Goal: Transaction & Acquisition: Purchase product/service

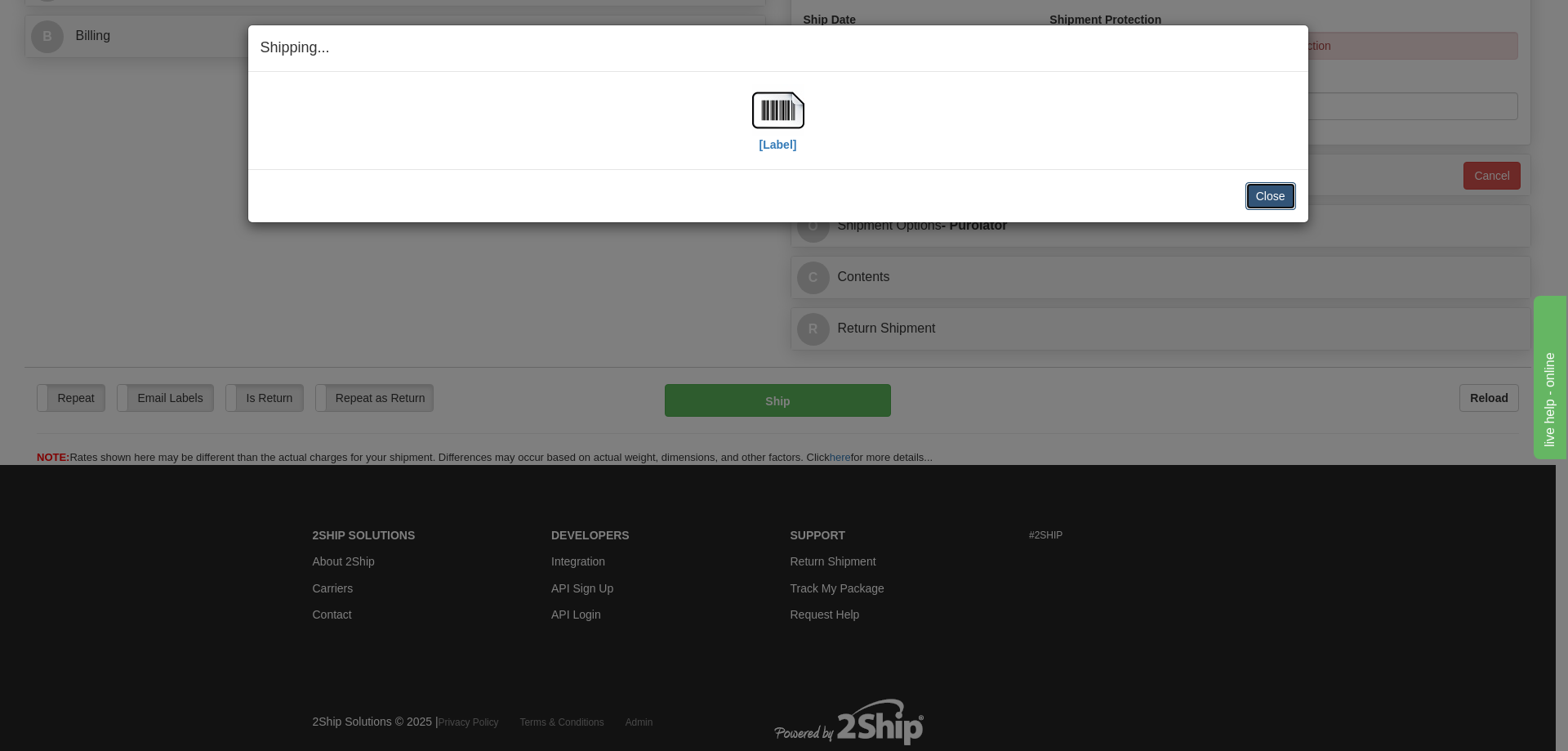
drag, startPoint x: 0, startPoint y: 0, endPoint x: 1261, endPoint y: 190, distance: 1275.2
click at [1261, 190] on button "Close" at bounding box center [1271, 195] width 51 height 28
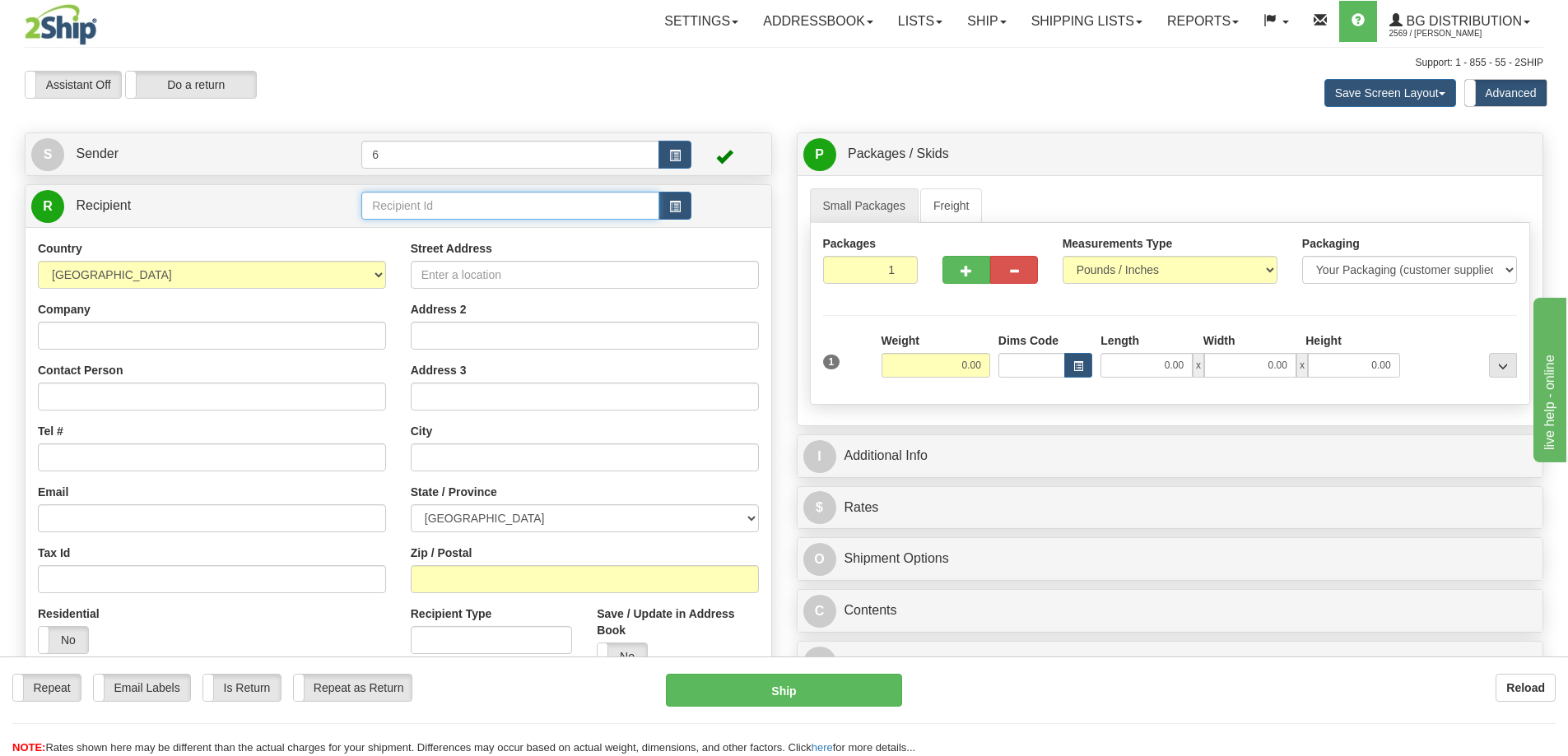
click at [410, 215] on input "text" at bounding box center [510, 205] width 298 height 28
click at [437, 232] on div "41072" at bounding box center [508, 234] width 282 height 18
type input "41072"
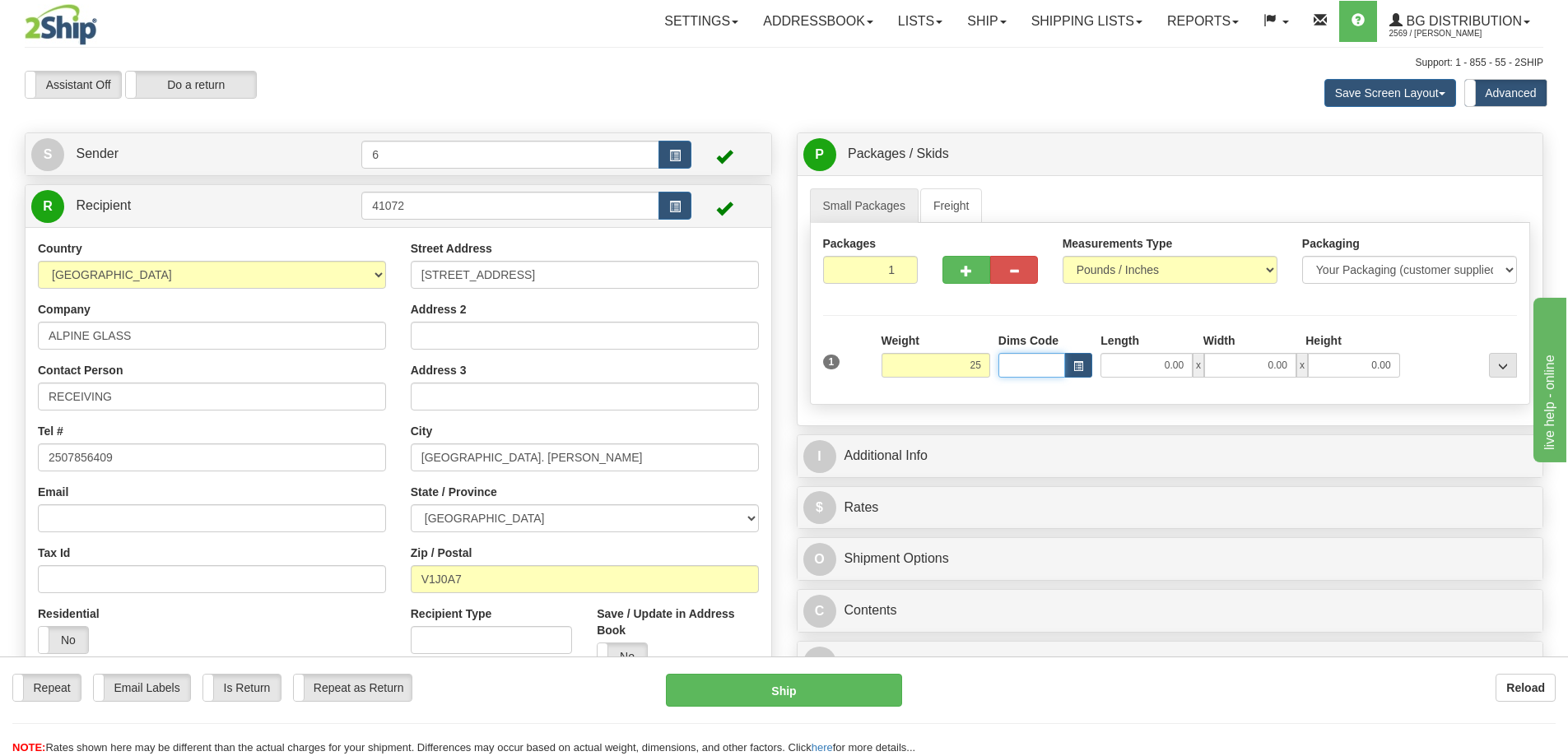
type input "25.00"
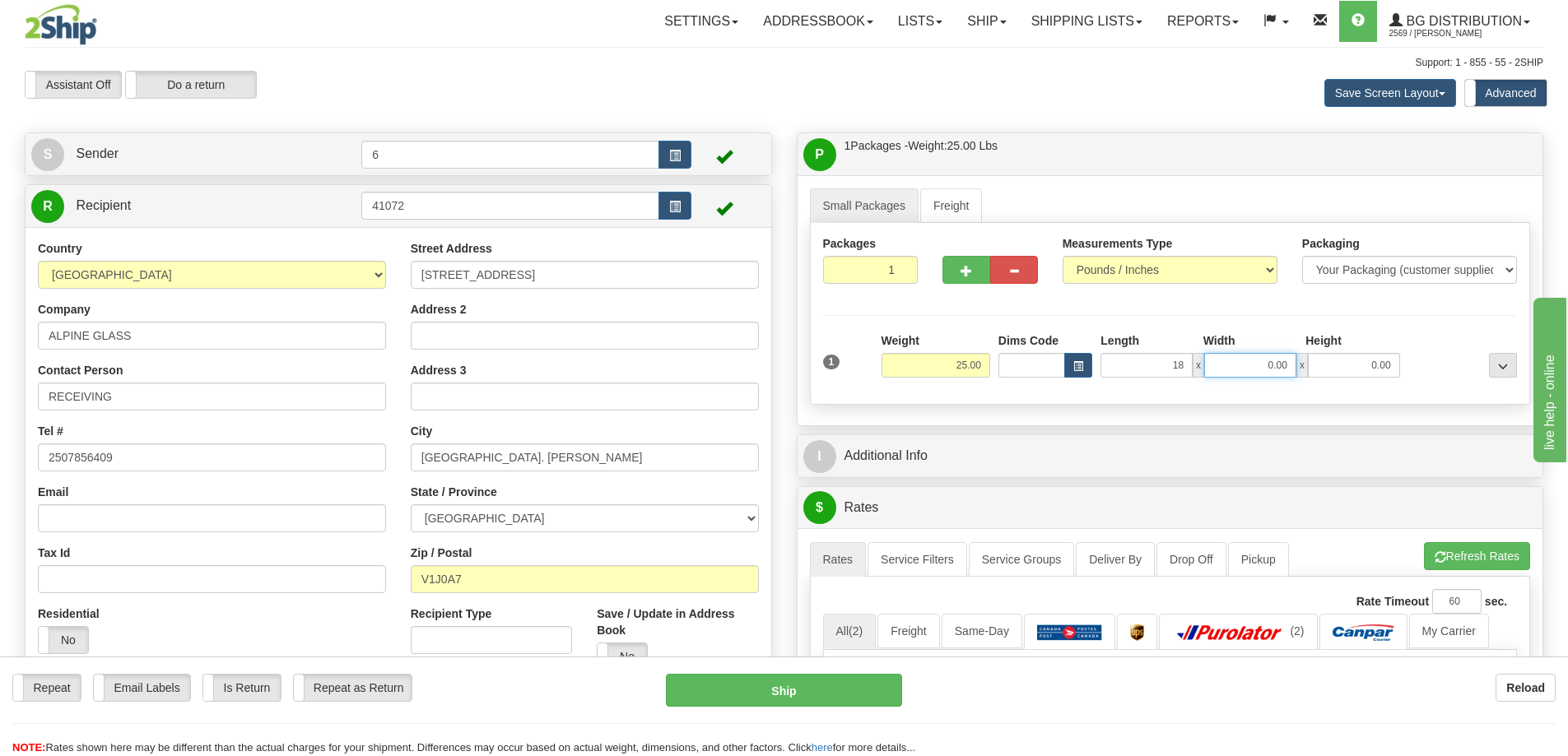
type input "18.00"
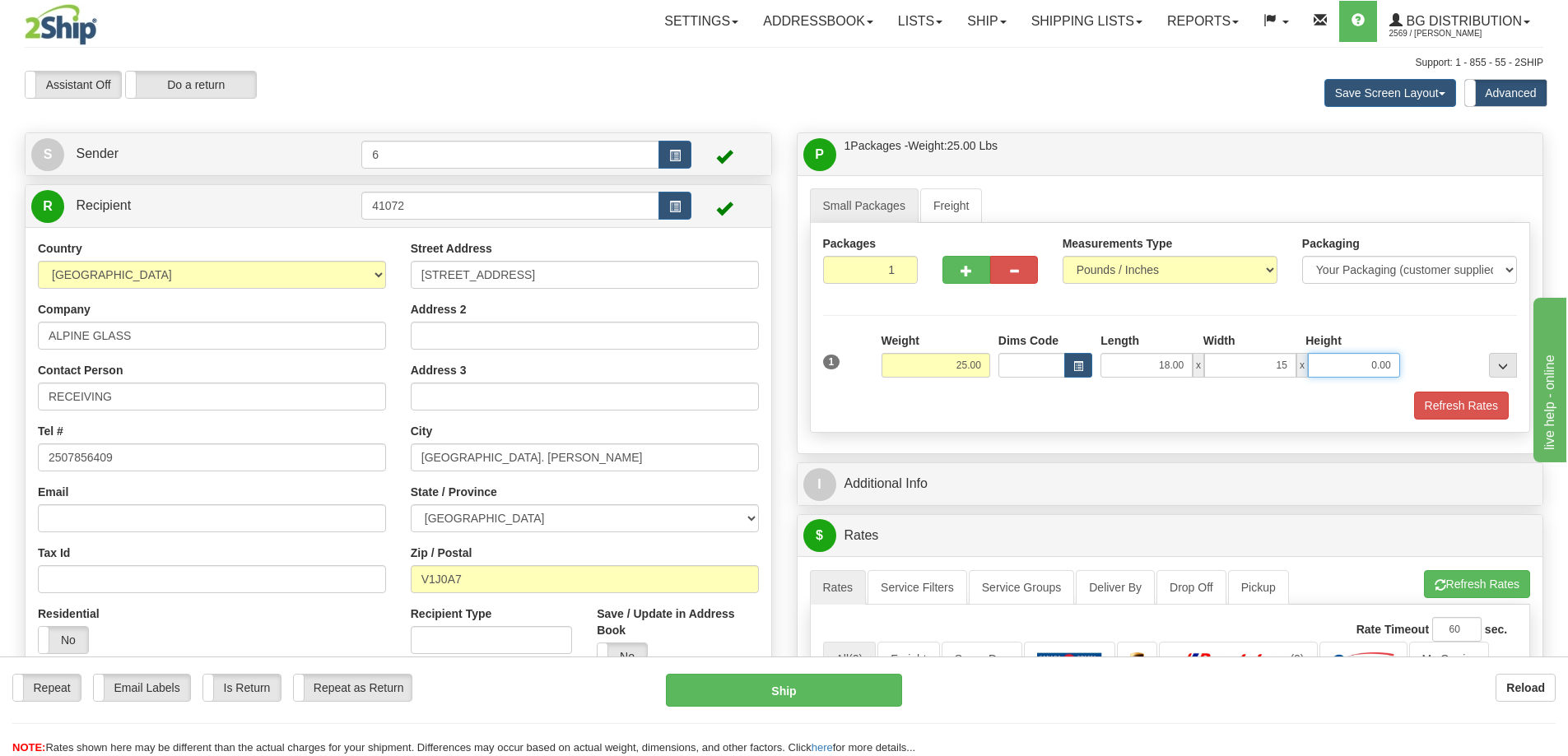
type input "15.00"
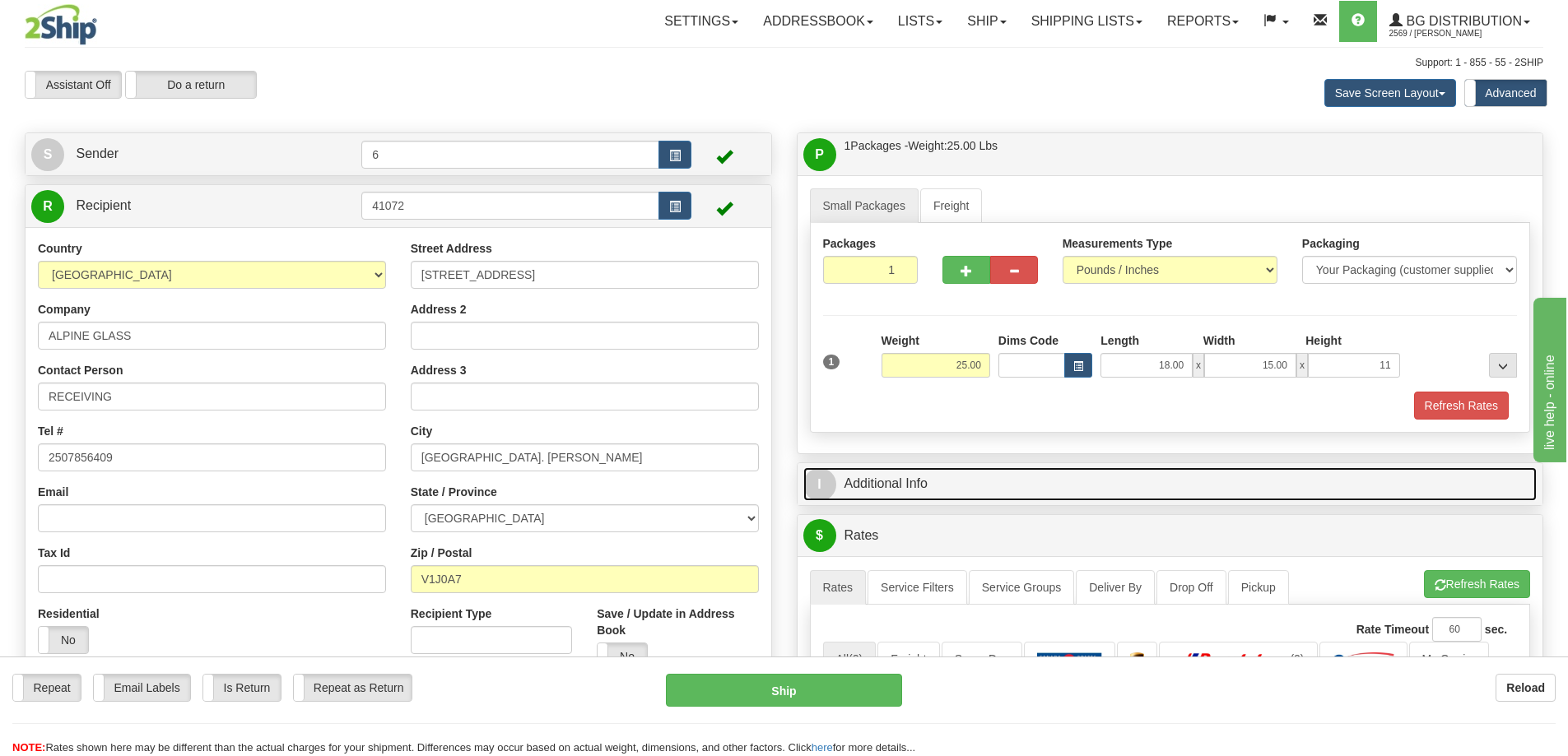
type input "11.00"
click at [938, 477] on link "I Additional Info" at bounding box center [1171, 484] width 734 height 34
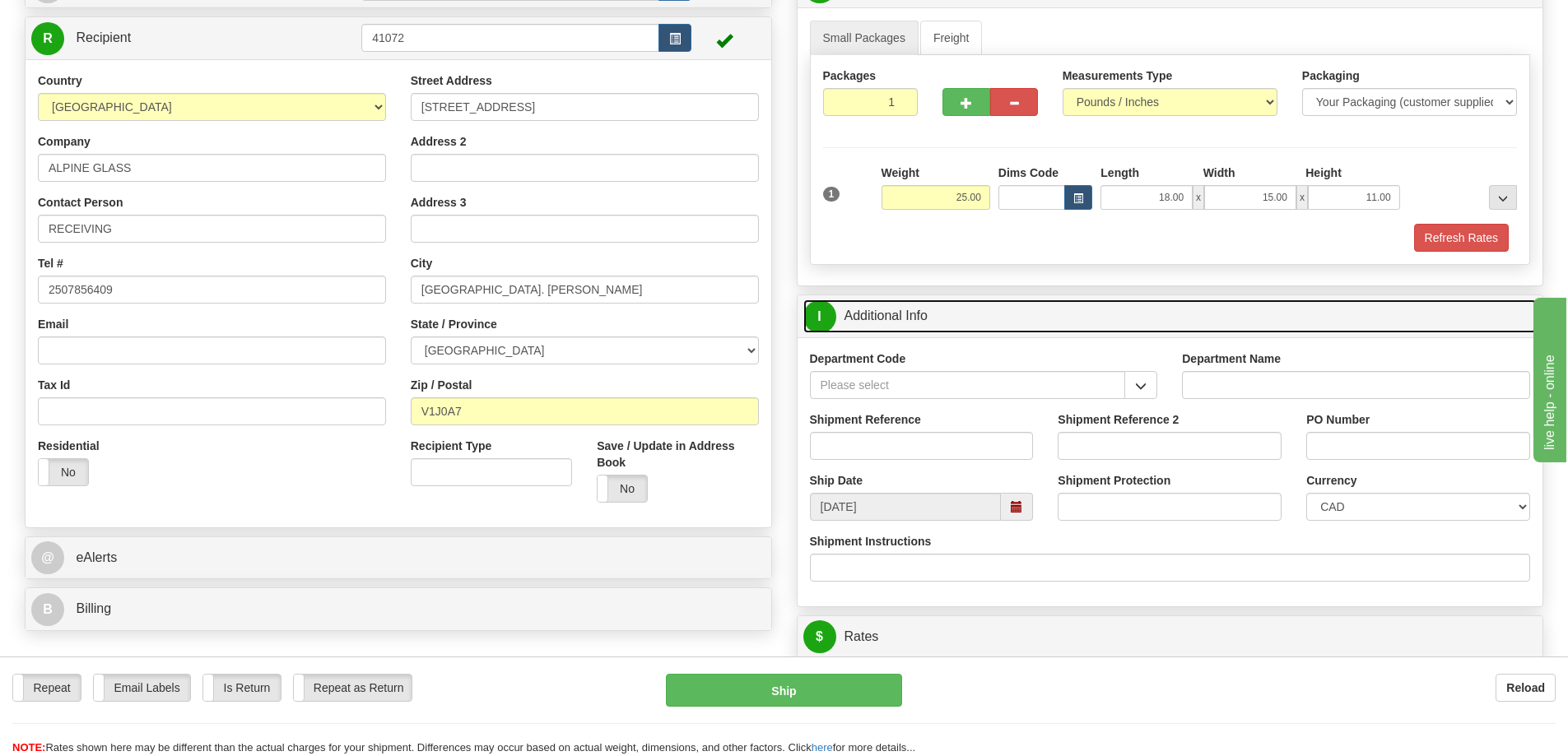
scroll to position [247, 0]
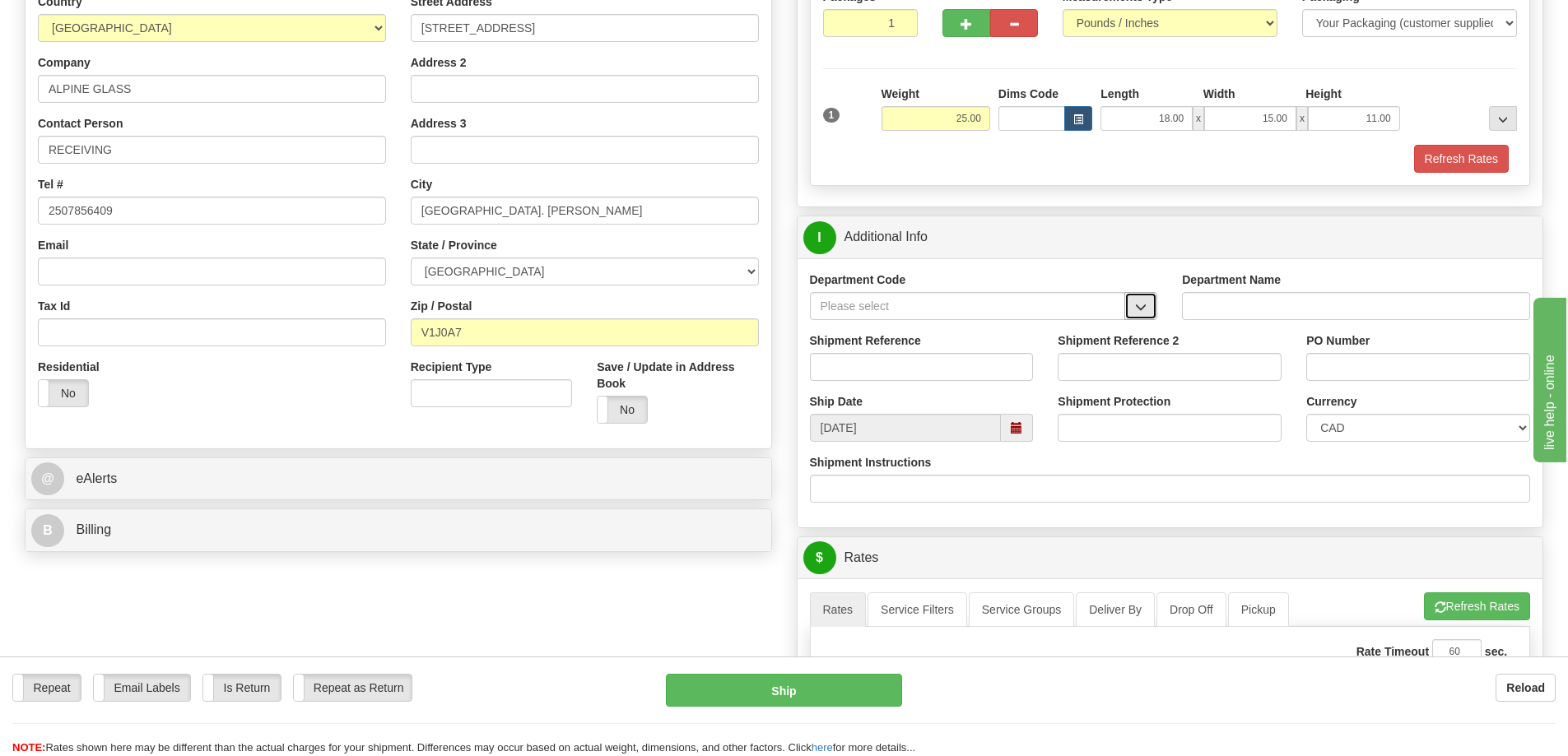
click at [1140, 312] on span "button" at bounding box center [1141, 307] width 12 height 11
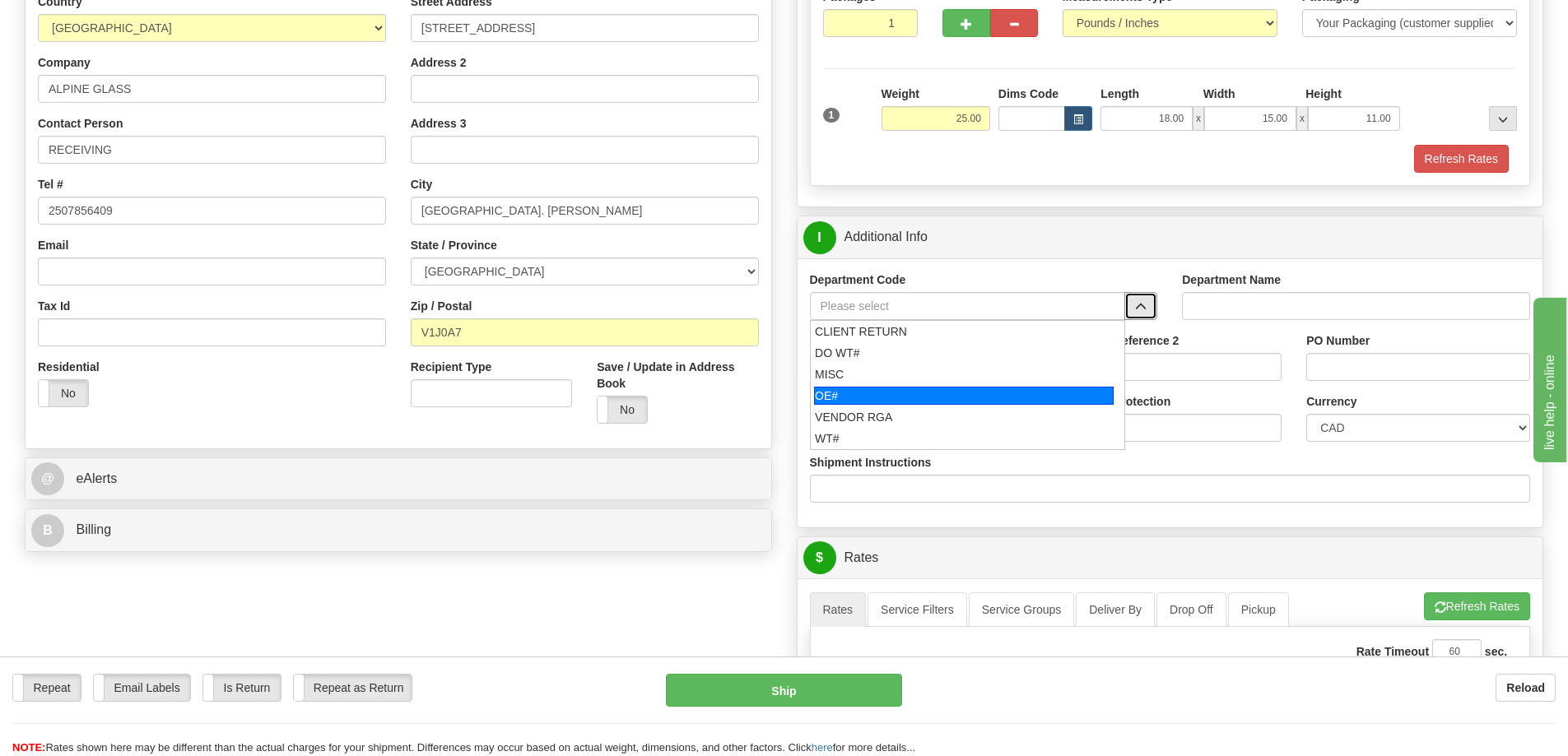
click at [1062, 391] on div "OE#" at bounding box center [964, 396] width 299 height 18
type input "OE#"
type input "ORDERS"
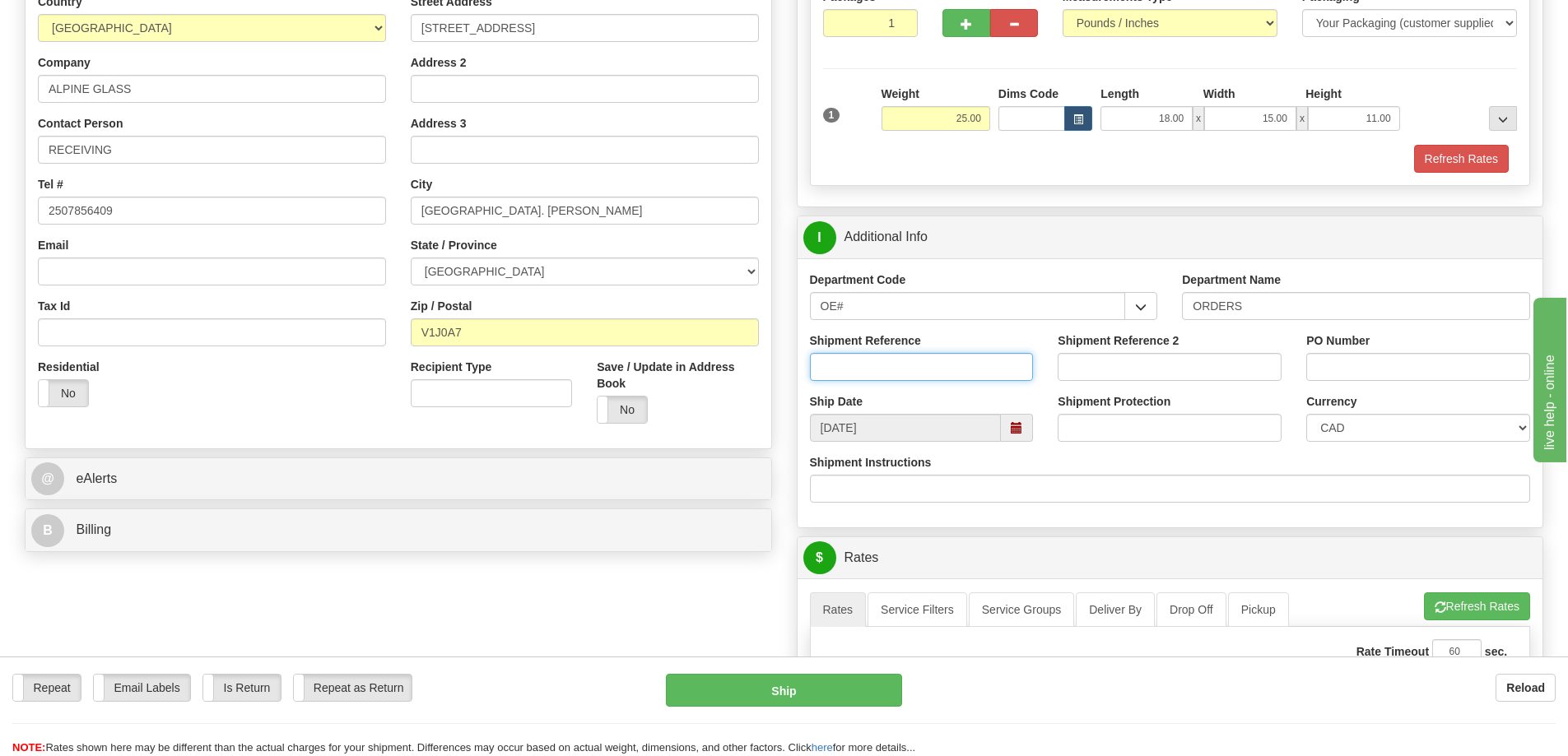
click at [966, 355] on input "Shipment Reference" at bounding box center [922, 366] width 224 height 28
type input "60033812-00 60033307-01"
click at [1417, 366] on input "PO Number" at bounding box center [1418, 366] width 224 height 28
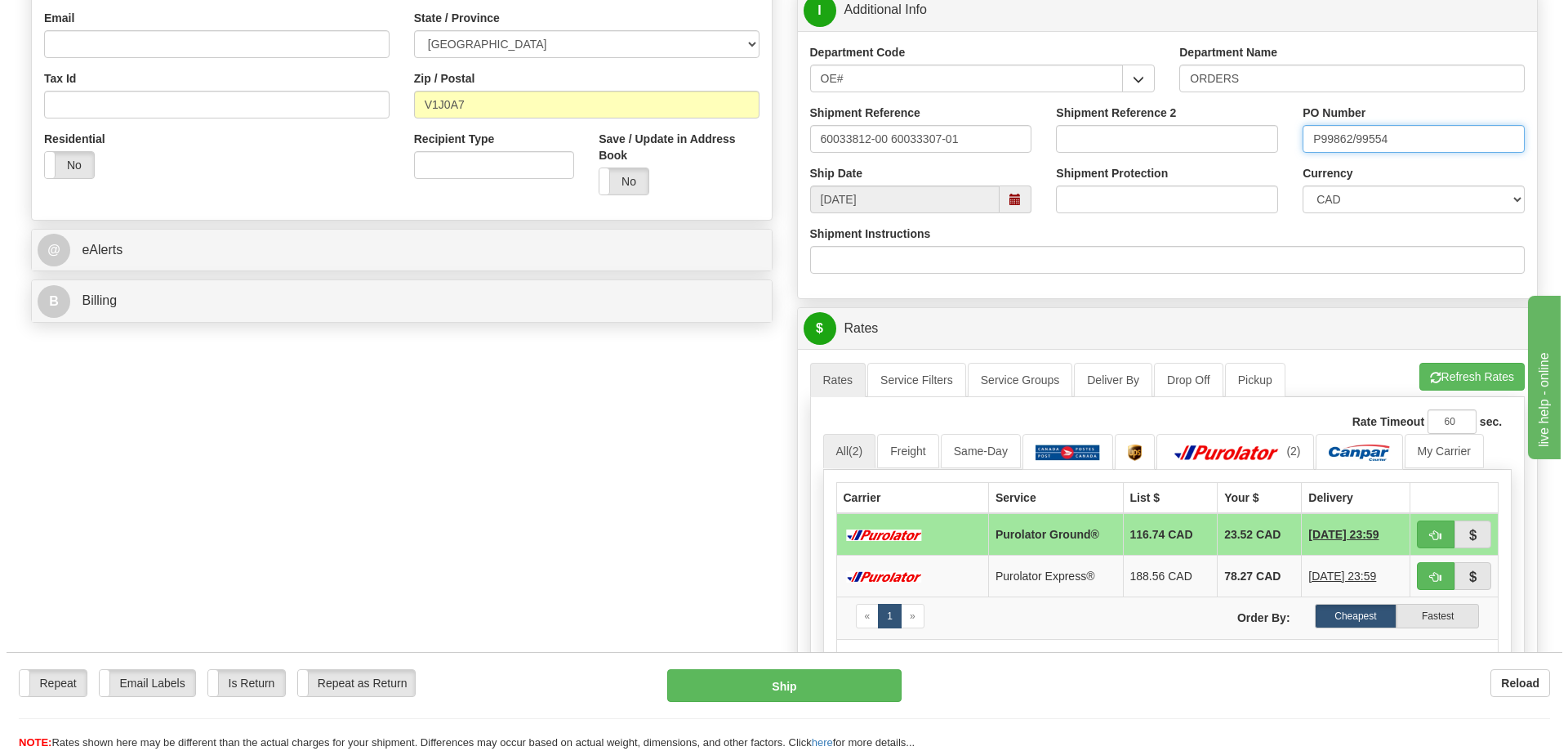
scroll to position [572, 0]
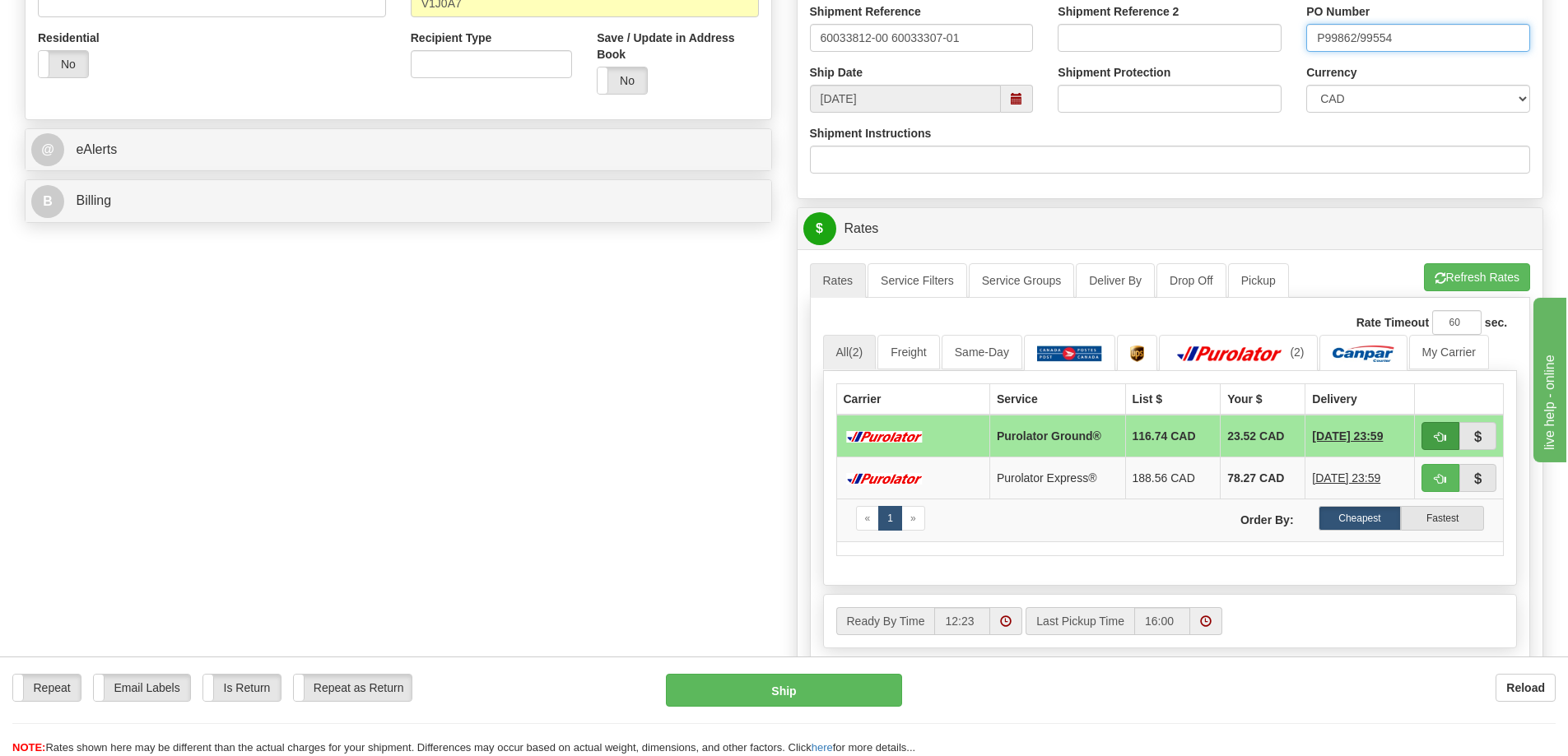
type input "P99862/99554"
click at [1435, 438] on span "button" at bounding box center [1440, 437] width 12 height 11
type input "260"
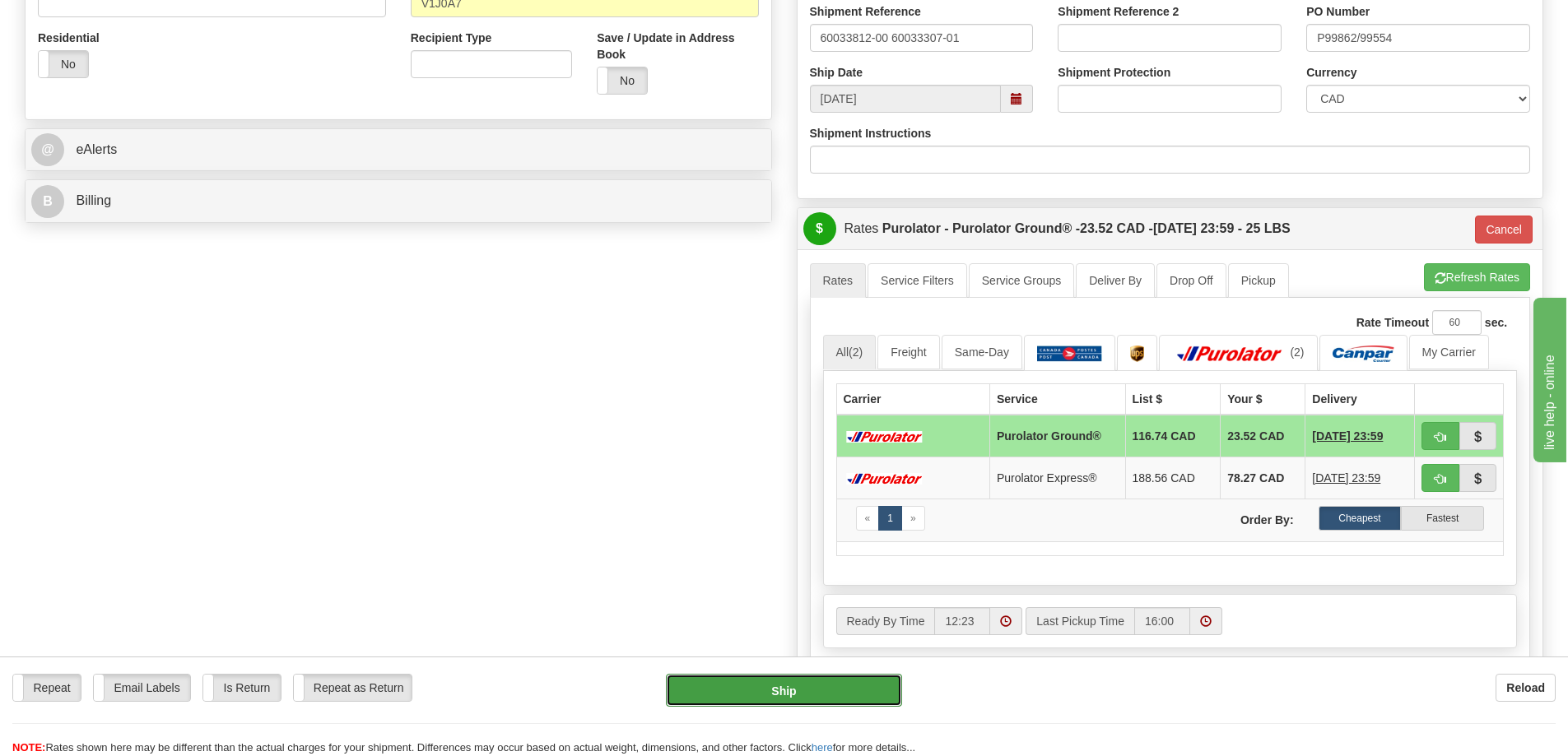
click at [773, 685] on button "Ship" at bounding box center [783, 690] width 236 height 33
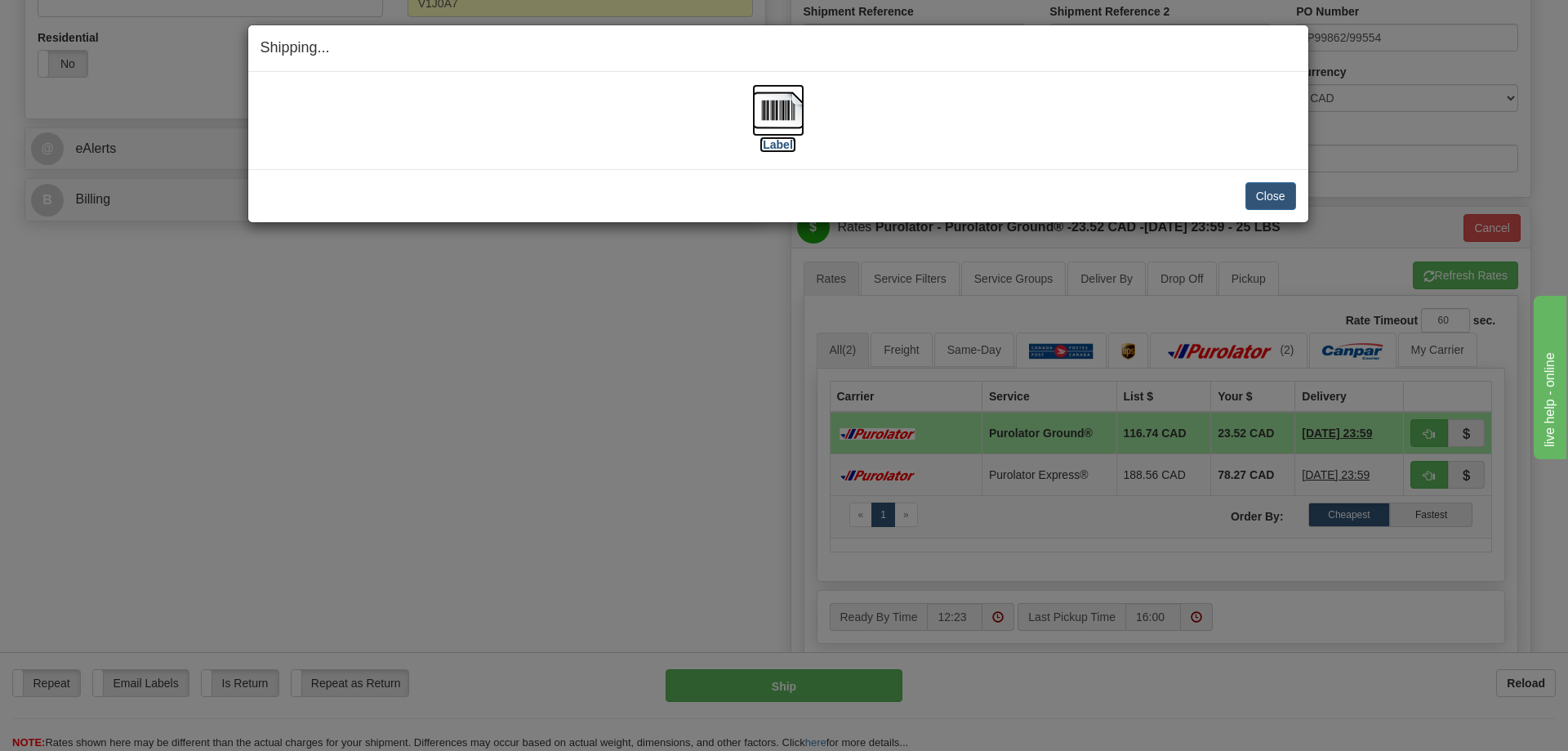
click at [778, 117] on img at bounding box center [778, 110] width 53 height 53
click at [1282, 201] on button "Close" at bounding box center [1271, 195] width 51 height 28
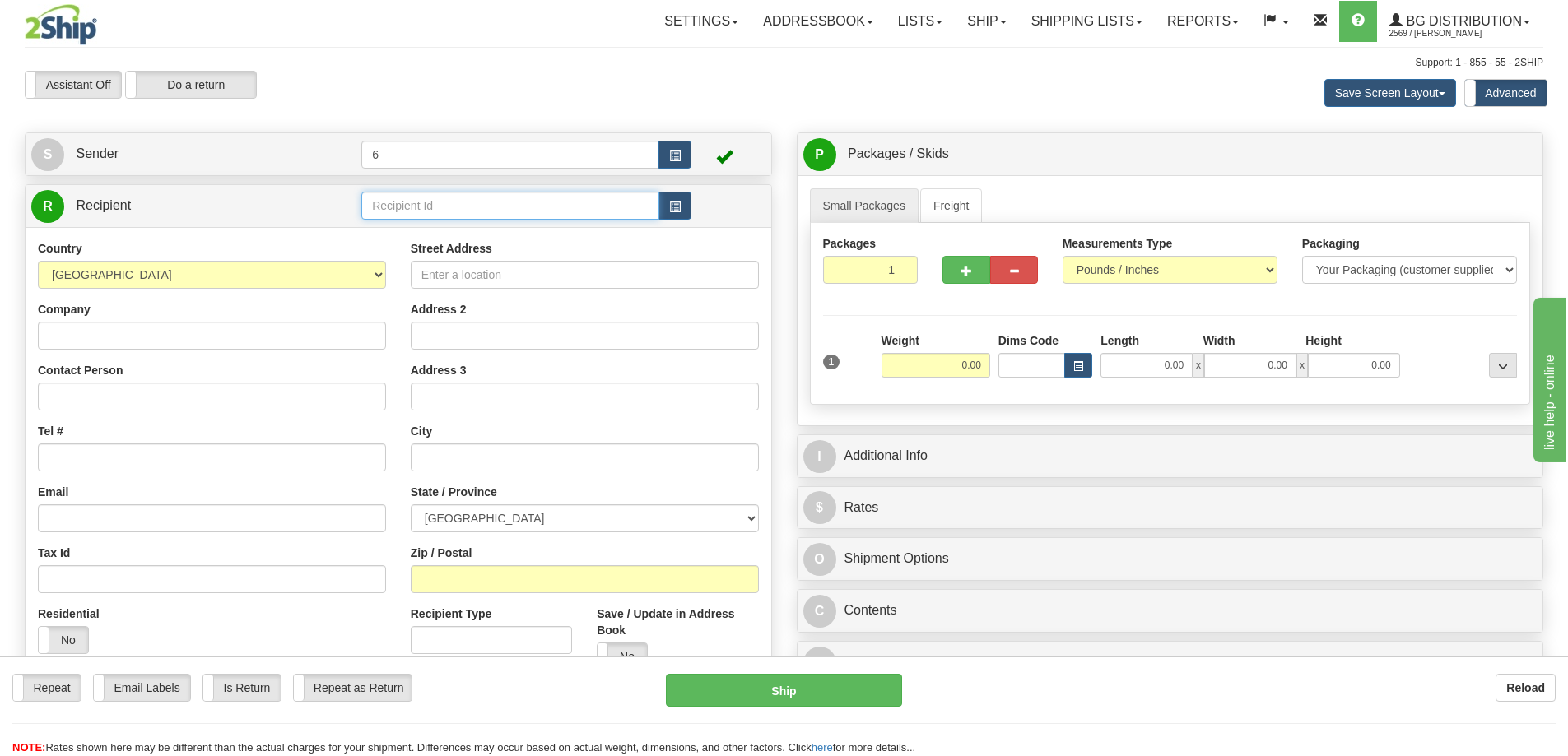
click at [445, 199] on input "text" at bounding box center [510, 205] width 298 height 28
click at [502, 227] on div "44039" at bounding box center [508, 234] width 282 height 18
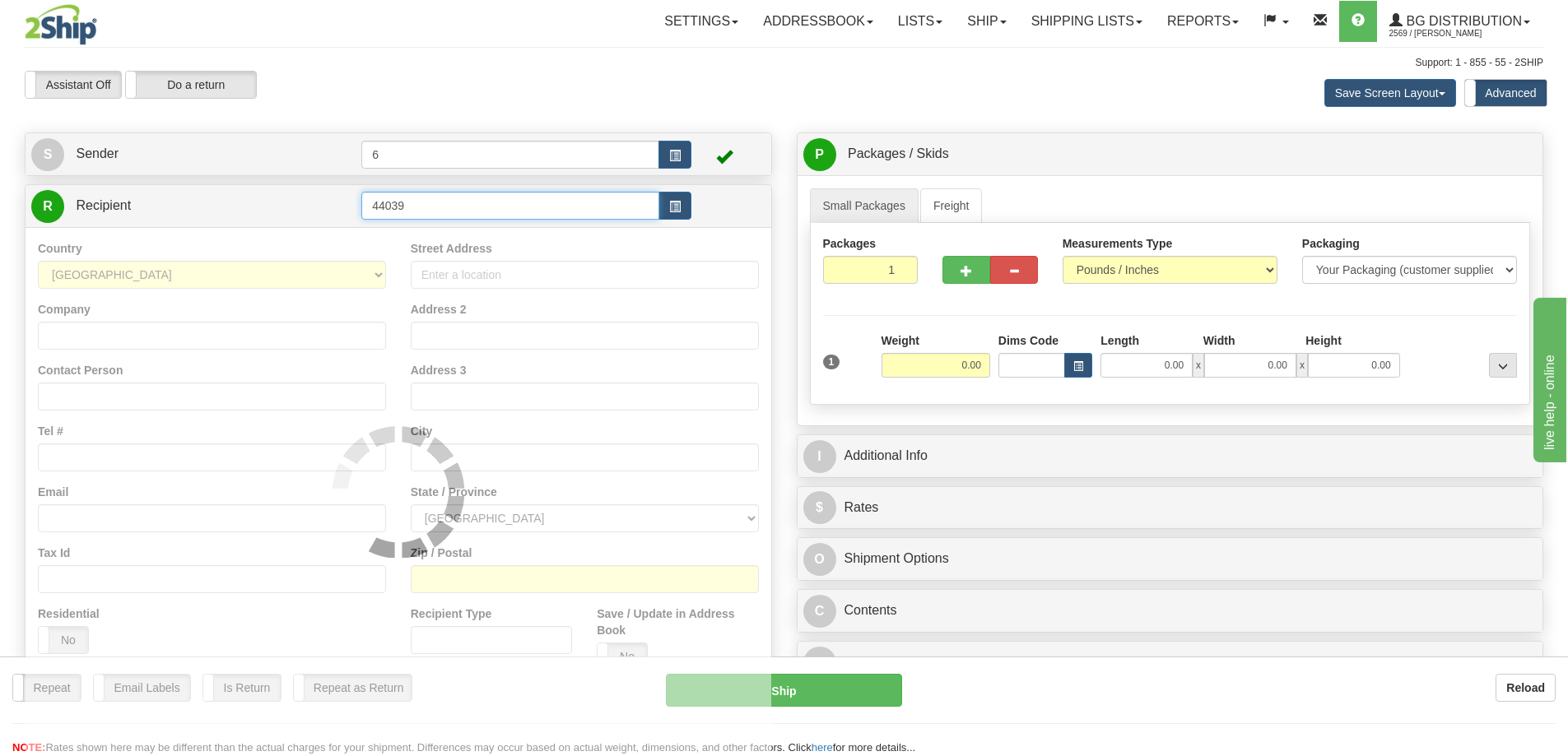
type input "44039"
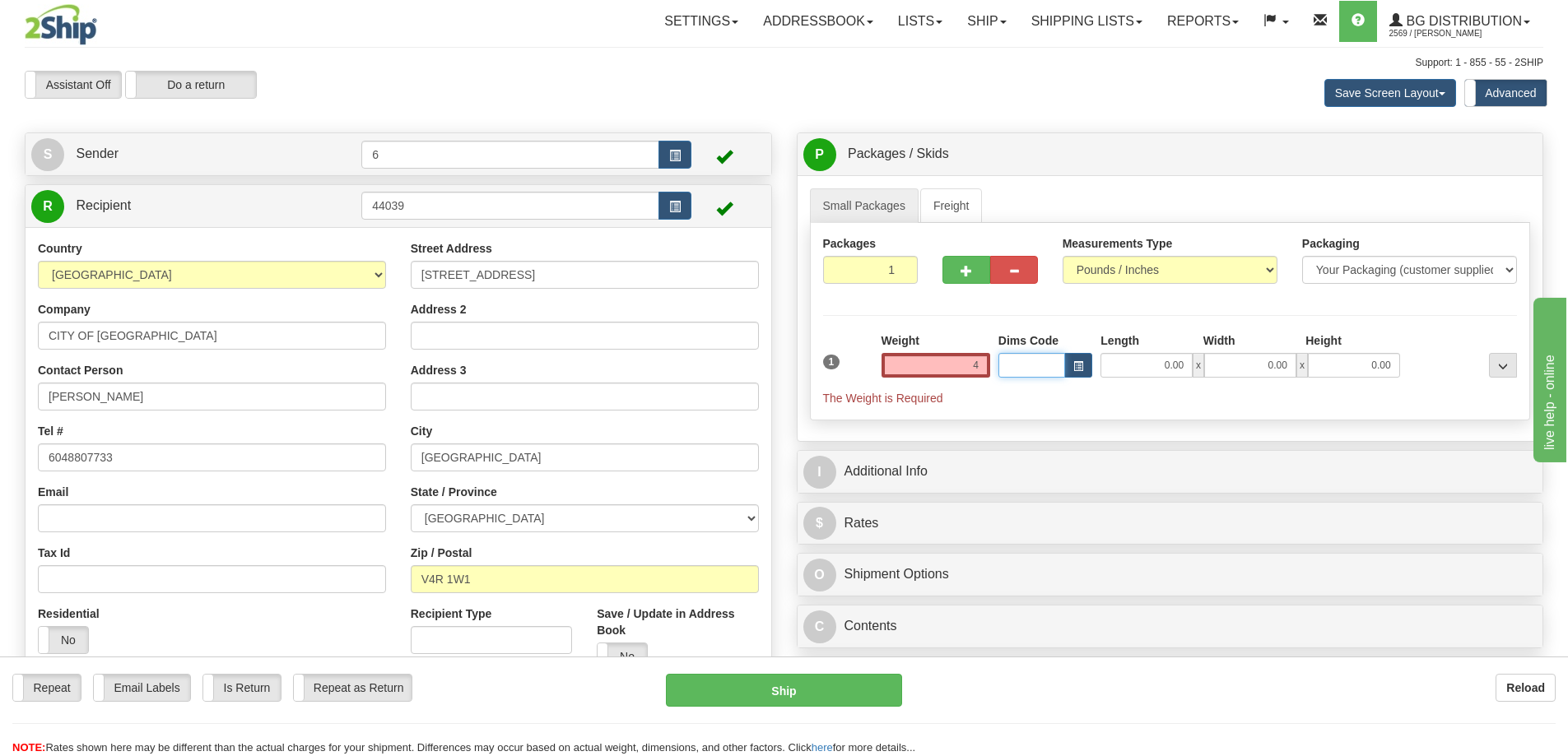
type input "4.00"
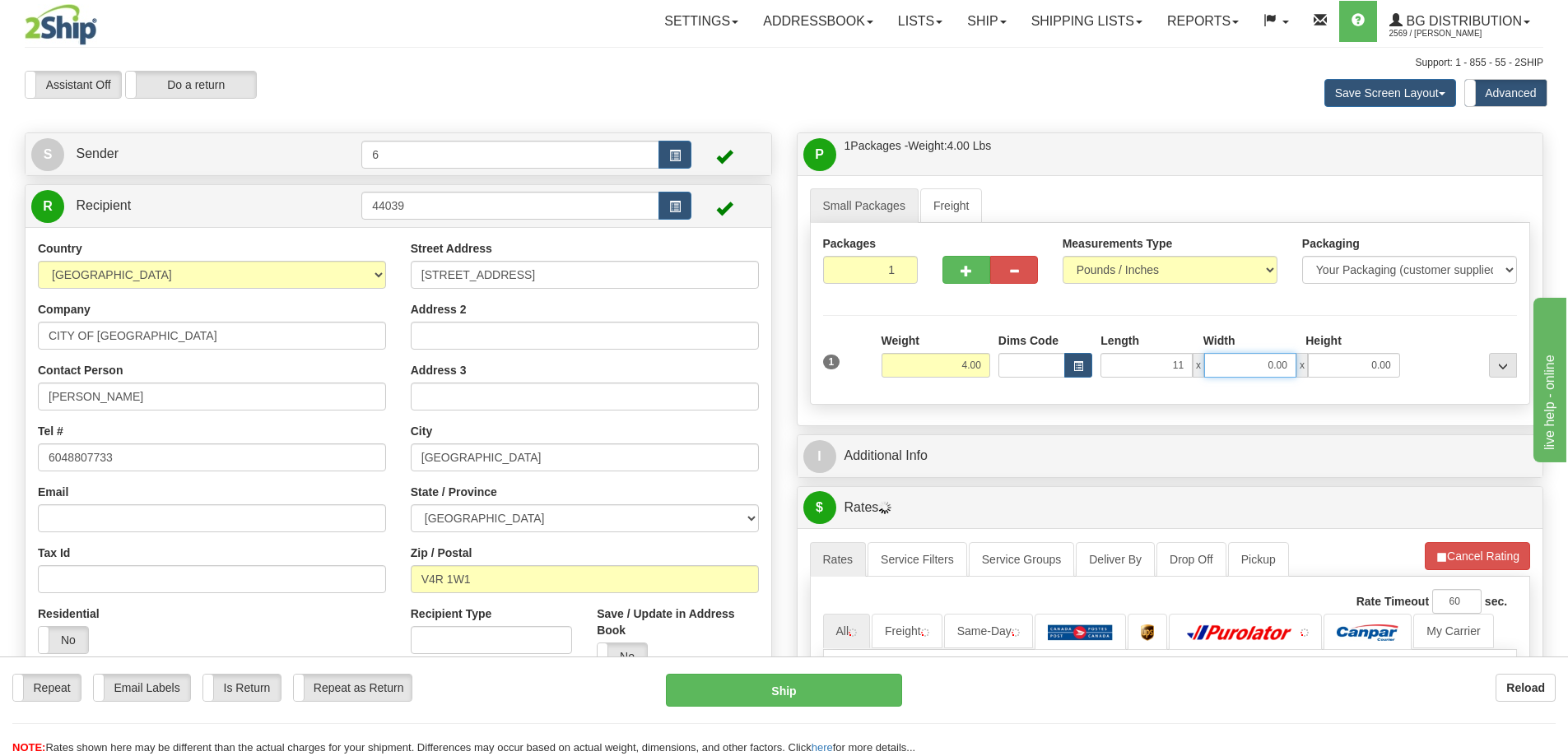
type input "11.00"
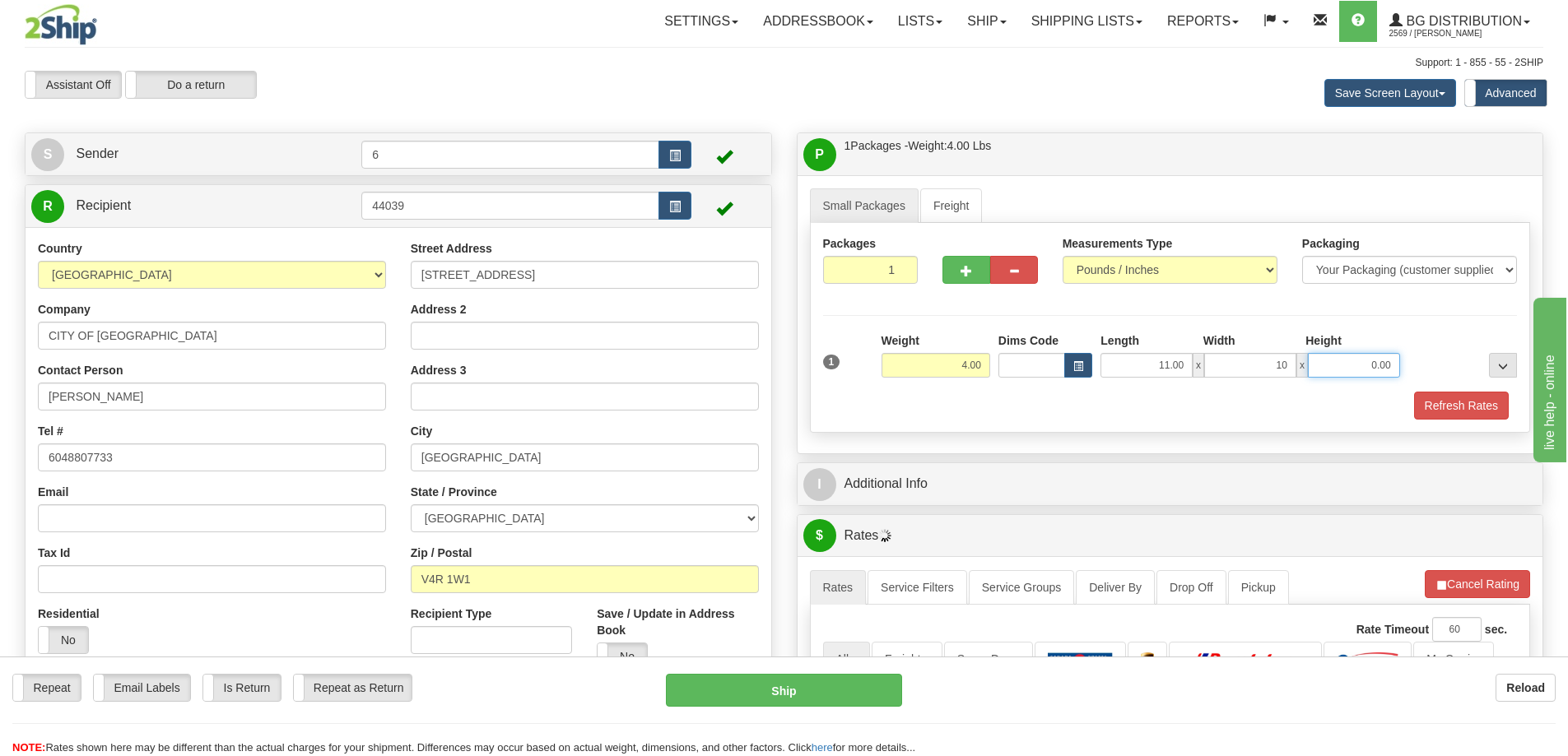
type input "10.00"
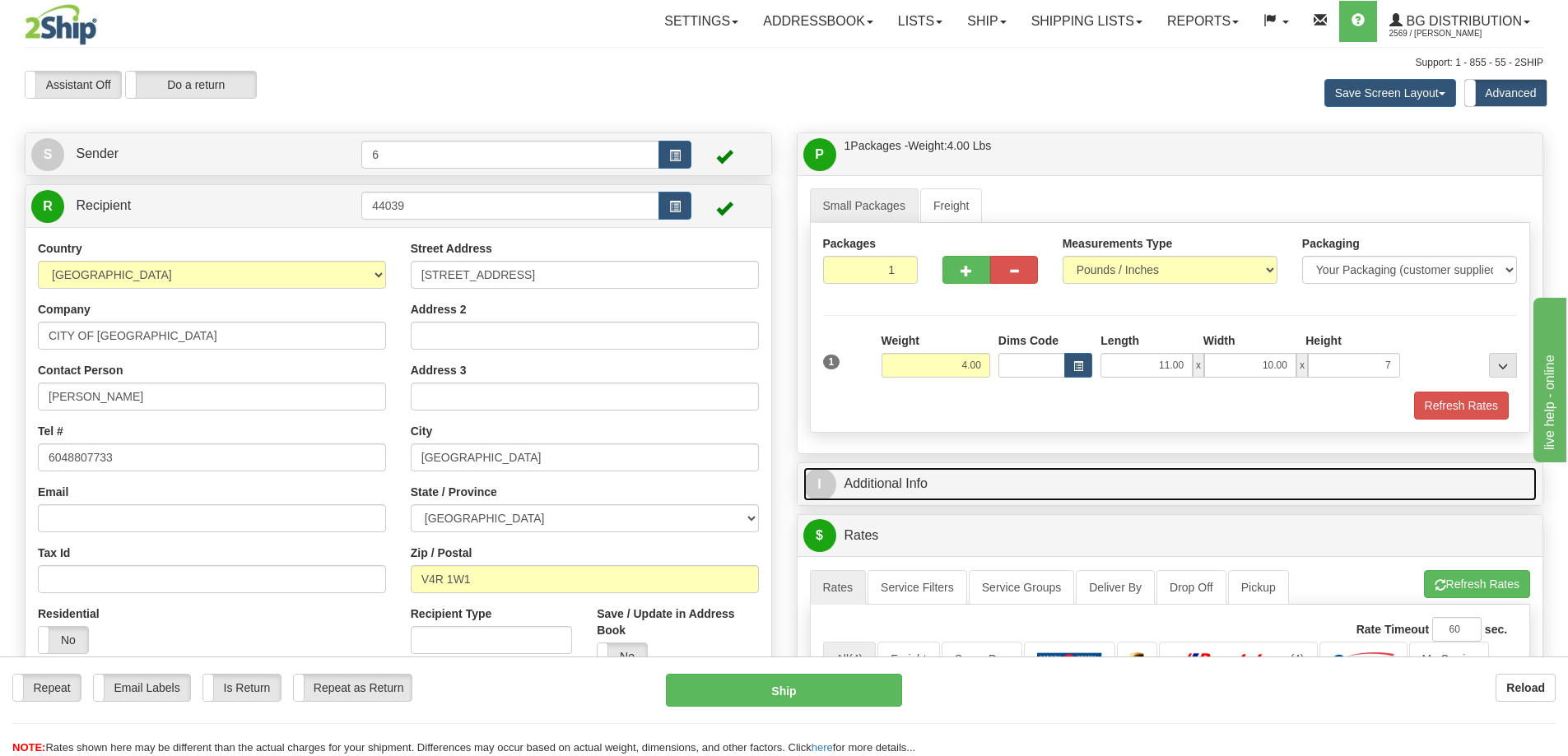
type input "7.00"
click at [951, 489] on link "I Additional Info" at bounding box center [1171, 484] width 734 height 34
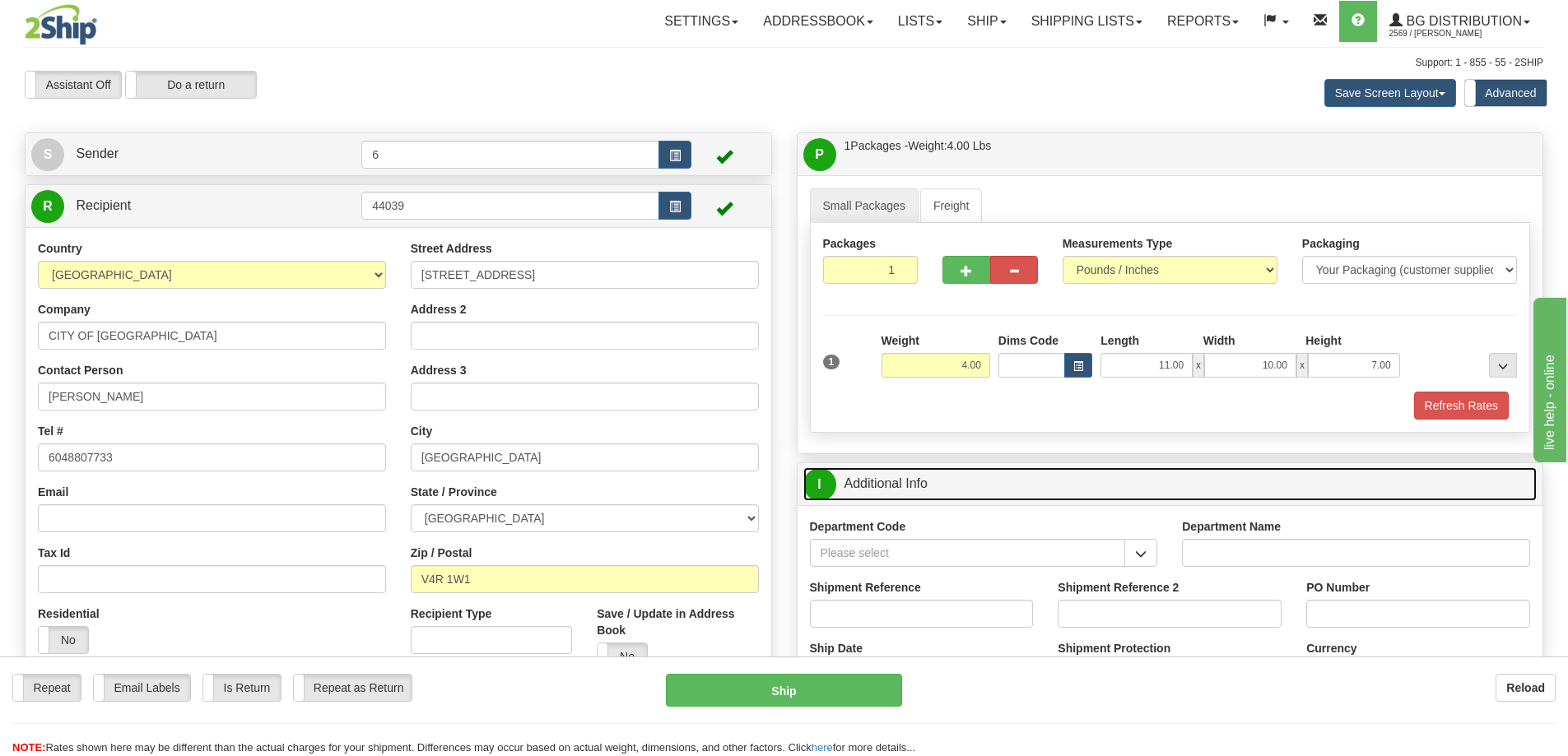
scroll to position [82, 0]
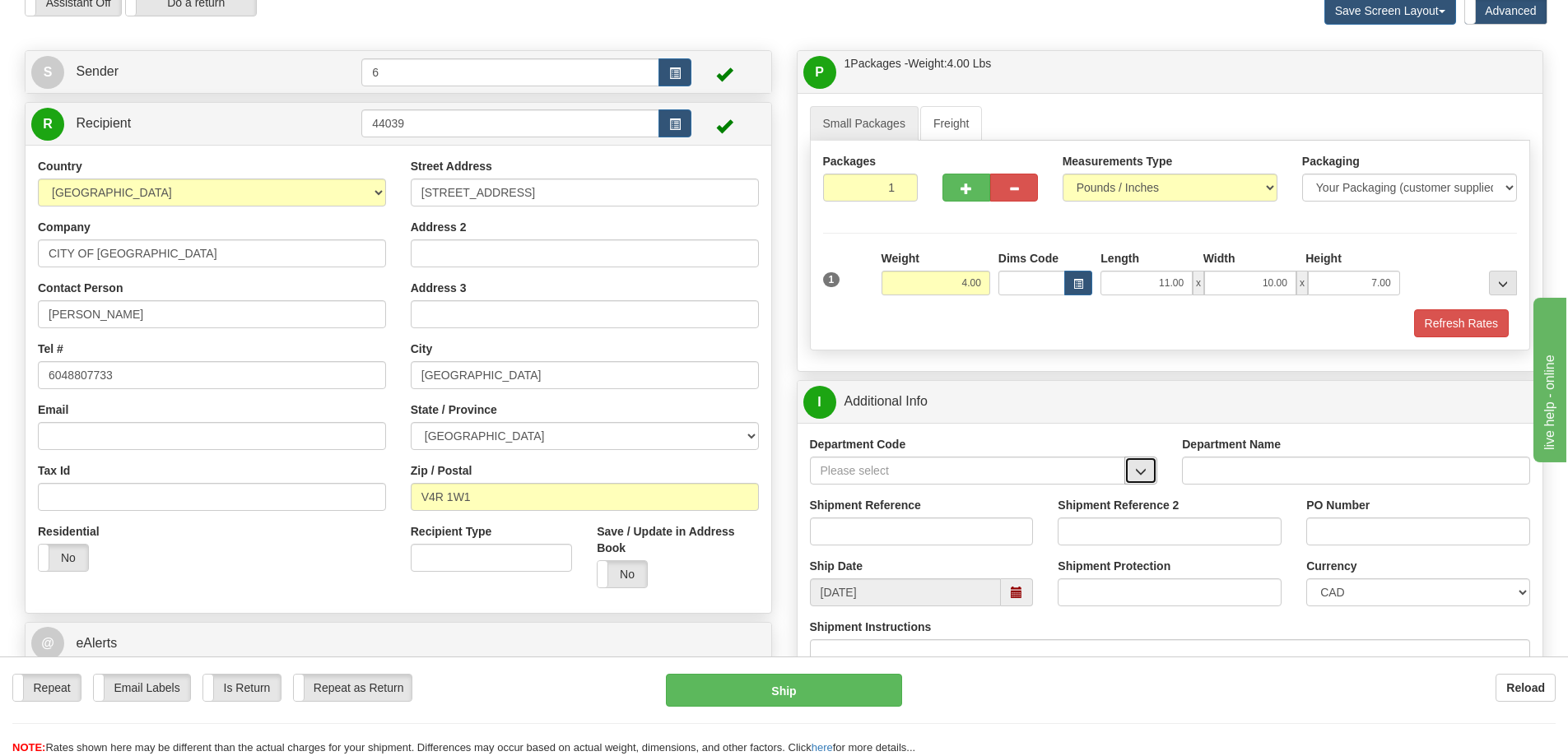
click at [1135, 464] on button "button" at bounding box center [1140, 470] width 33 height 28
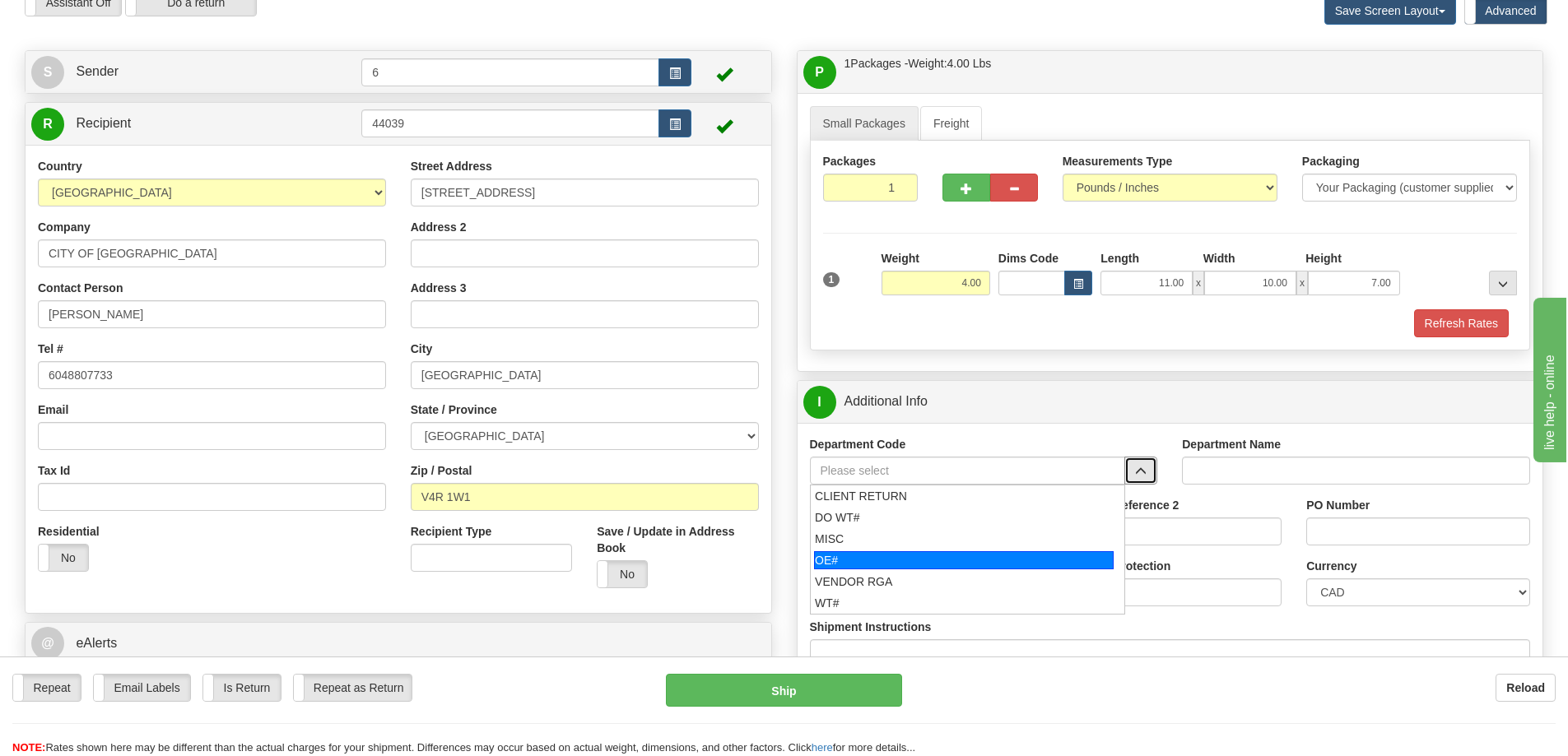
click at [913, 564] on div "OE#" at bounding box center [964, 560] width 299 height 18
type input "OE#"
type input "ORDERS"
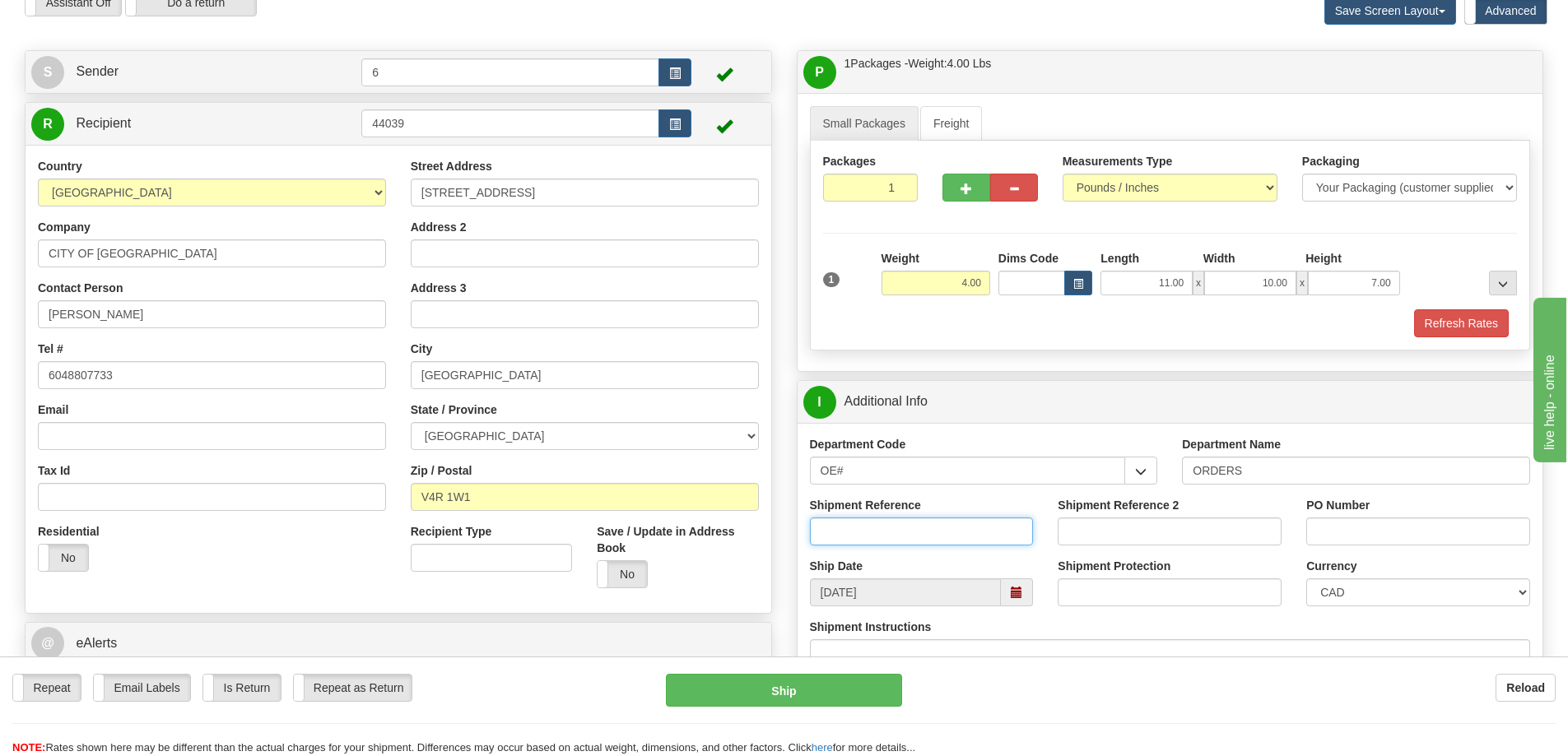
click at [931, 532] on input "Shipment Reference" at bounding box center [922, 531] width 224 height 28
type input "60033095-00"
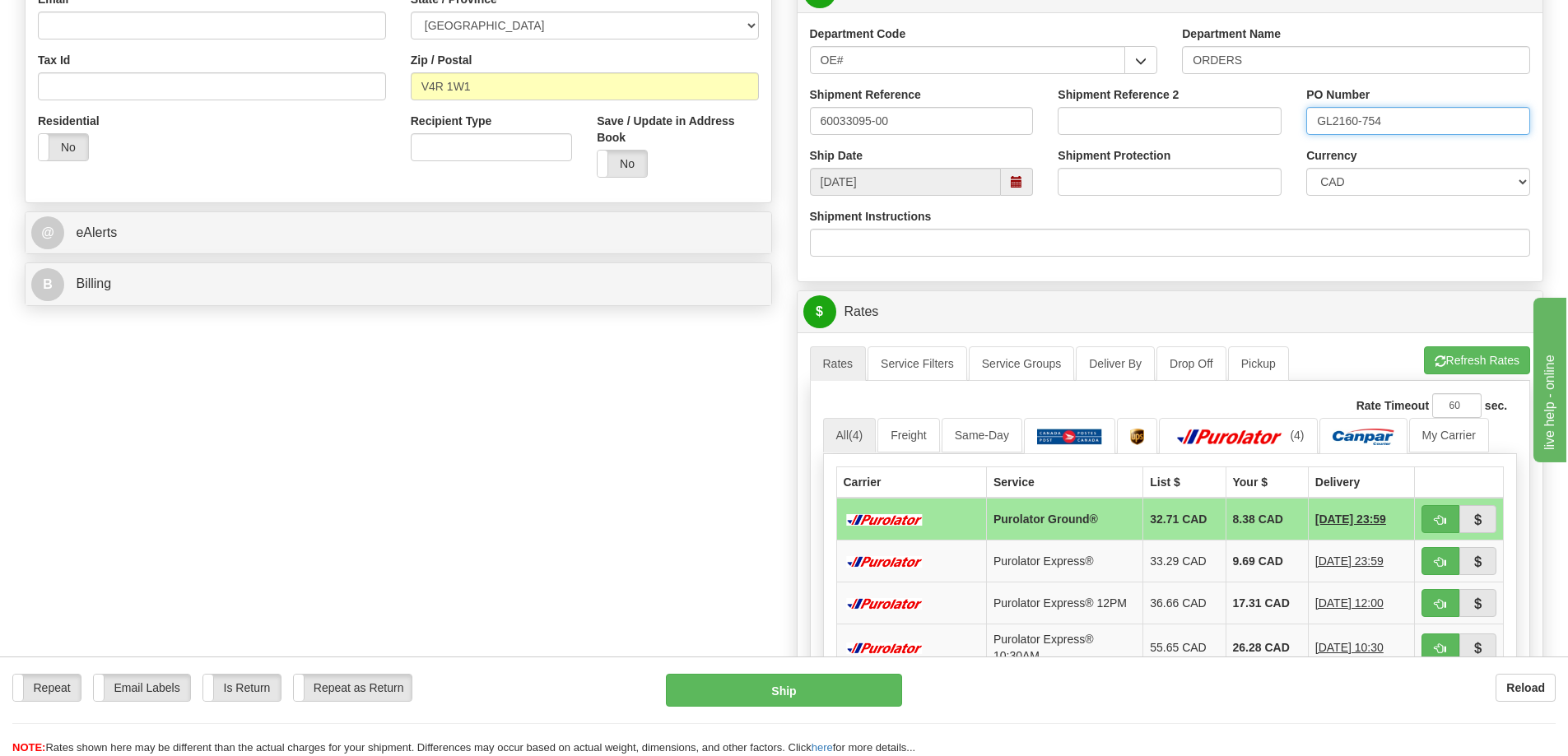
scroll to position [494, 0]
type input "GL2160-754"
click at [1470, 368] on button "Refresh Rates" at bounding box center [1476, 359] width 106 height 28
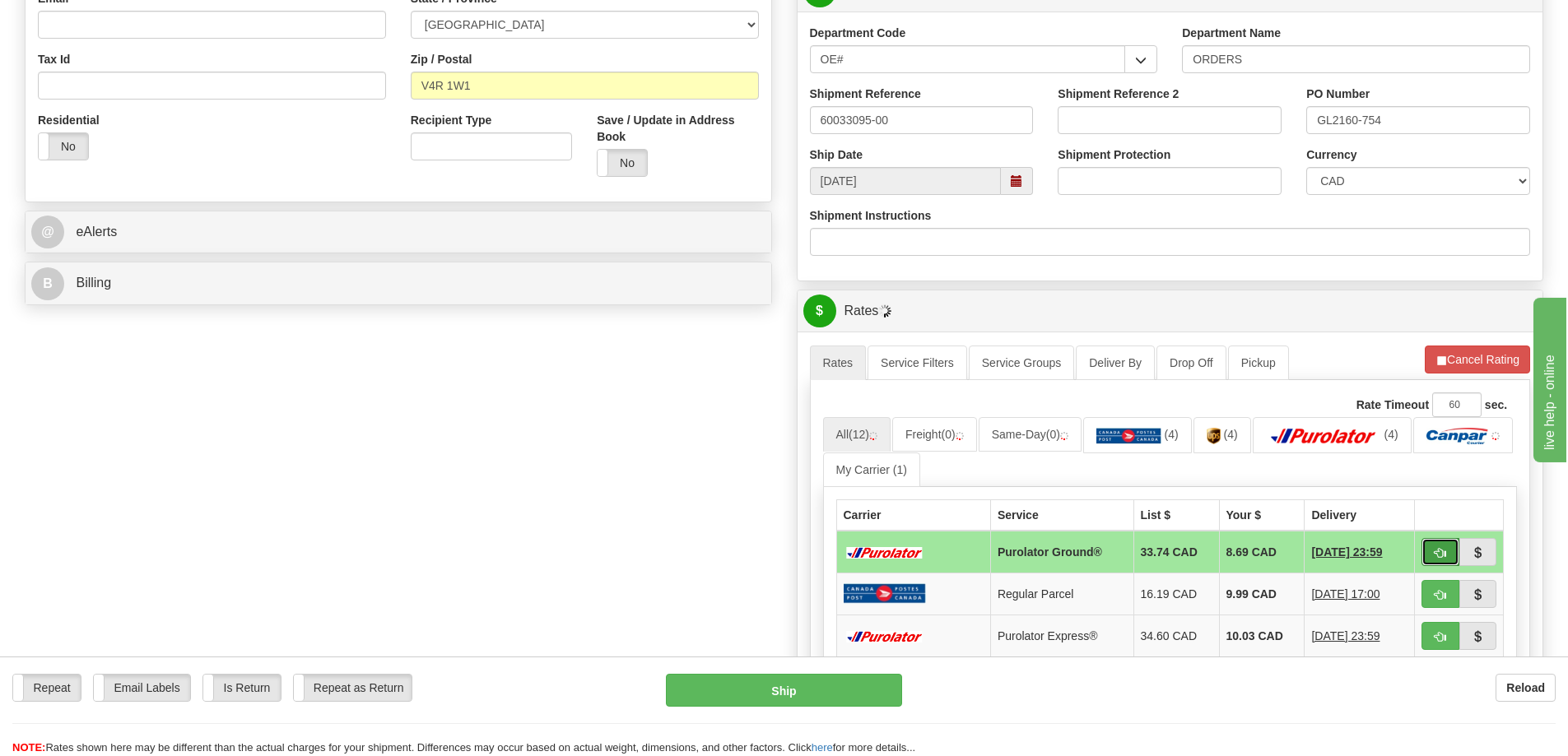
click at [1434, 549] on span "button" at bounding box center [1440, 553] width 12 height 11
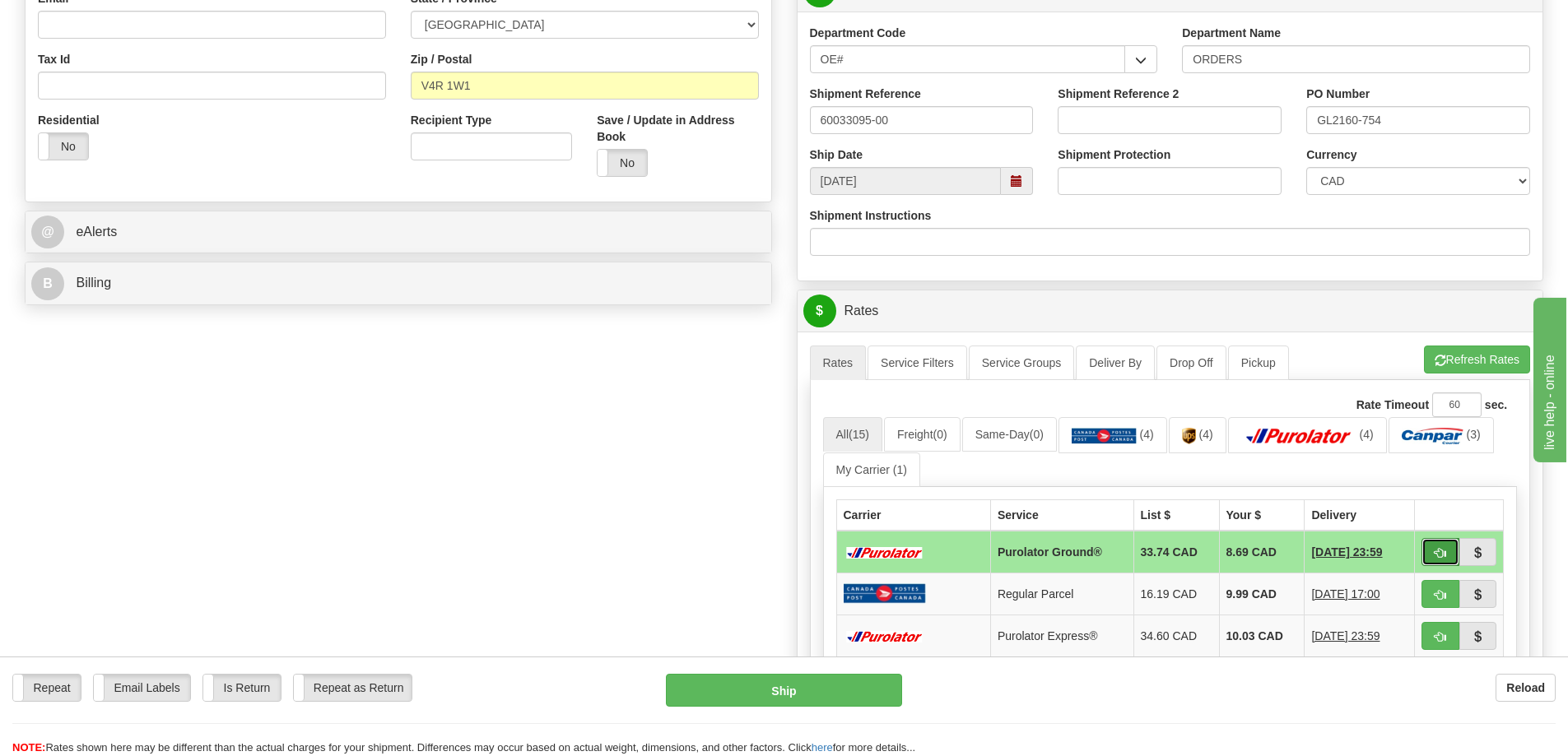
click at [1439, 556] on span "button" at bounding box center [1440, 553] width 12 height 11
type input "260"
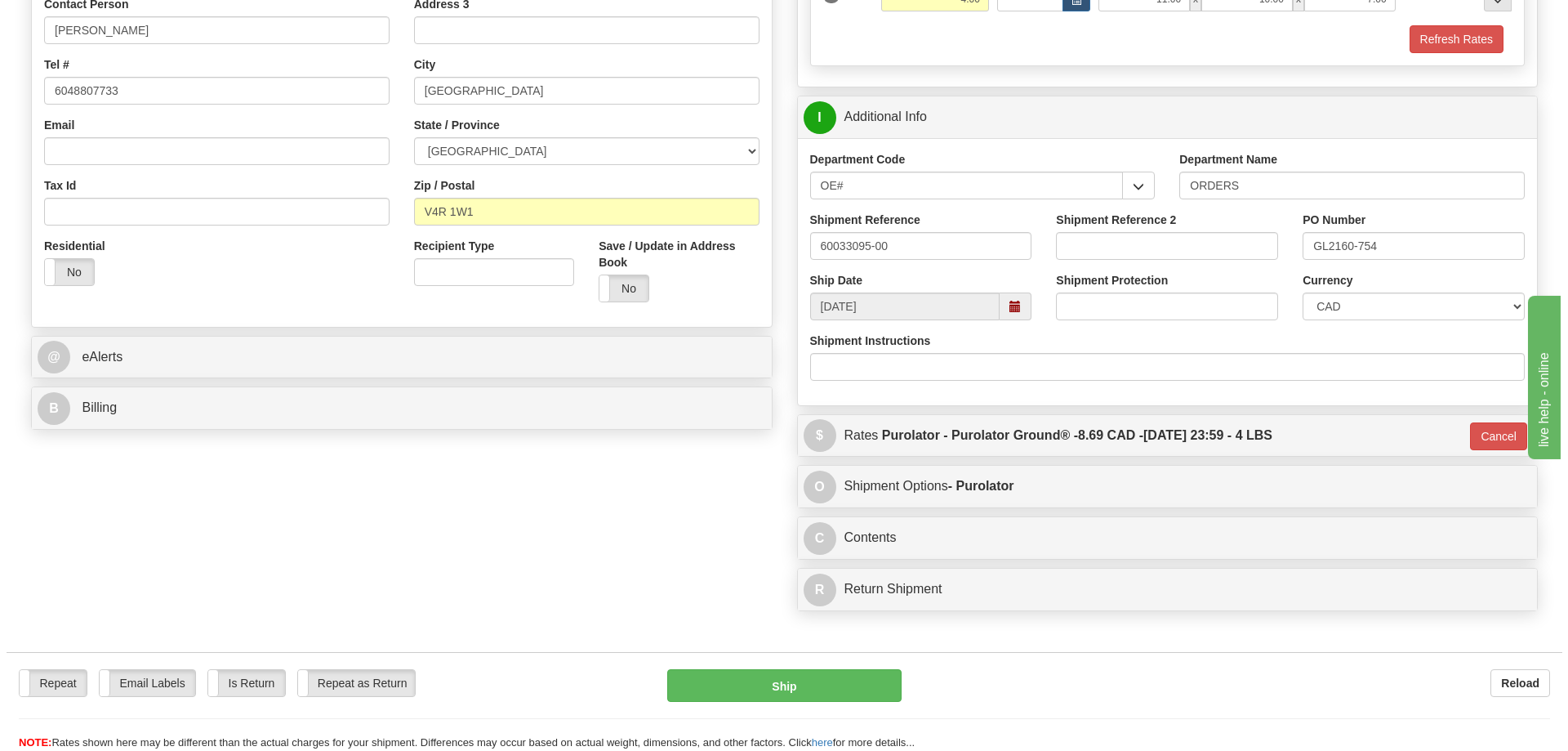
scroll to position [327, 0]
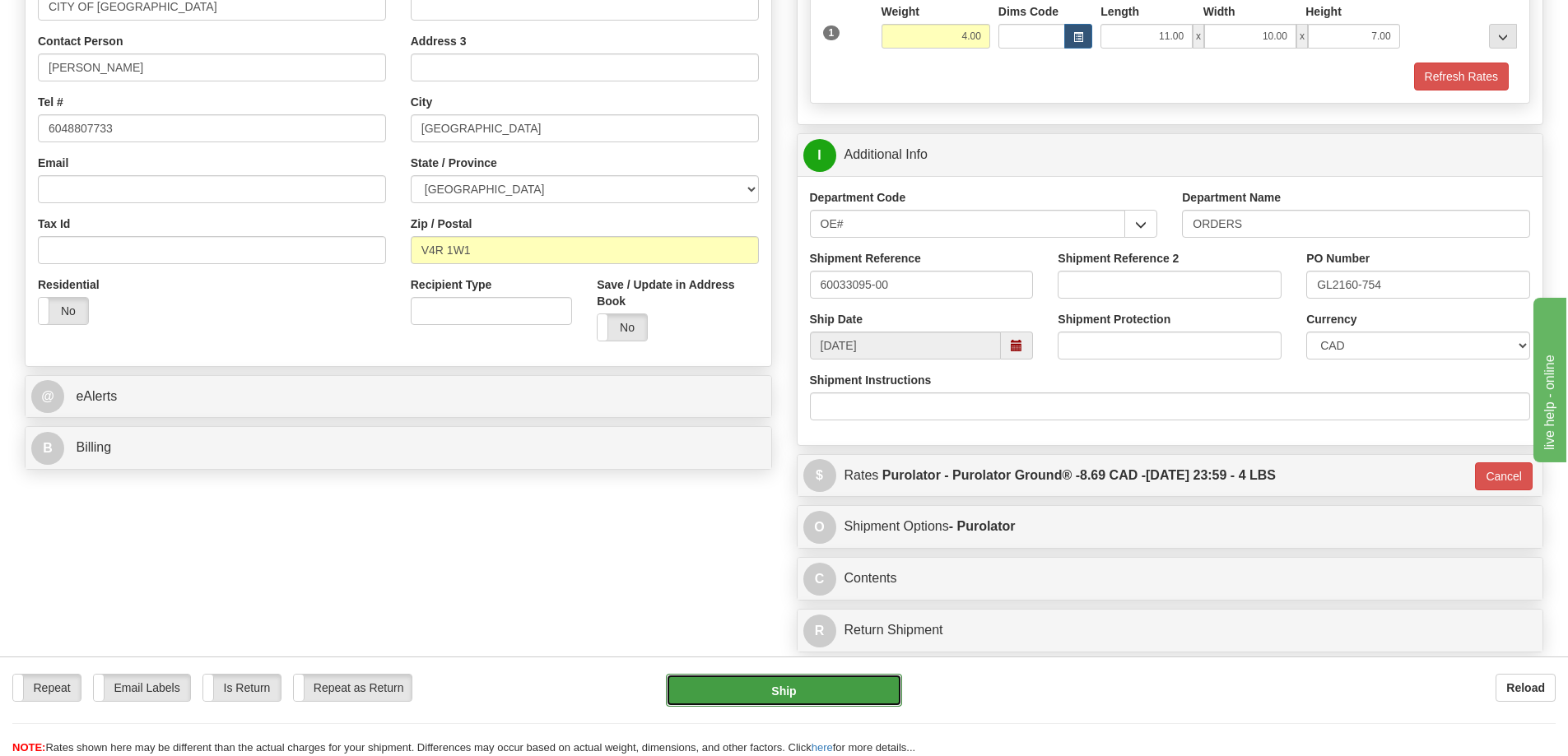
click at [814, 681] on button "Ship" at bounding box center [783, 690] width 236 height 33
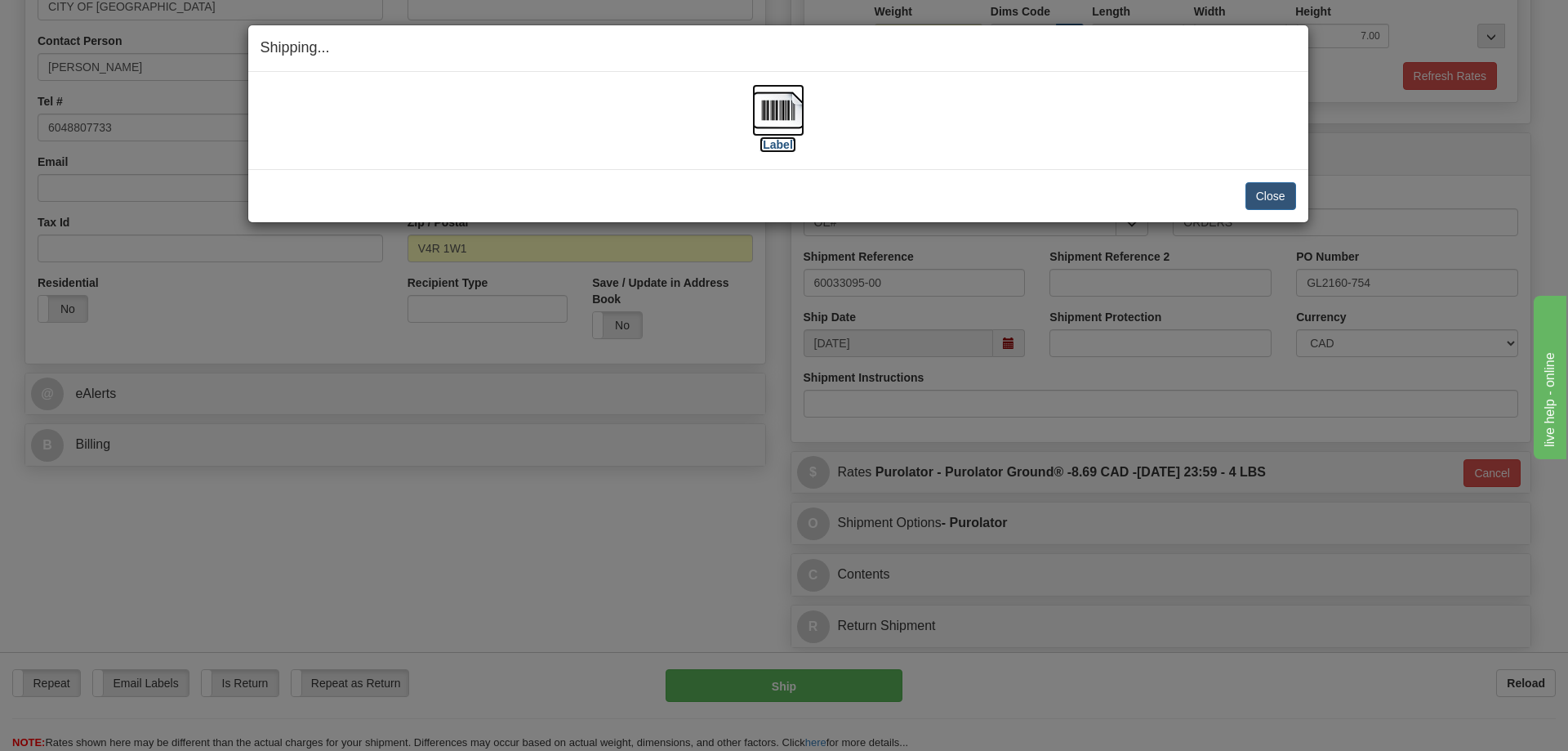
click at [776, 111] on img at bounding box center [778, 110] width 53 height 53
click at [1280, 195] on button "Close" at bounding box center [1271, 195] width 51 height 28
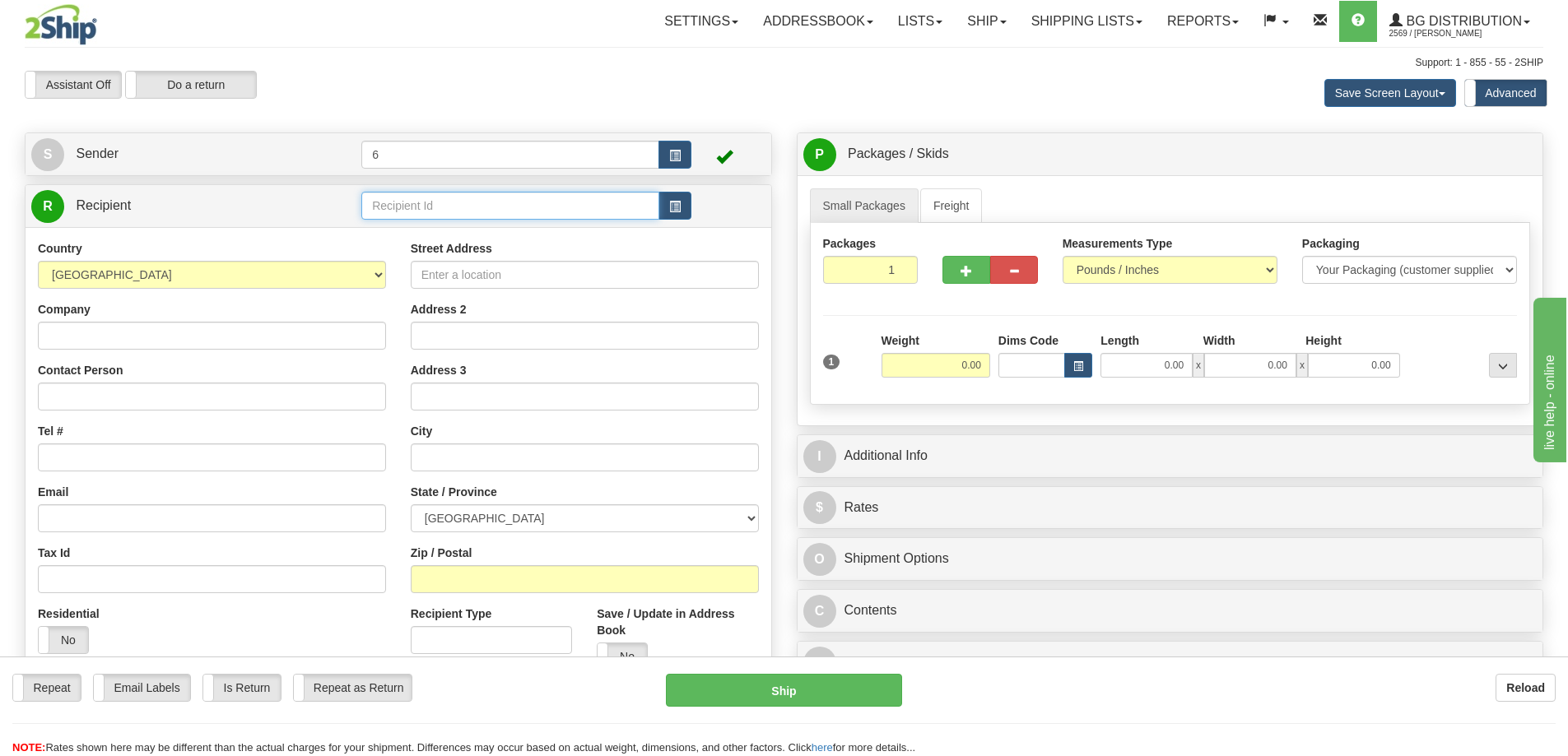
click at [497, 213] on input "text" at bounding box center [510, 205] width 298 height 28
click at [504, 240] on div "44008" at bounding box center [508, 234] width 282 height 18
type input "44008"
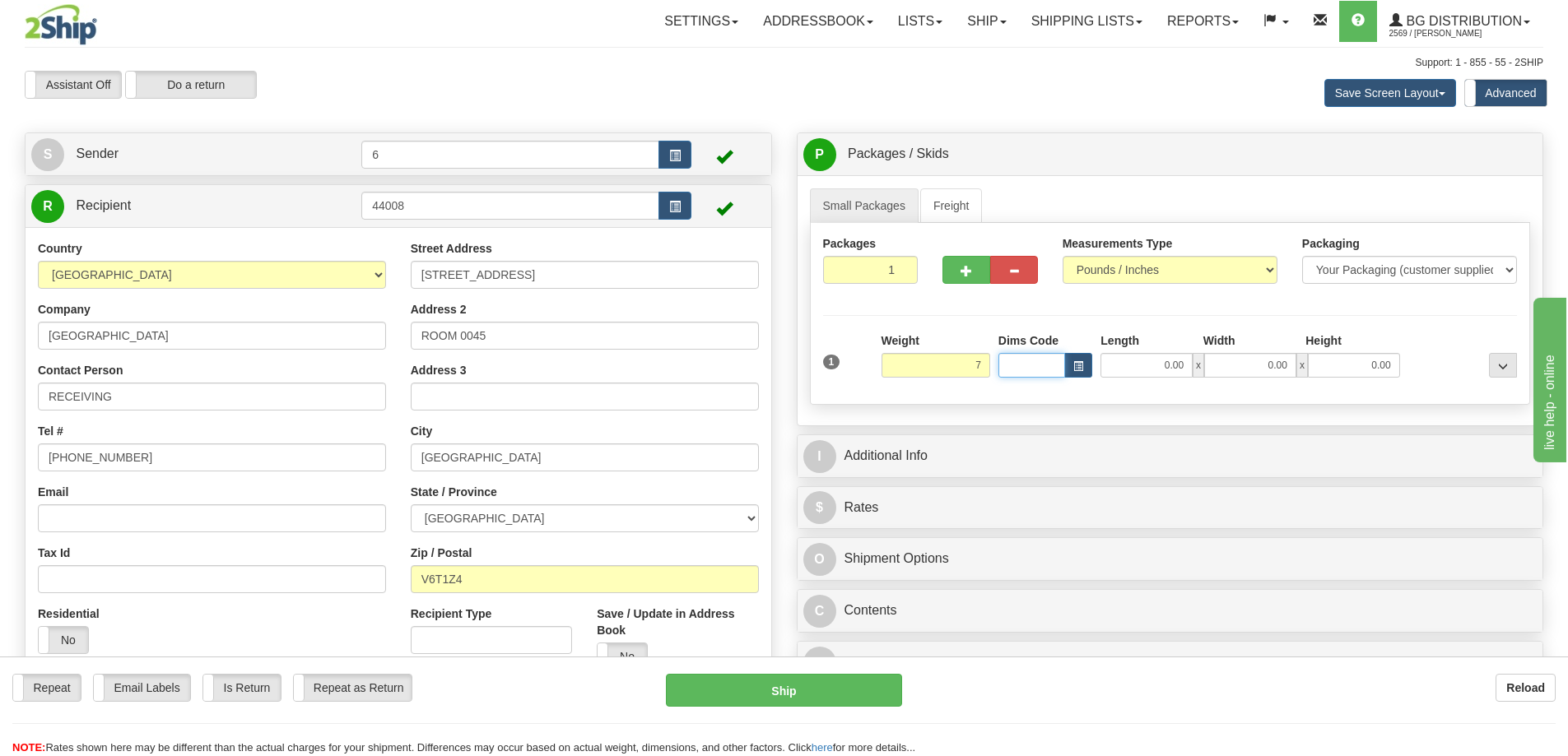
type input "7.00"
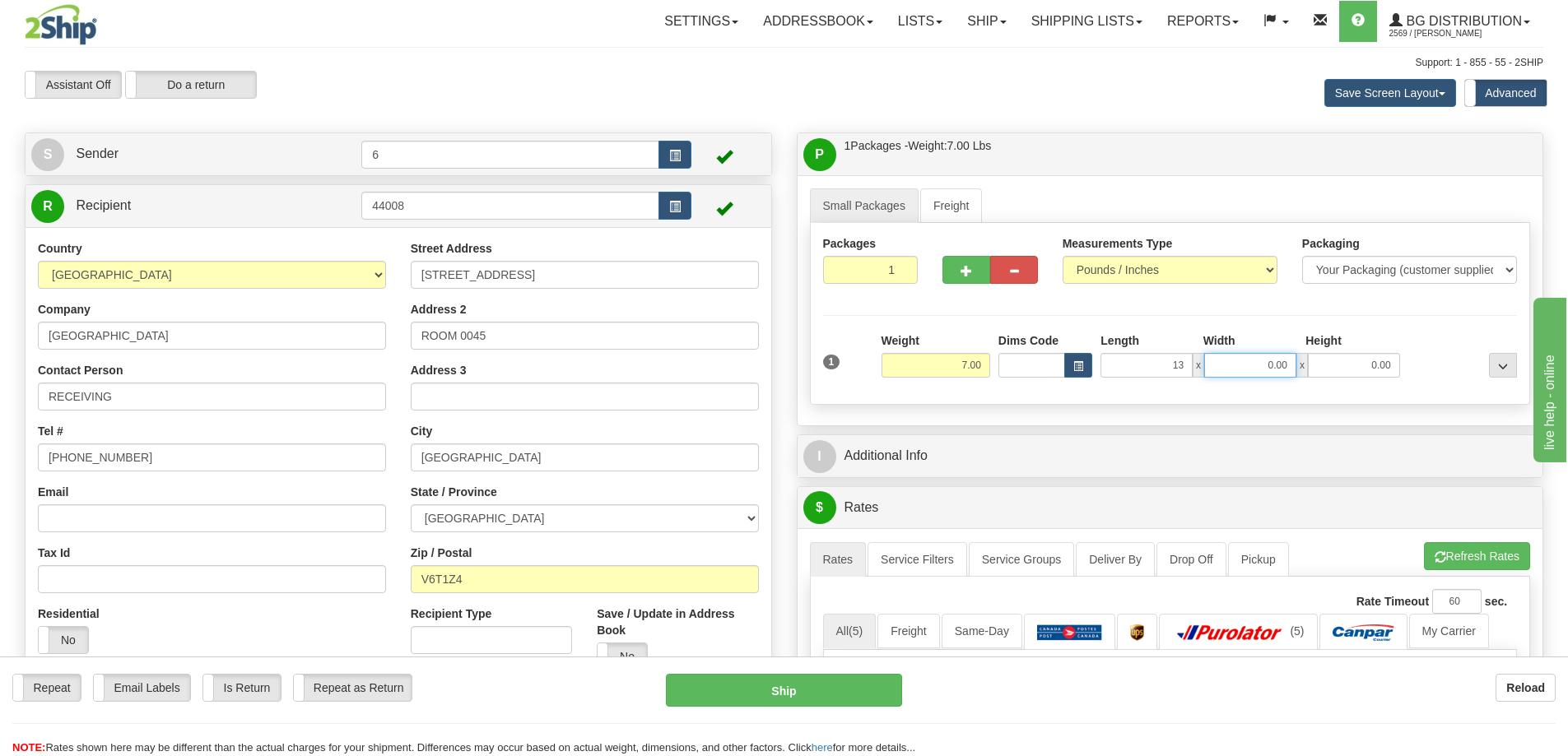
type input "13.00"
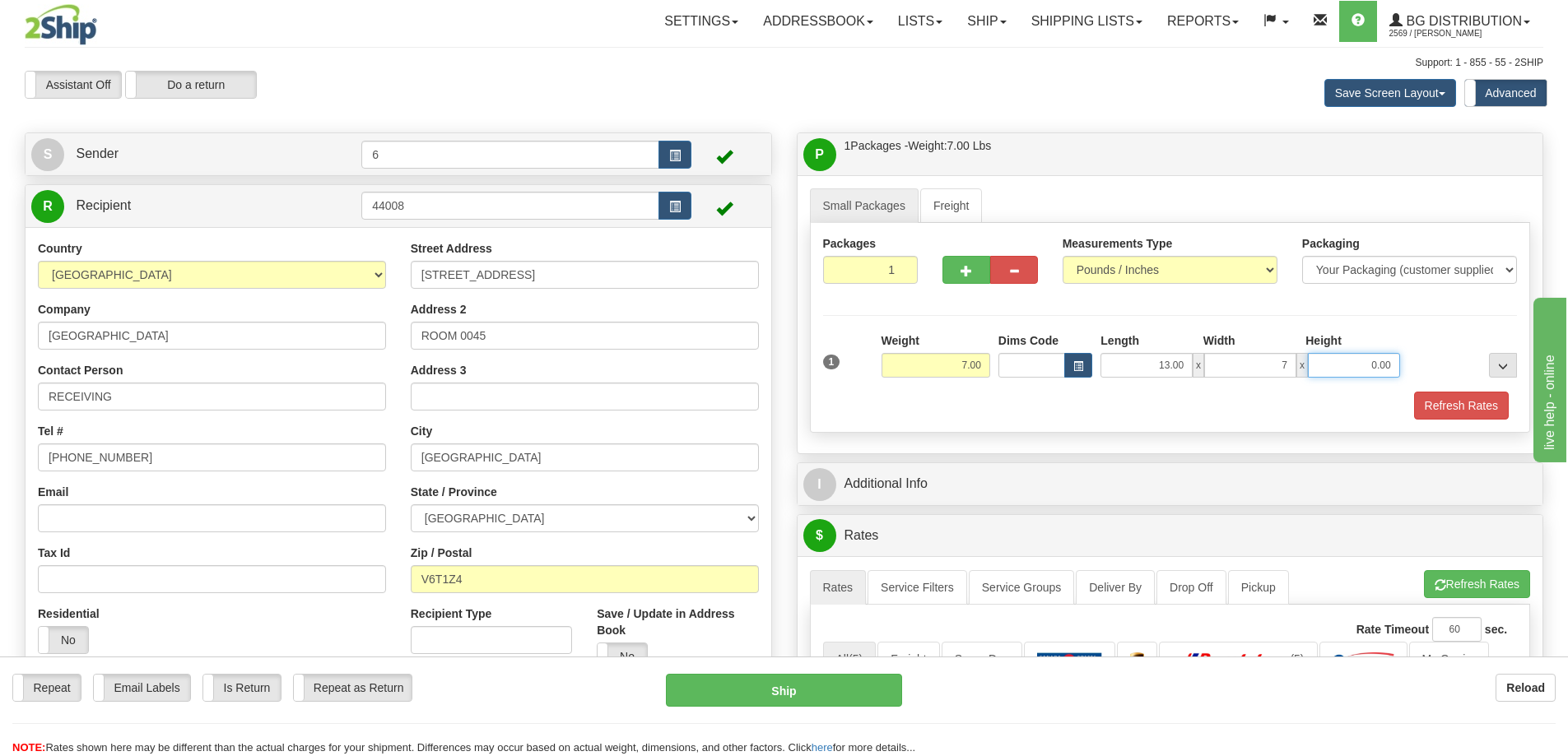
type input "7.00"
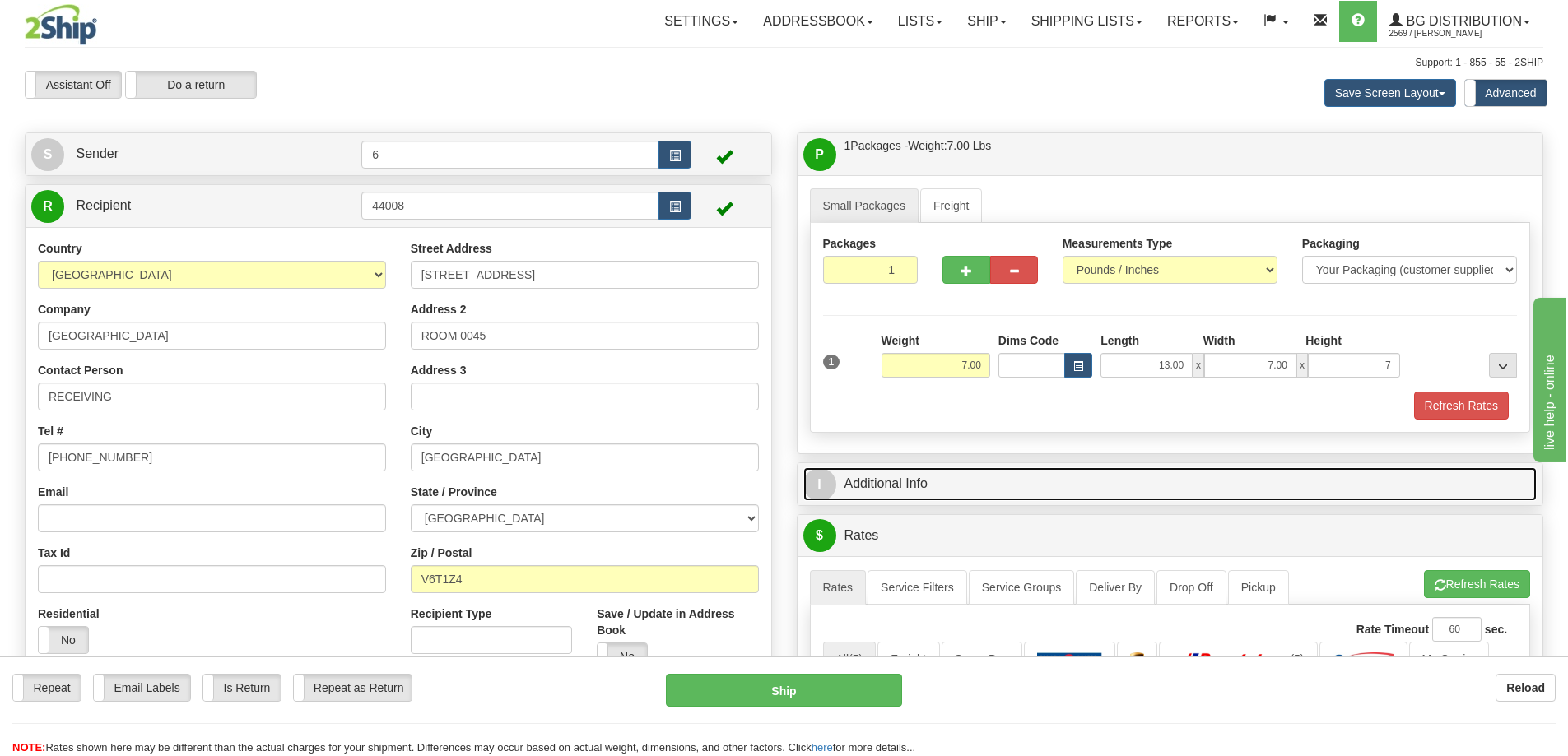
type input "7.00"
click at [966, 480] on link "I Additional Info" at bounding box center [1171, 484] width 734 height 34
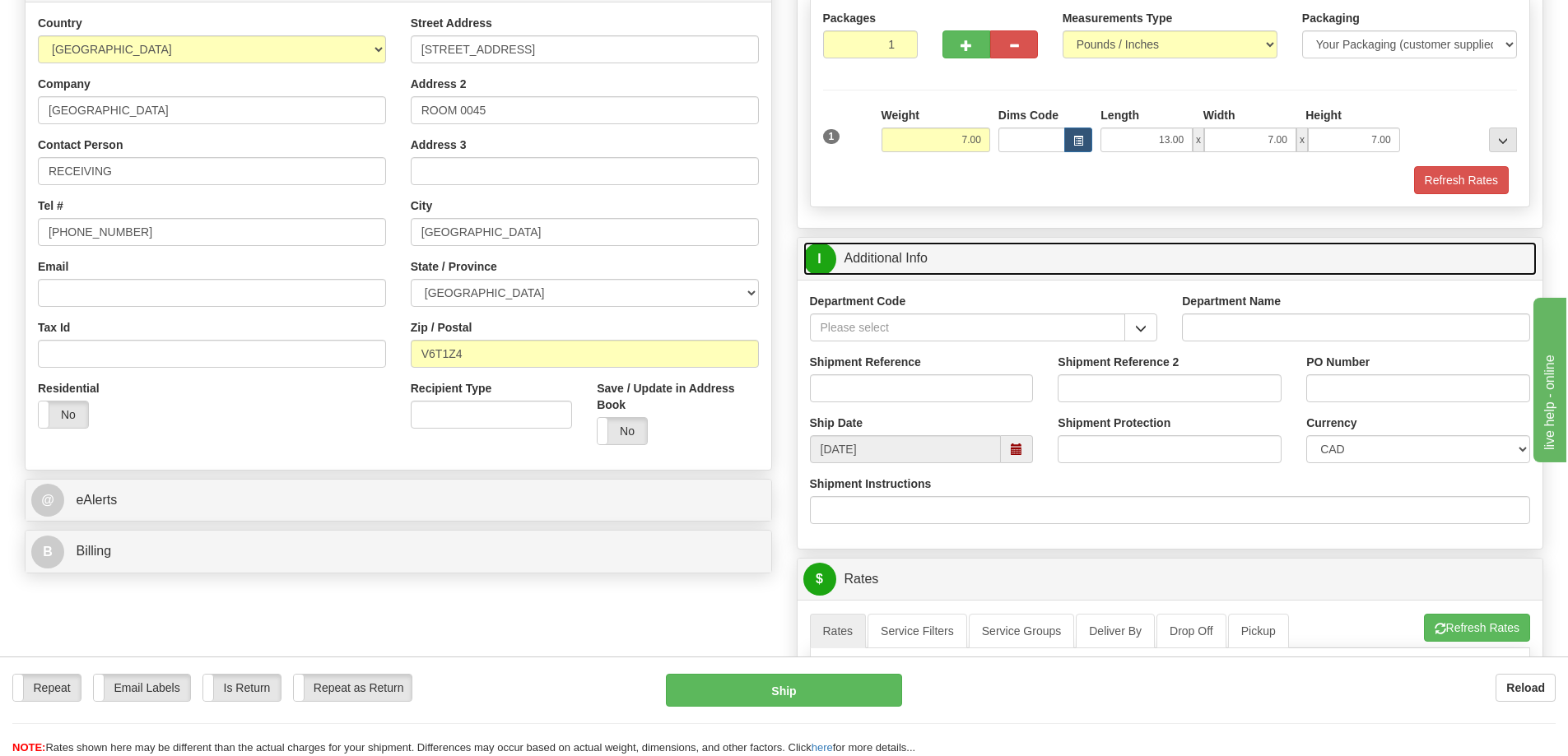
scroll to position [247, 0]
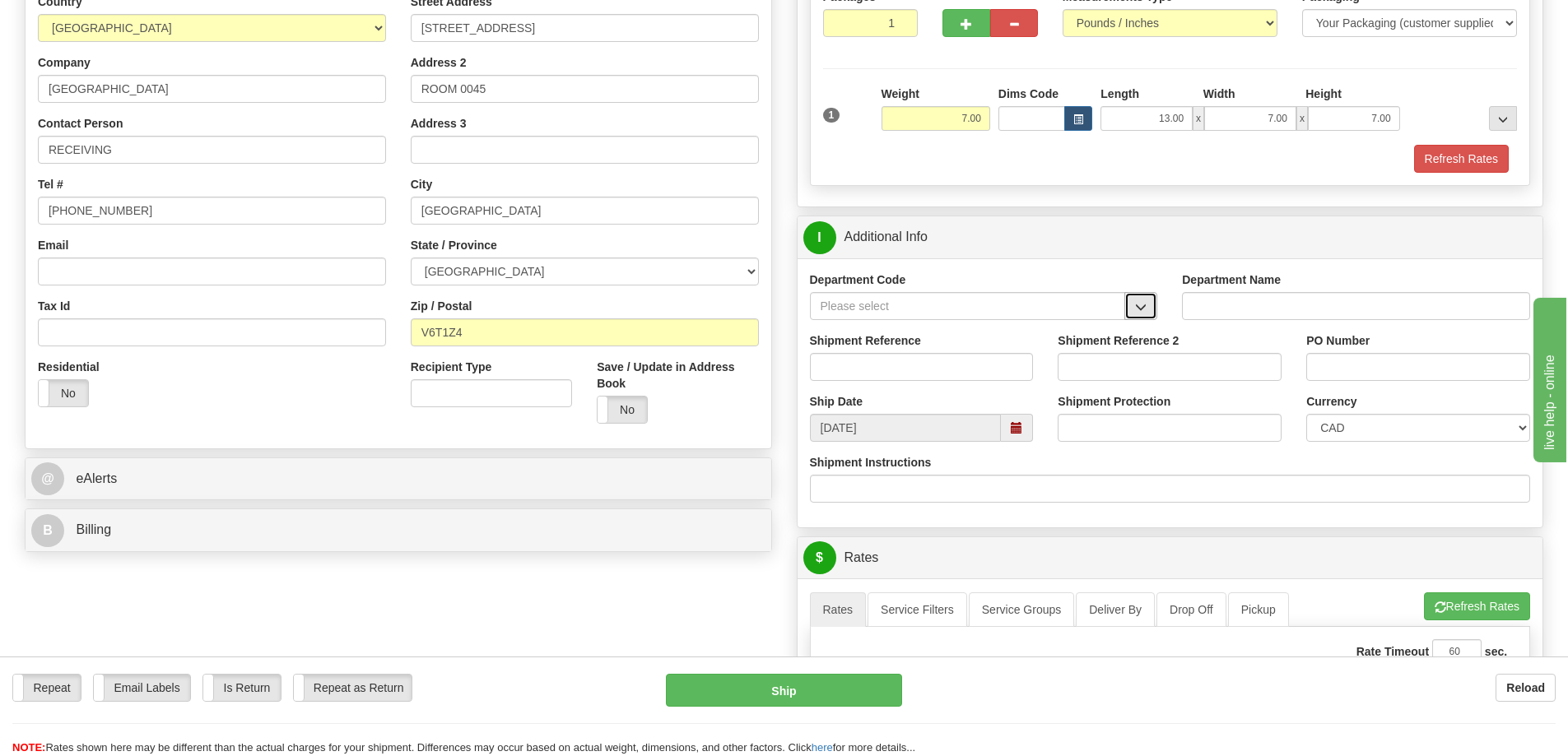
click at [1135, 308] on span "button" at bounding box center [1141, 307] width 12 height 11
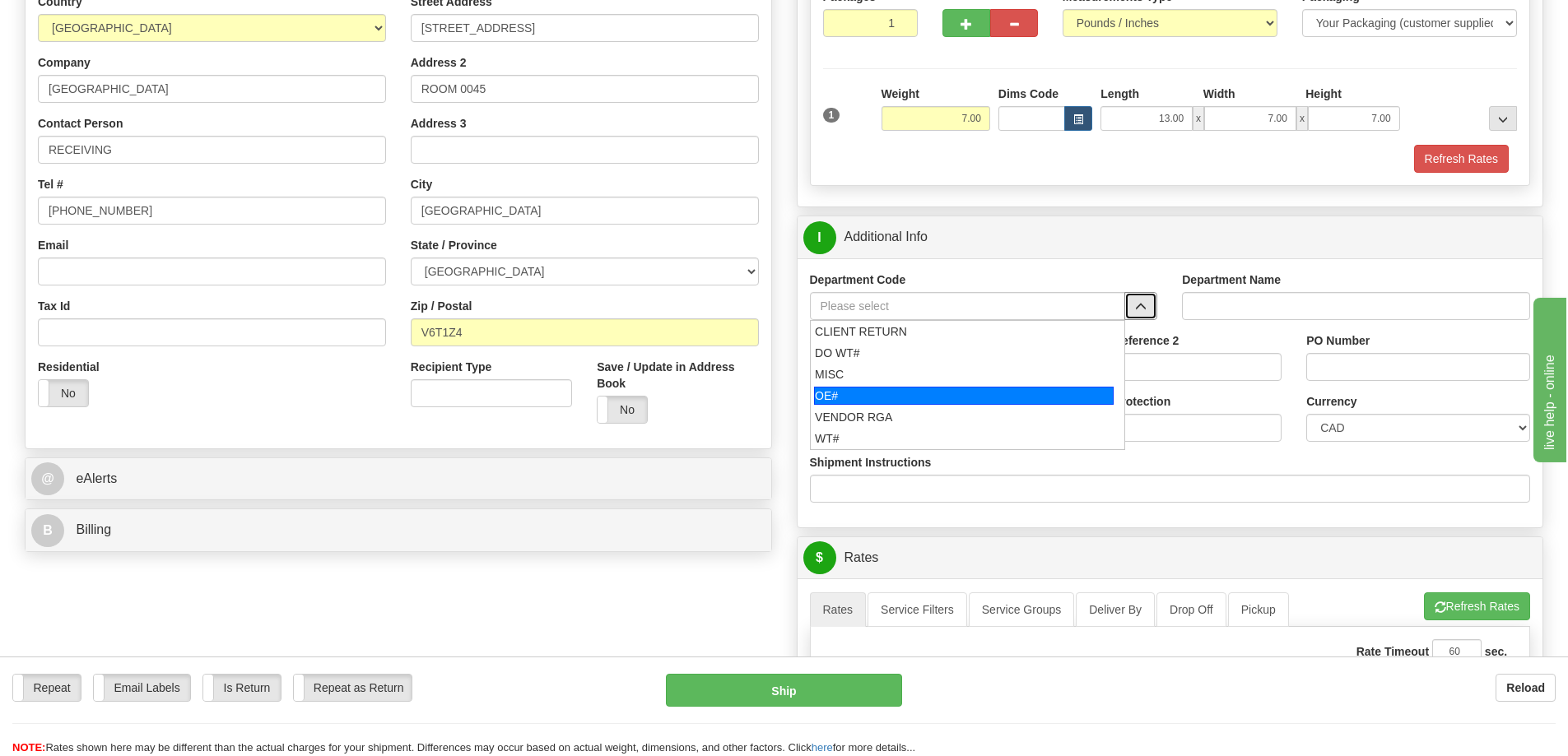
click at [977, 391] on div "OE#" at bounding box center [964, 396] width 299 height 18
type input "OE#"
type input "ORDERS"
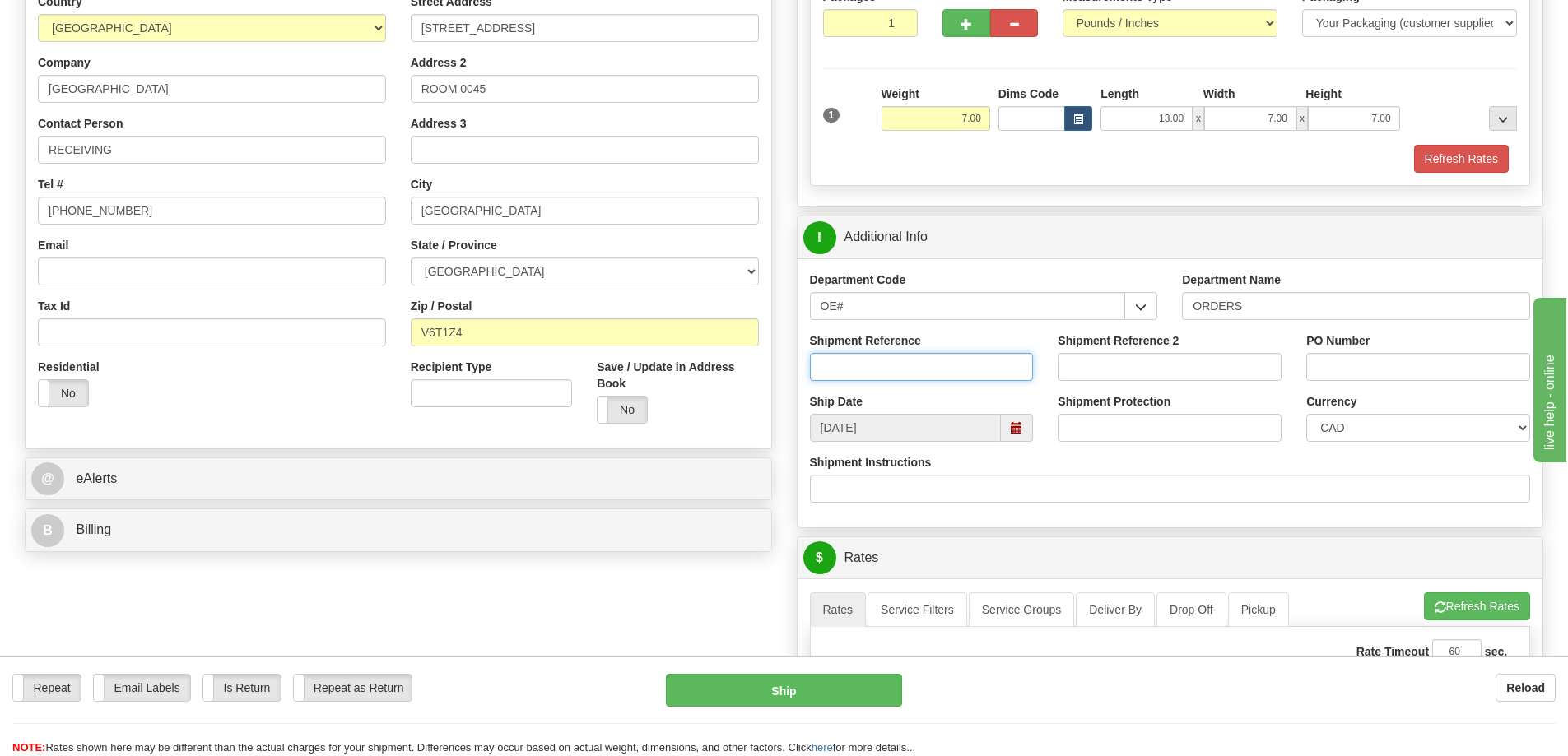
click at [970, 376] on input "Shipment Reference" at bounding box center [922, 366] width 224 height 28
type input "60031823-00"
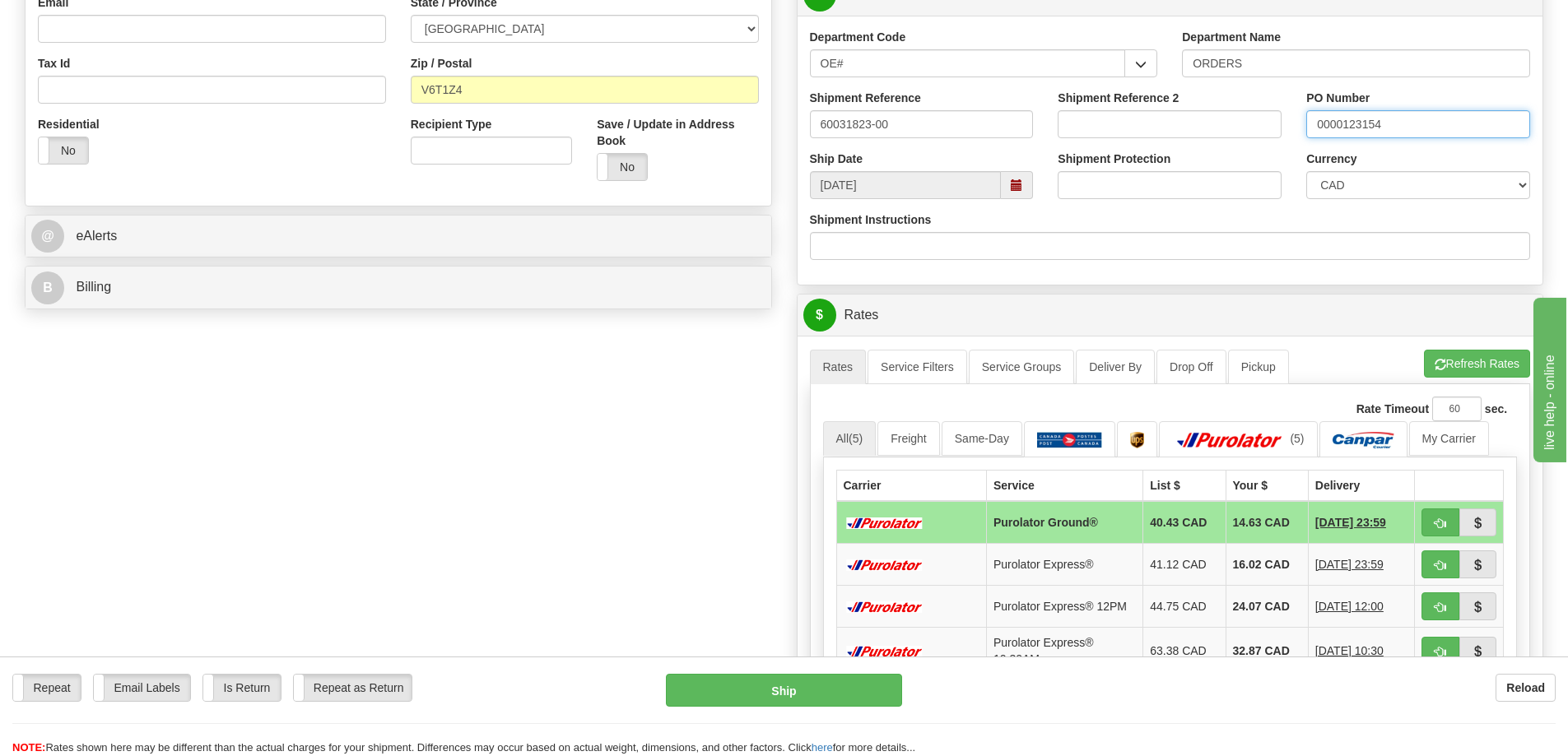
scroll to position [494, 0]
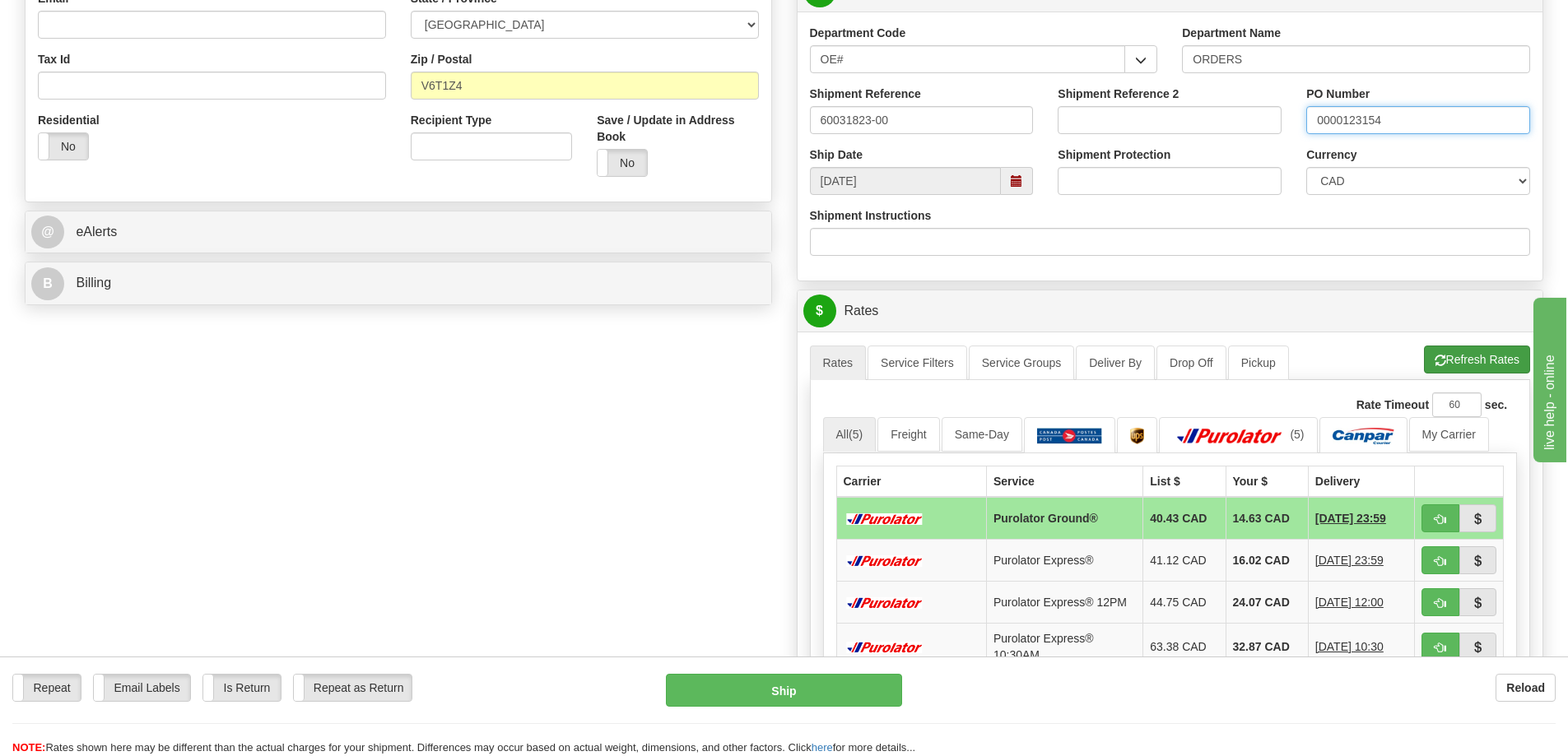
type input "0000123154"
click at [1456, 360] on button "Refresh Rates" at bounding box center [1476, 359] width 106 height 28
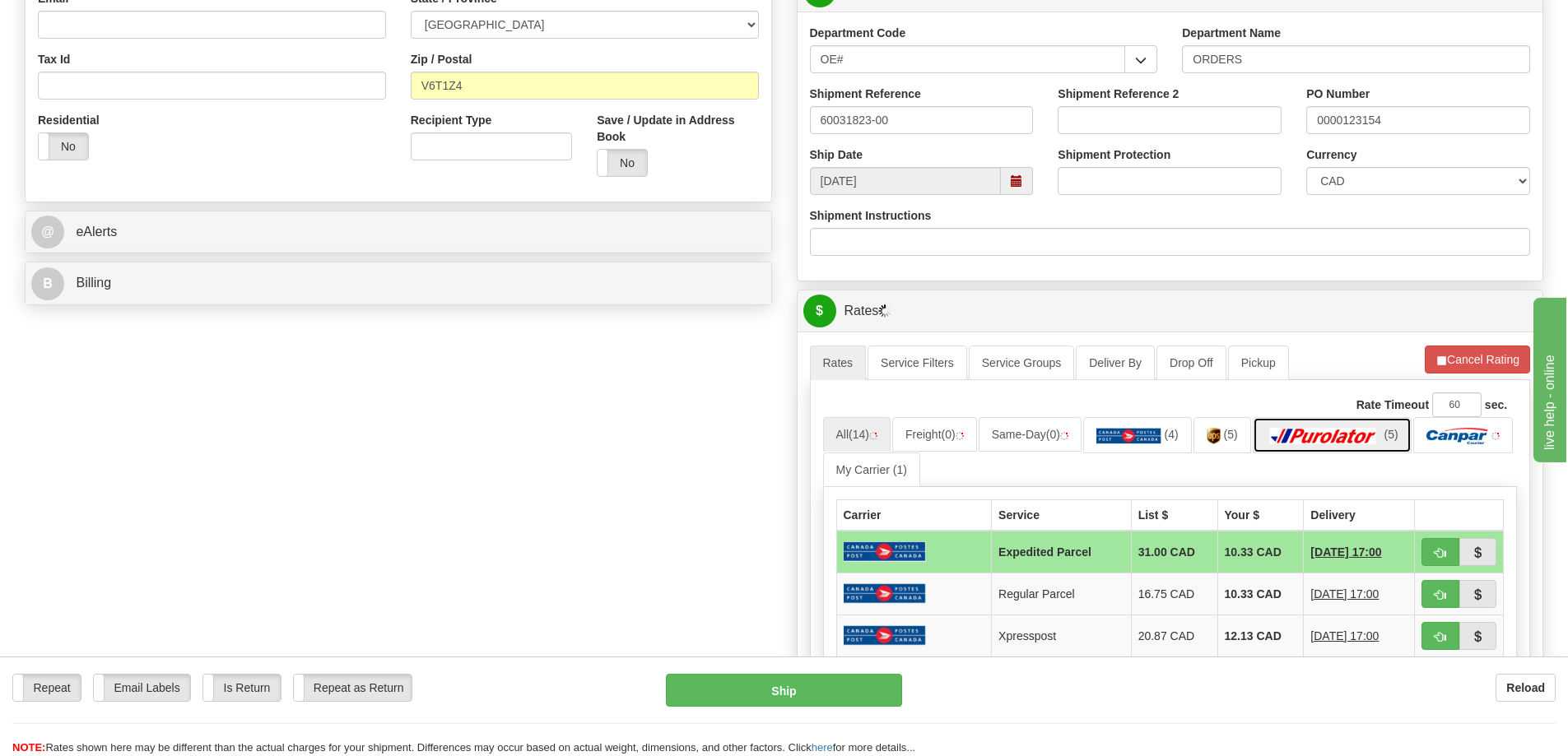
click at [1351, 444] on img at bounding box center [1323, 436] width 115 height 17
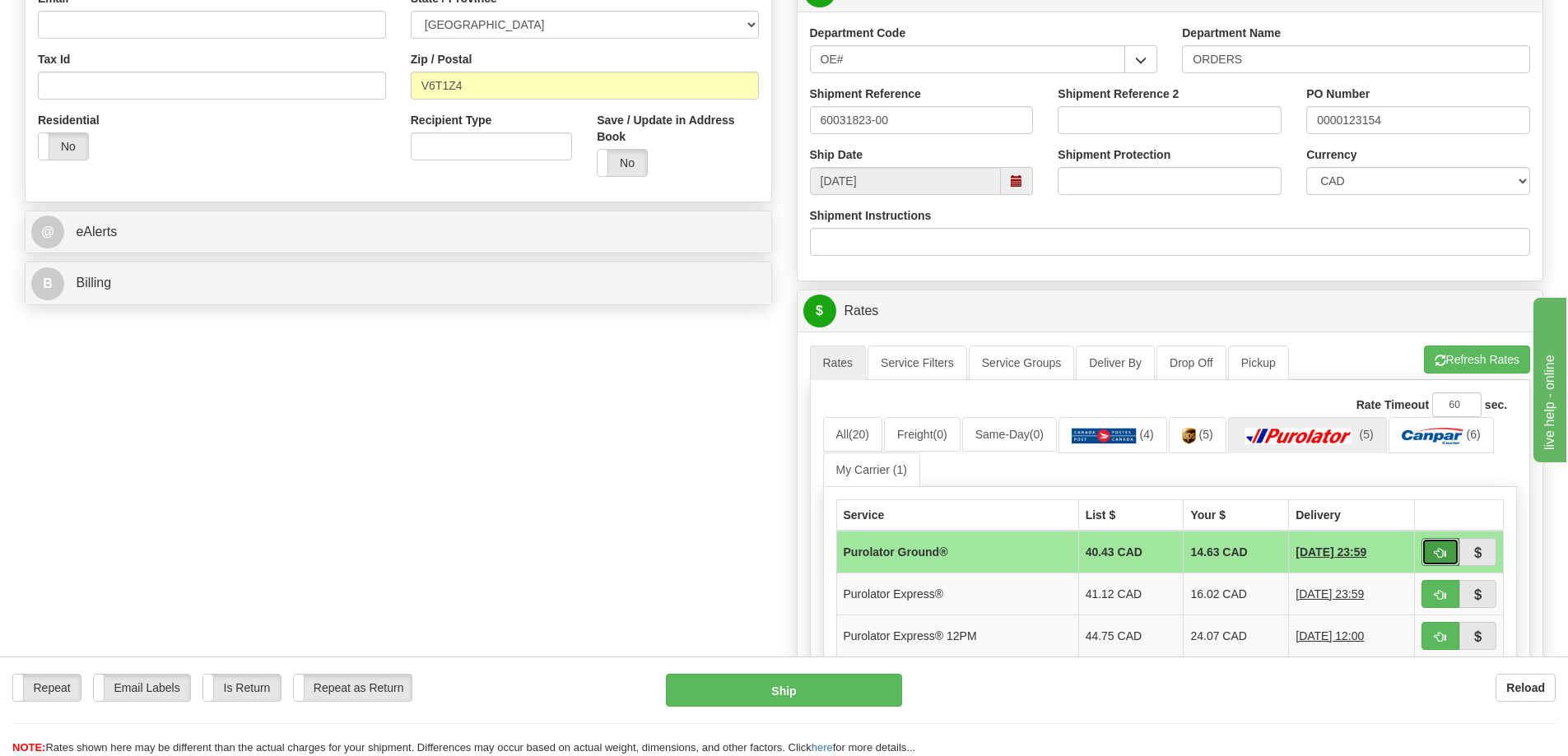
drag, startPoint x: 1440, startPoint y: 554, endPoint x: 1433, endPoint y: 546, distance: 10.6
click at [1440, 554] on span "button" at bounding box center [1440, 553] width 12 height 11
type input "260"
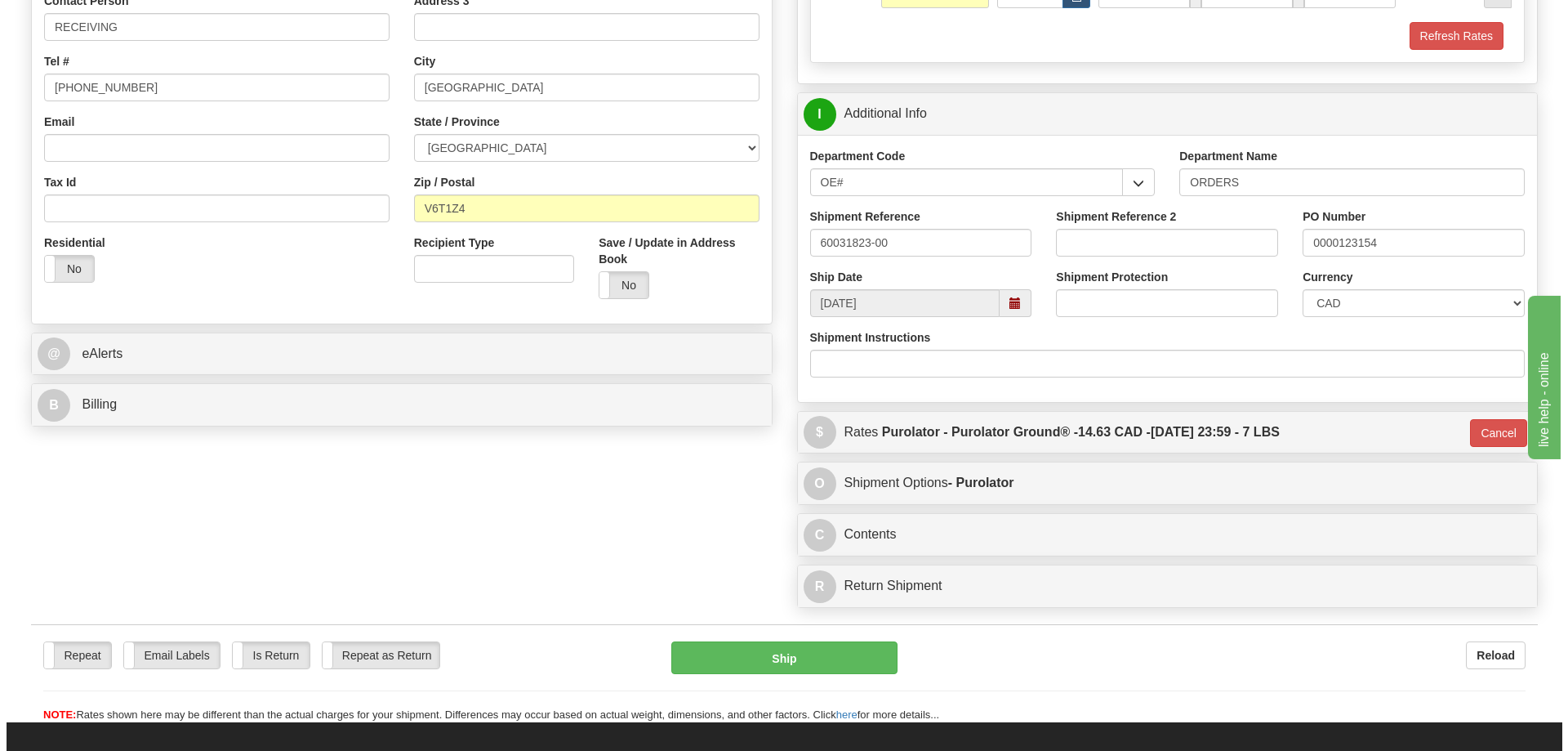
scroll to position [327, 0]
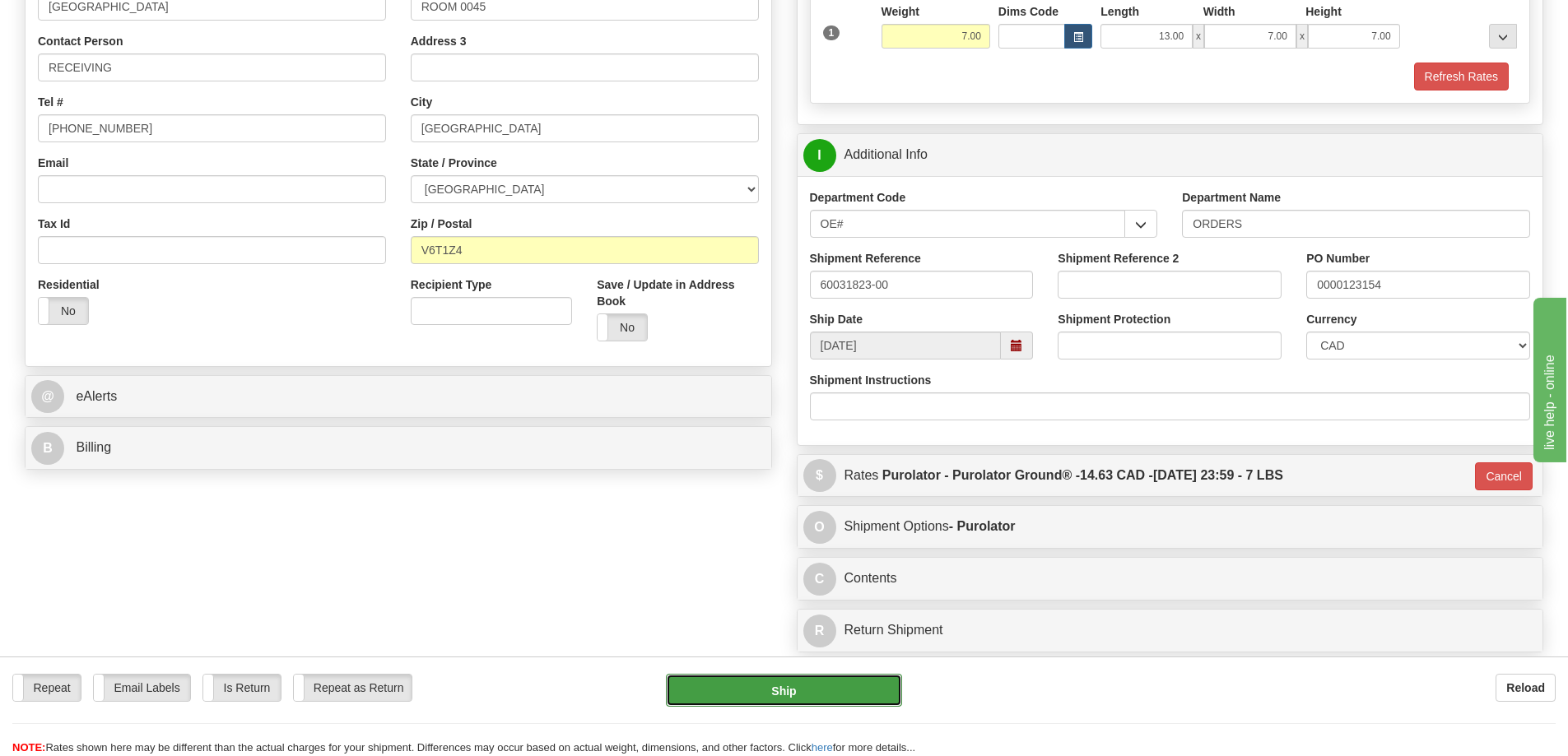
click at [812, 697] on button "Ship" at bounding box center [783, 690] width 236 height 33
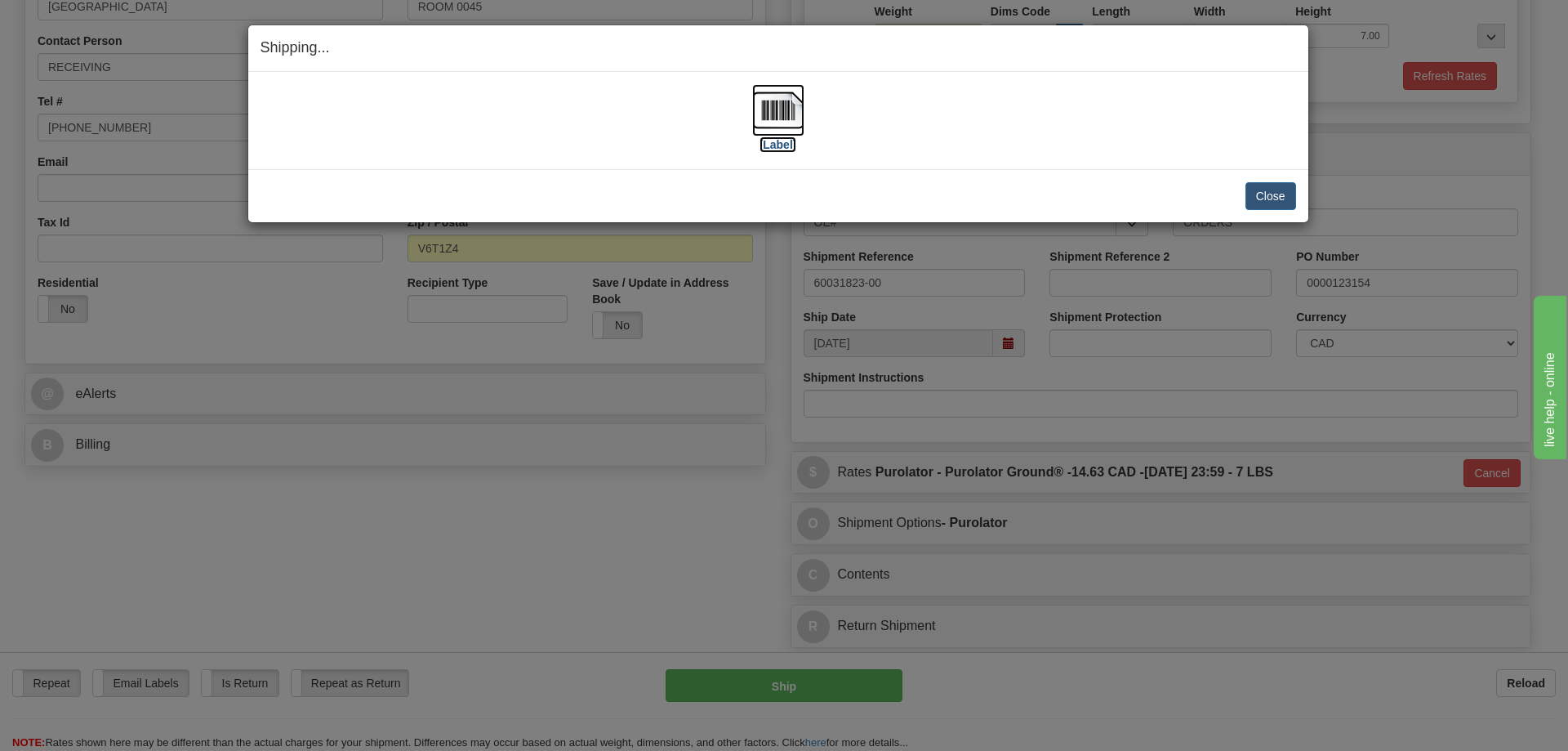
click at [788, 110] on img at bounding box center [778, 110] width 53 height 53
click at [1271, 194] on button "Close" at bounding box center [1271, 195] width 51 height 28
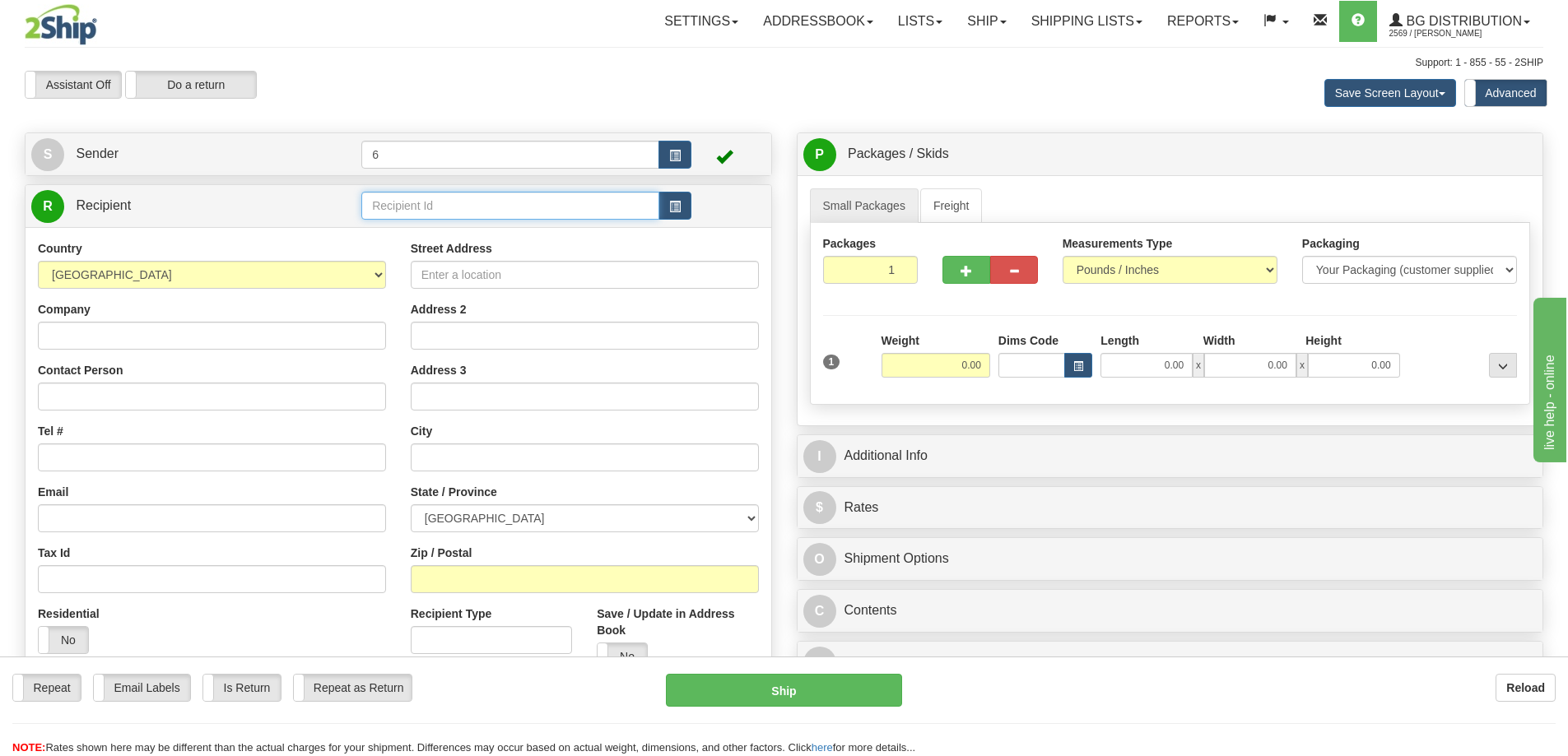
click at [440, 202] on input "text" at bounding box center [510, 205] width 298 height 28
click at [463, 232] on div "41099" at bounding box center [508, 234] width 282 height 18
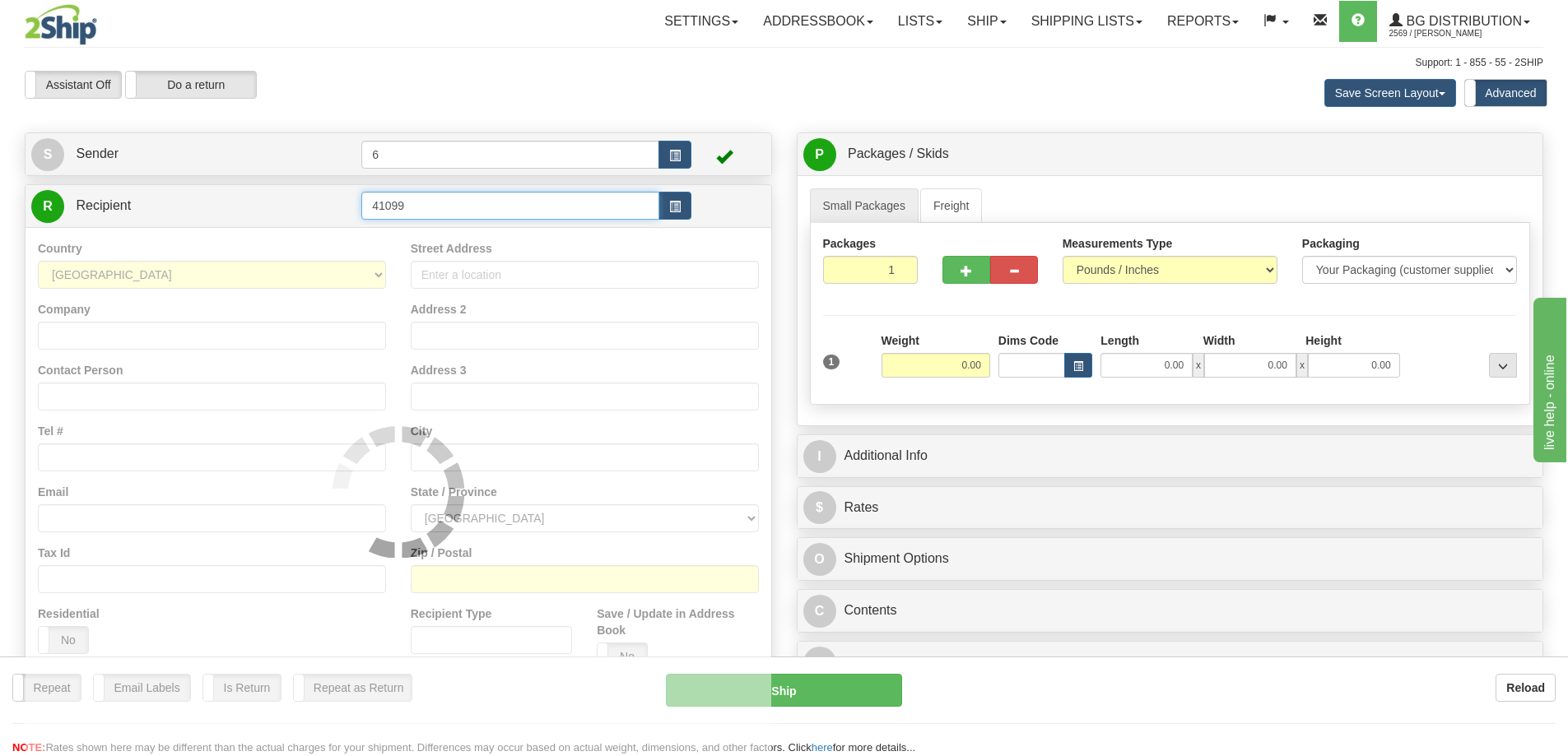
type input "41099"
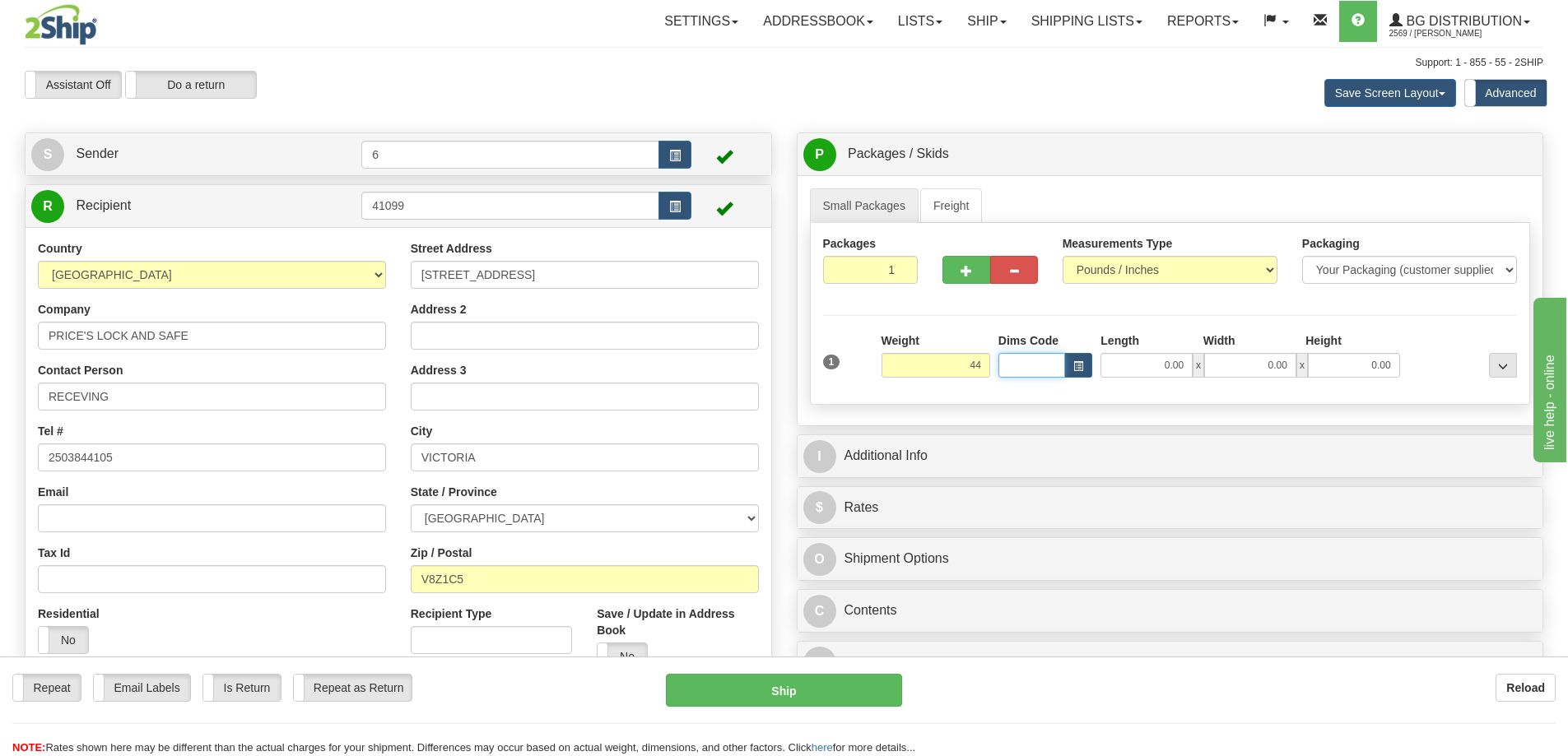
type input "44.00"
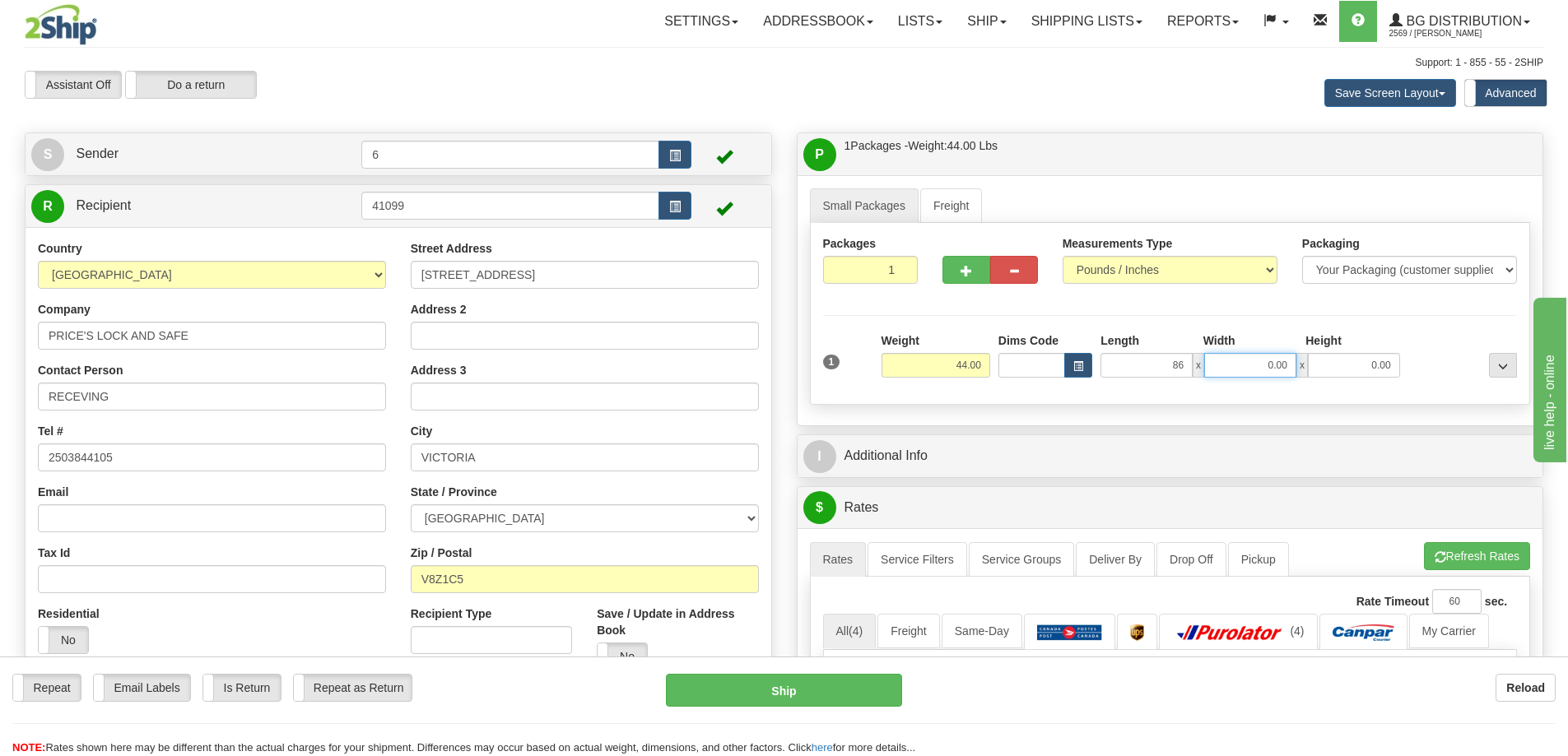
type input "86.00"
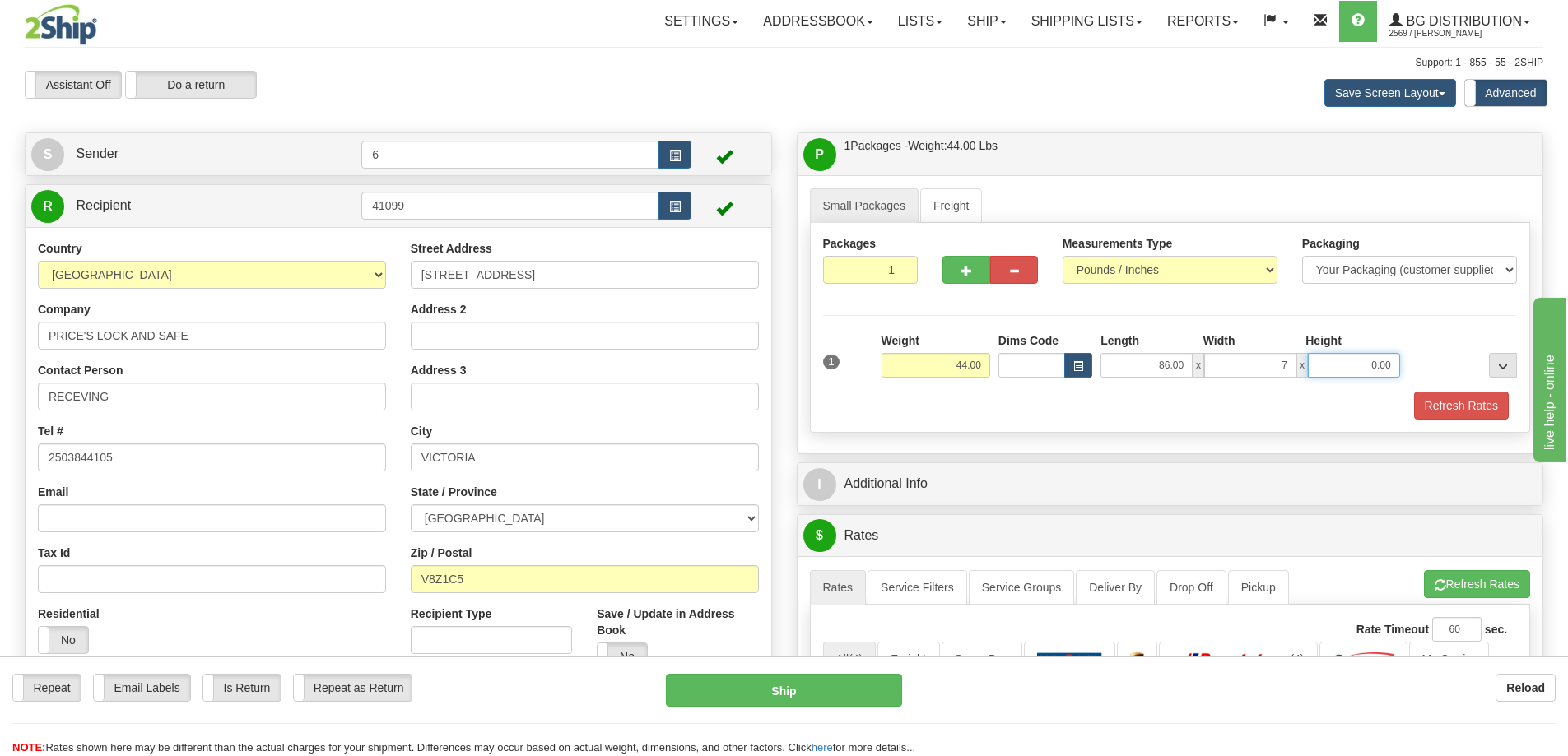
type input "7.00"
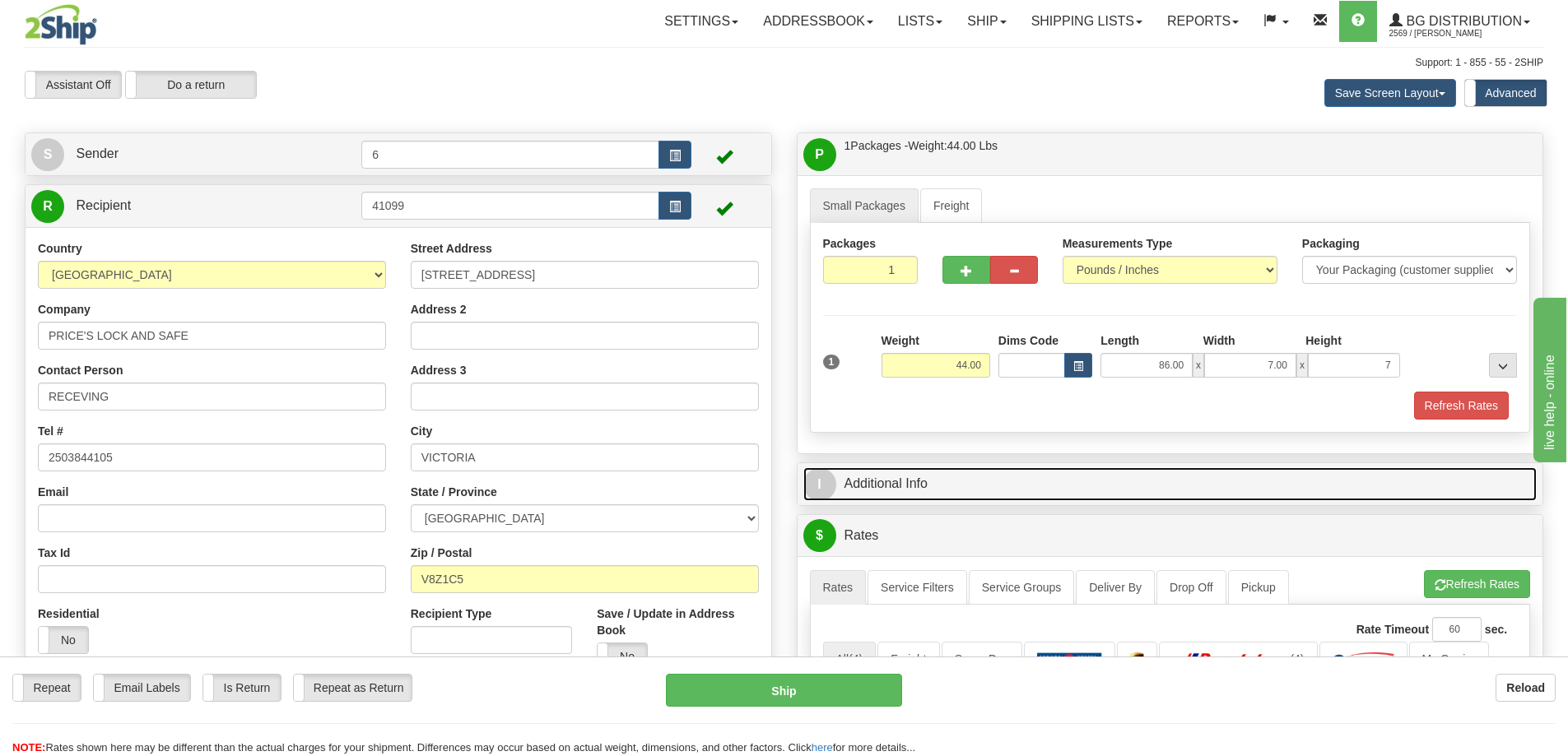
type input "7.00"
click at [922, 485] on link "I Additional Info" at bounding box center [1171, 484] width 734 height 34
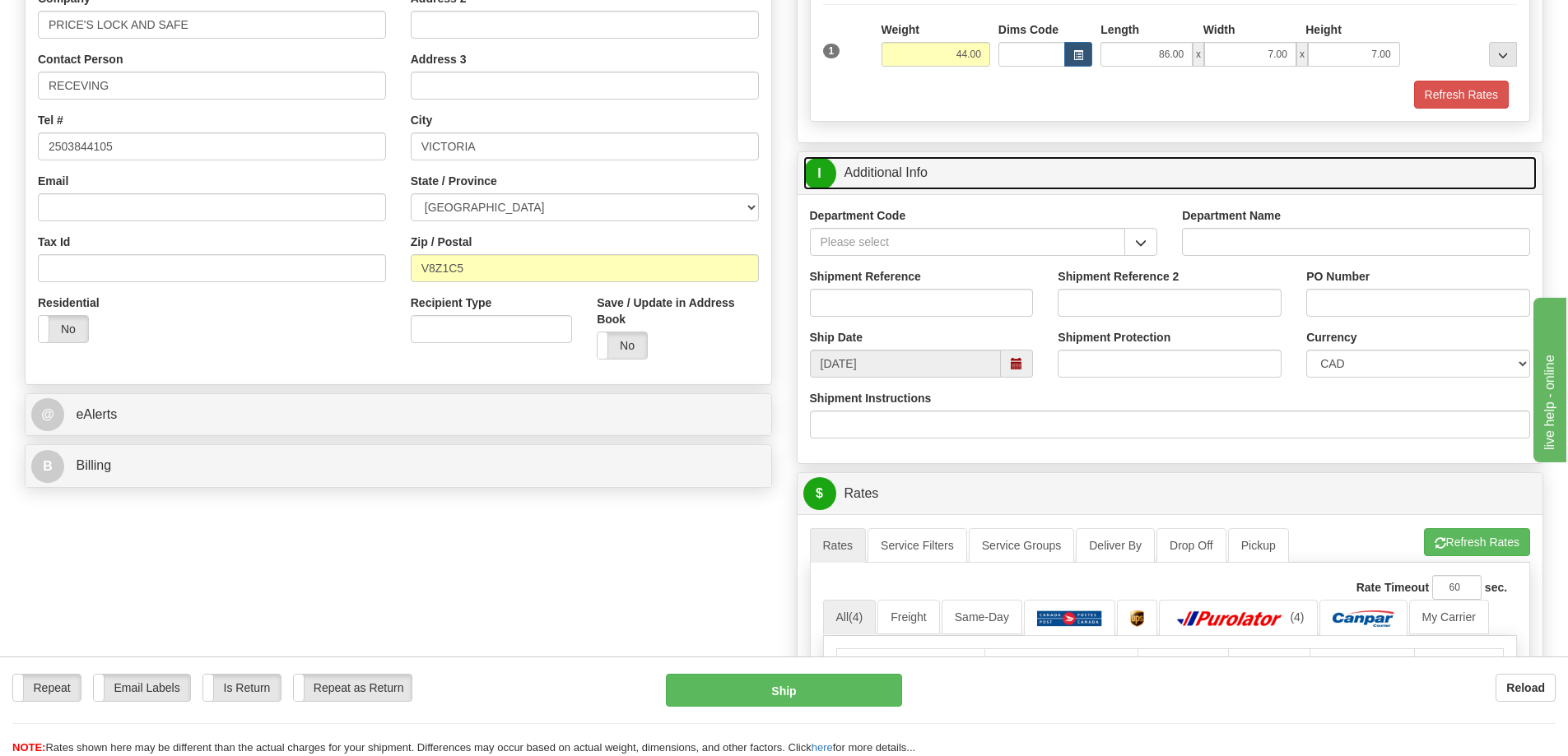
scroll to position [329, 0]
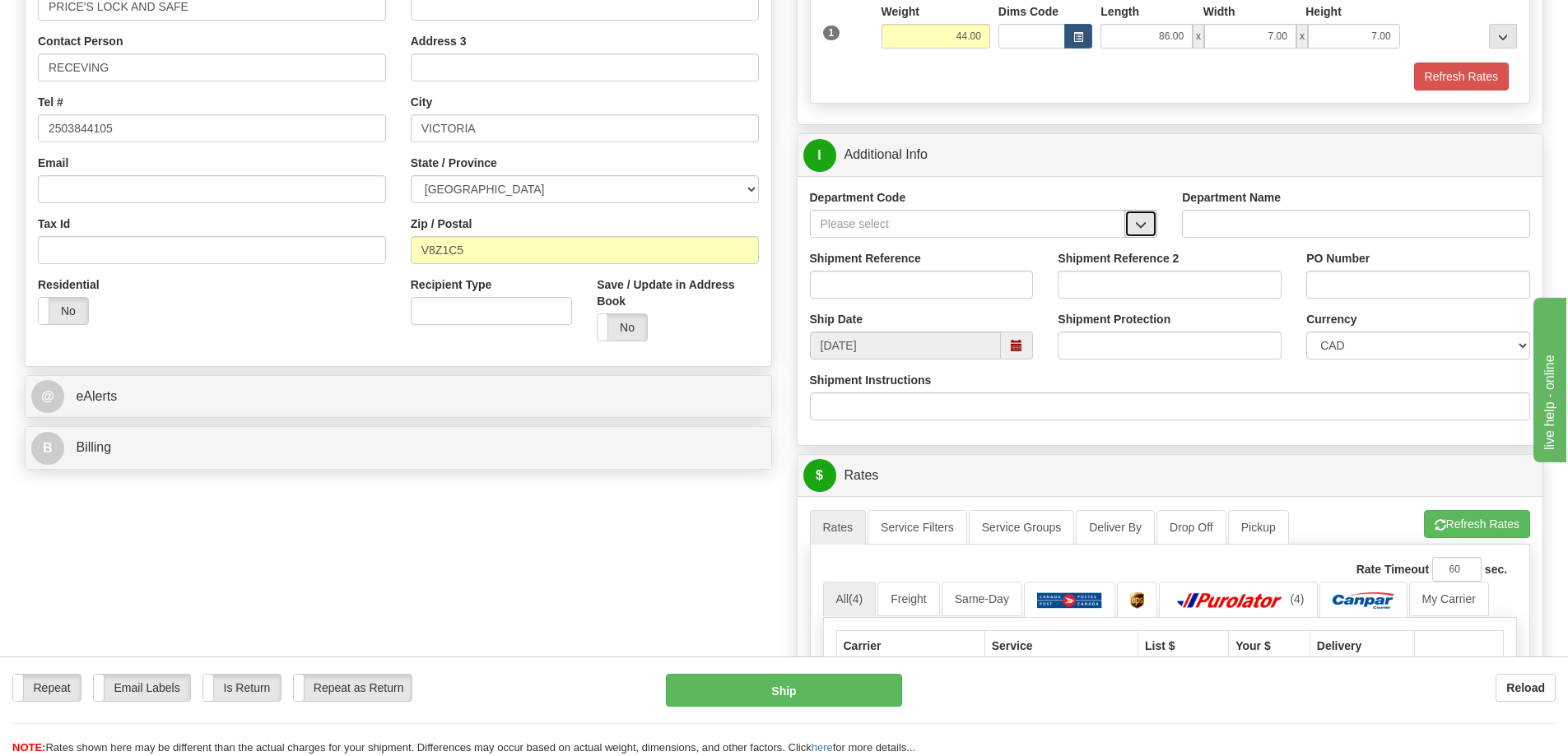
click at [1136, 230] on span "button" at bounding box center [1141, 224] width 12 height 11
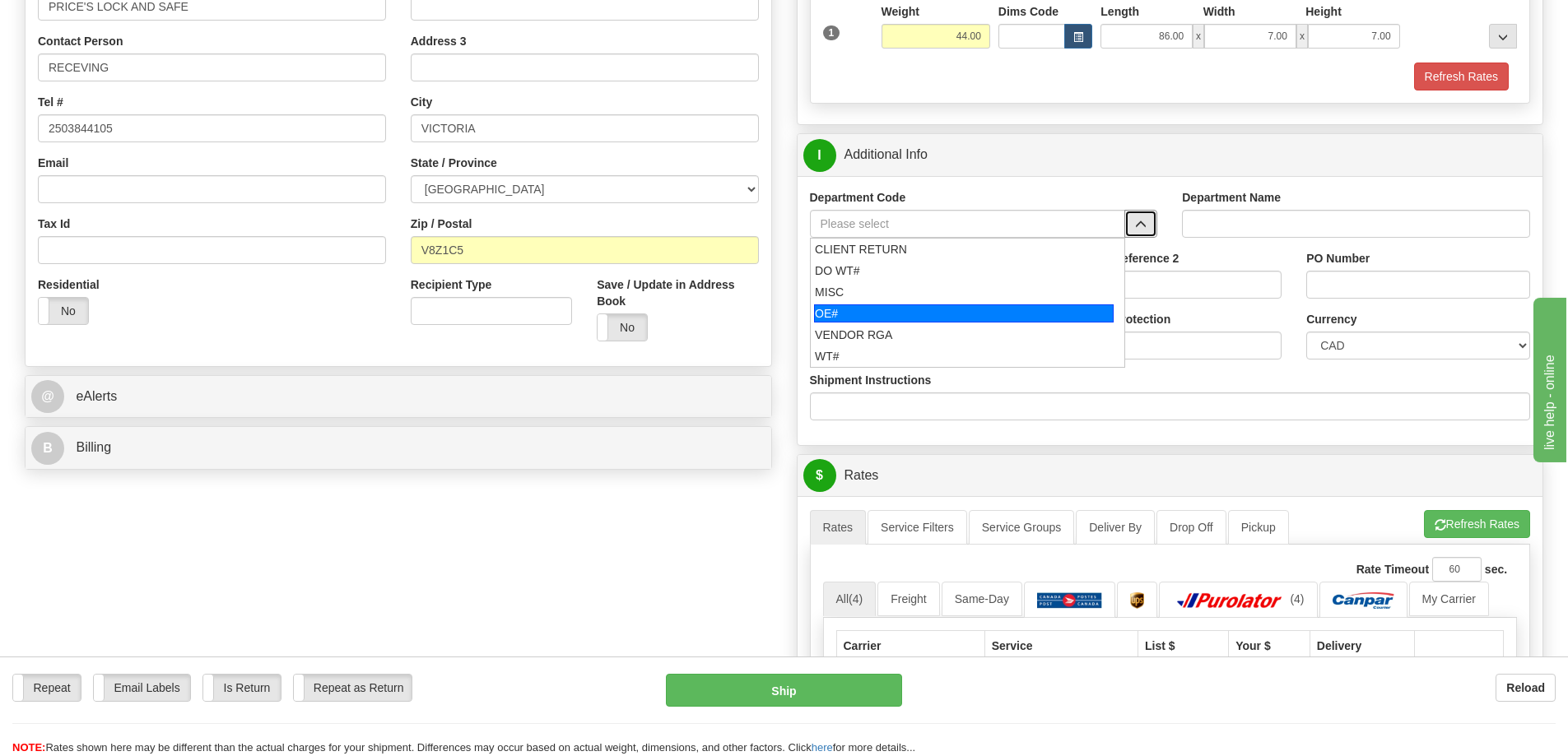
click at [982, 308] on div "OE#" at bounding box center [964, 313] width 299 height 18
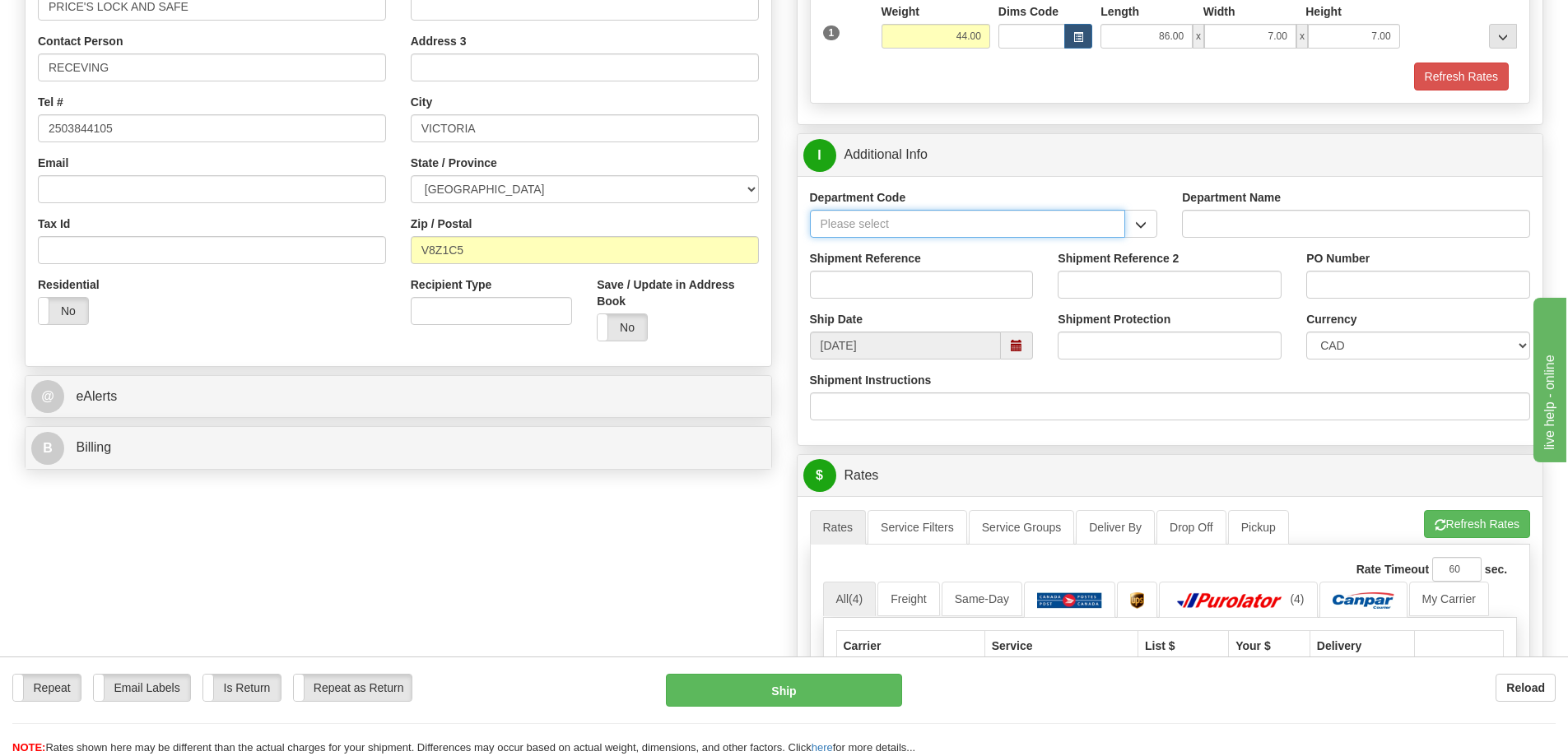
type input "OE#"
type input "ORDERS"
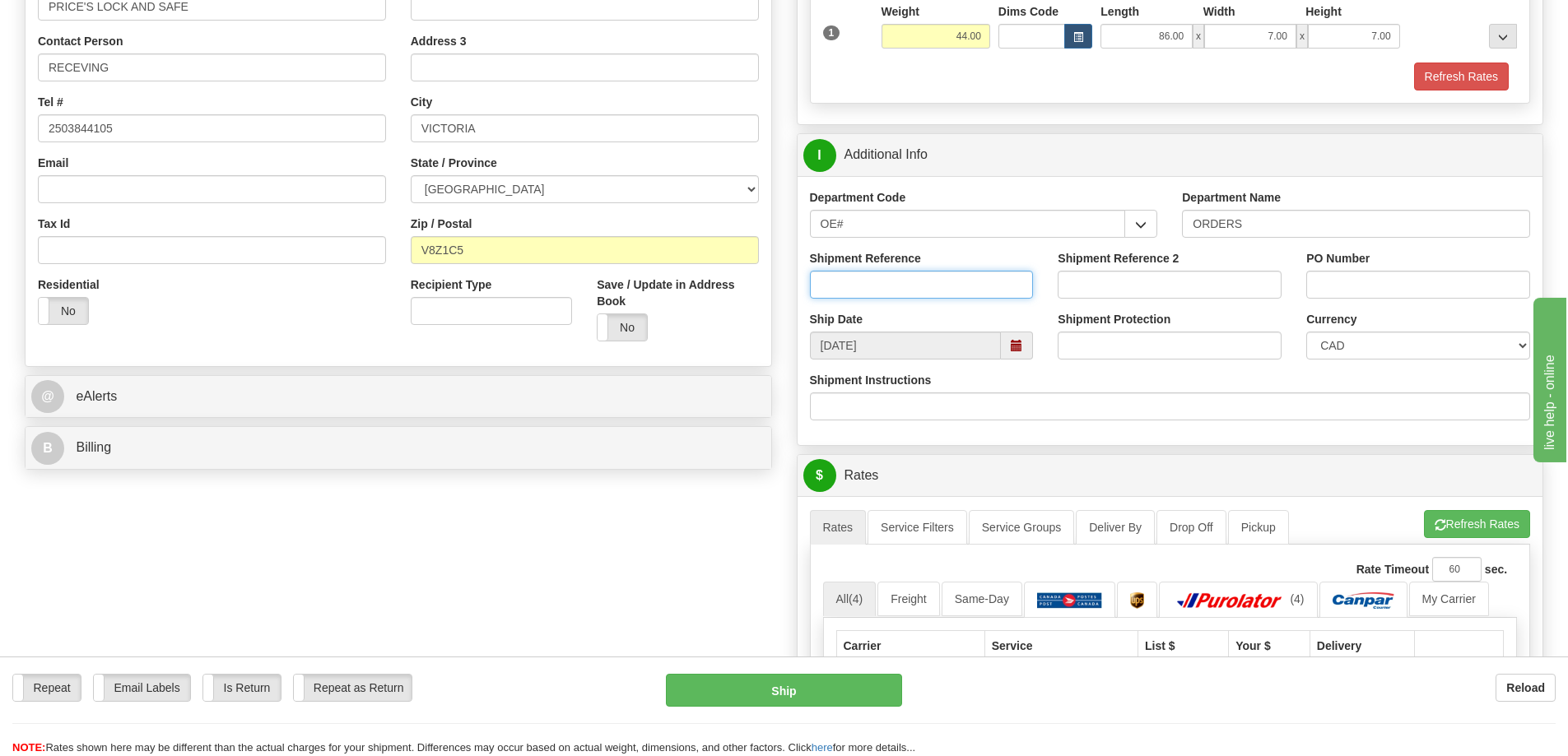
click at [1002, 275] on input "Shipment Reference" at bounding box center [922, 284] width 224 height 28
type input "60033764-00"
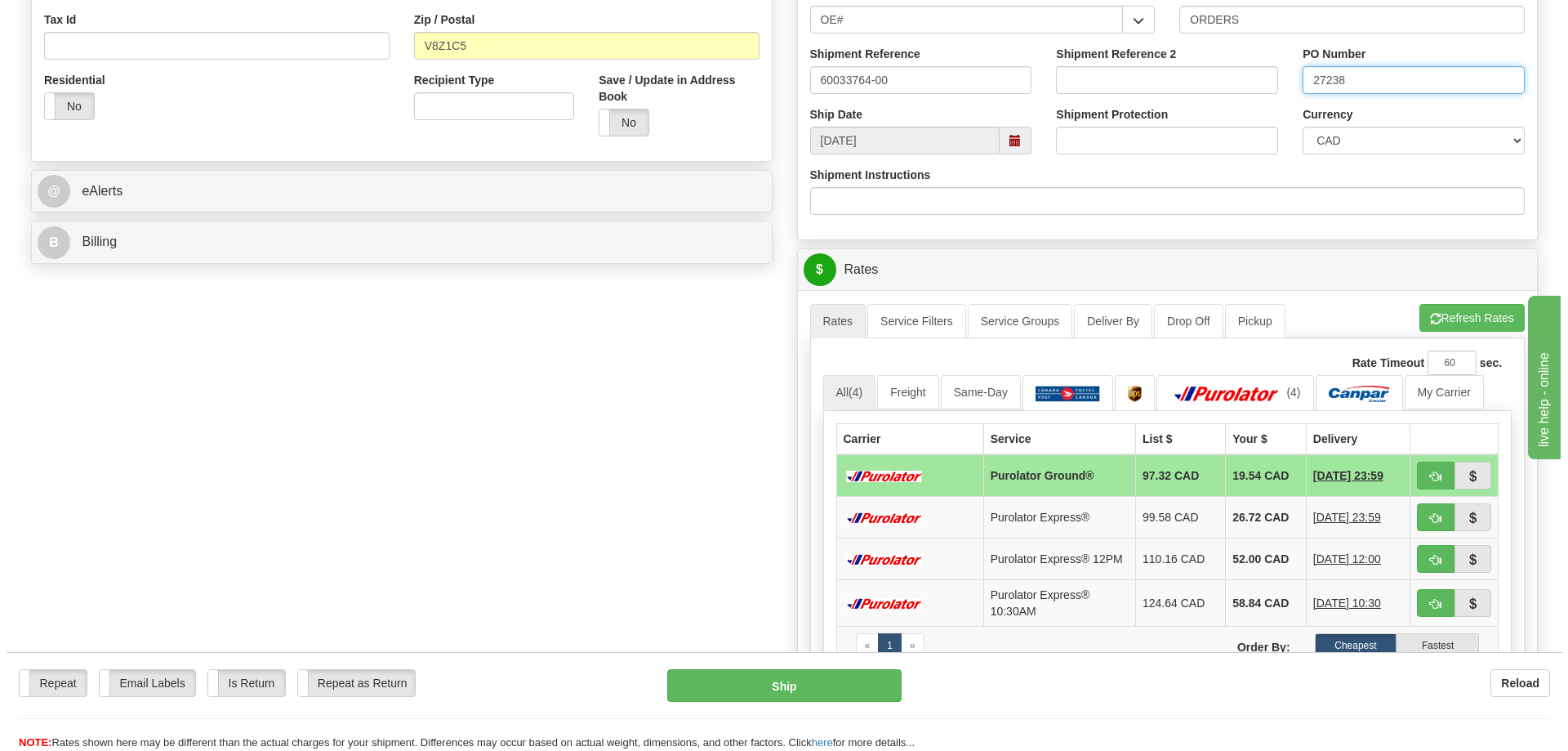
scroll to position [572, 0]
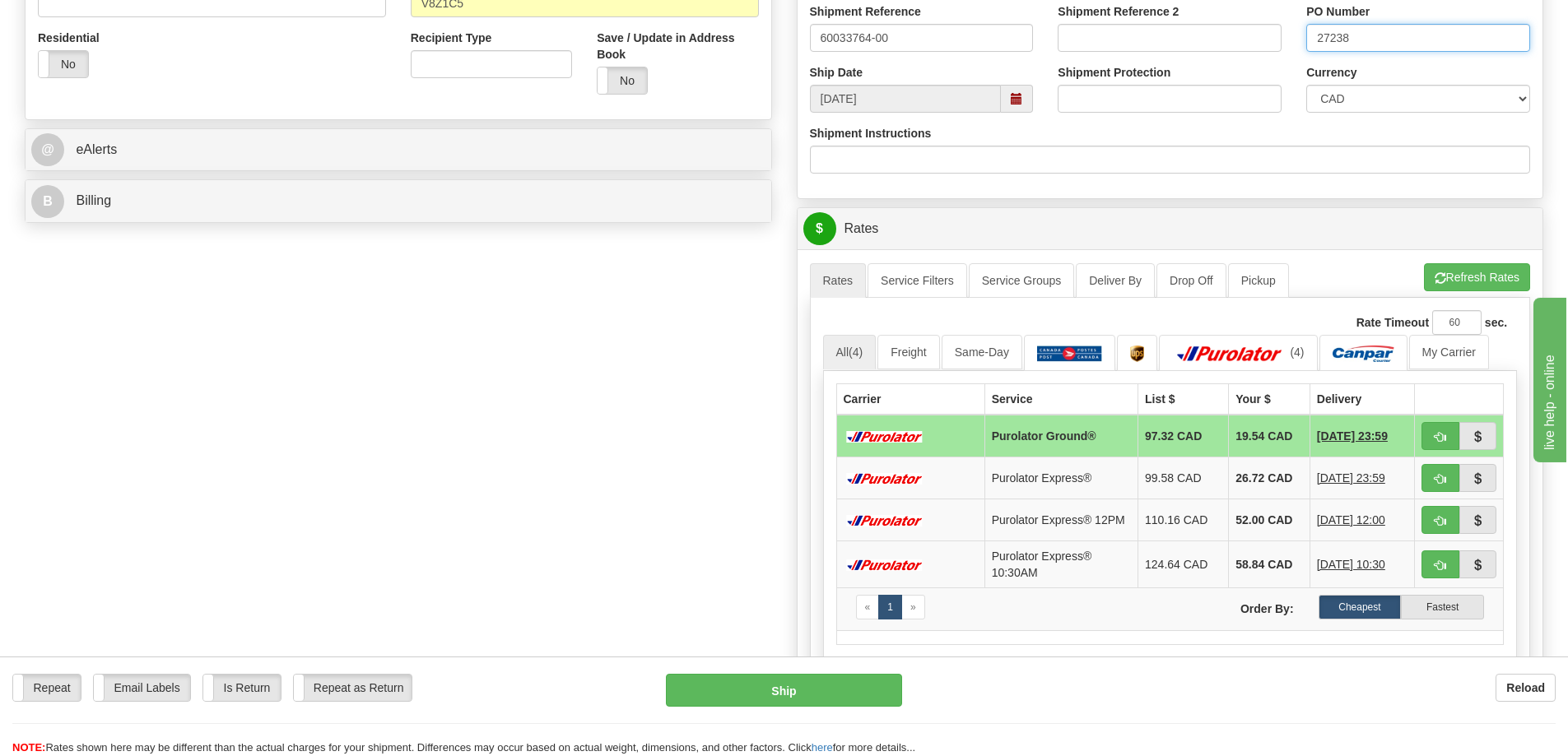
type input "27238"
click at [1429, 432] on button "button" at bounding box center [1439, 435] width 38 height 28
type input "260"
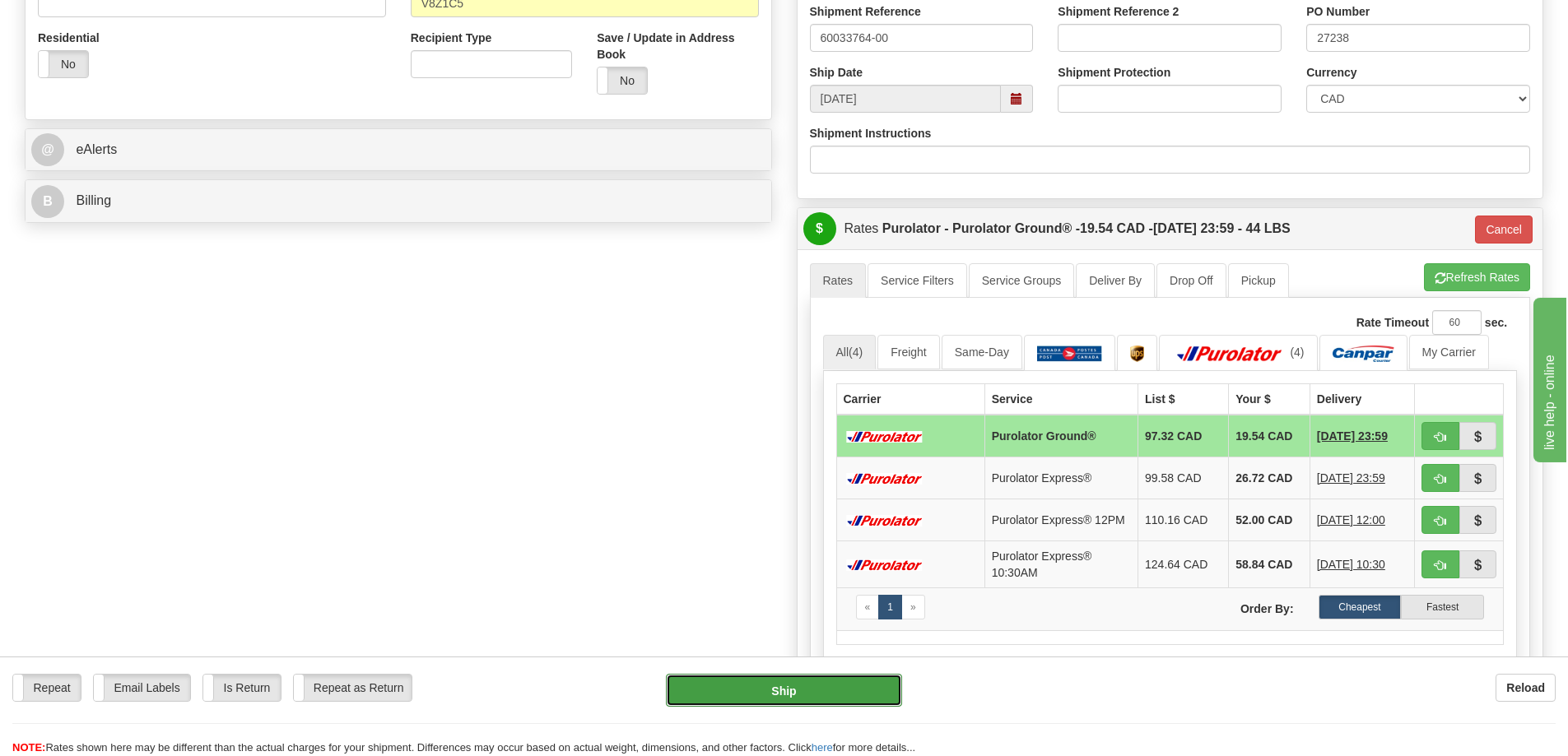
click at [777, 684] on button "Ship" at bounding box center [783, 690] width 236 height 33
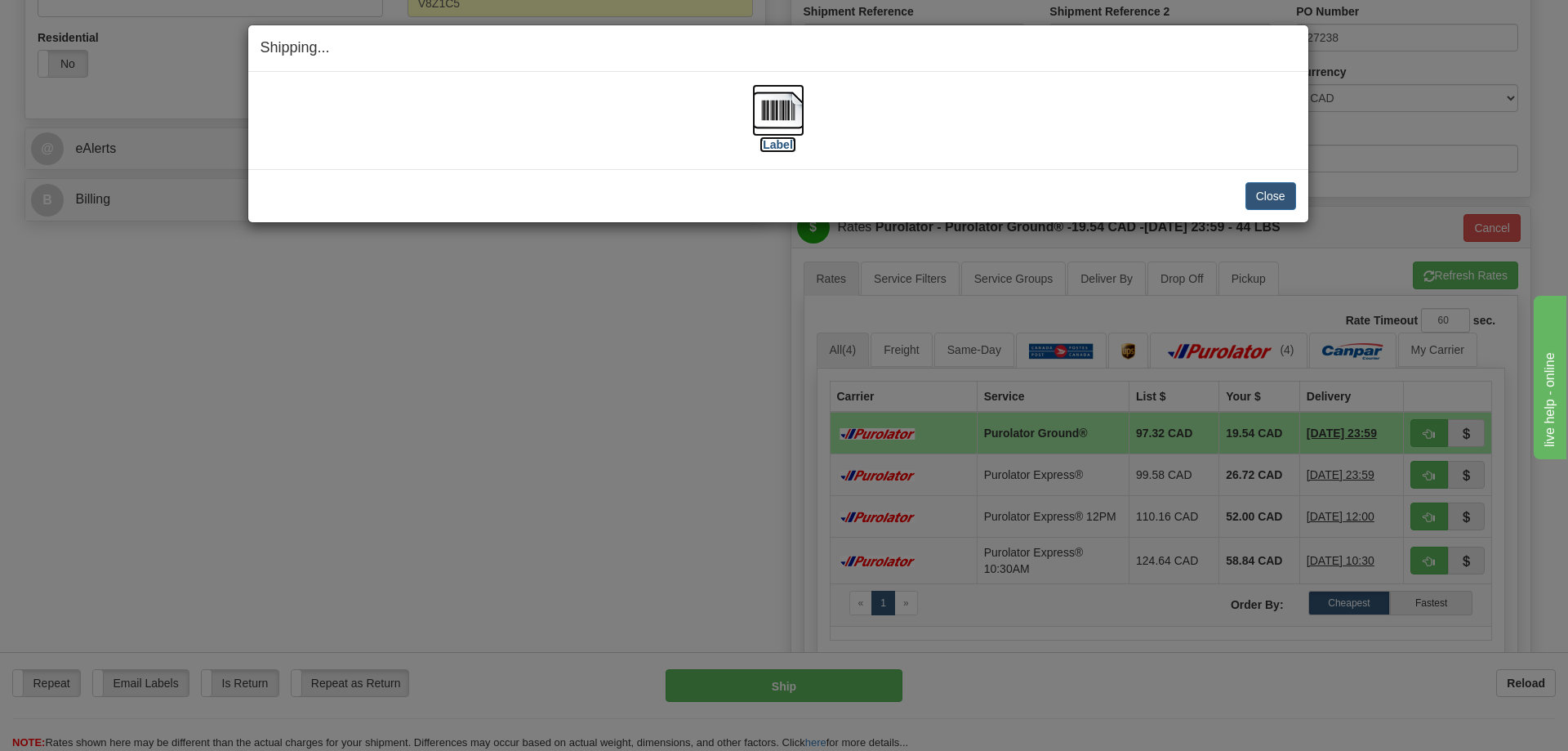
click at [777, 117] on img at bounding box center [778, 110] width 53 height 53
click at [1280, 194] on button "Close" at bounding box center [1271, 195] width 51 height 28
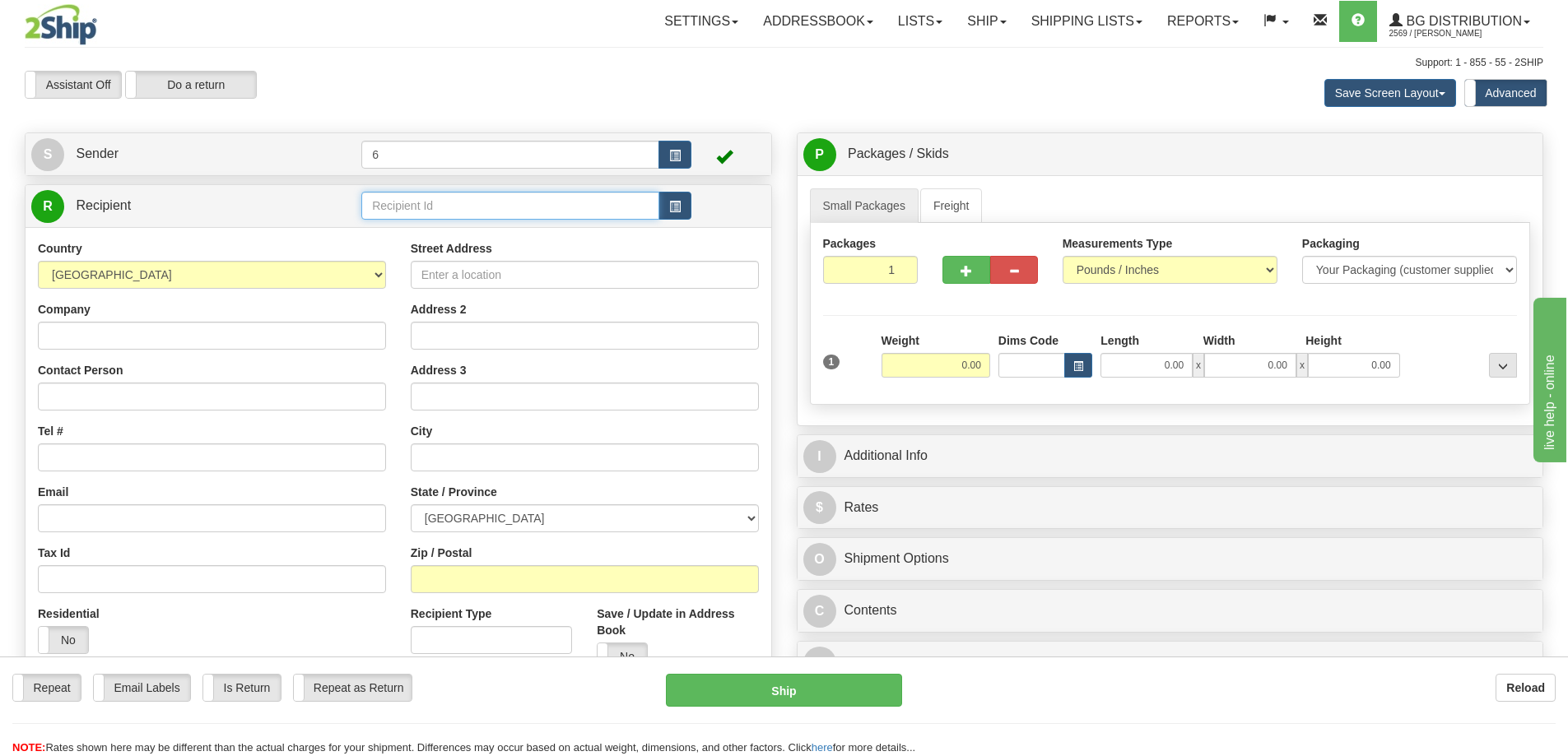
click at [480, 214] on input "text" at bounding box center [510, 205] width 298 height 28
click at [418, 230] on div "44004" at bounding box center [508, 234] width 282 height 18
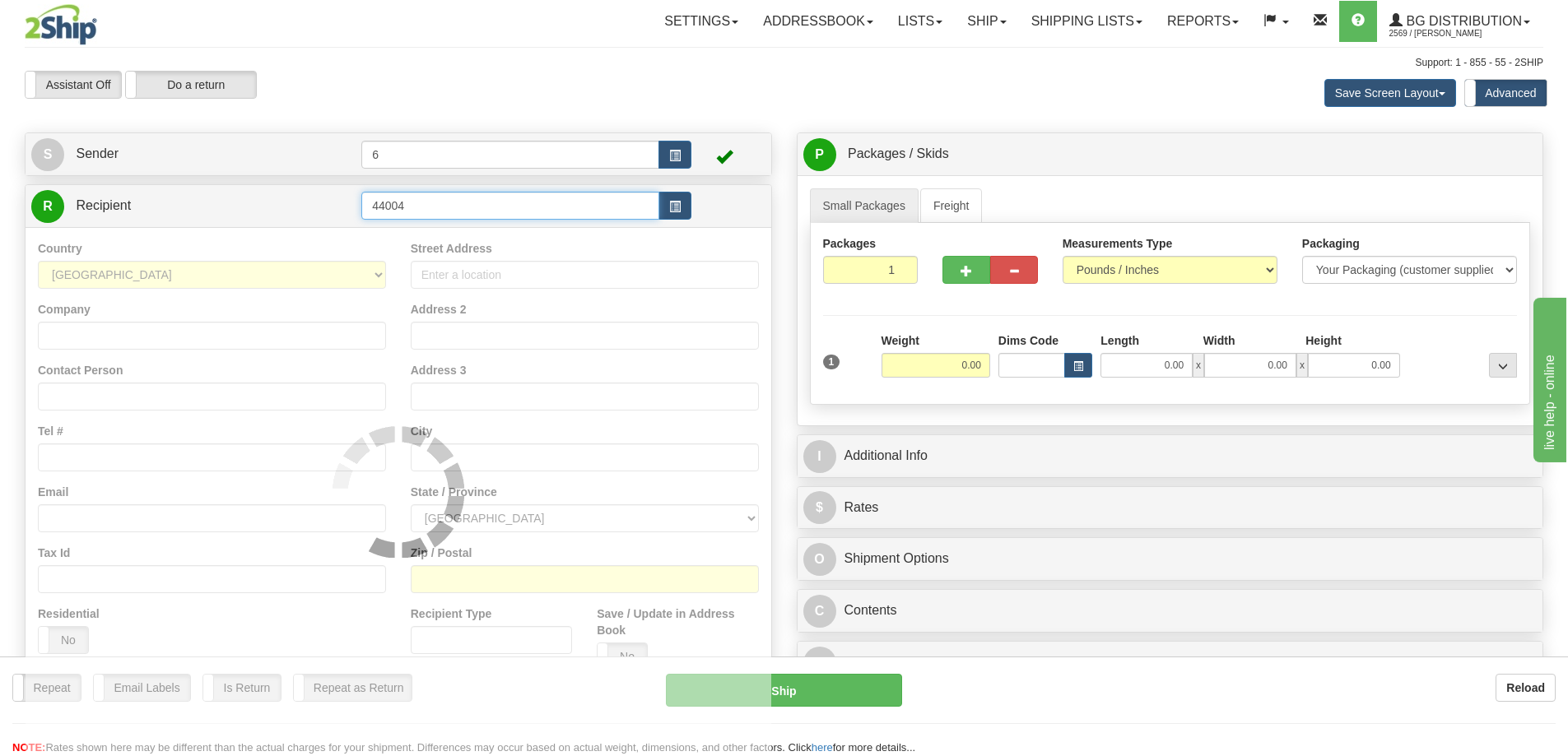
type input "44004"
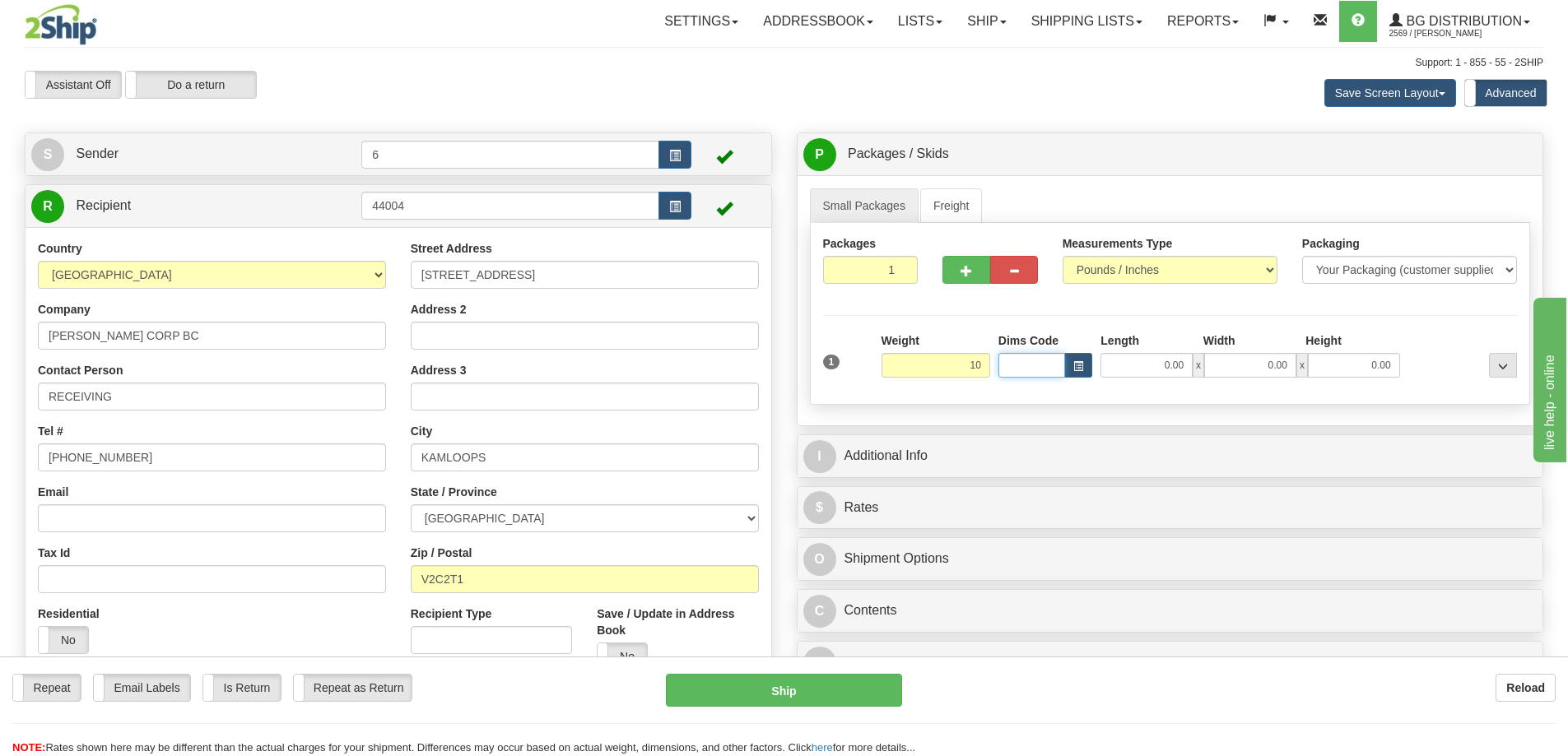
type input "10.00"
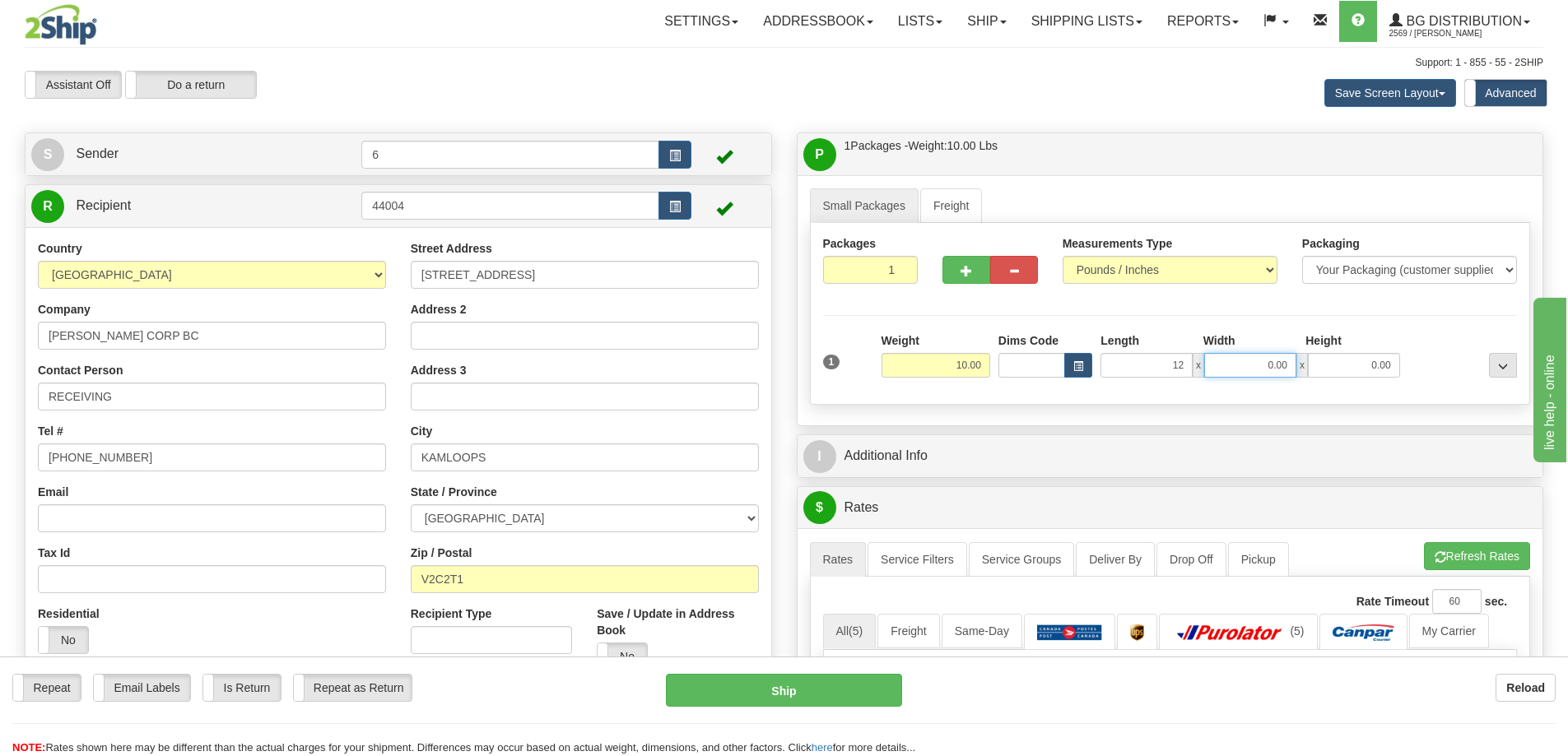
type input "12.00"
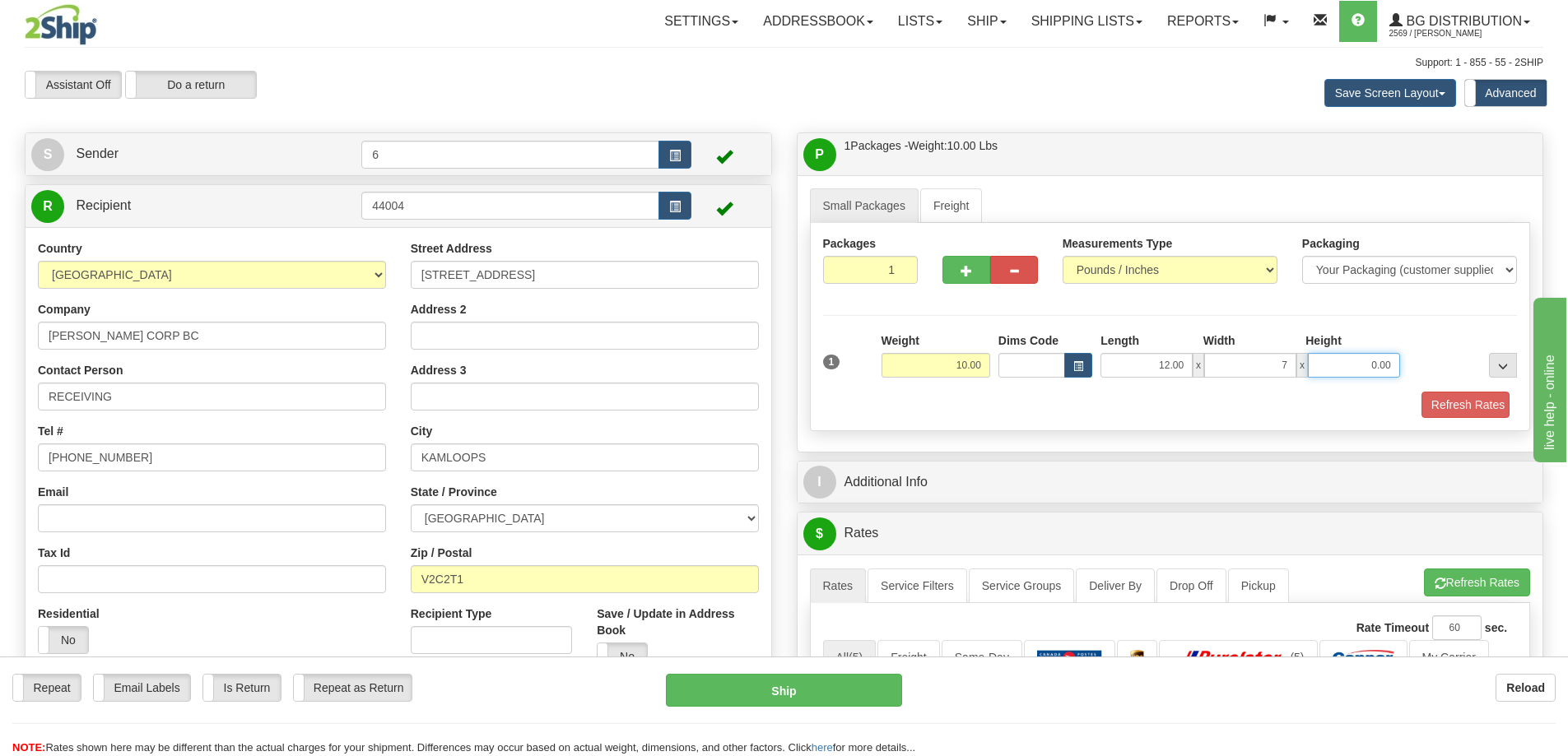
type input "7.00"
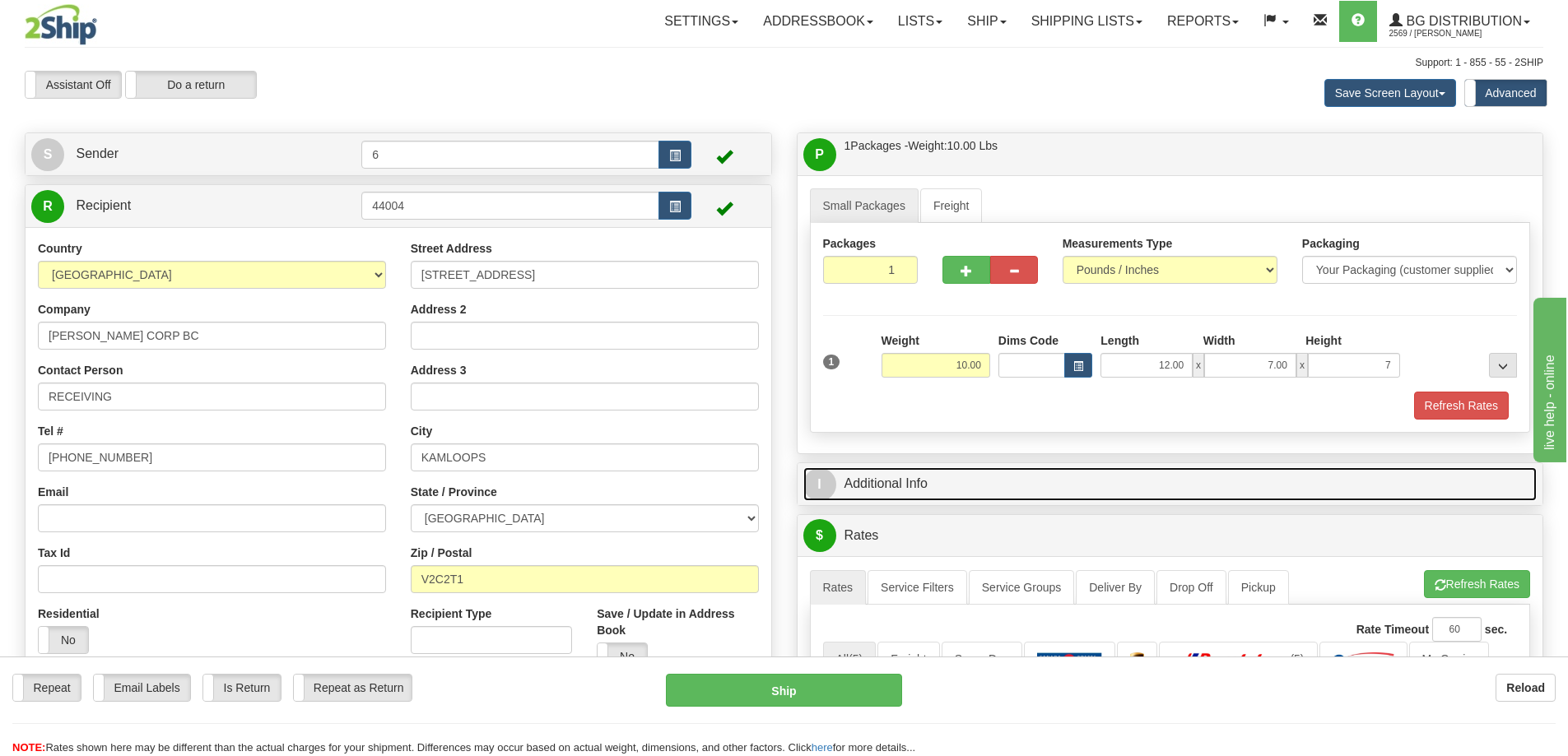
type input "7.00"
click at [902, 489] on link "I Additional Info" at bounding box center [1171, 484] width 734 height 34
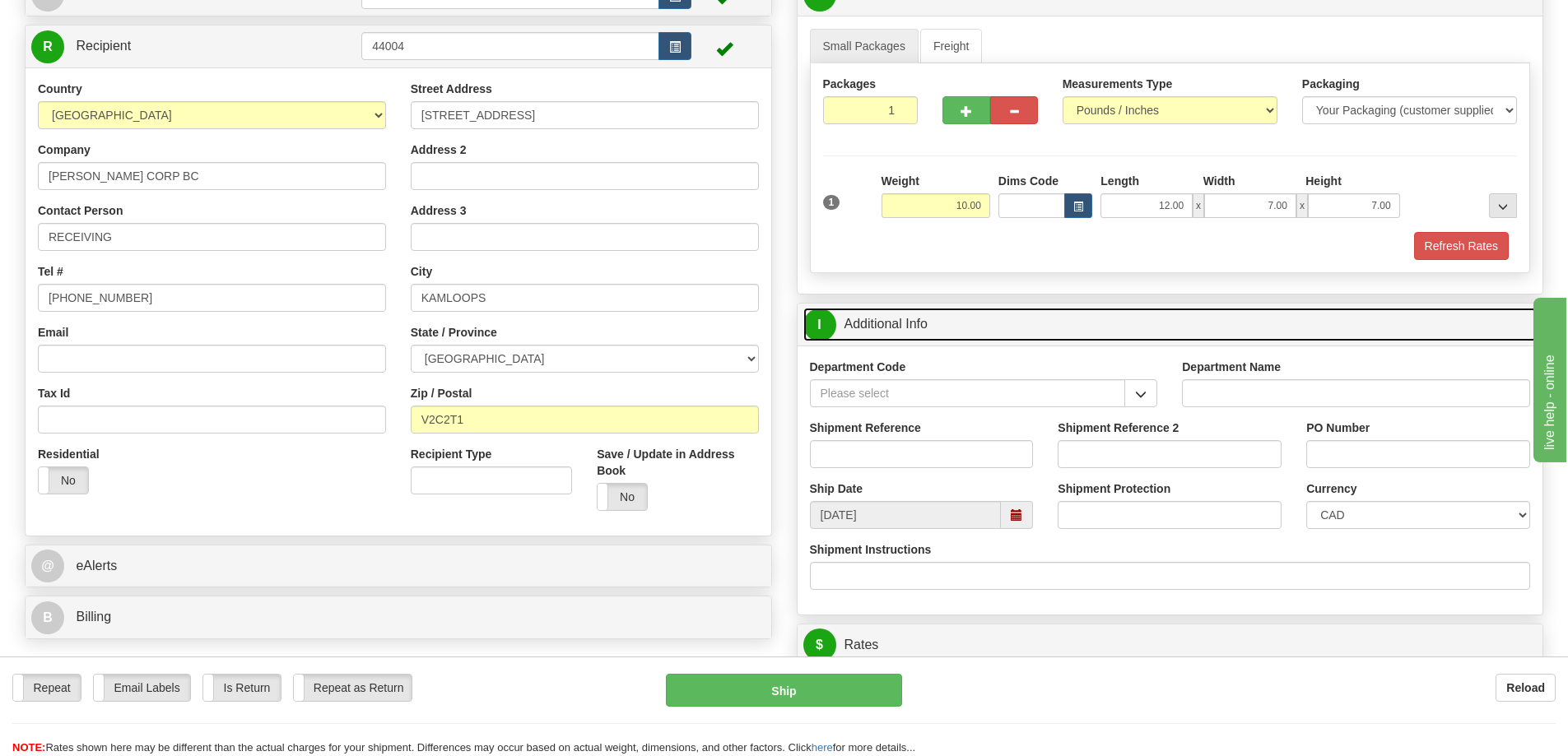
scroll to position [165, 0]
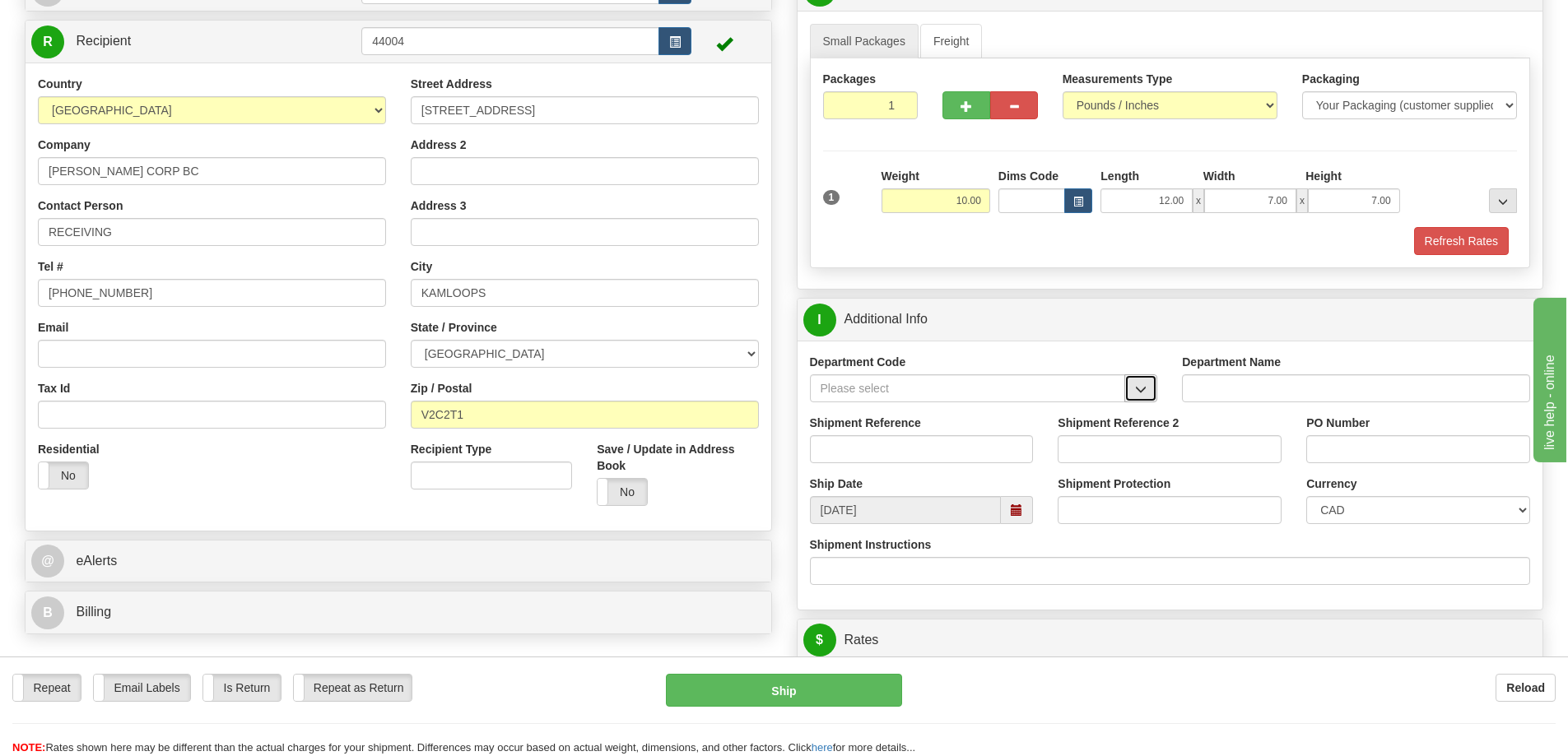
click at [1143, 392] on span "button" at bounding box center [1141, 389] width 12 height 11
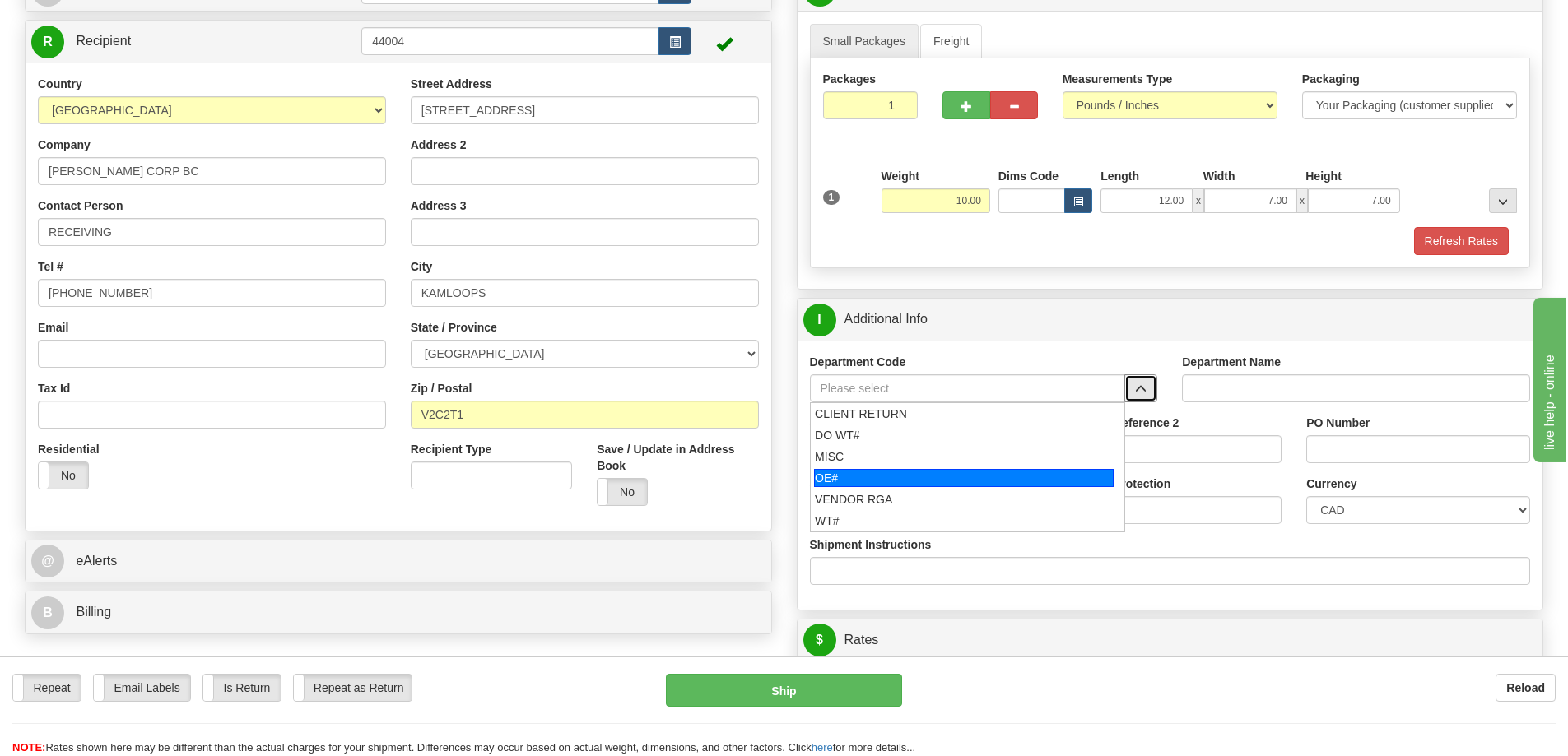
click at [845, 475] on div "OE#" at bounding box center [964, 478] width 299 height 18
type input "OE#"
type input "ORDERS"
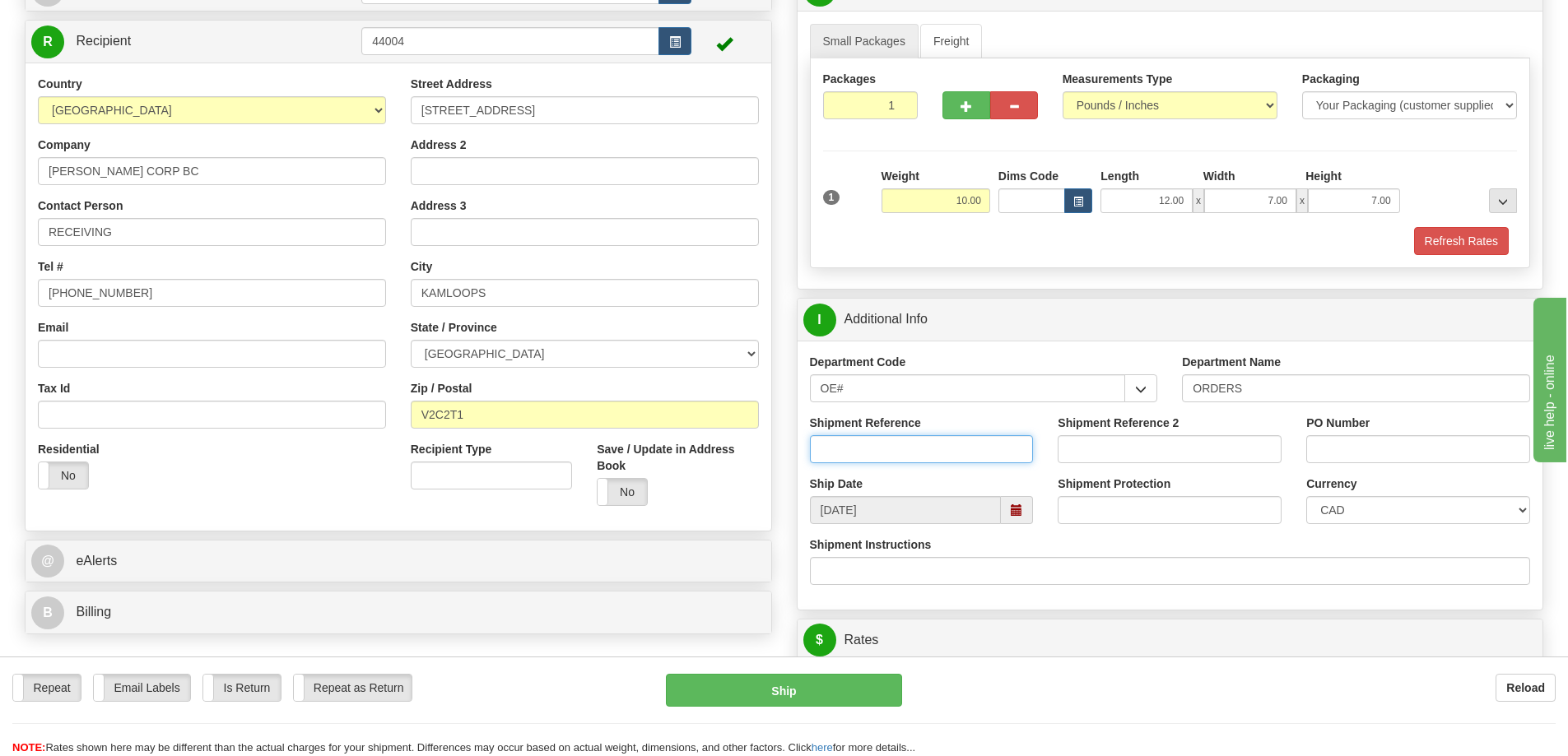
click at [871, 453] on input "Shipment Reference" at bounding box center [922, 449] width 224 height 28
type input "60032999-00"
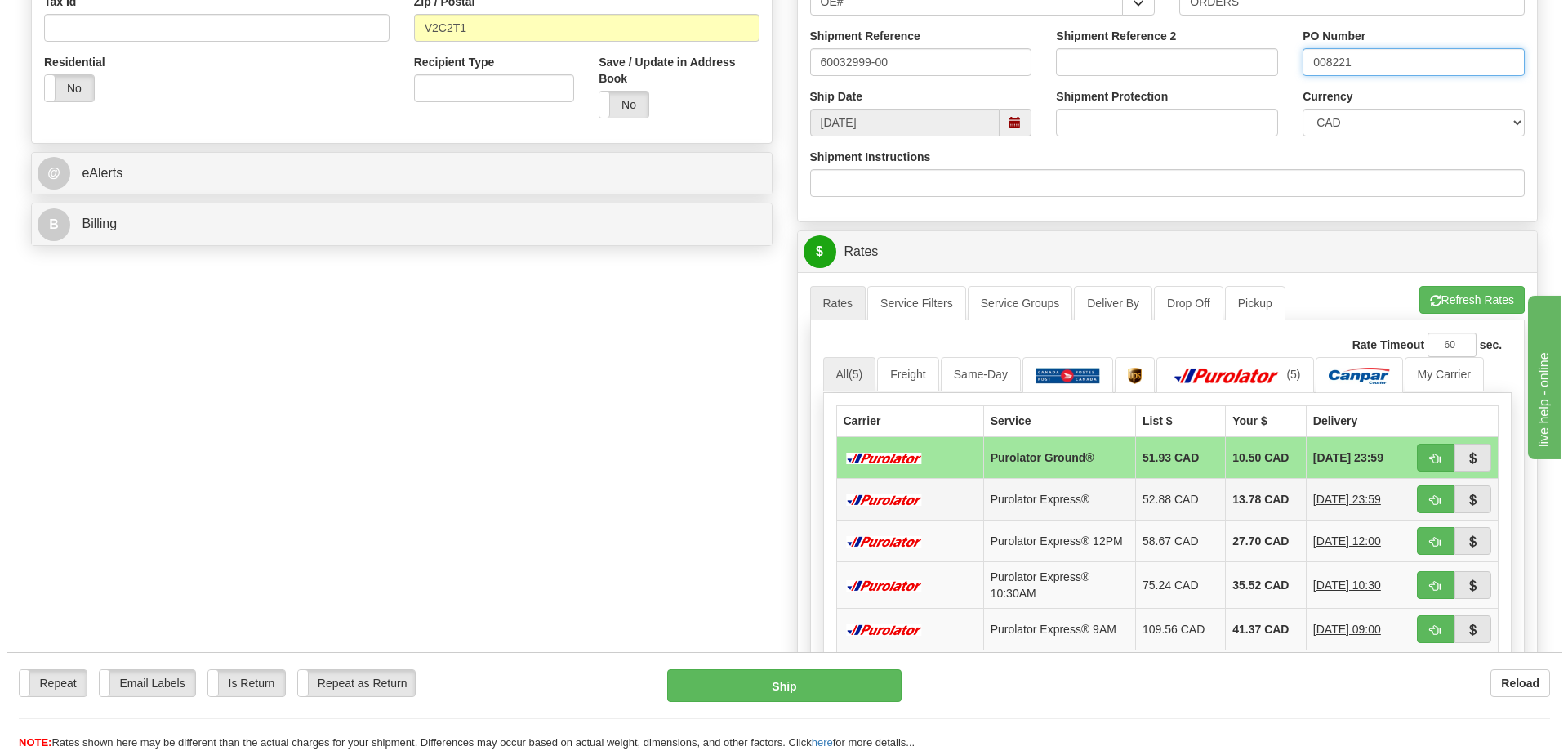
scroll to position [572, 0]
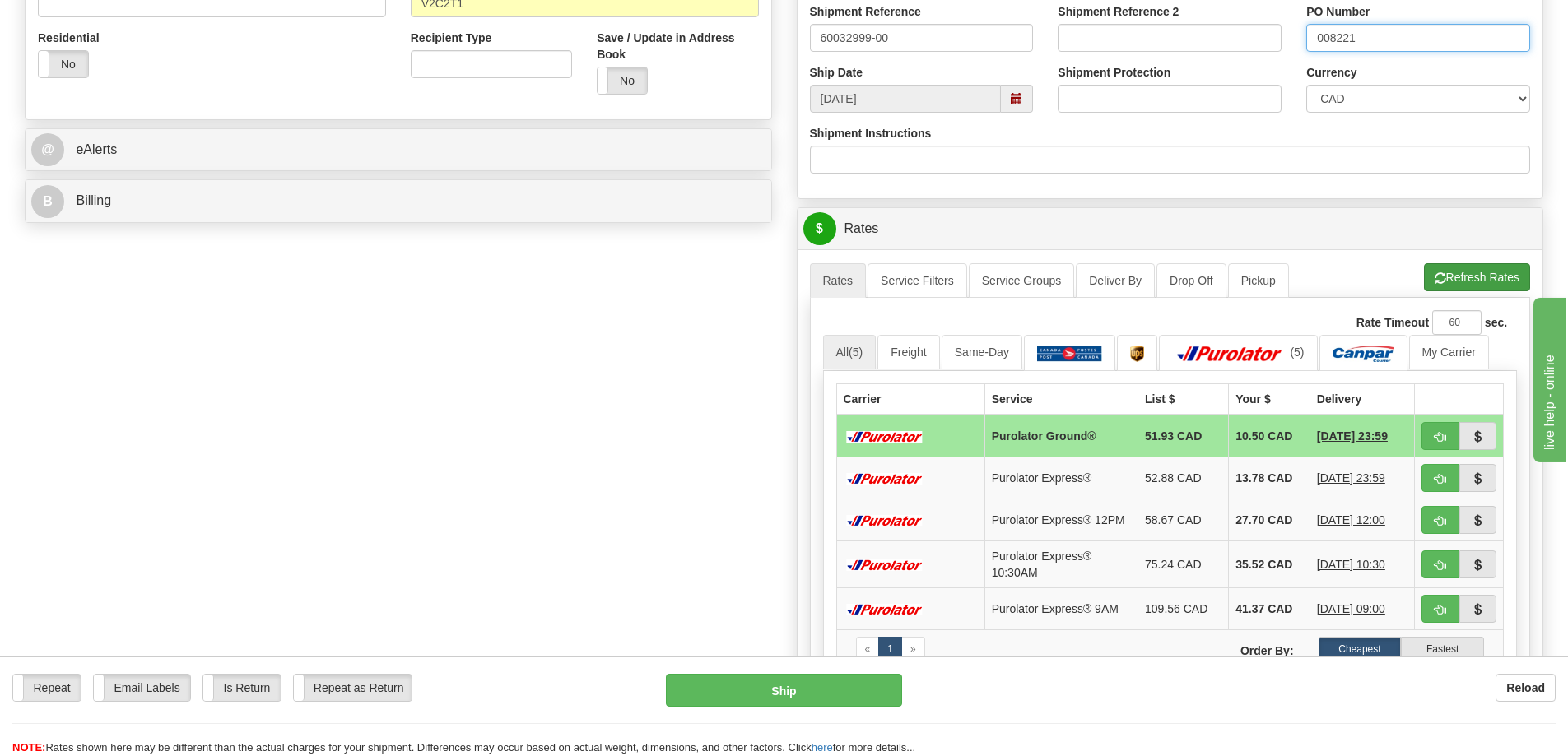
type input "008221"
click at [1465, 273] on button "Refresh Rates" at bounding box center [1476, 276] width 106 height 28
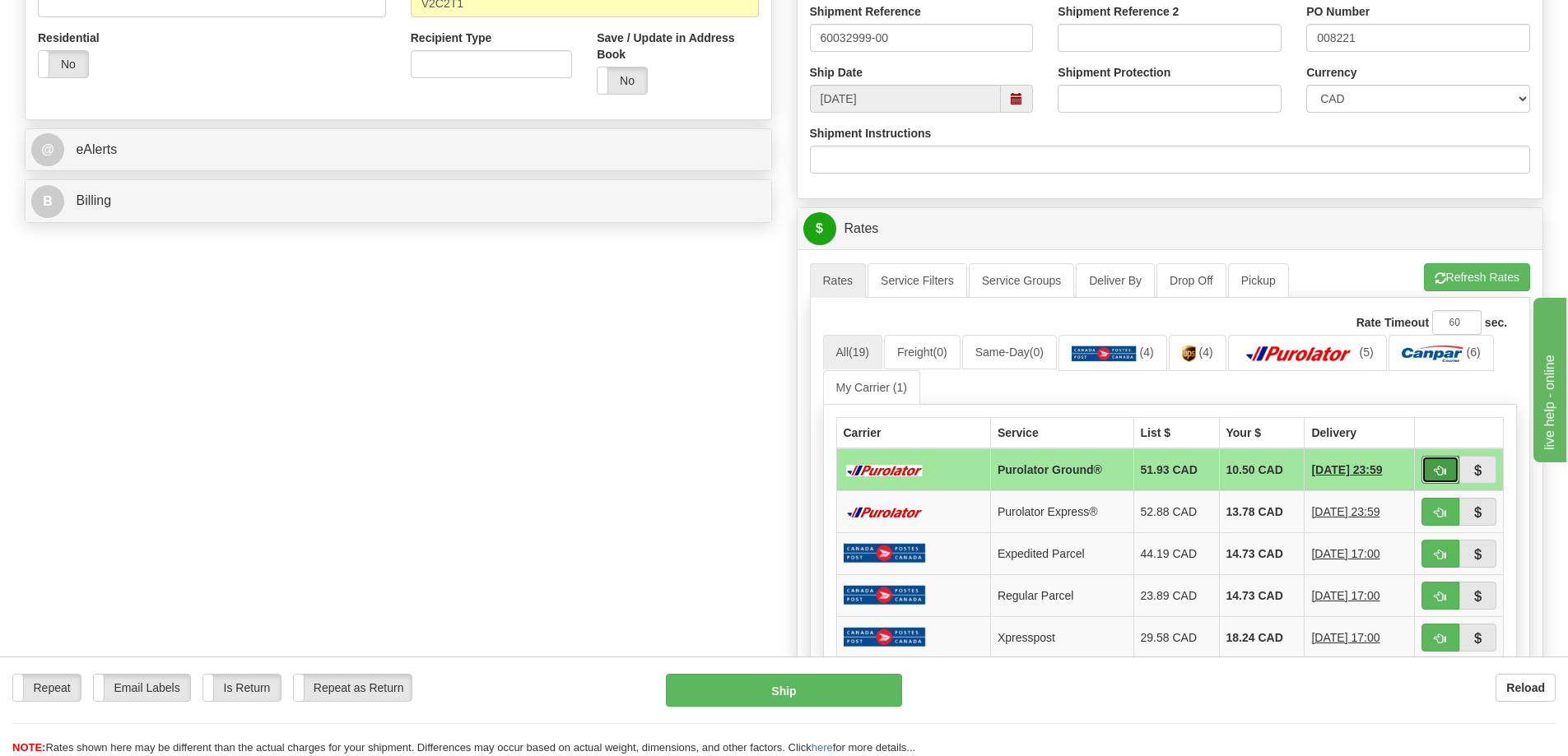
click at [1435, 465] on button "button" at bounding box center [1439, 470] width 38 height 28
type input "260"
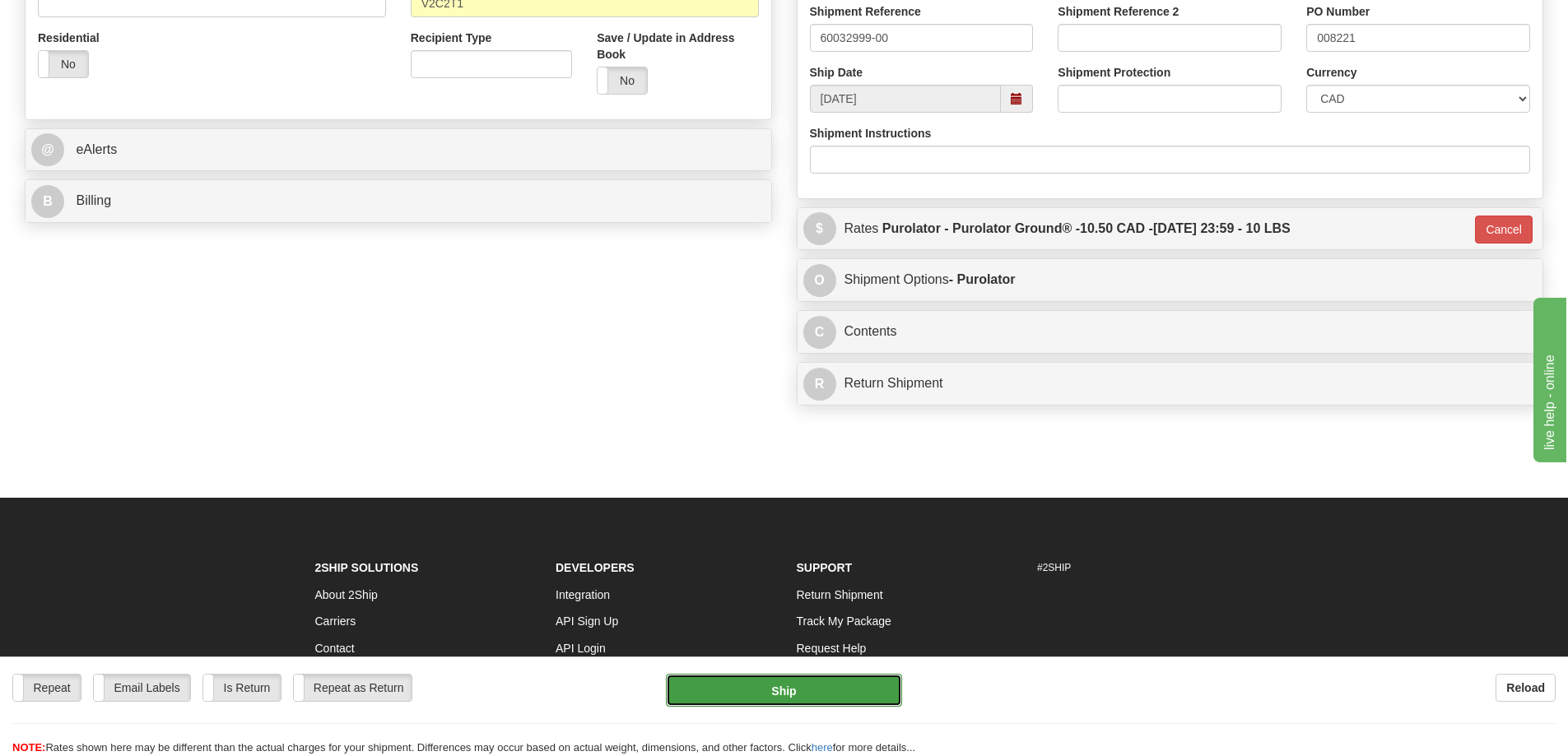
click at [776, 685] on button "Ship" at bounding box center [783, 690] width 236 height 33
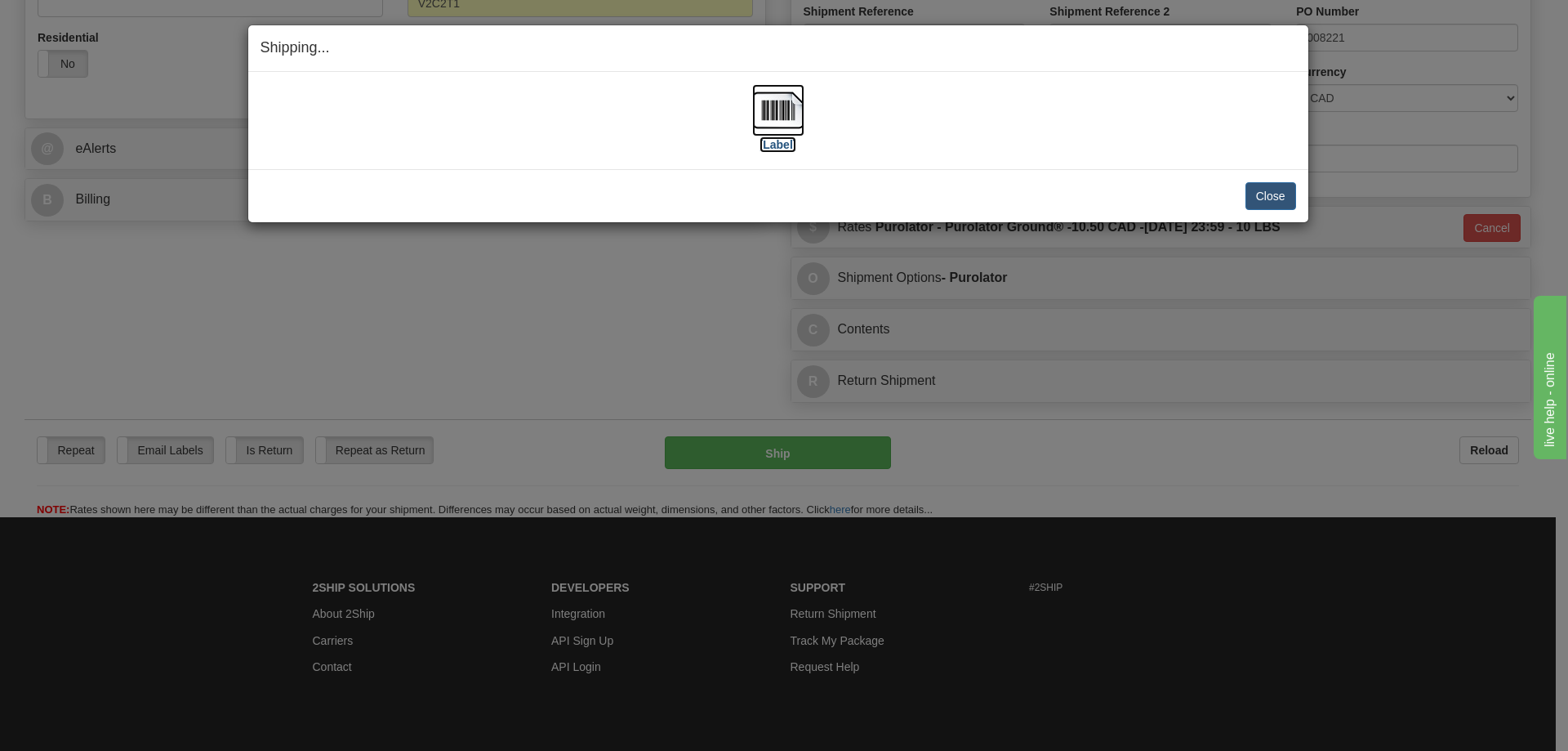
click at [783, 123] on img at bounding box center [778, 110] width 53 height 53
click at [1260, 199] on button "Close" at bounding box center [1271, 195] width 51 height 28
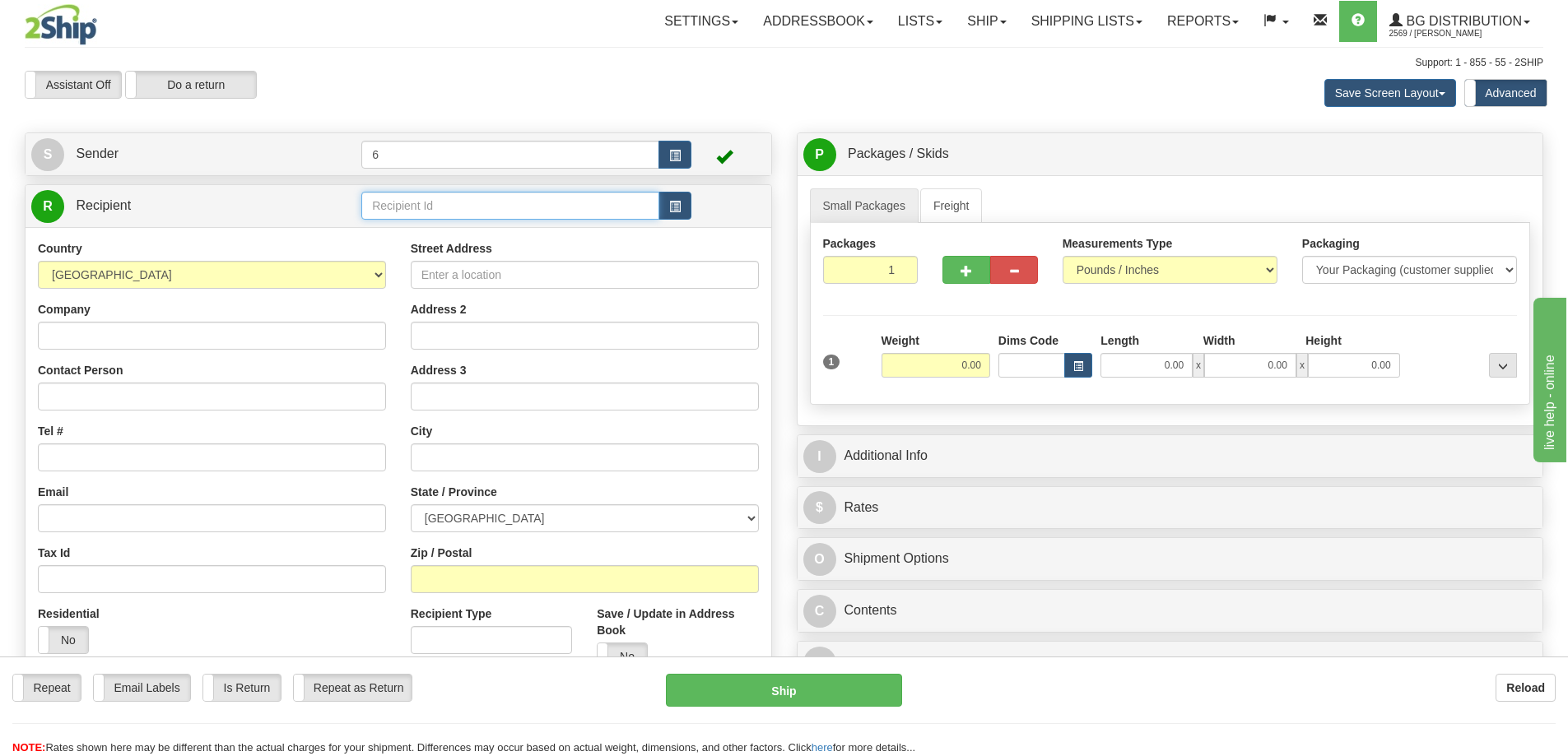
click at [523, 209] on input "text" at bounding box center [510, 205] width 298 height 28
click at [433, 209] on input "42043" at bounding box center [510, 205] width 298 height 28
click button "Delete" at bounding box center [0, 0] width 0 height 0
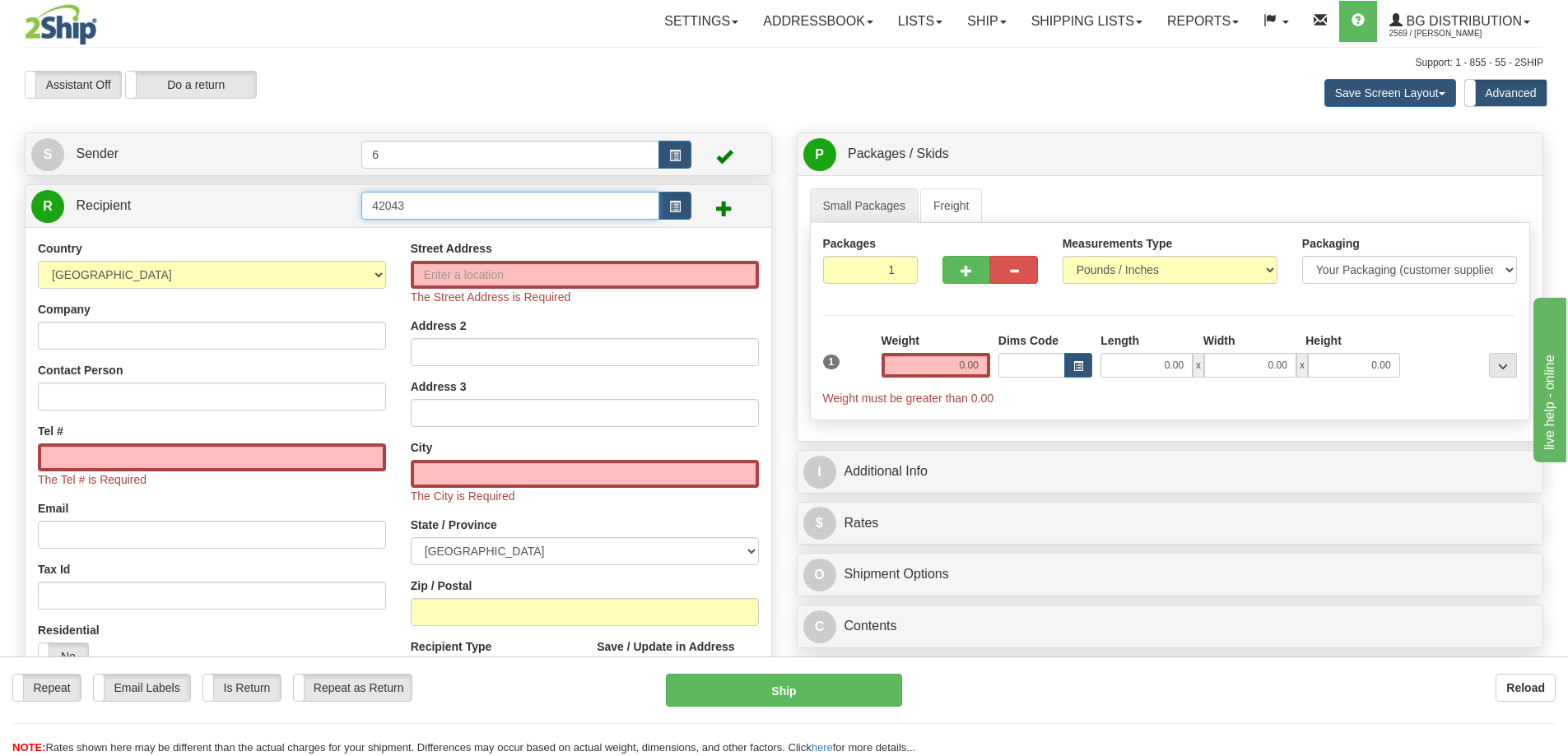
click at [413, 203] on input "42043" at bounding box center [510, 205] width 298 height 28
type input "42043"
click at [509, 280] on input "Street Address" at bounding box center [585, 274] width 348 height 28
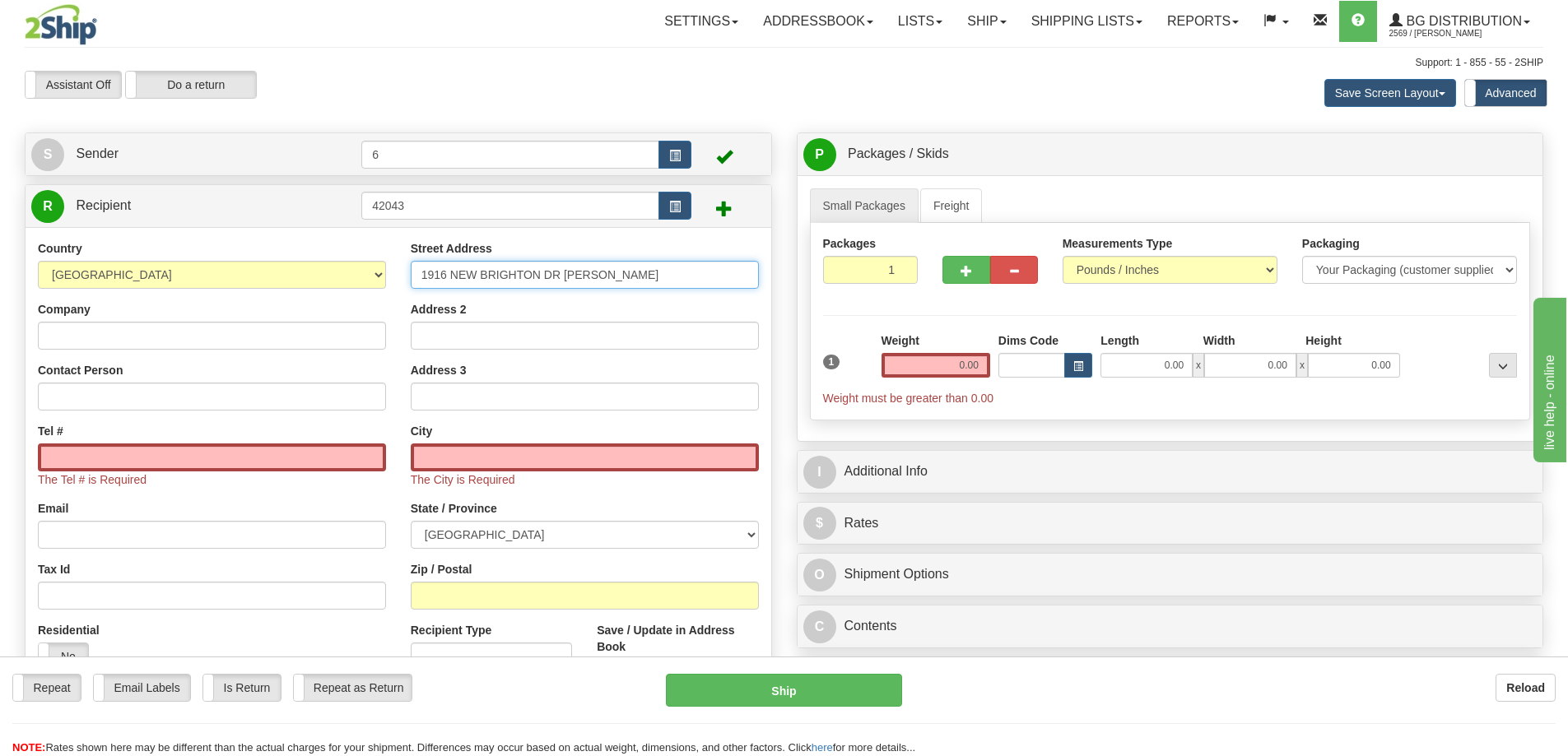
type input "1916 NEW BRIGHTON DR SE"
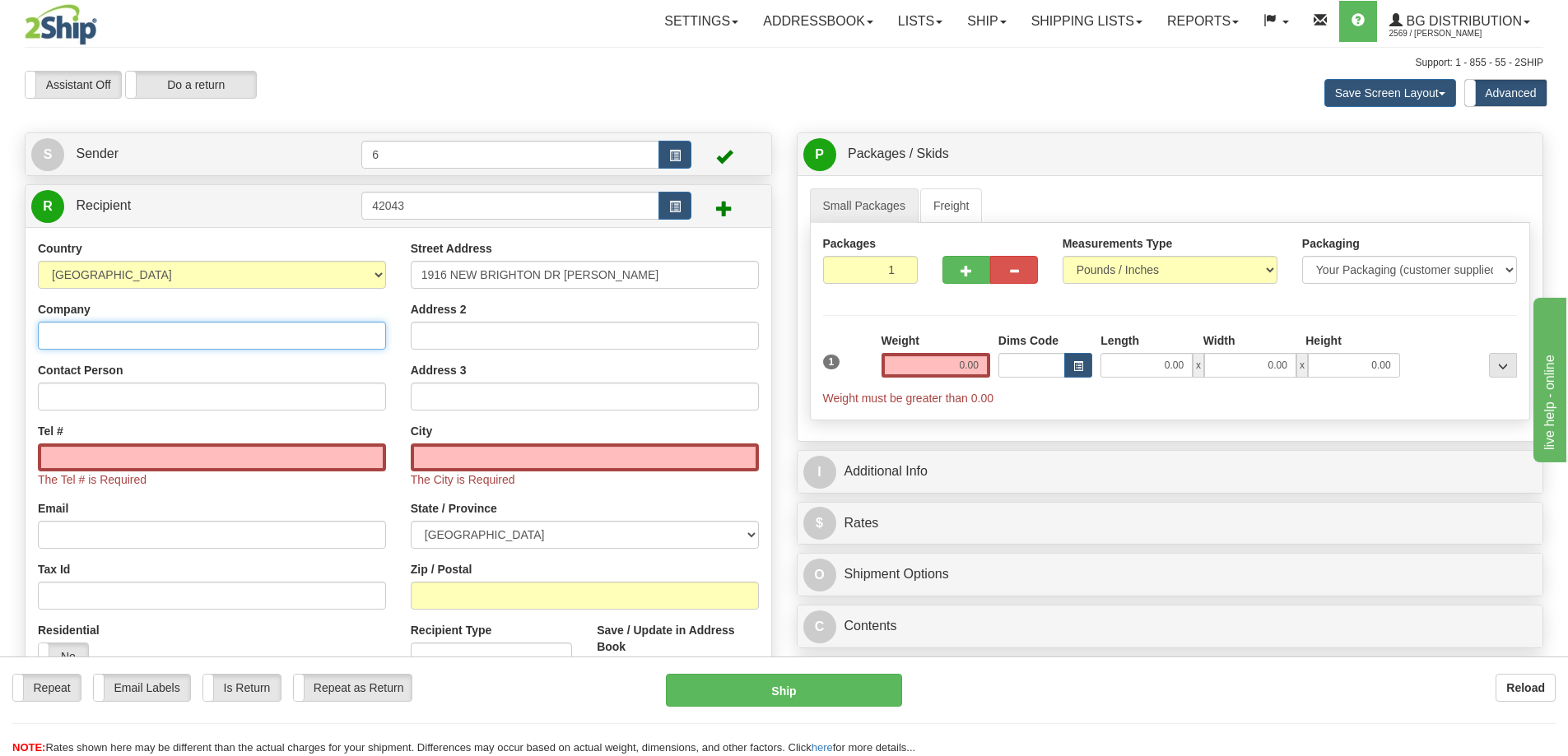
click at [255, 332] on input "Company" at bounding box center [212, 335] width 348 height 28
type input "DOORWAY DYNAMICS"
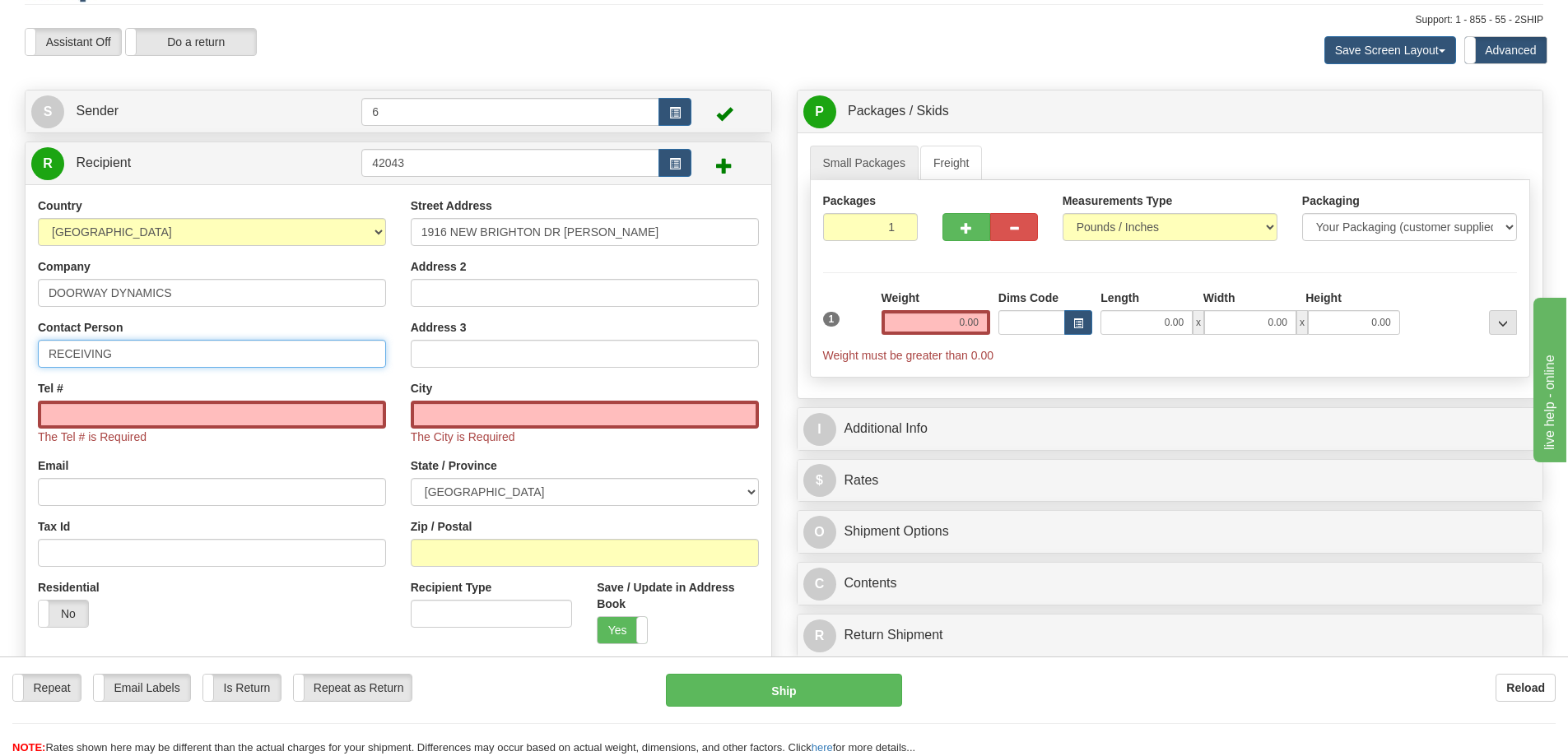
scroll to position [82, 0]
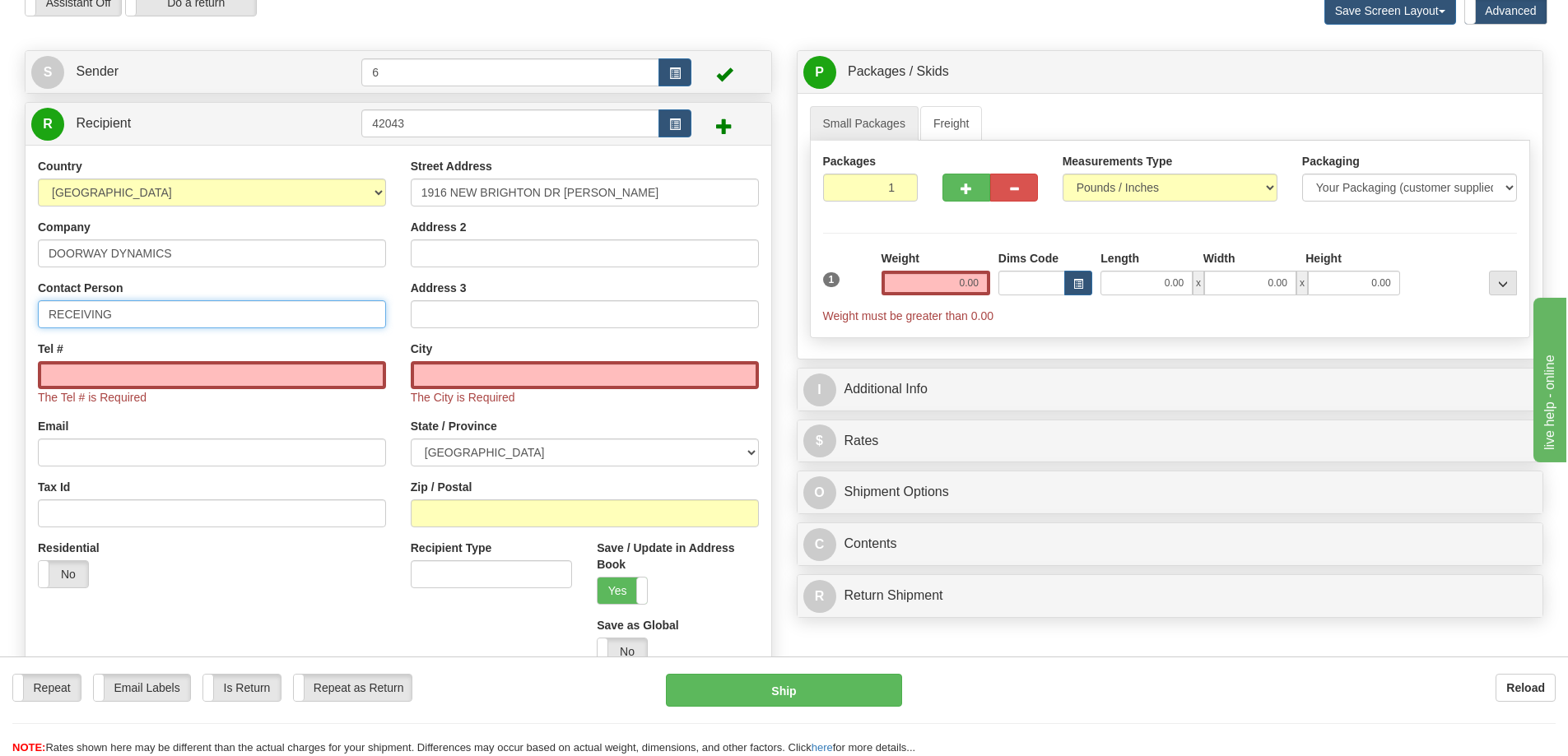
type input "RECEIVING"
click at [231, 370] on input "Tel #" at bounding box center [212, 375] width 348 height 28
type input "6"
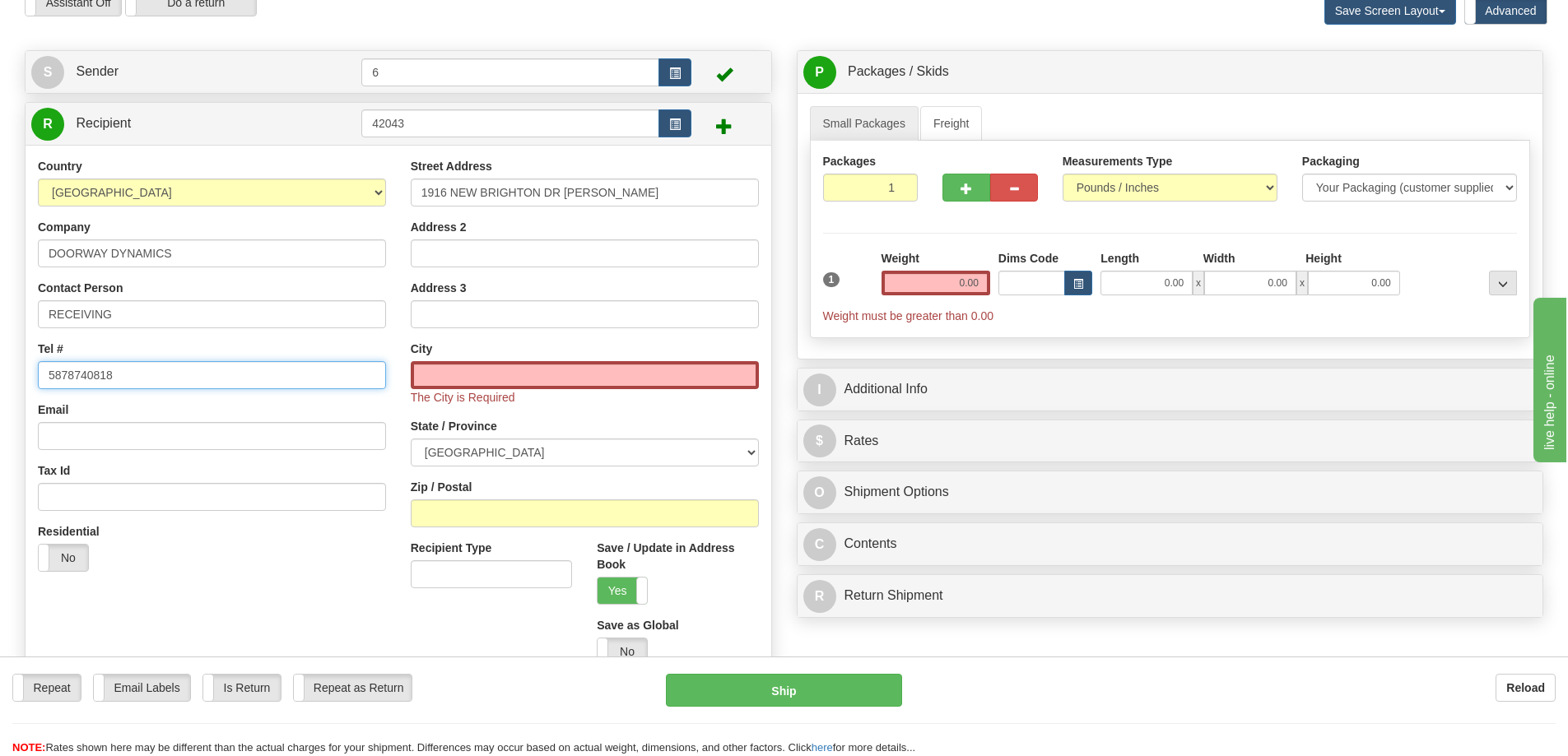
type input "5878740818"
click at [583, 380] on input "text" at bounding box center [585, 375] width 348 height 28
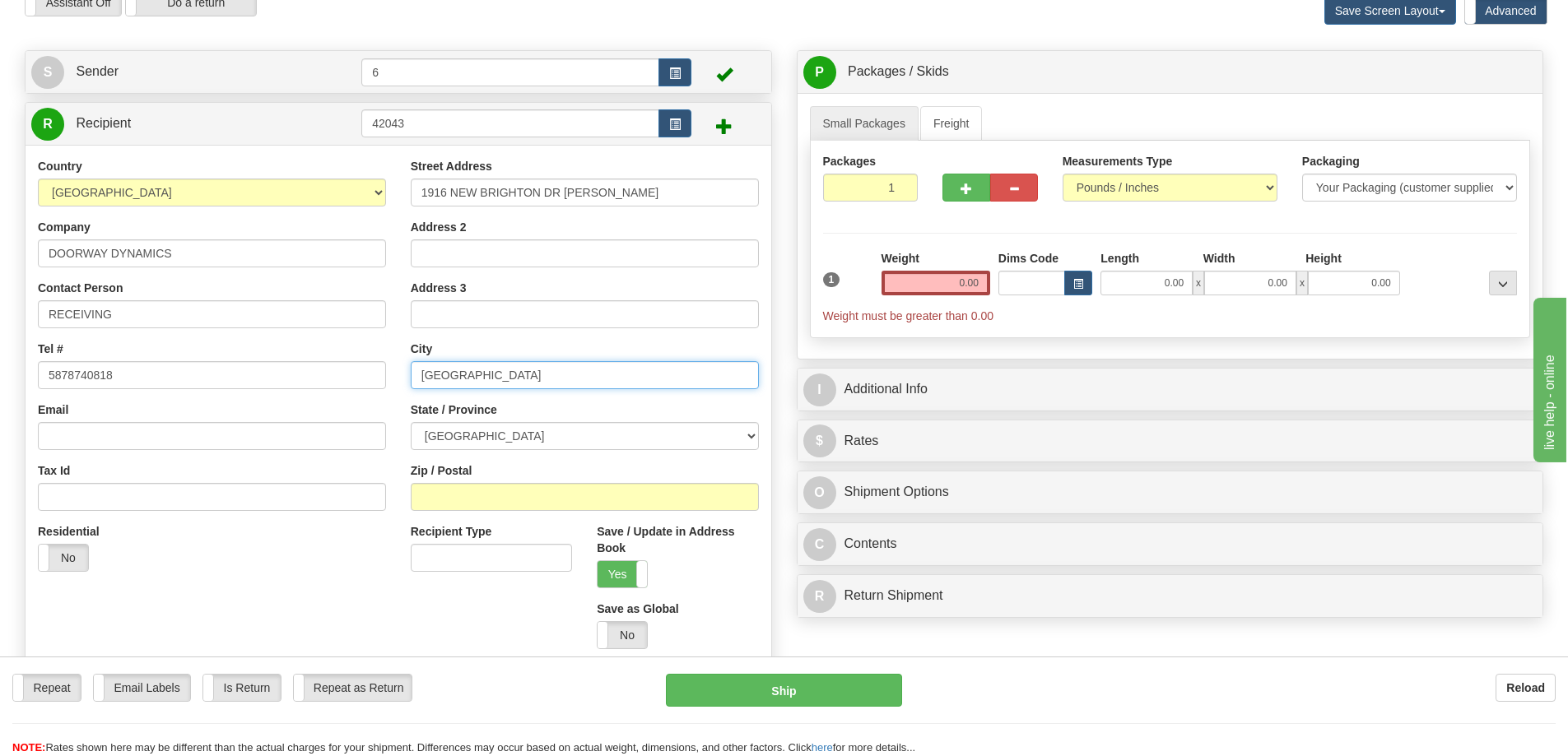
type input "CALGARY"
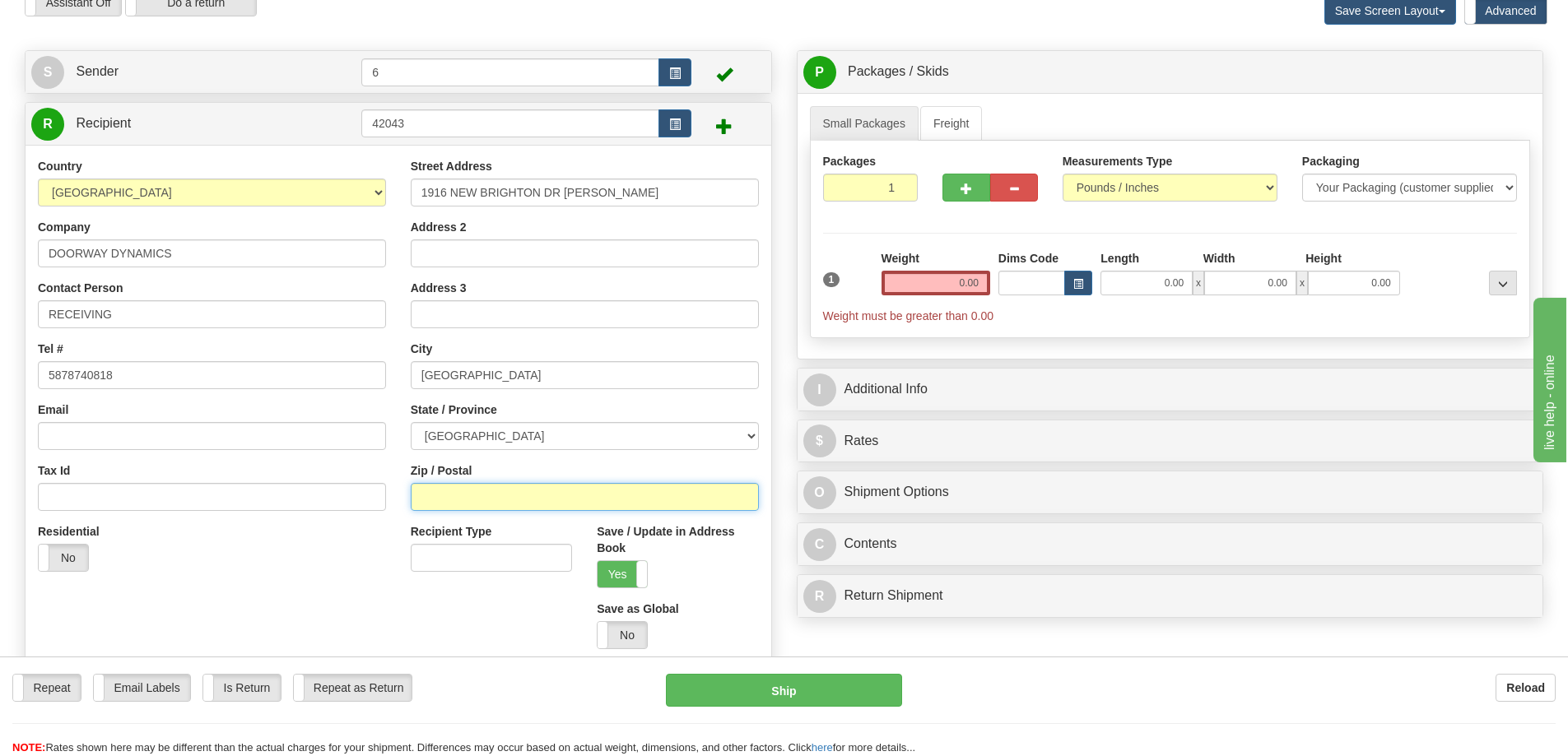
click at [539, 496] on input "Zip / Postal" at bounding box center [585, 496] width 348 height 28
click at [507, 507] on input "Zip / Postal" at bounding box center [585, 496] width 348 height 28
type input "T2Z"
click at [968, 279] on input "0.00" at bounding box center [935, 282] width 108 height 24
type input "8.00"
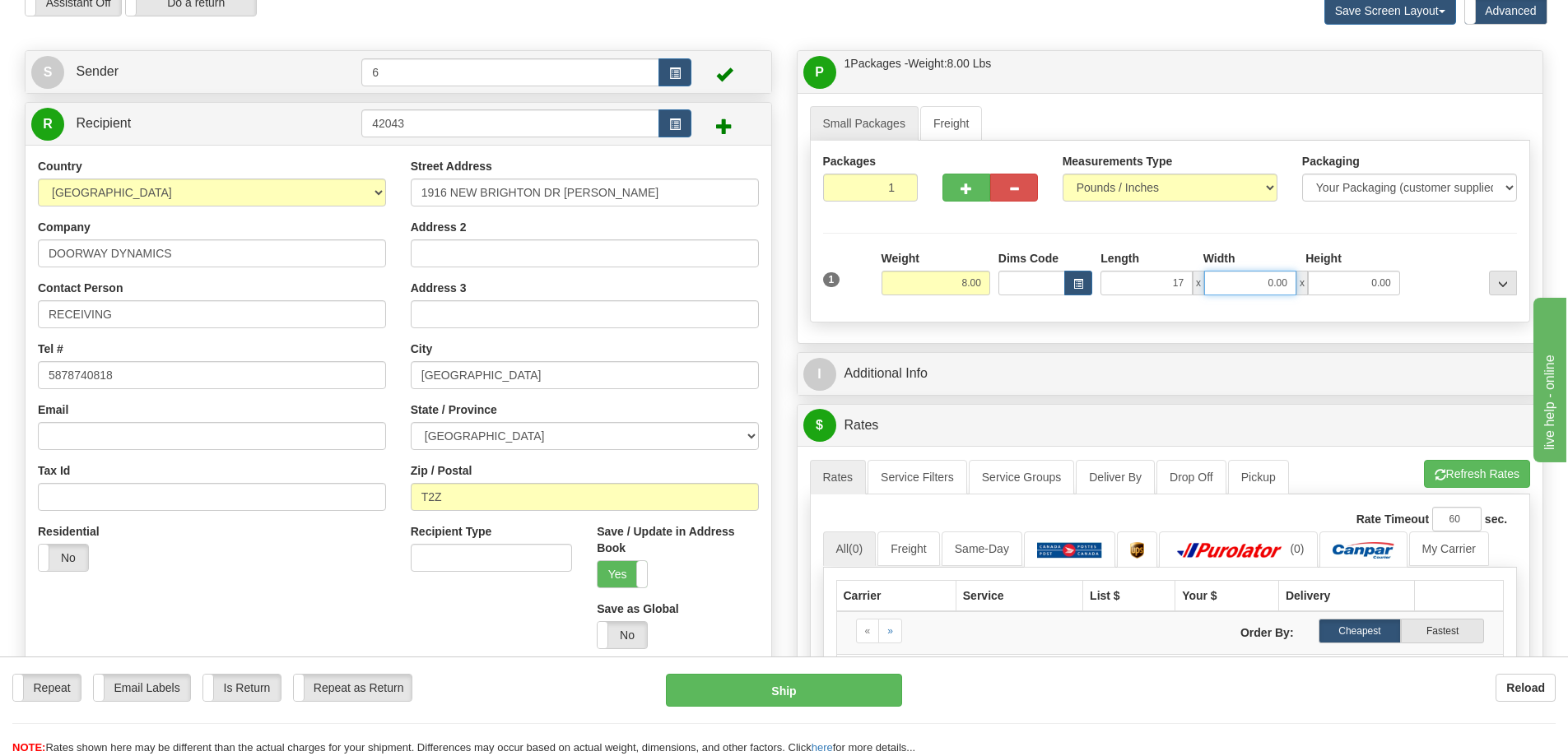
type input "17.00"
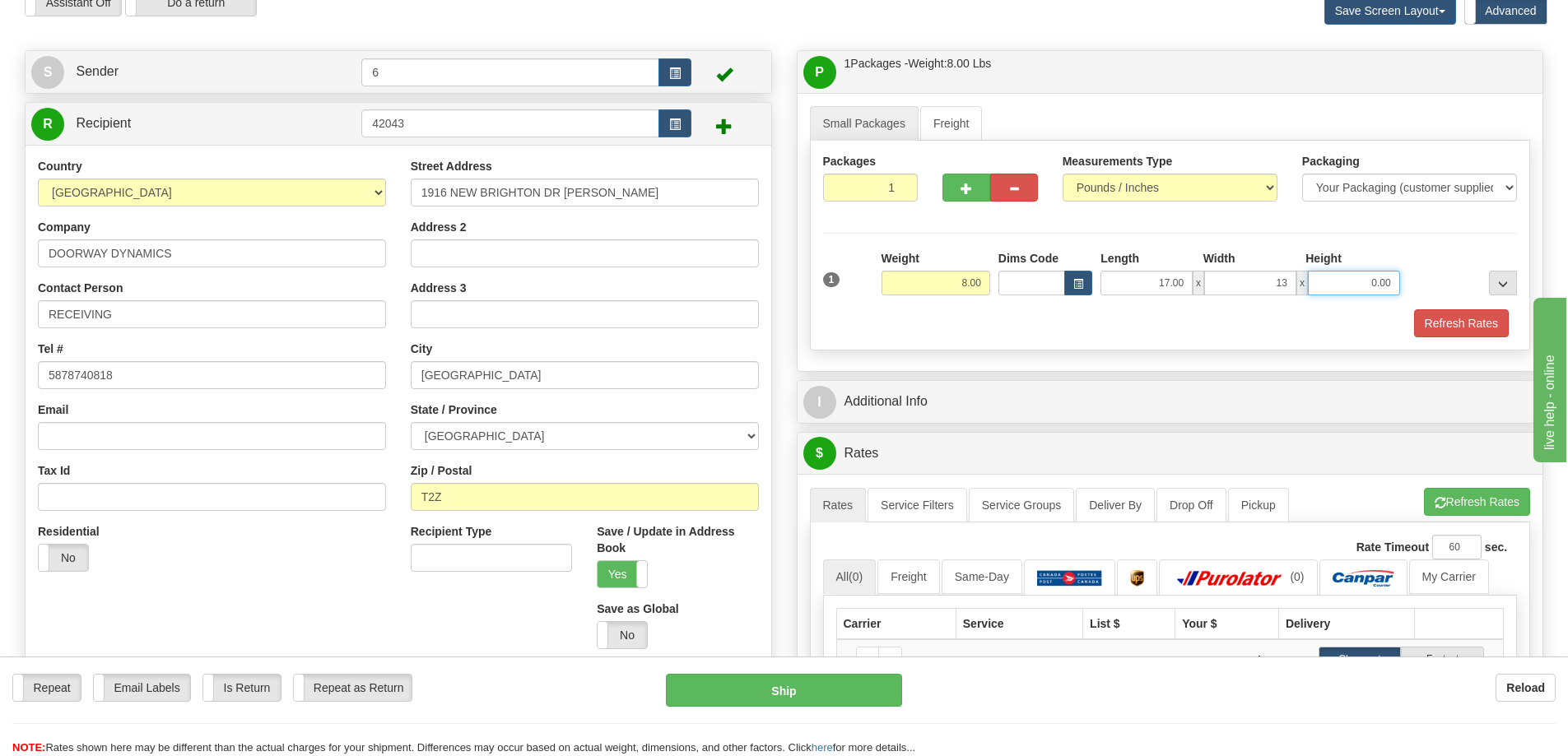
type input "13.00"
type input "5.00"
click at [1032, 328] on div "Refresh Rates" at bounding box center [1170, 323] width 702 height 28
click at [981, 186] on button "button" at bounding box center [966, 187] width 48 height 28
radio input "true"
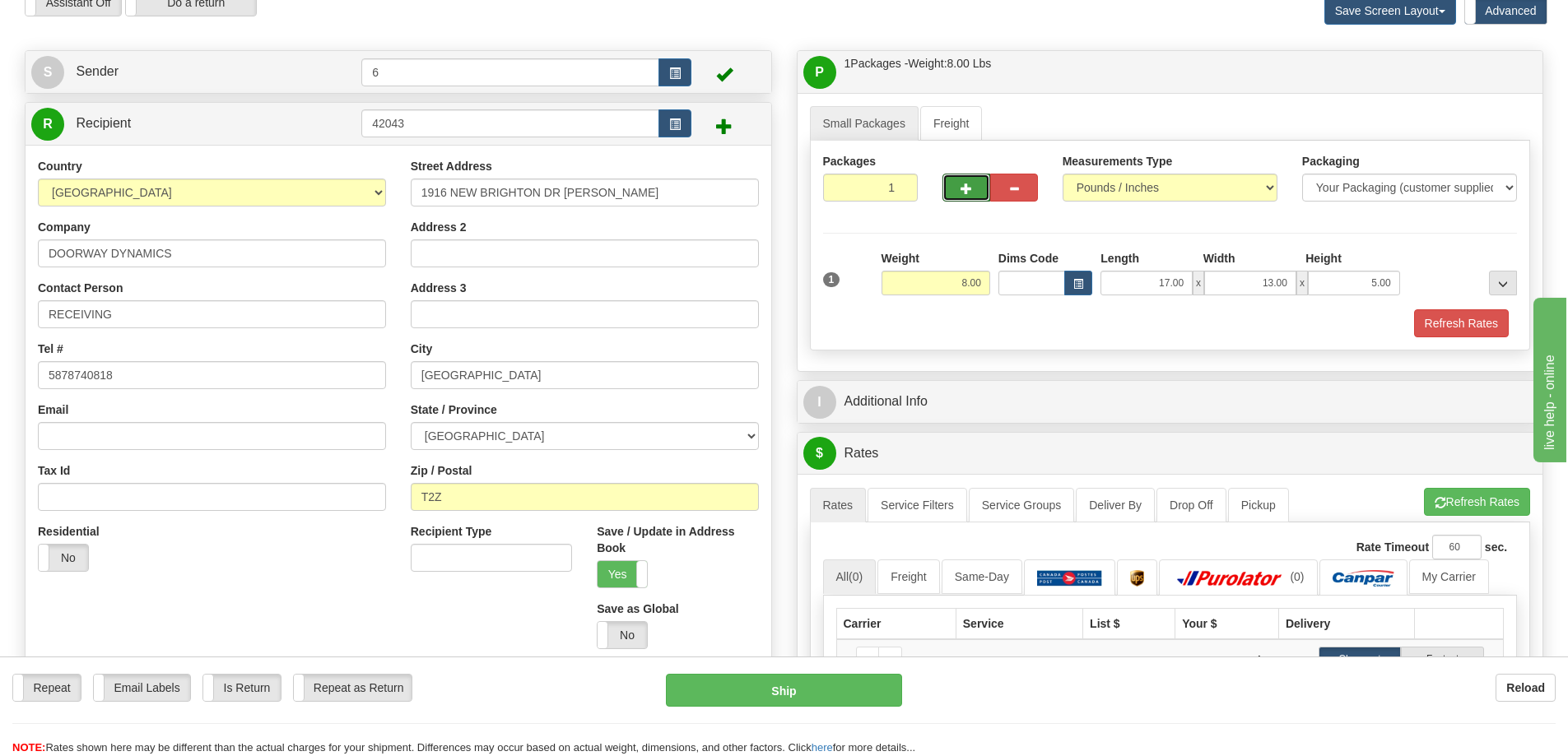
type input "2"
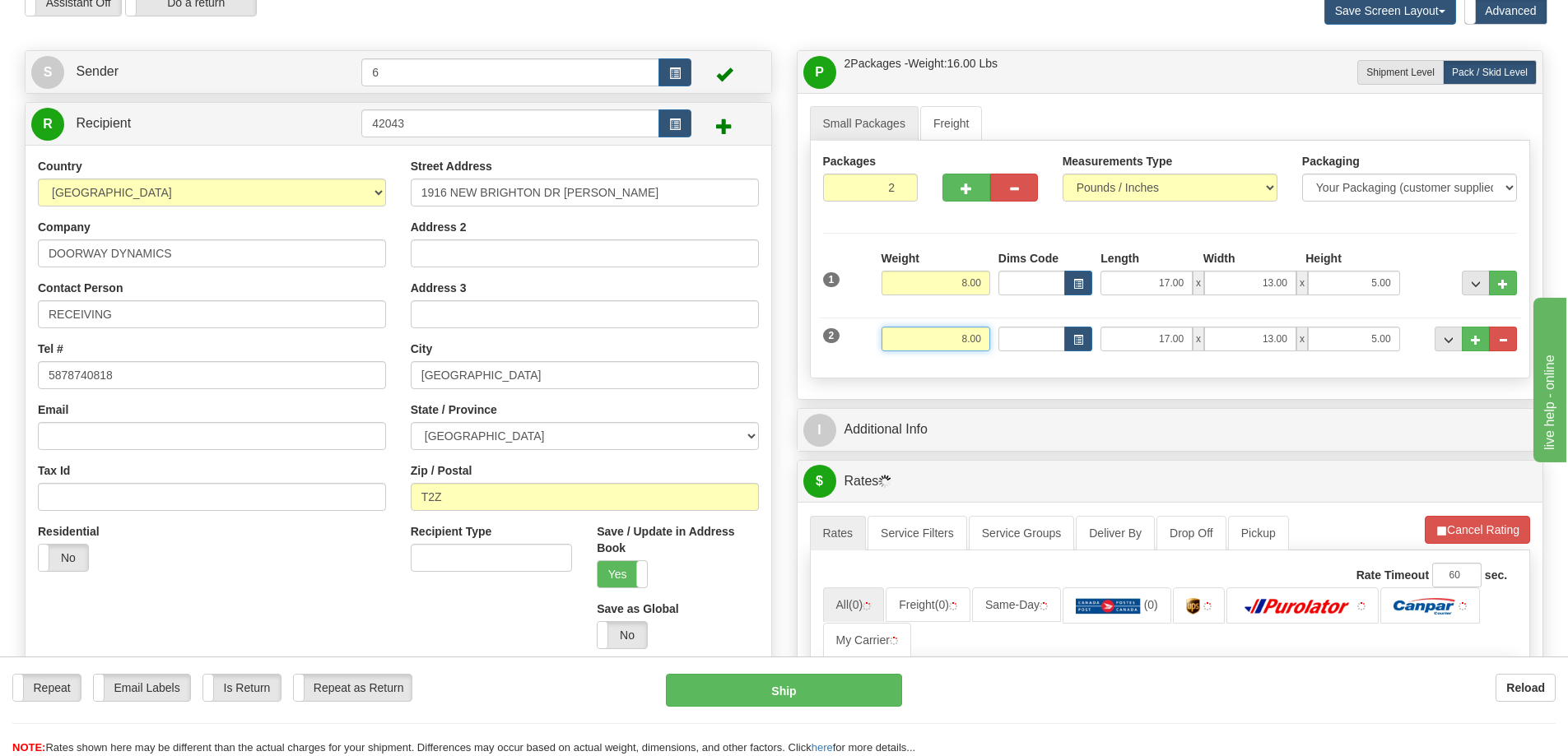
click at [972, 333] on input "8.00" at bounding box center [935, 339] width 108 height 24
type input "31.00"
type input "22.00"
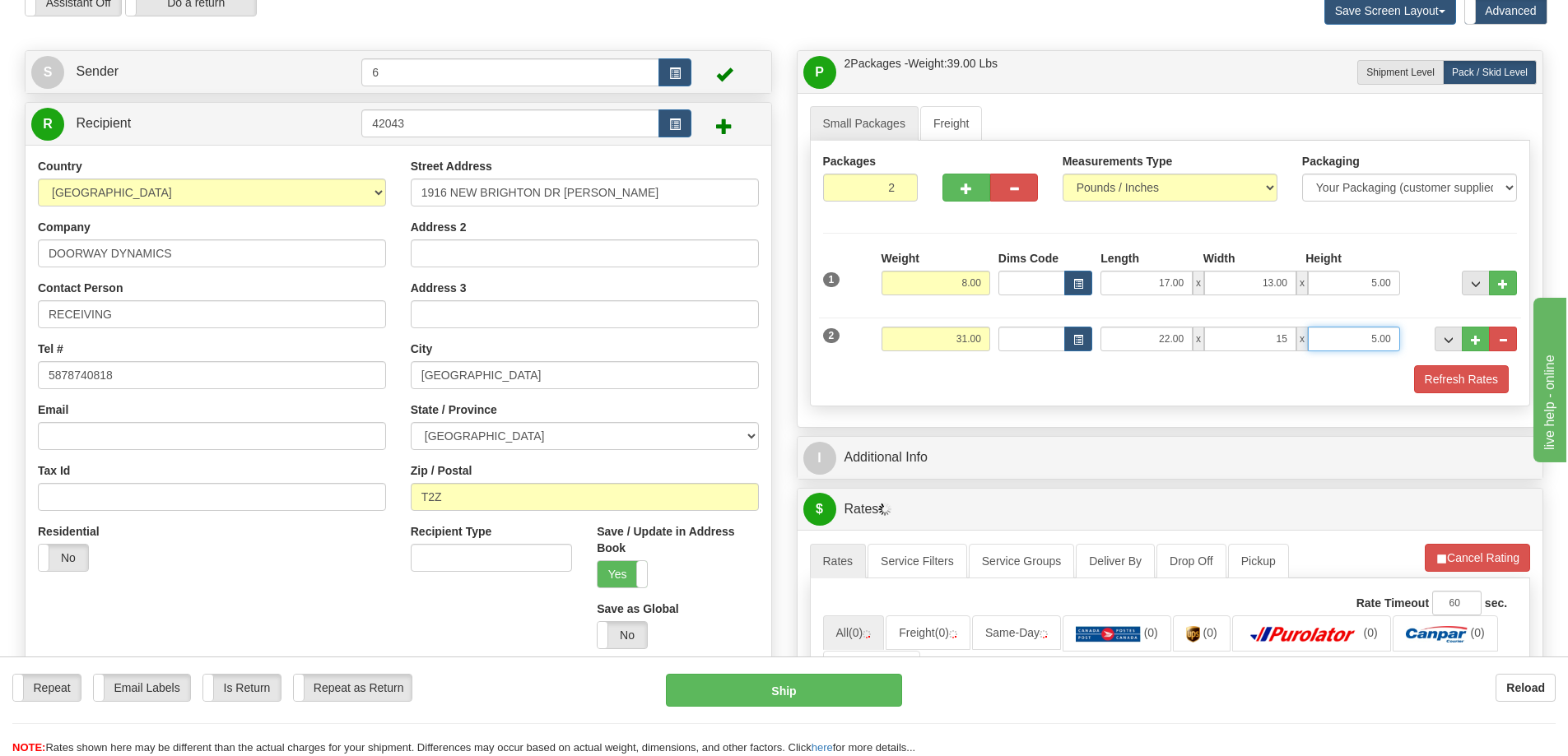
type input "15.00"
type input "8.00"
click at [1476, 344] on span "..." at bounding box center [1476, 340] width 10 height 9
type input "3"
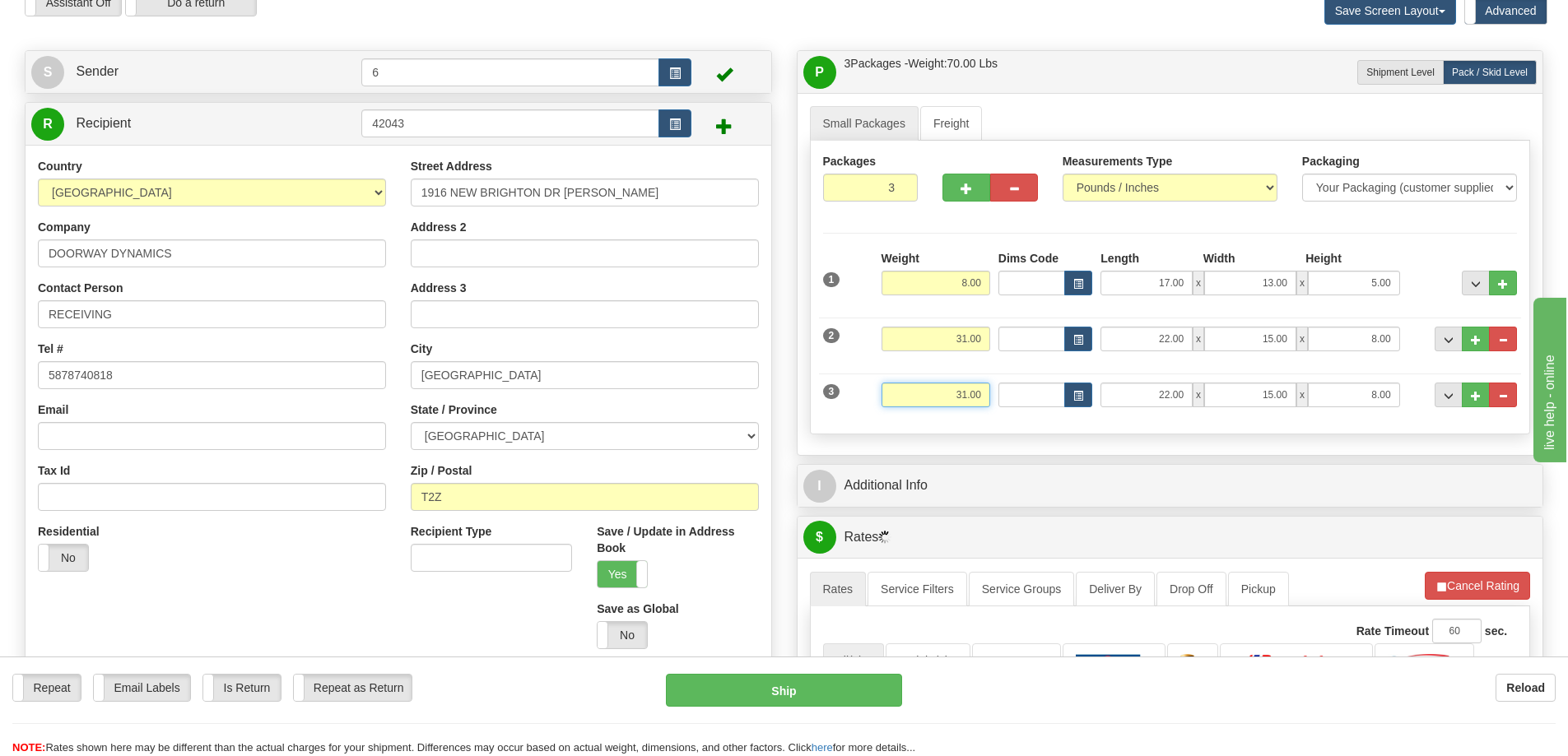
click at [974, 394] on input "31.00" at bounding box center [935, 394] width 108 height 24
type input "40.00"
type input "35.00"
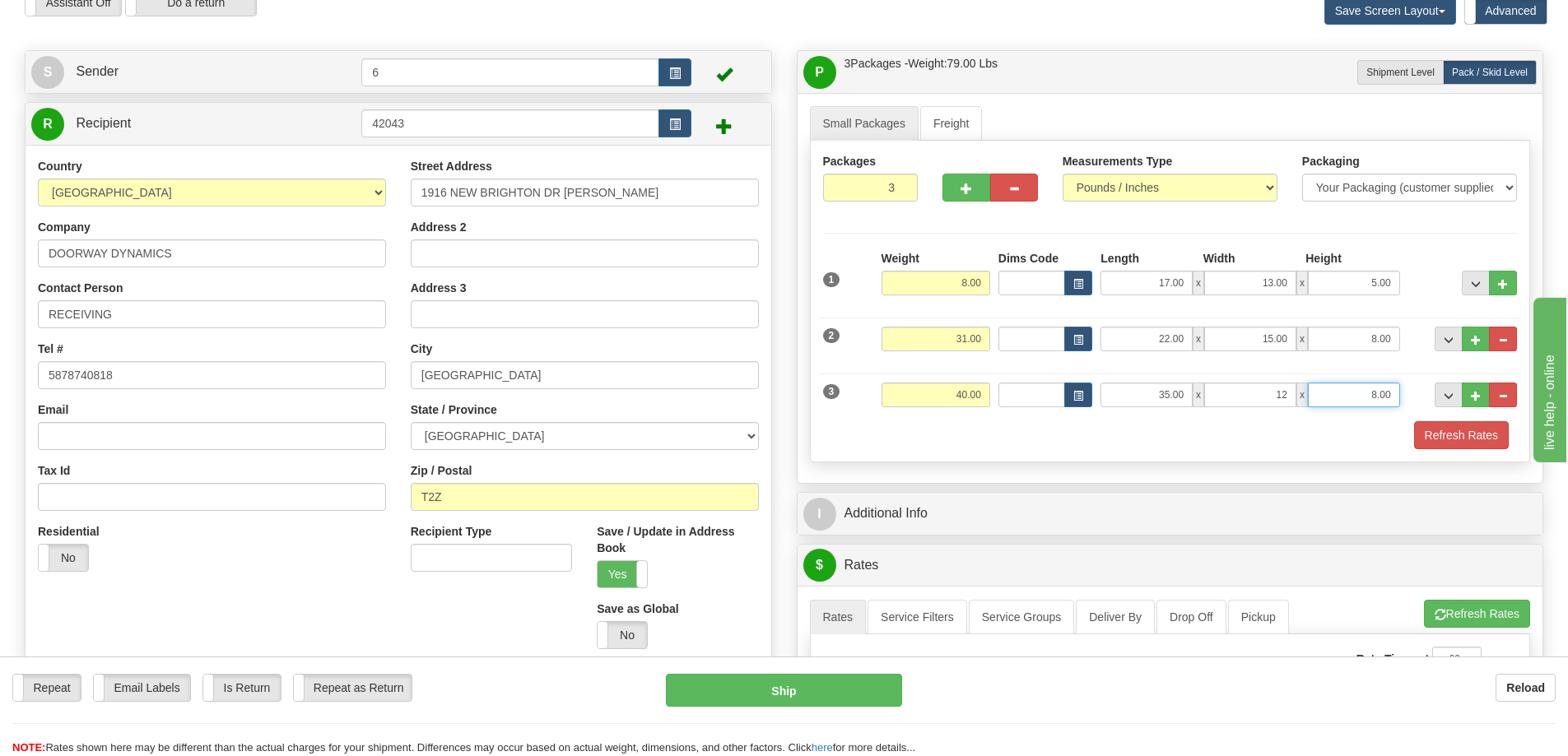
type input "12.00"
type input "10.00"
click at [1476, 399] on span "..." at bounding box center [1476, 396] width 10 height 9
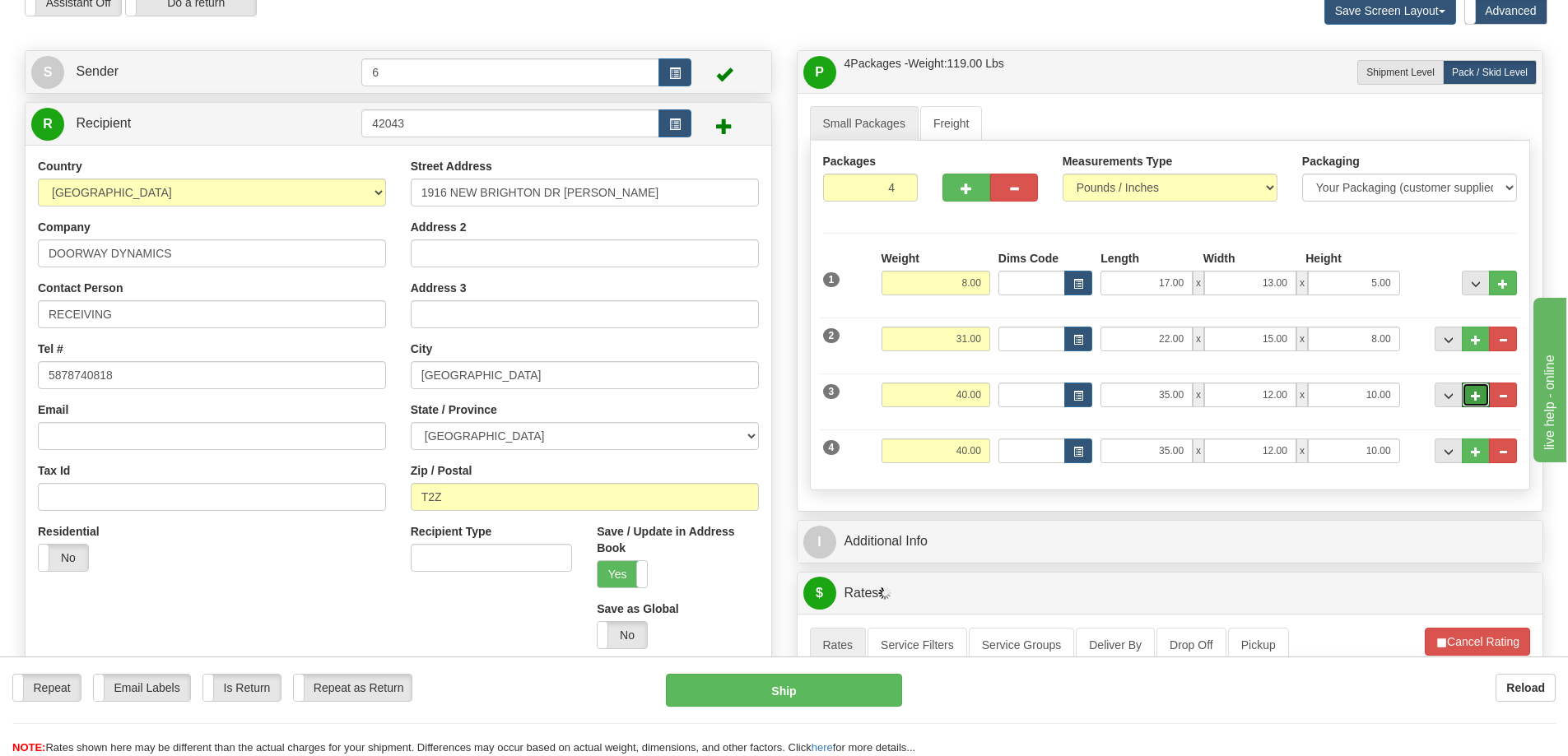
click at [1476, 399] on span "..." at bounding box center [1476, 396] width 10 height 9
type input "5"
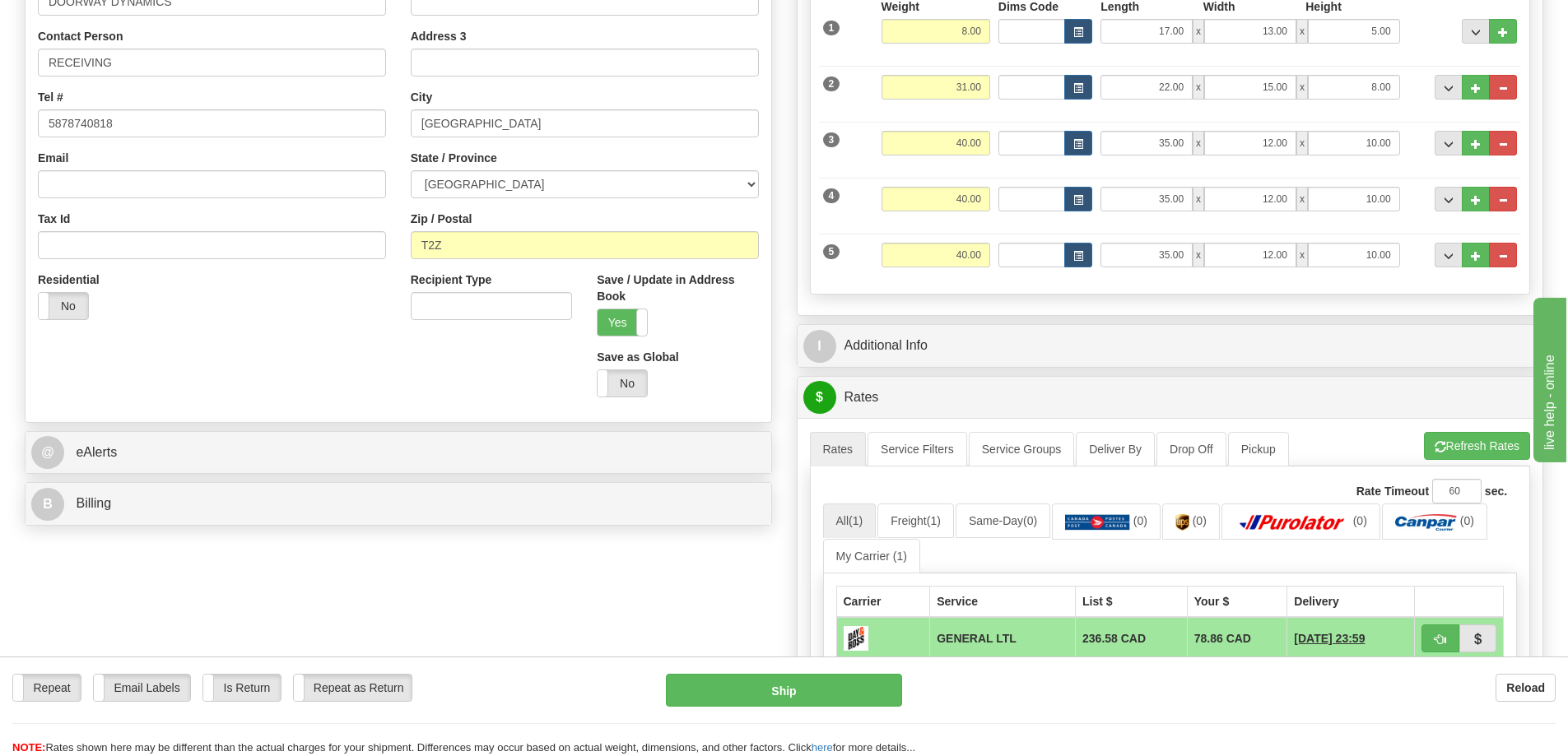
scroll to position [576, 0]
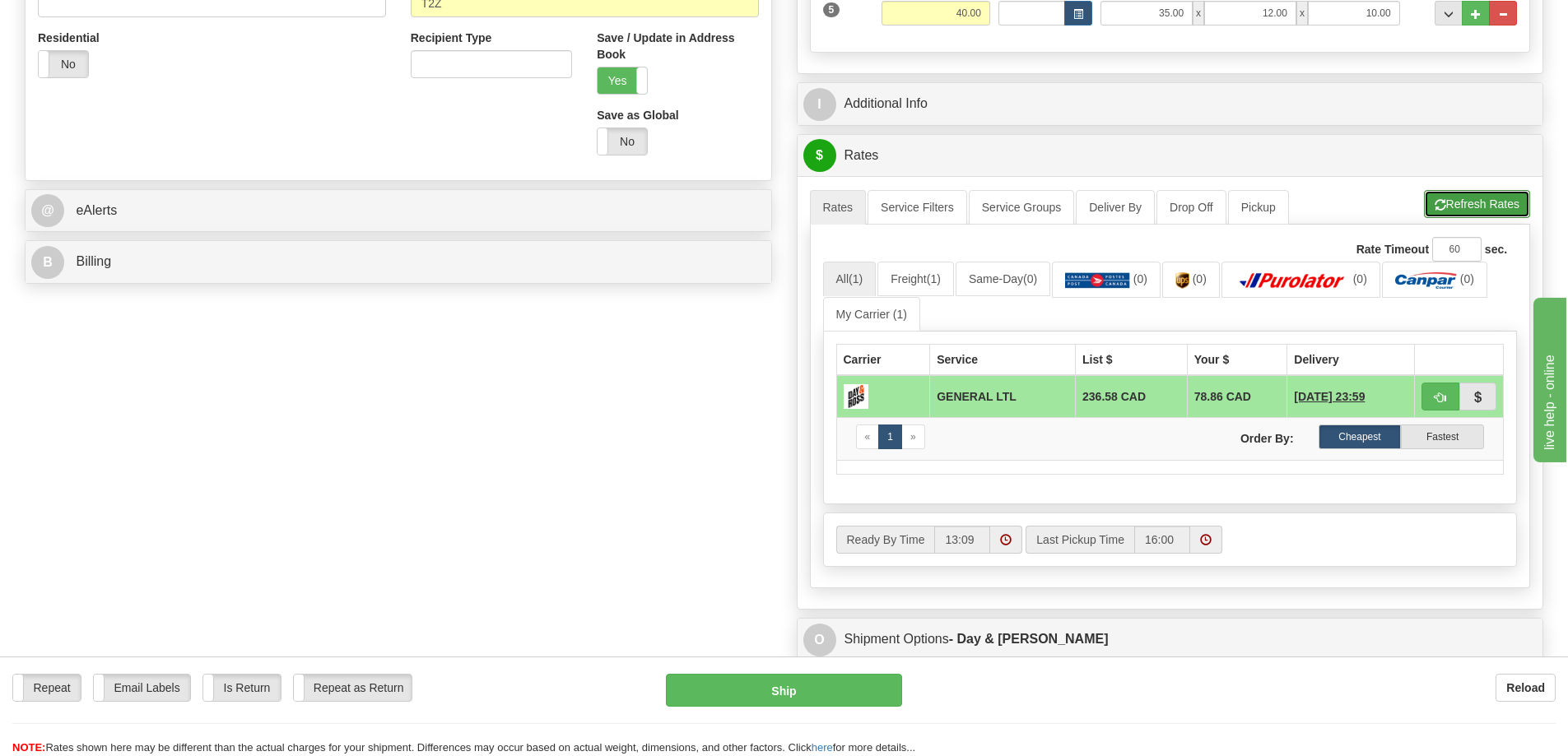
click at [1465, 204] on button "Refresh Rates" at bounding box center [1476, 203] width 106 height 28
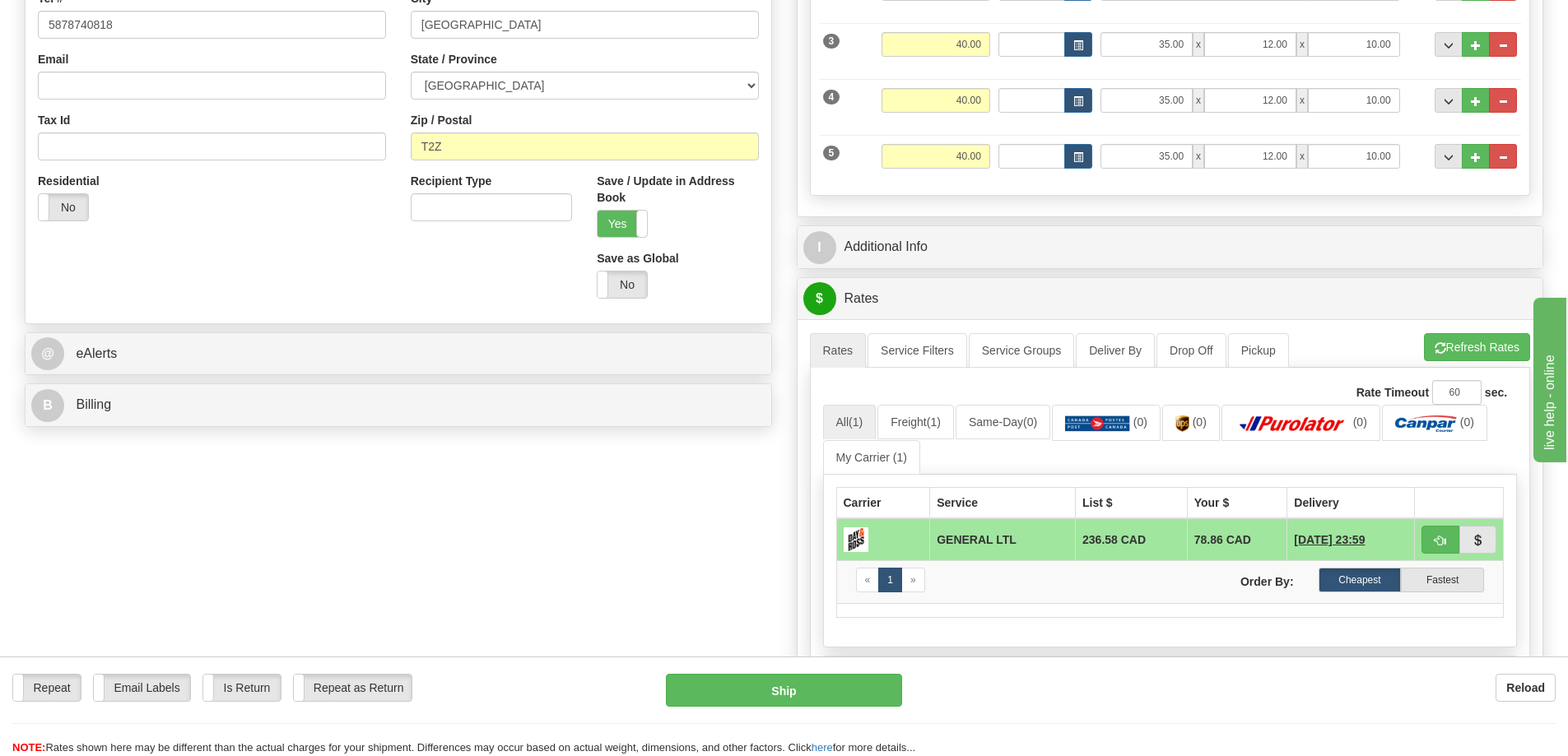
scroll to position [412, 0]
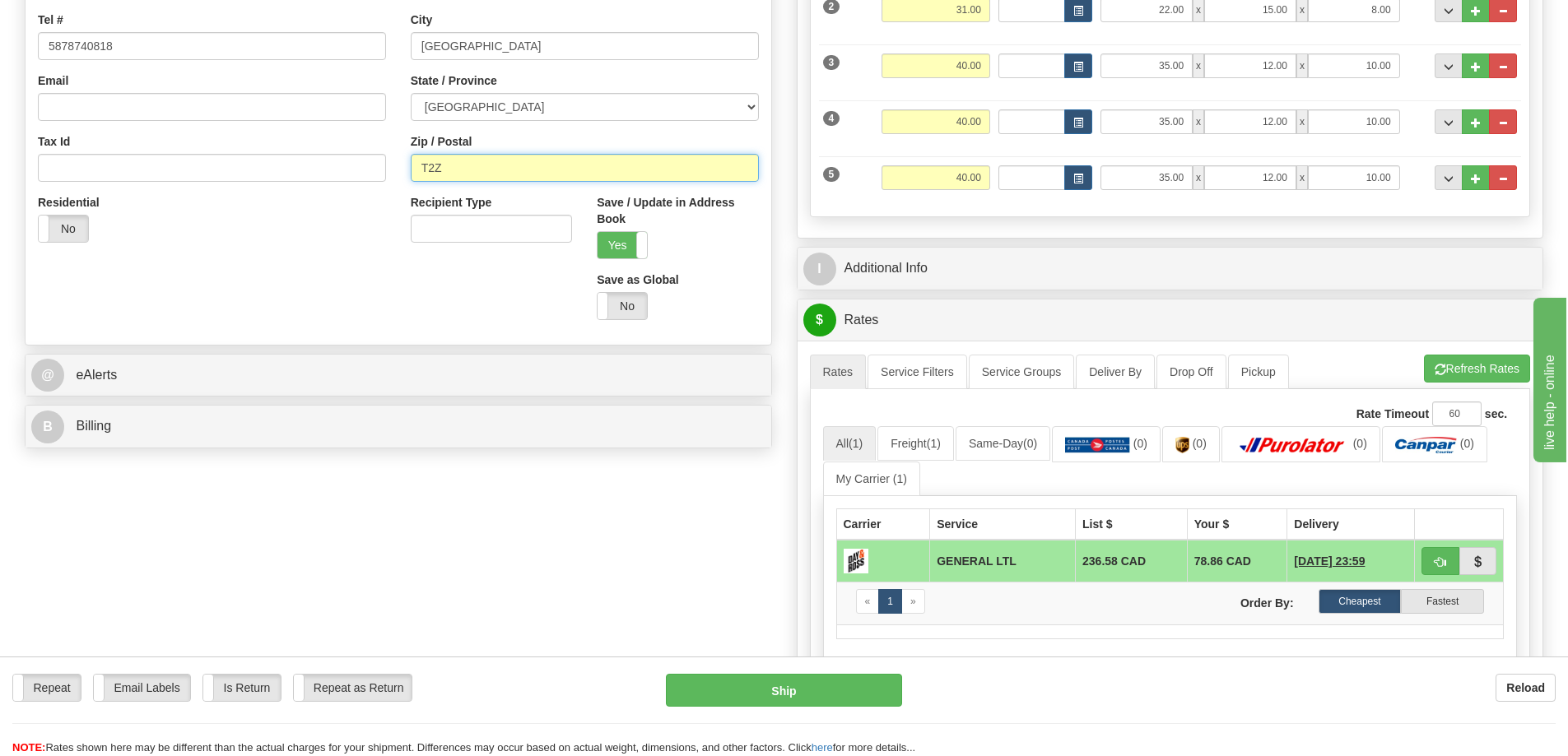
click at [489, 165] on input "T2Z" at bounding box center [585, 167] width 348 height 28
type input "T2Z 4X1"
click at [1484, 369] on button "Refresh Rates" at bounding box center [1476, 368] width 106 height 28
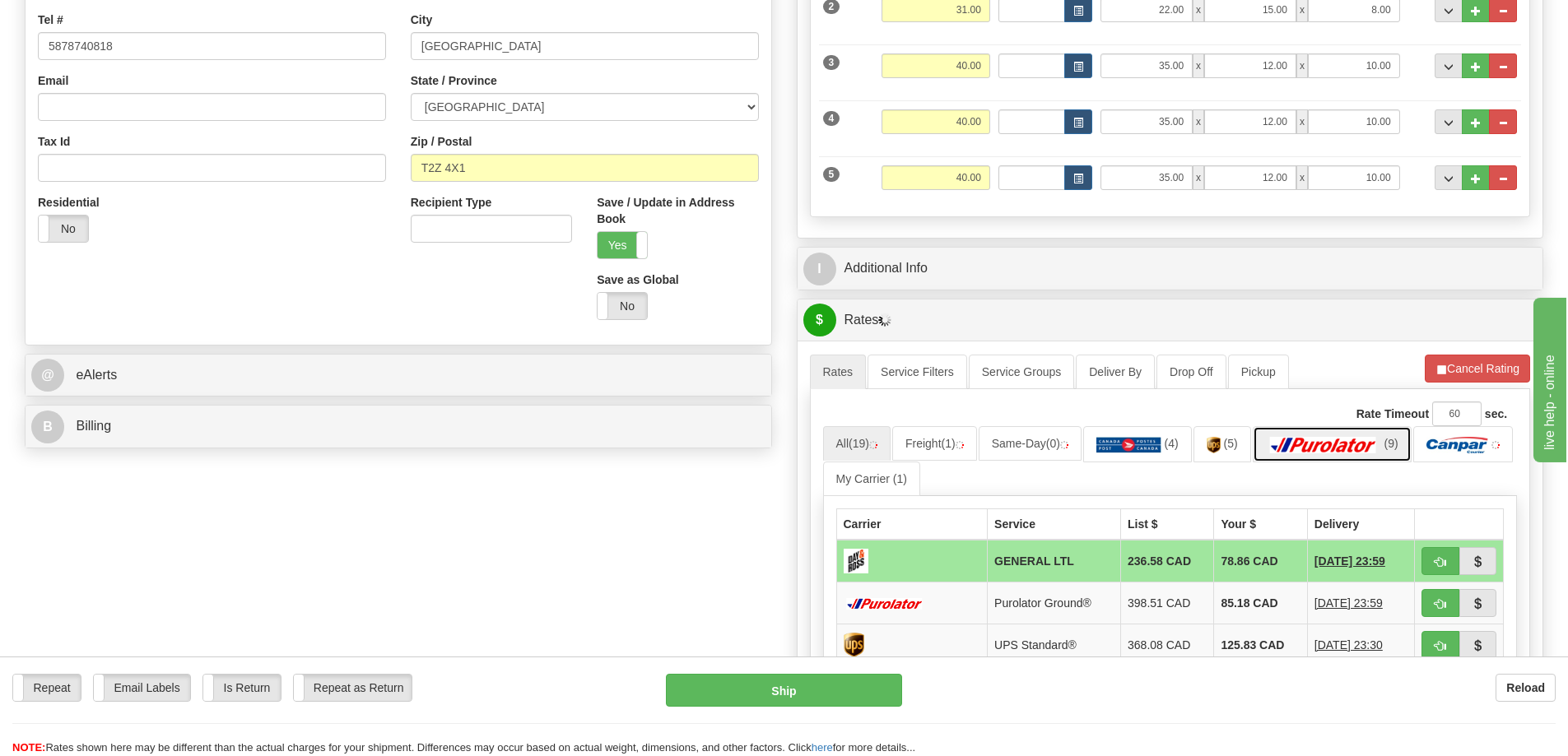
click at [1318, 444] on img at bounding box center [1323, 445] width 115 height 17
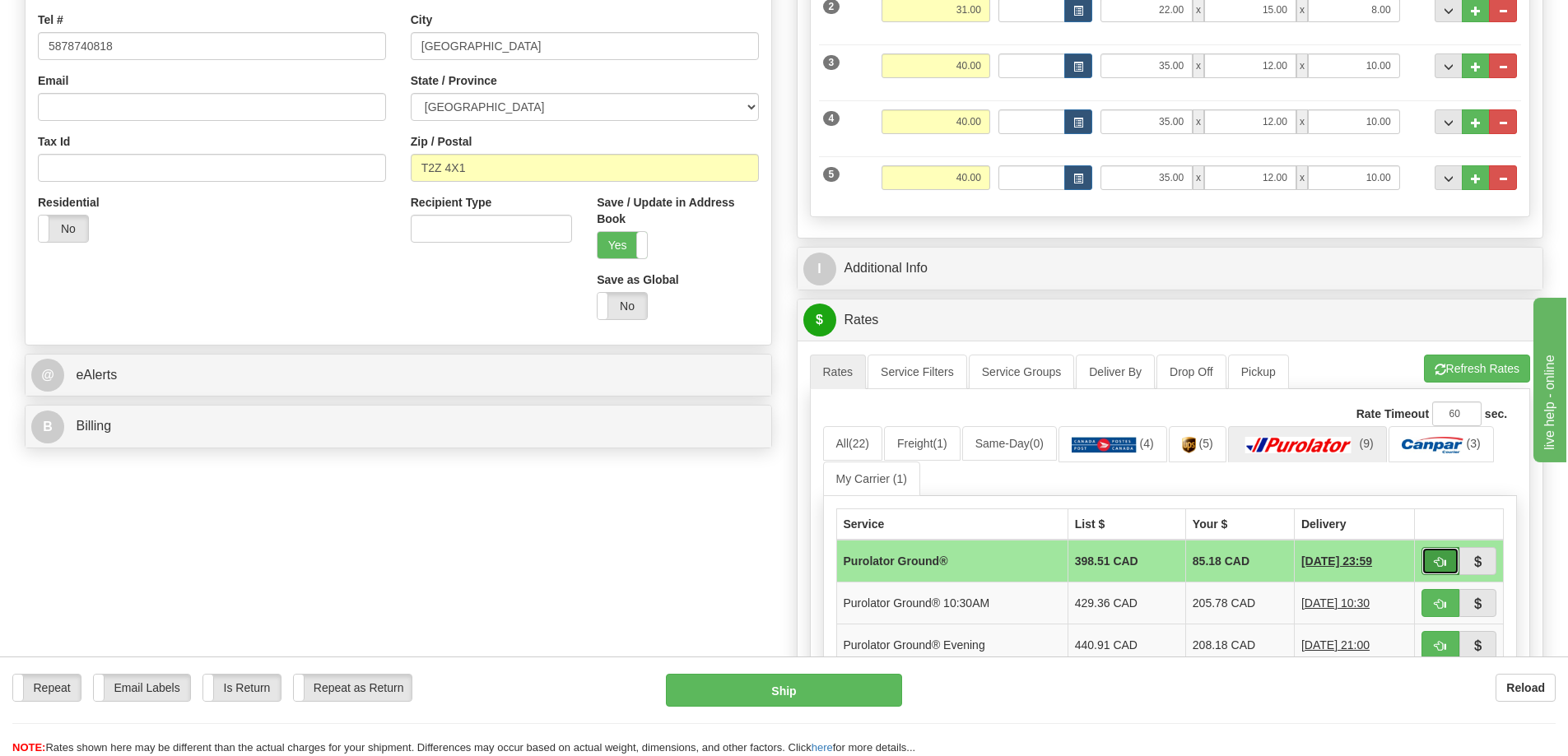
click at [1431, 559] on button "button" at bounding box center [1439, 560] width 38 height 28
type input "260"
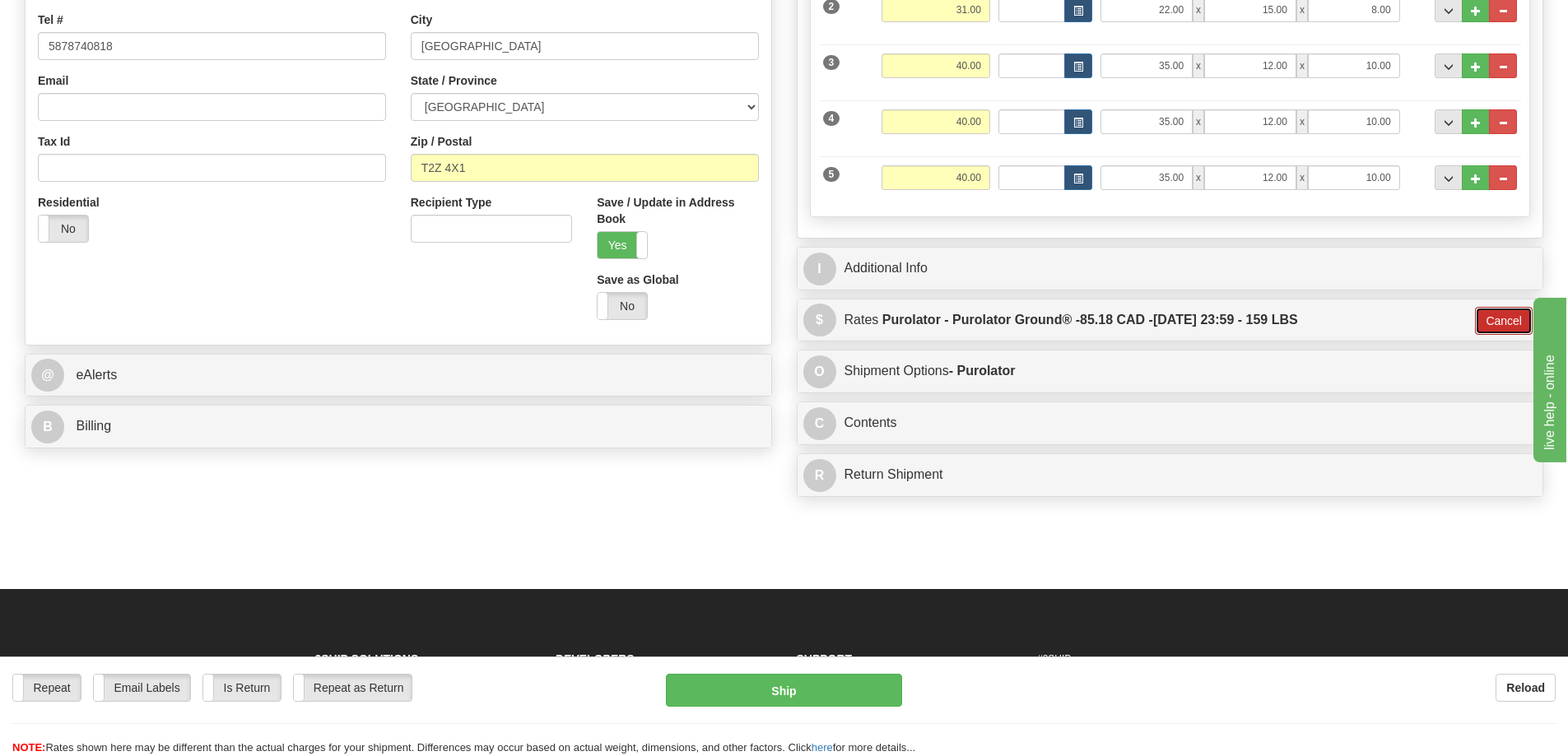
click at [1515, 328] on button "Cancel" at bounding box center [1503, 320] width 58 height 28
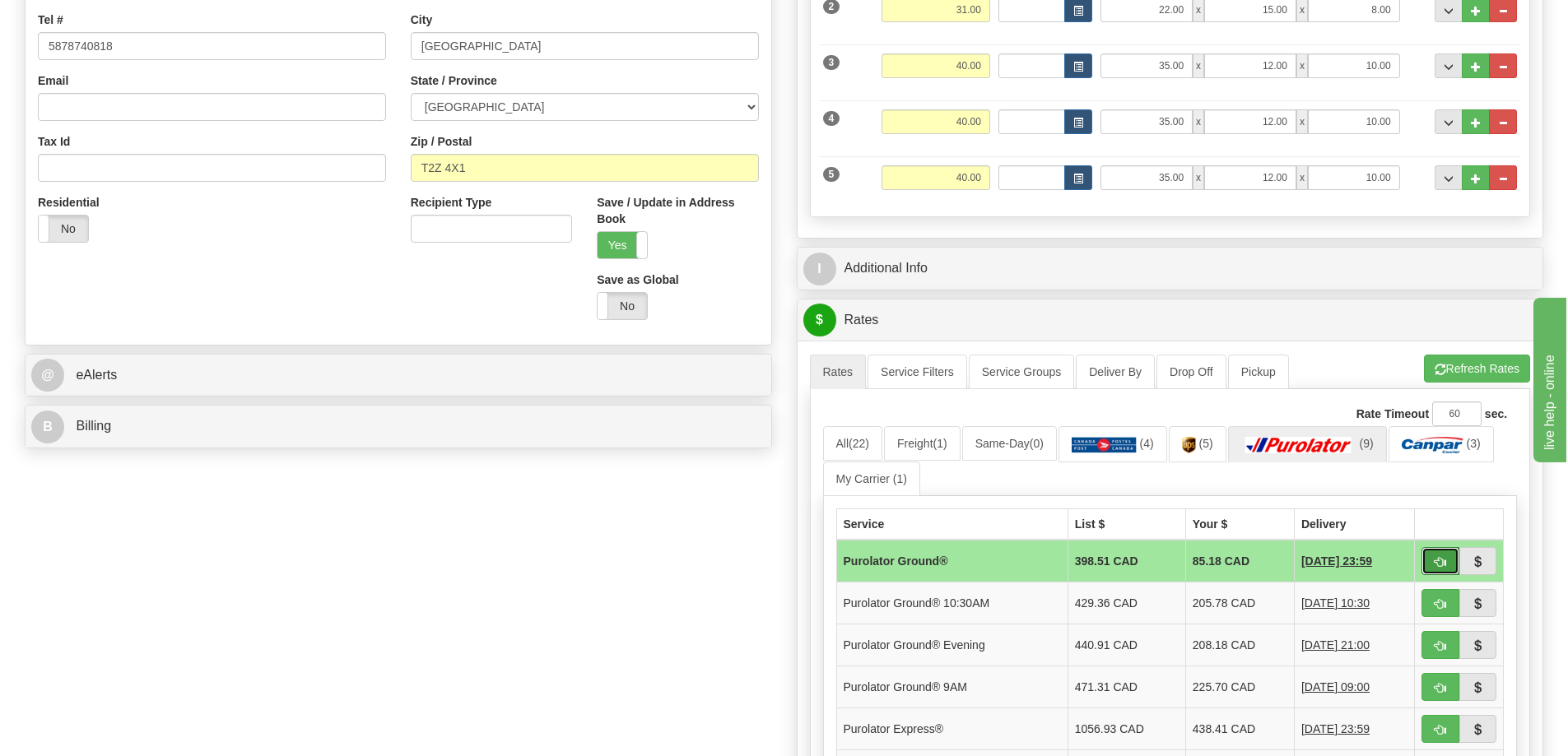
click at [1442, 568] on span "button" at bounding box center [1440, 562] width 12 height 11
type input "260"
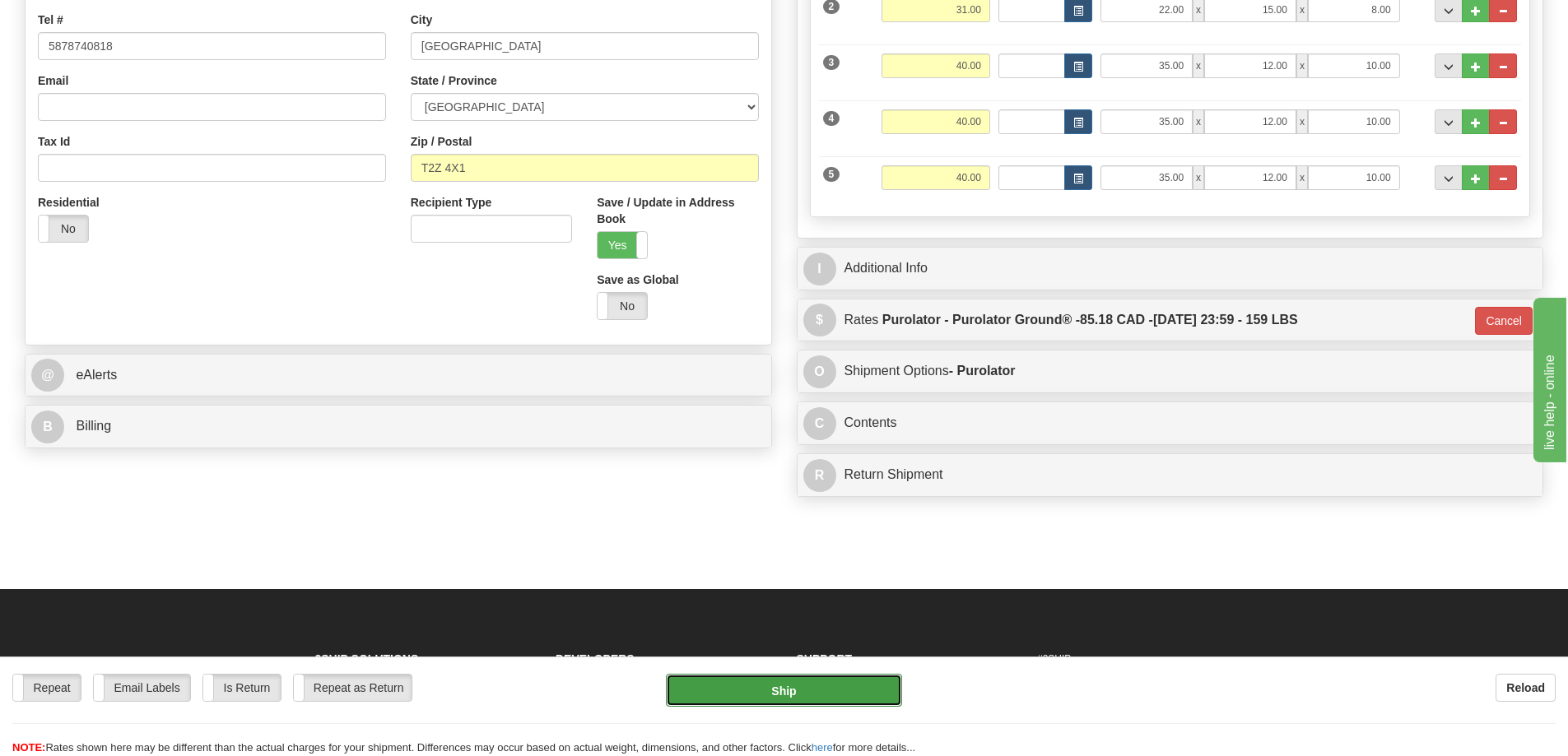
click at [808, 680] on button "Ship" at bounding box center [783, 690] width 236 height 33
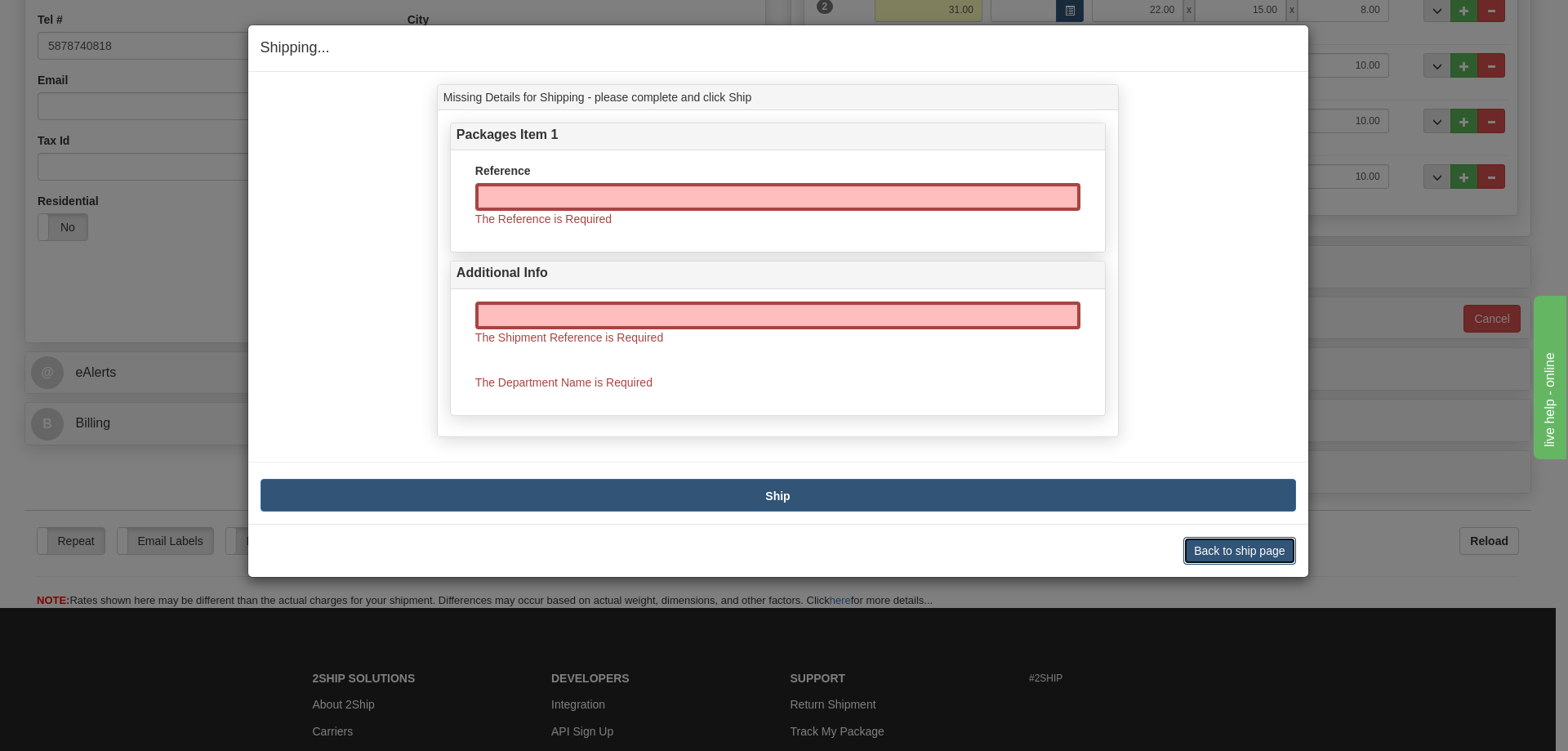
click at [1229, 547] on button "Back to ship page" at bounding box center [1239, 550] width 112 height 28
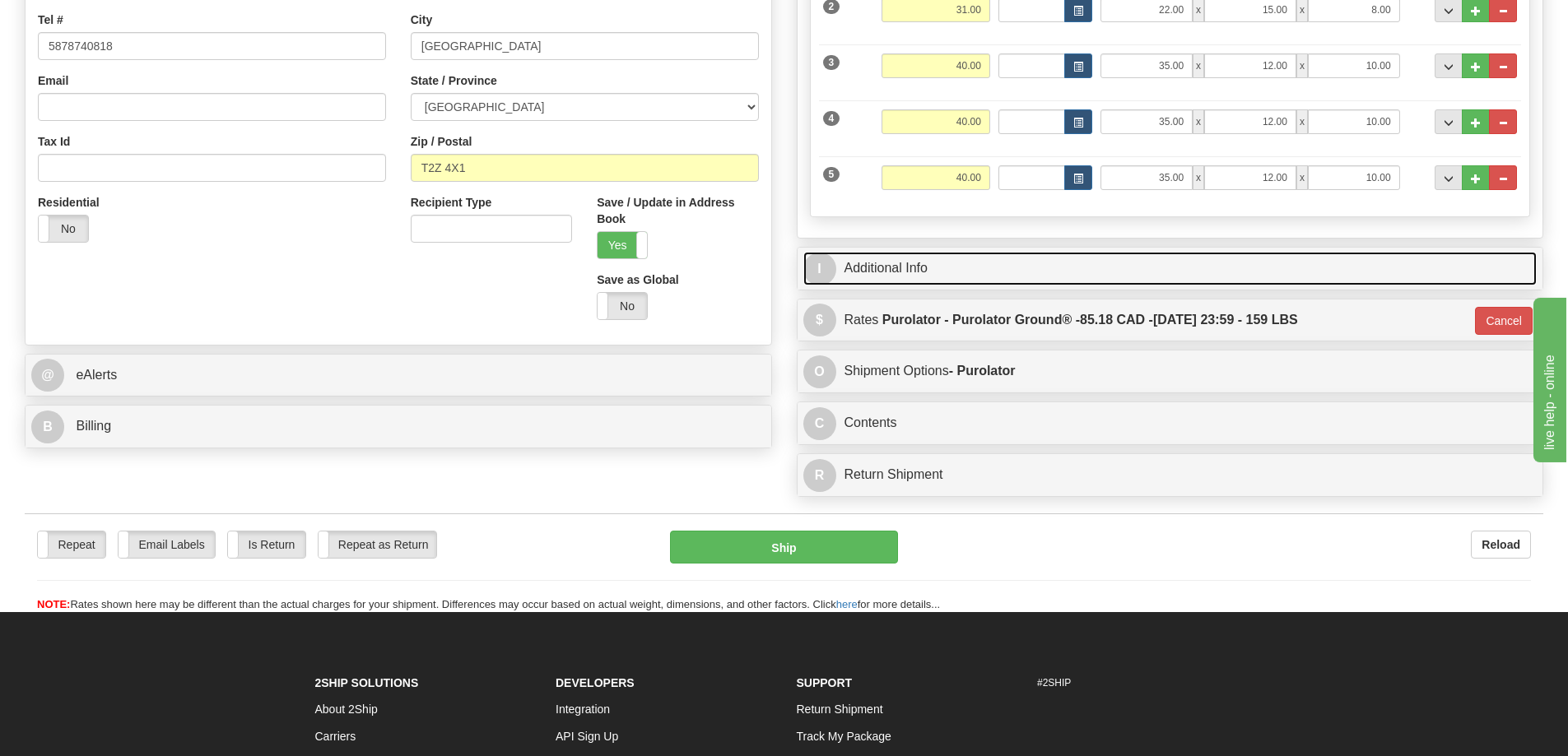
click at [988, 257] on link "I Additional Info" at bounding box center [1171, 269] width 734 height 34
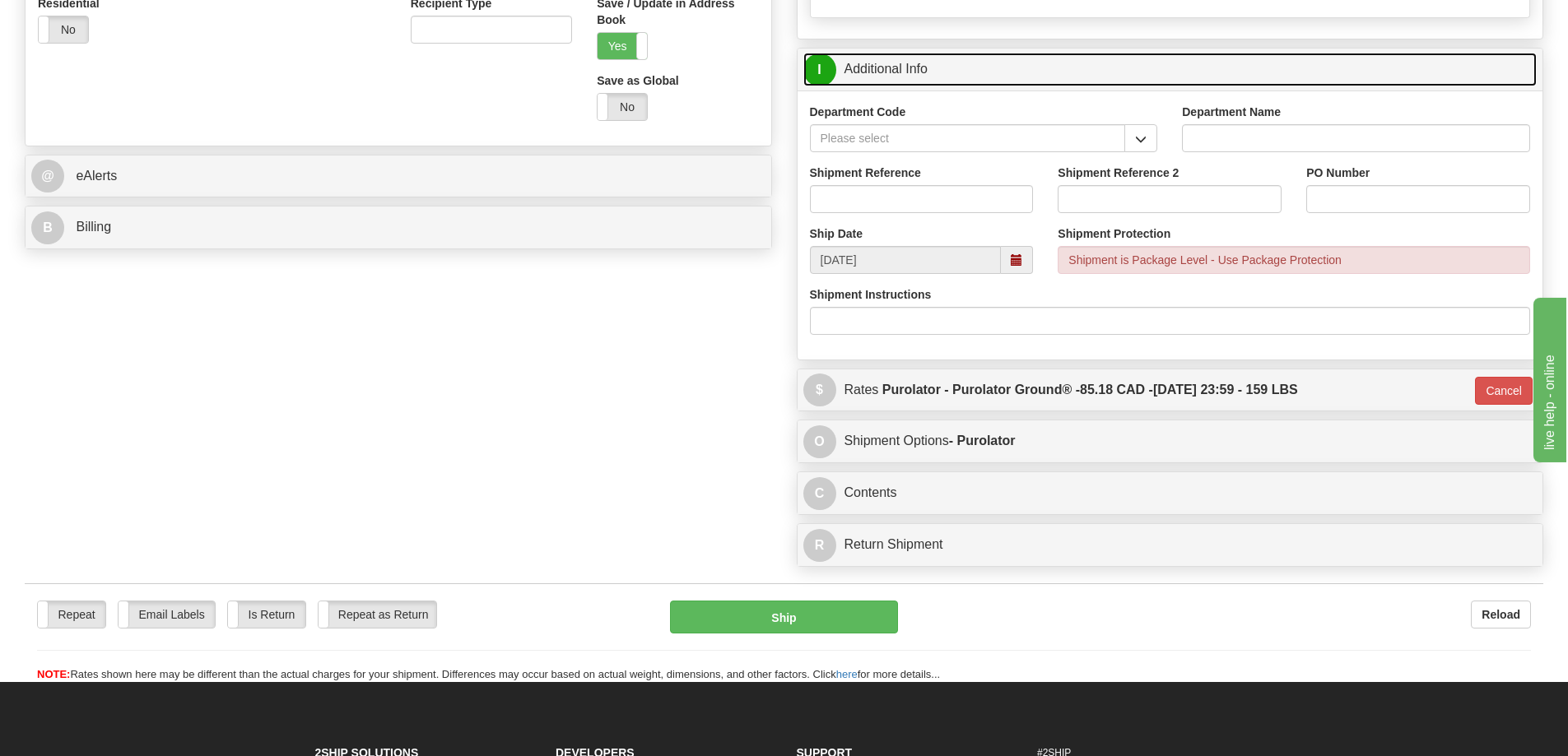
scroll to position [658, 0]
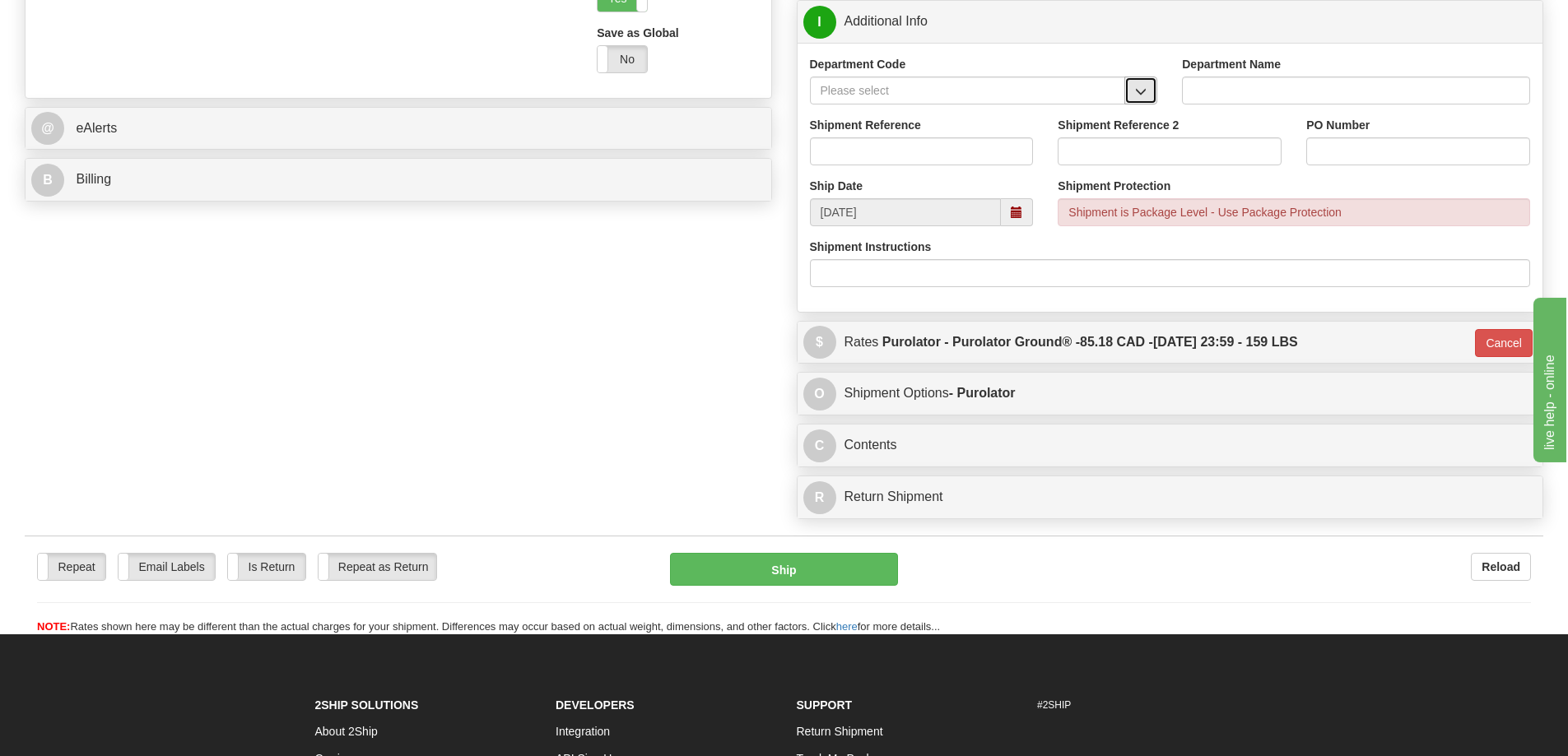
click at [1142, 92] on span "button" at bounding box center [1141, 92] width 12 height 11
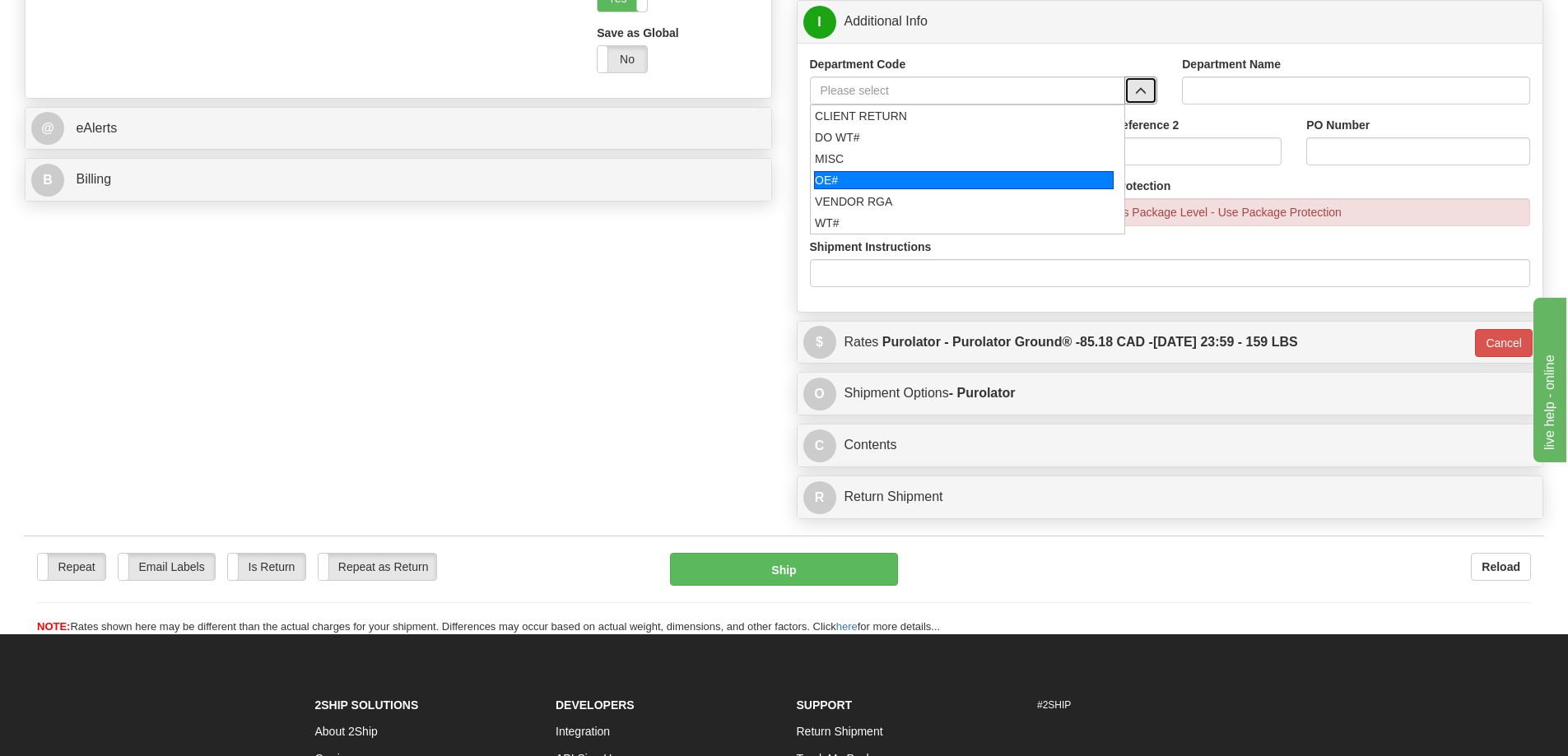
click at [966, 186] on div "OE#" at bounding box center [964, 181] width 299 height 18
type input "OE#"
type input "ORDERS"
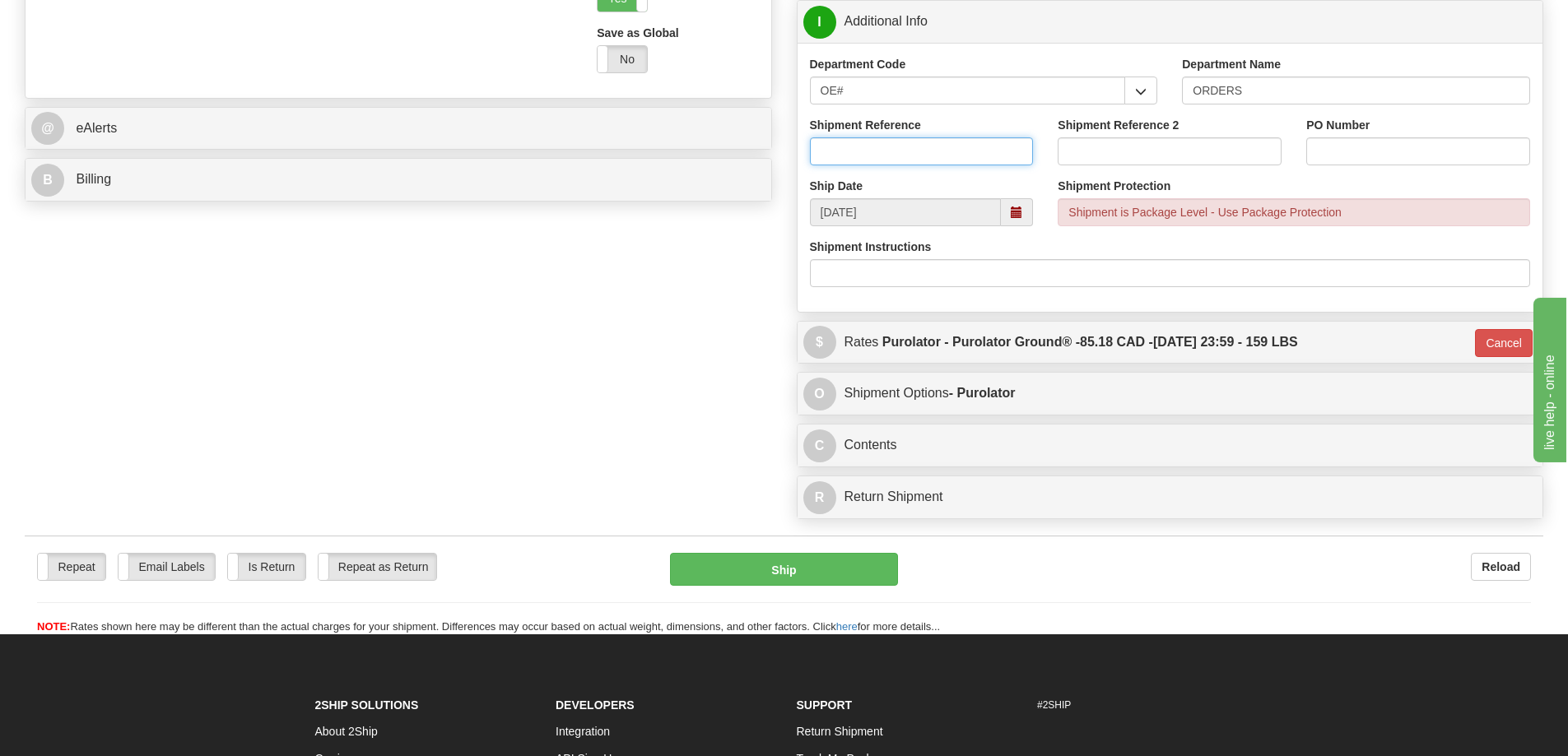
click at [987, 162] on input "Shipment Reference" at bounding box center [922, 151] width 224 height 28
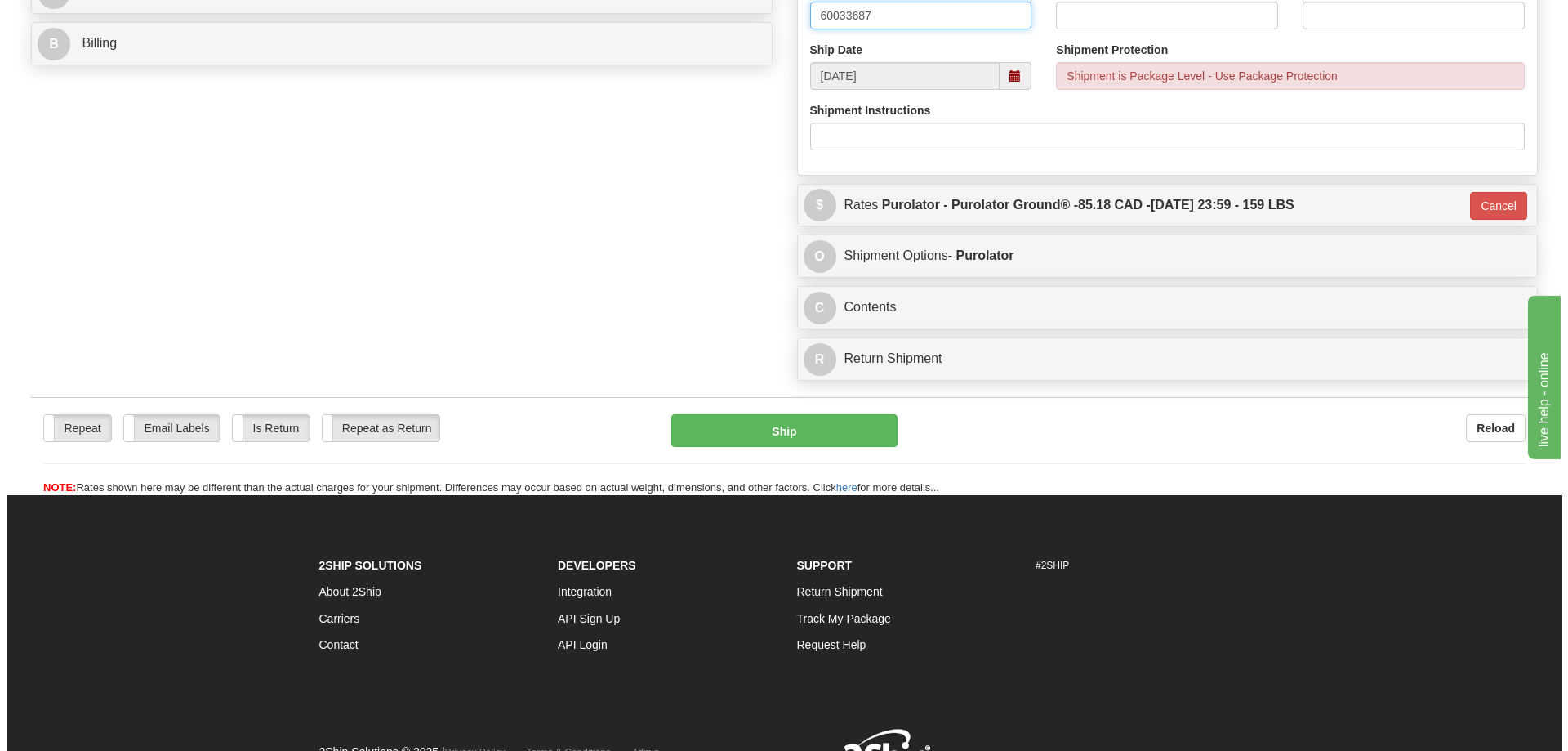
scroll to position [817, 0]
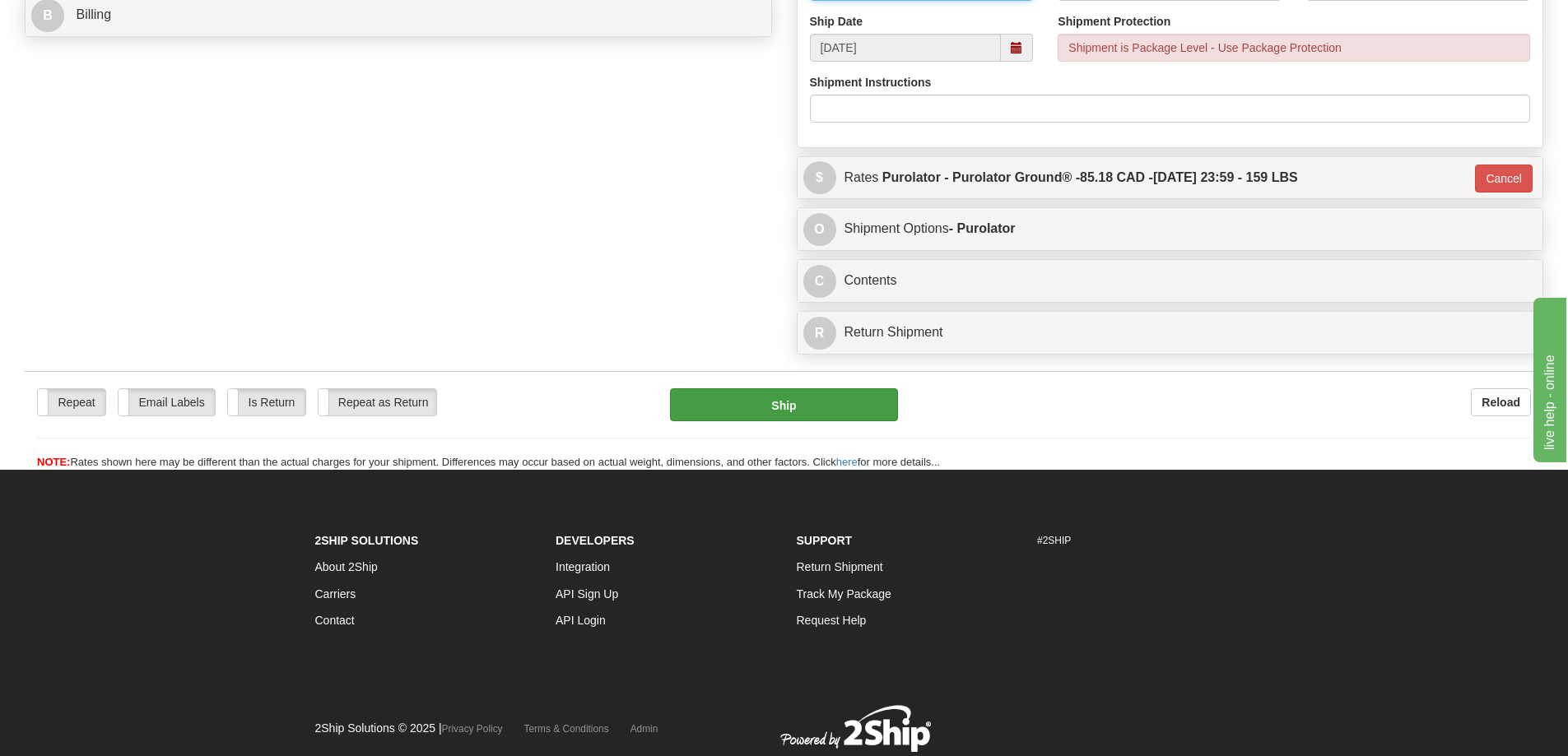
type input "60033687"
click at [860, 407] on button "Ship" at bounding box center [783, 404] width 228 height 33
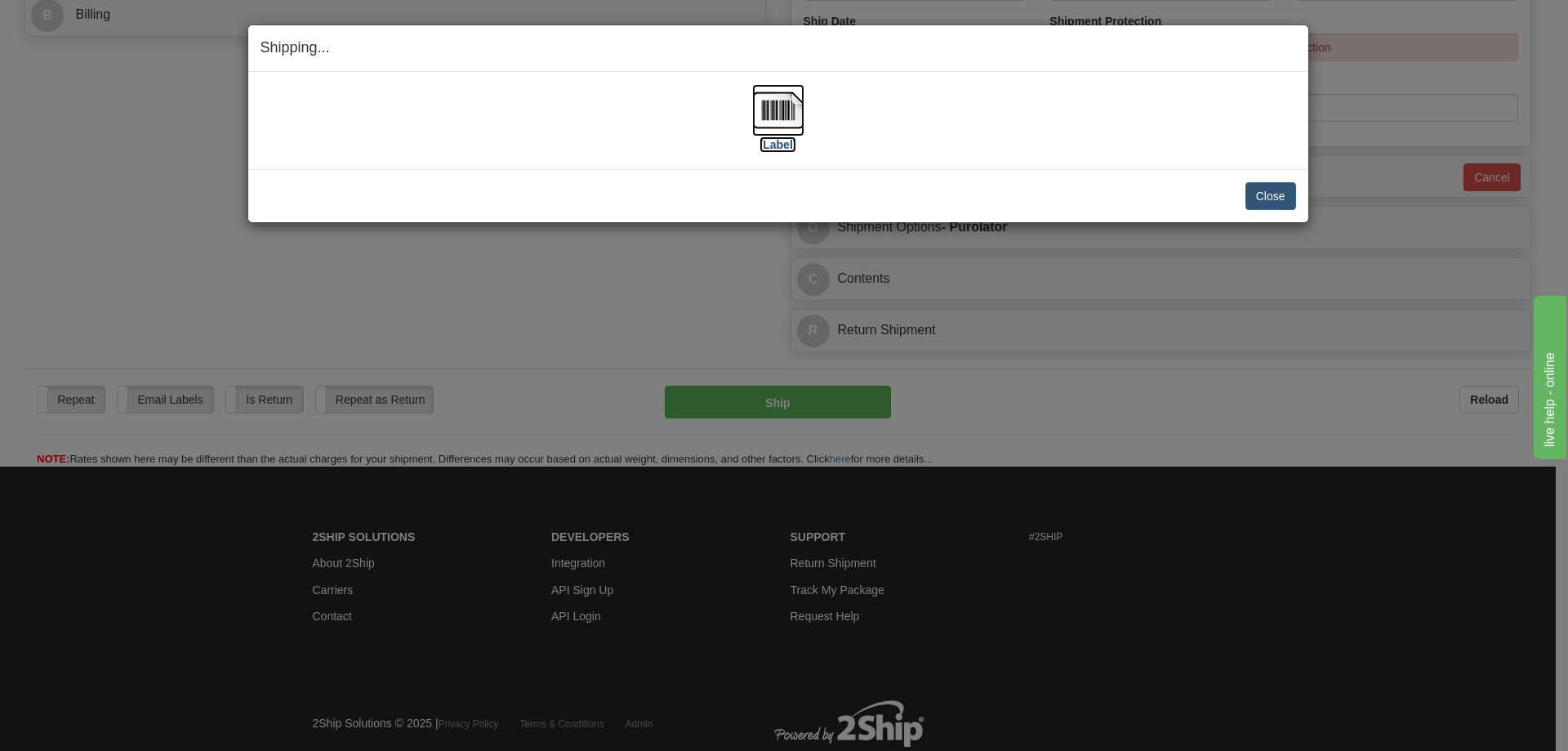
click at [783, 110] on img at bounding box center [778, 110] width 53 height 53
click at [1286, 198] on button "Close" at bounding box center [1271, 195] width 51 height 28
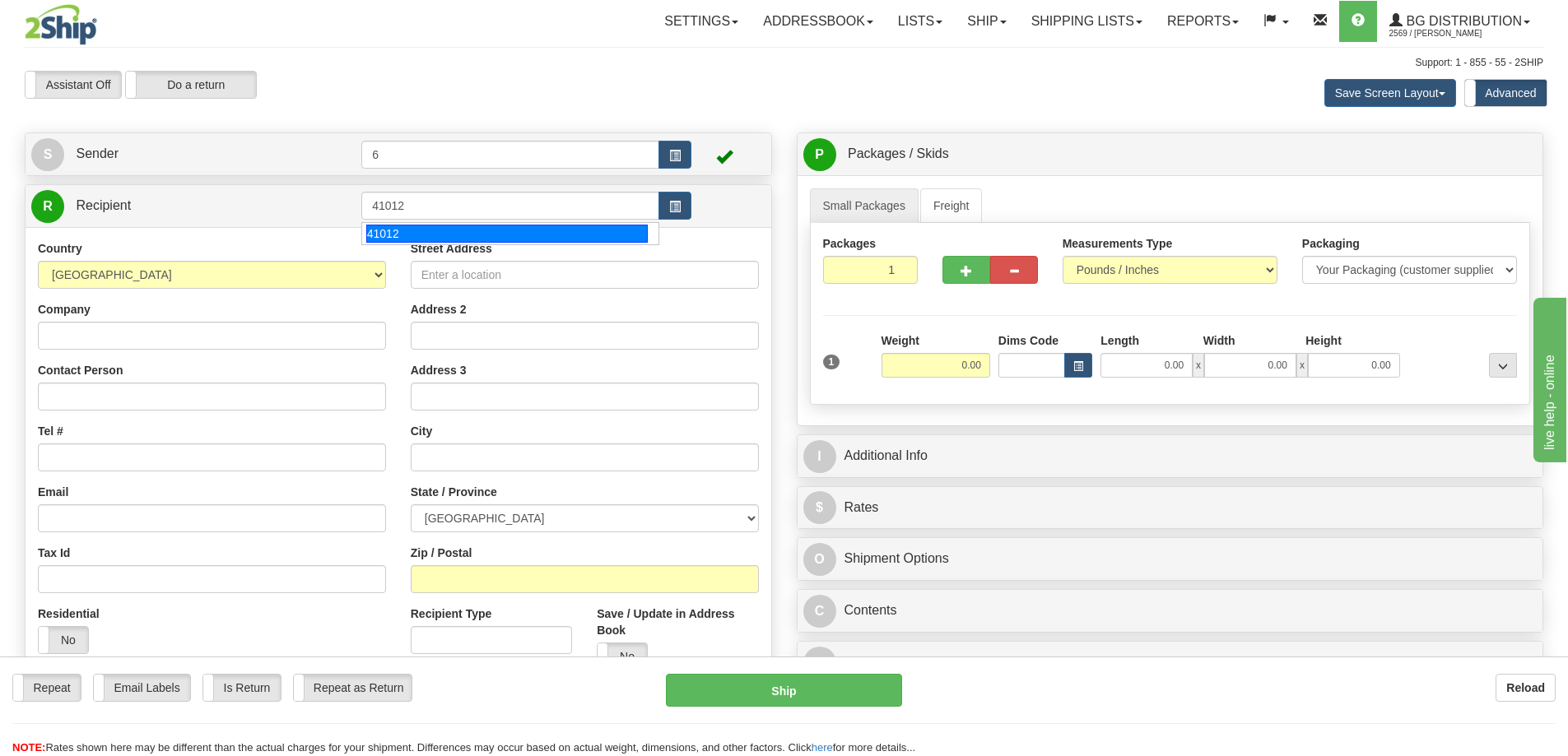
click at [429, 227] on div "41012" at bounding box center [508, 234] width 282 height 18
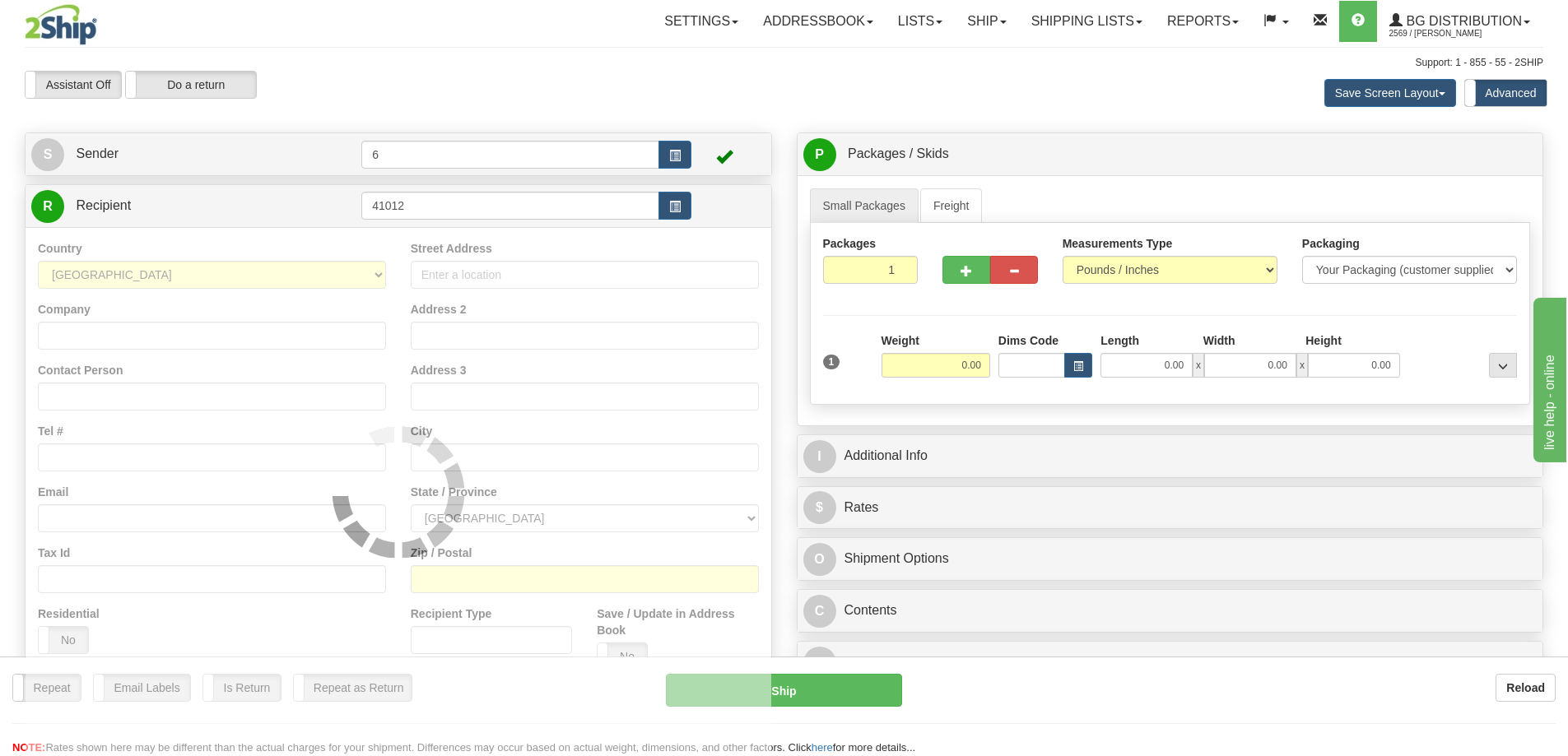
type input "41012"
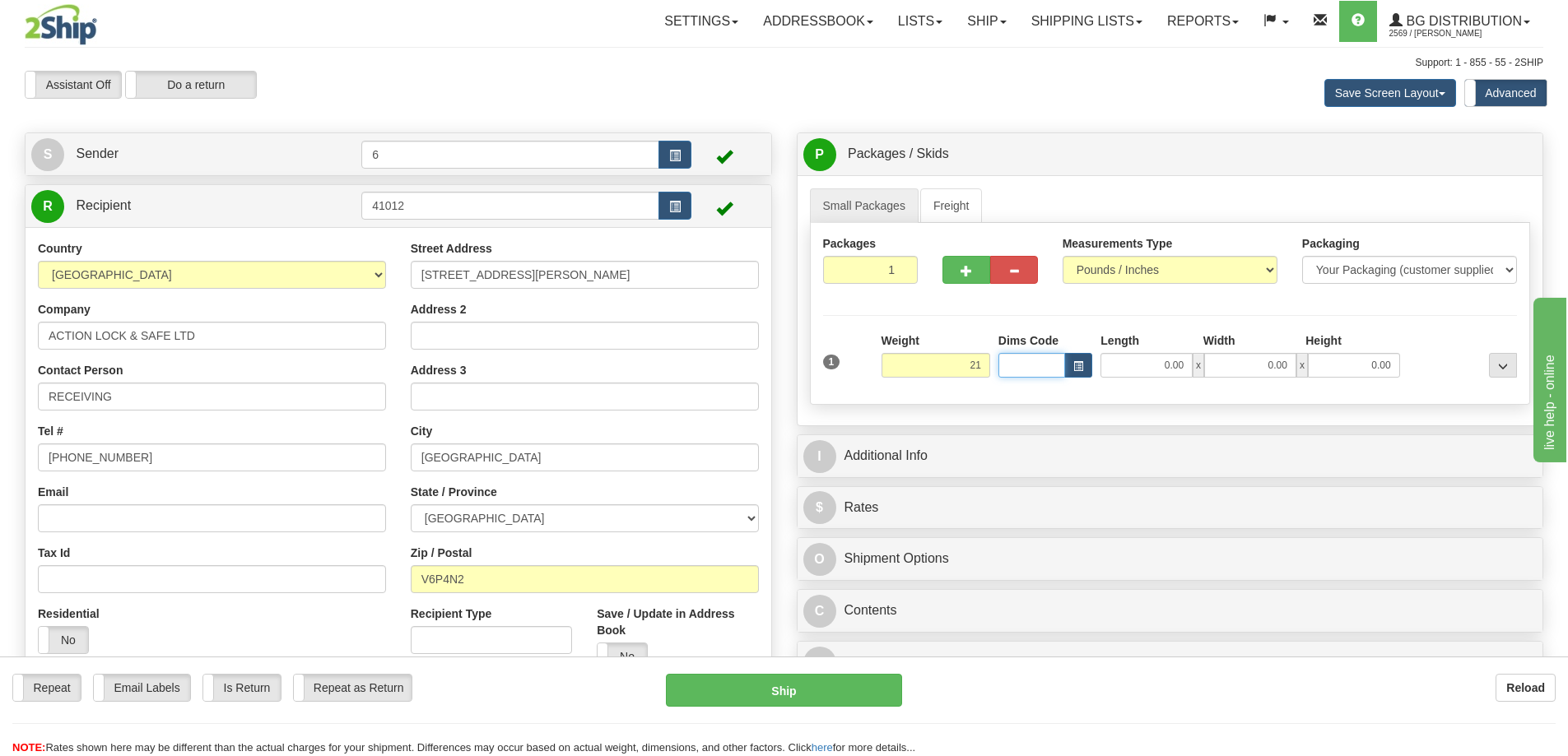
type input "21.00"
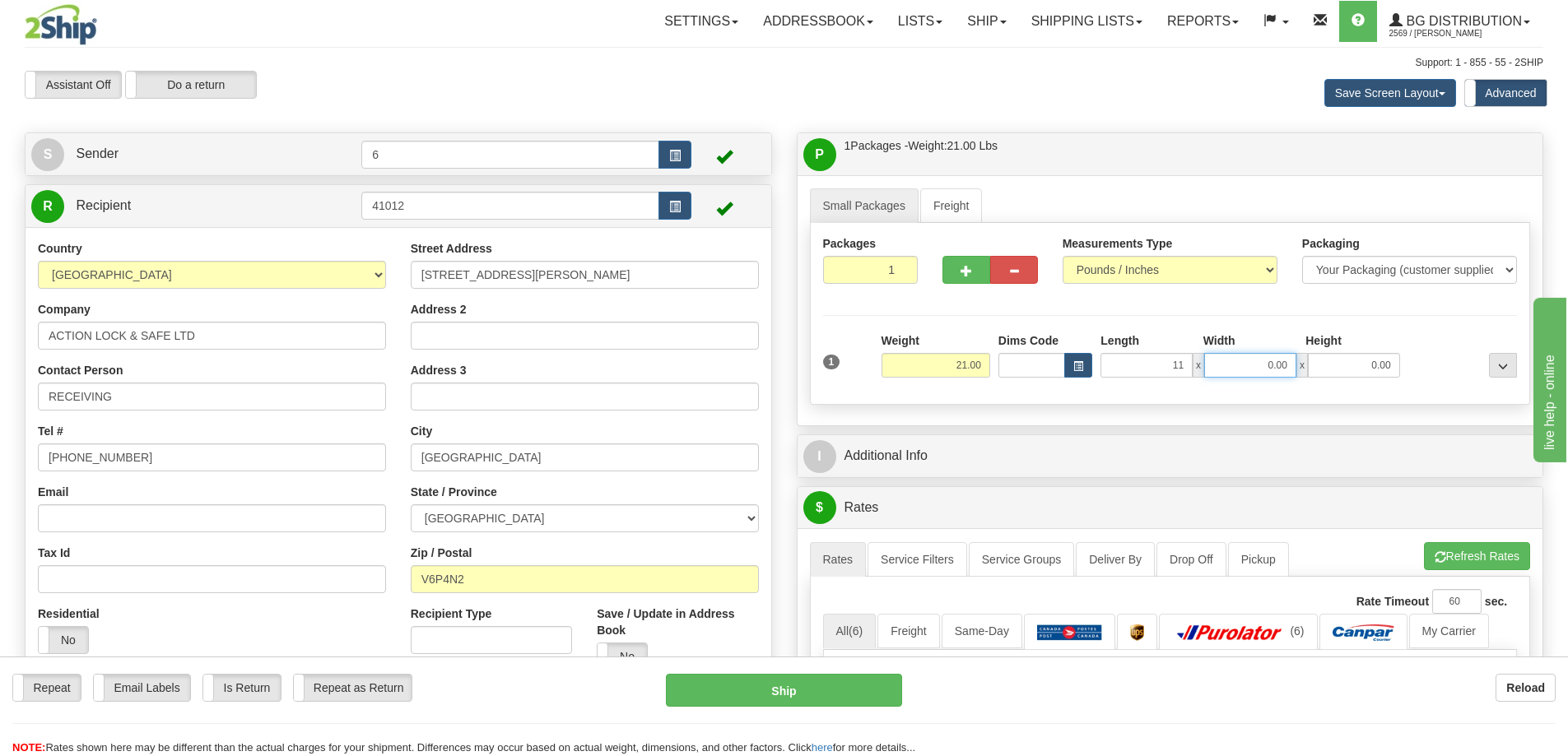
type input "11.00"
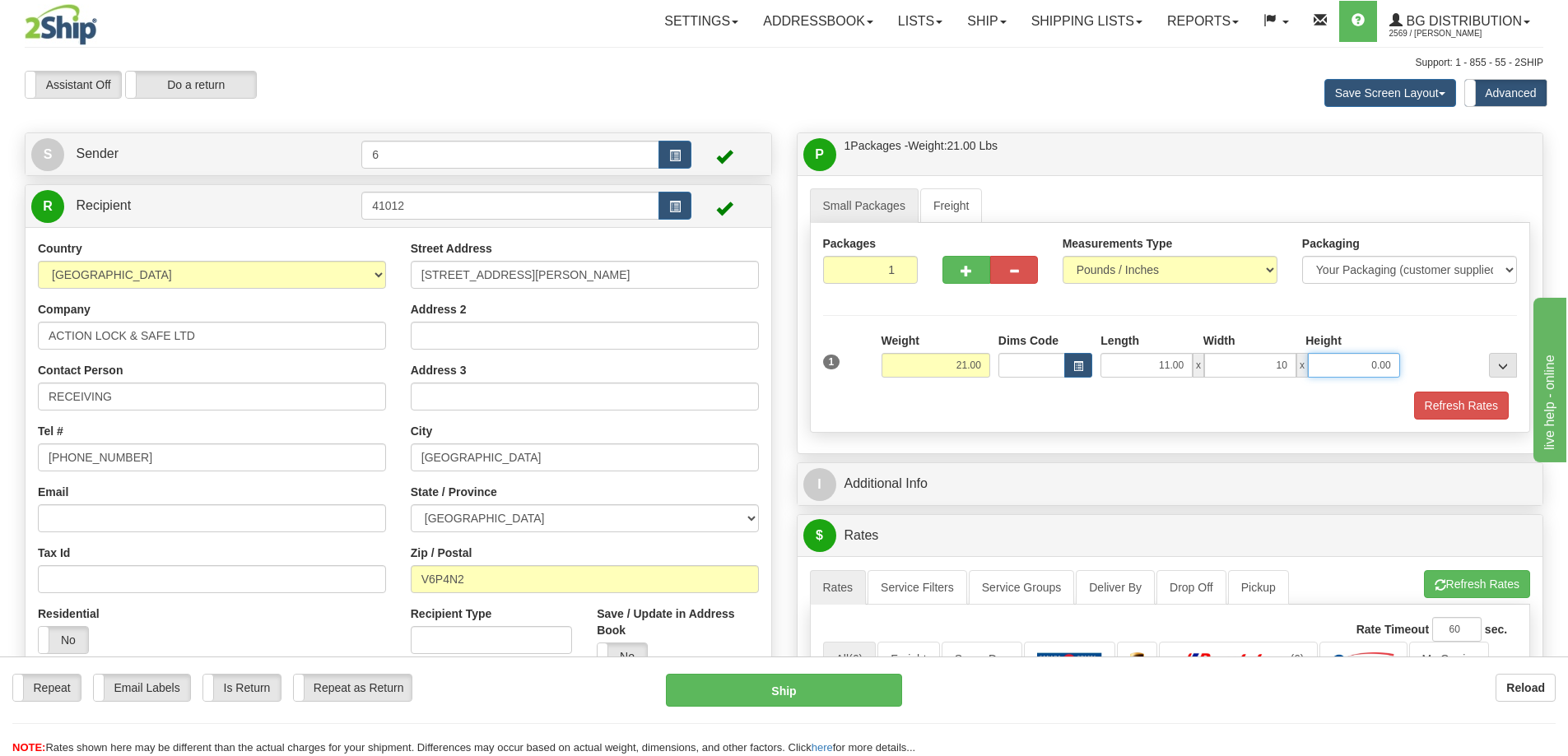
type input "10.00"
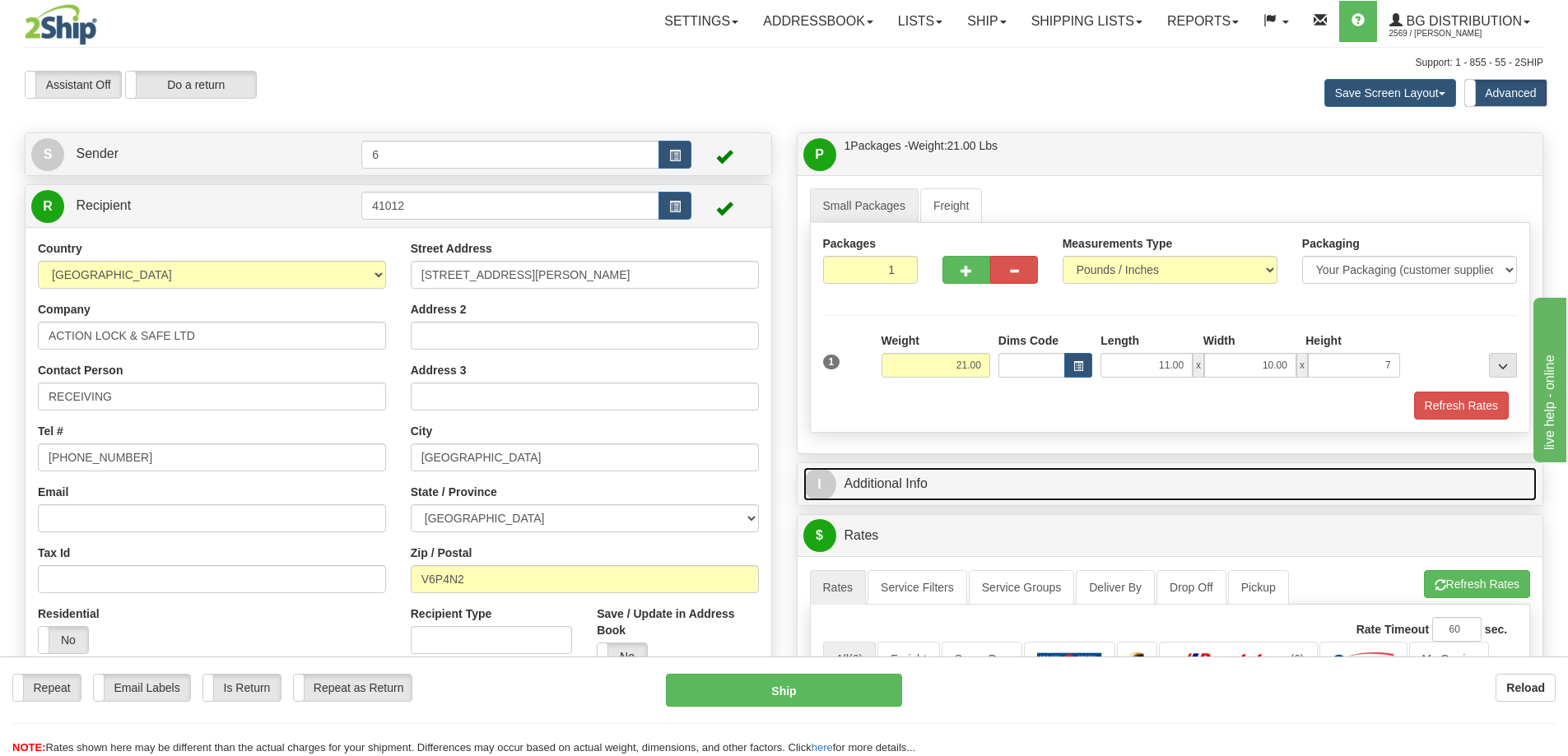
type input "7.00"
click at [1013, 498] on link "I Additional Info" at bounding box center [1171, 484] width 734 height 34
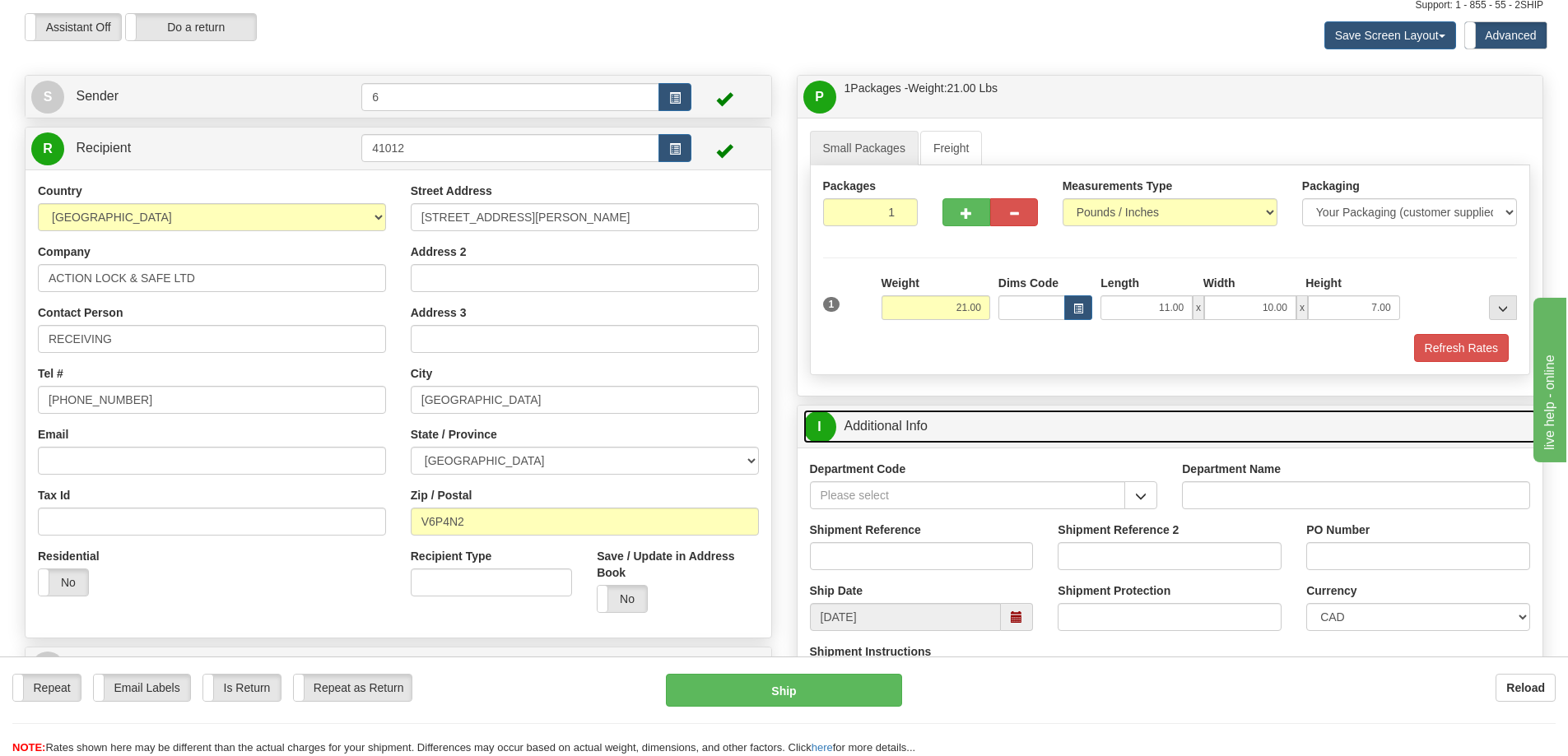
scroll to position [165, 0]
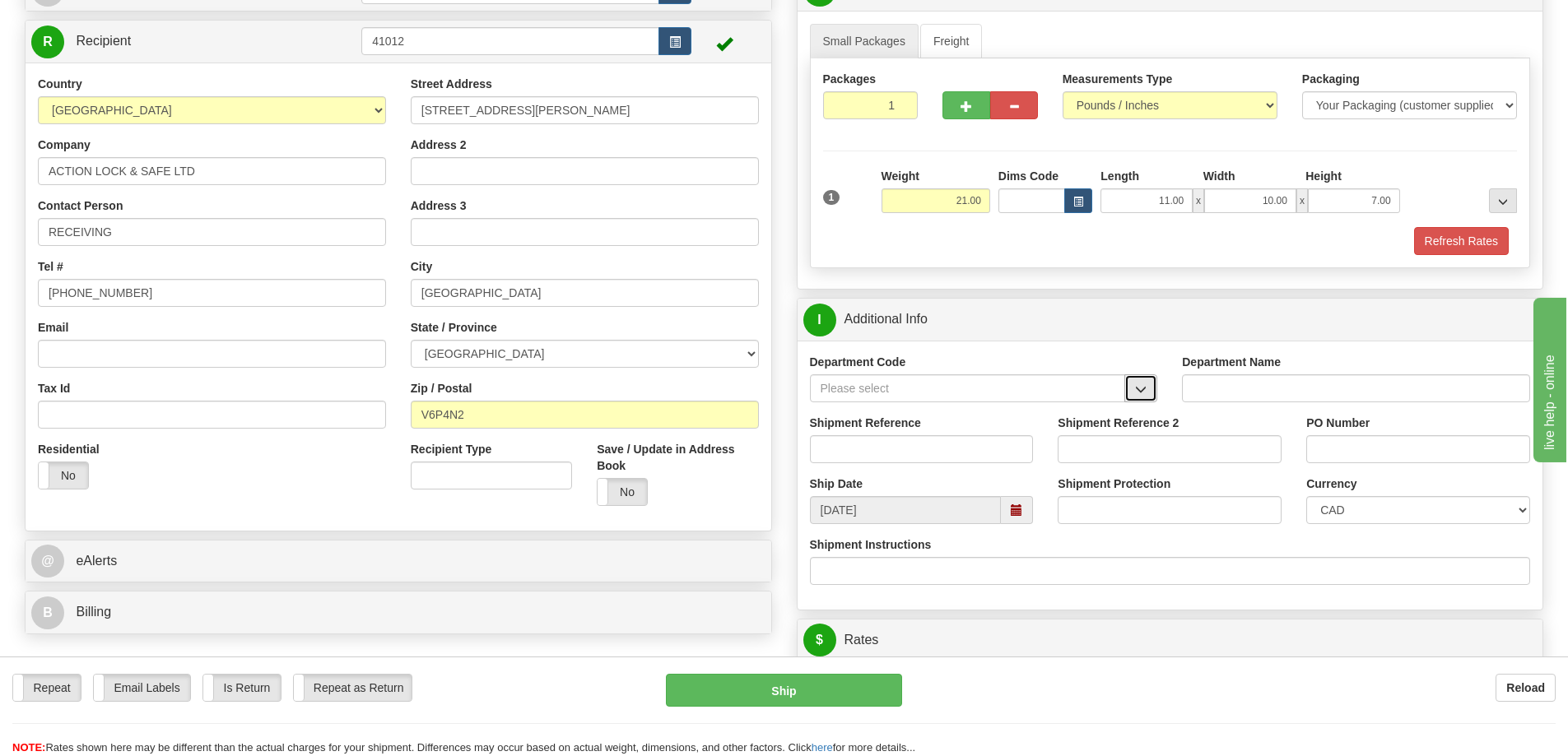
click at [1144, 392] on span "button" at bounding box center [1141, 389] width 12 height 11
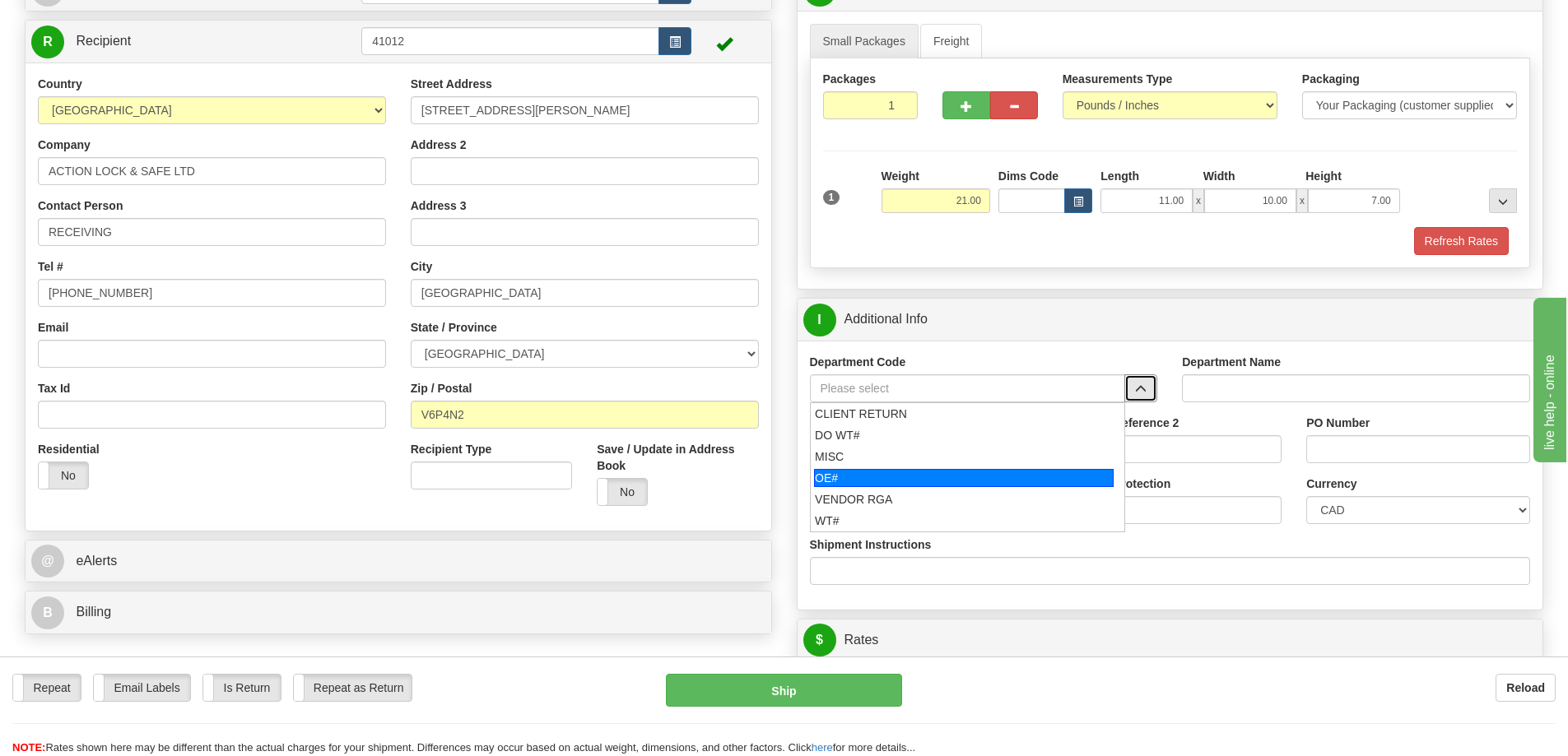
click at [912, 475] on div "OE#" at bounding box center [964, 478] width 299 height 18
type input "OE#"
type input "ORDERS"
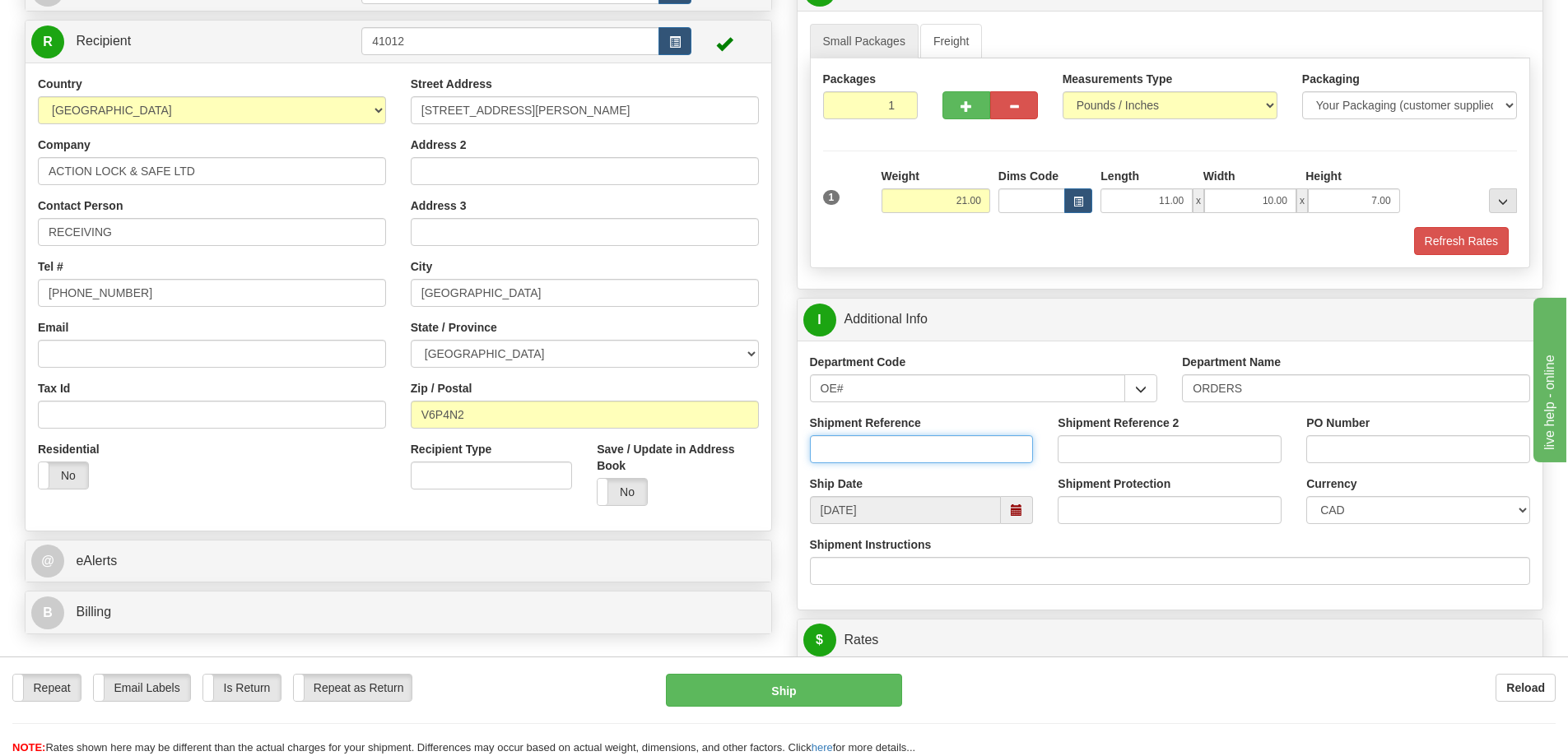
click at [909, 458] on input "Shipment Reference" at bounding box center [922, 449] width 224 height 28
type input "60033761-00"
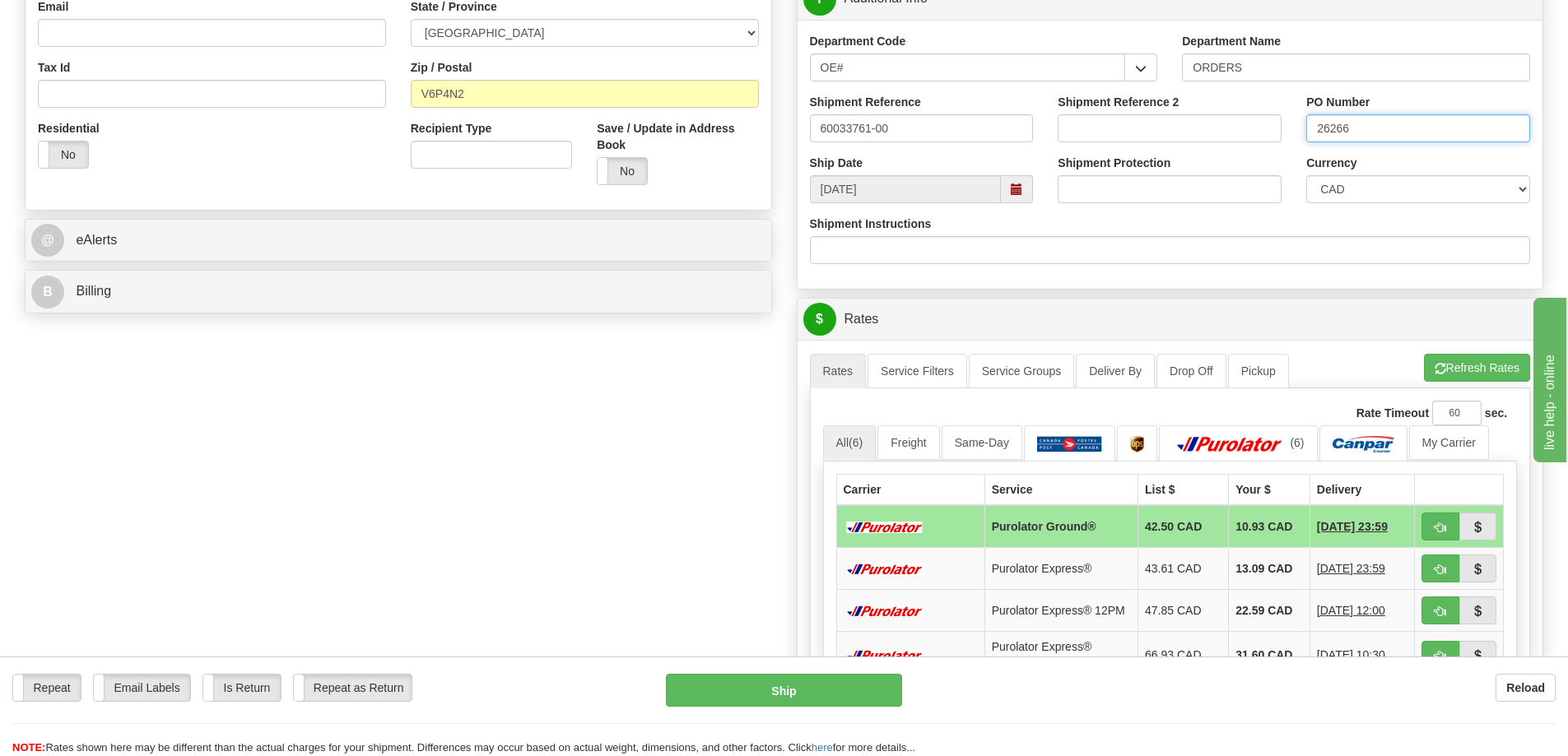
scroll to position [494, 0]
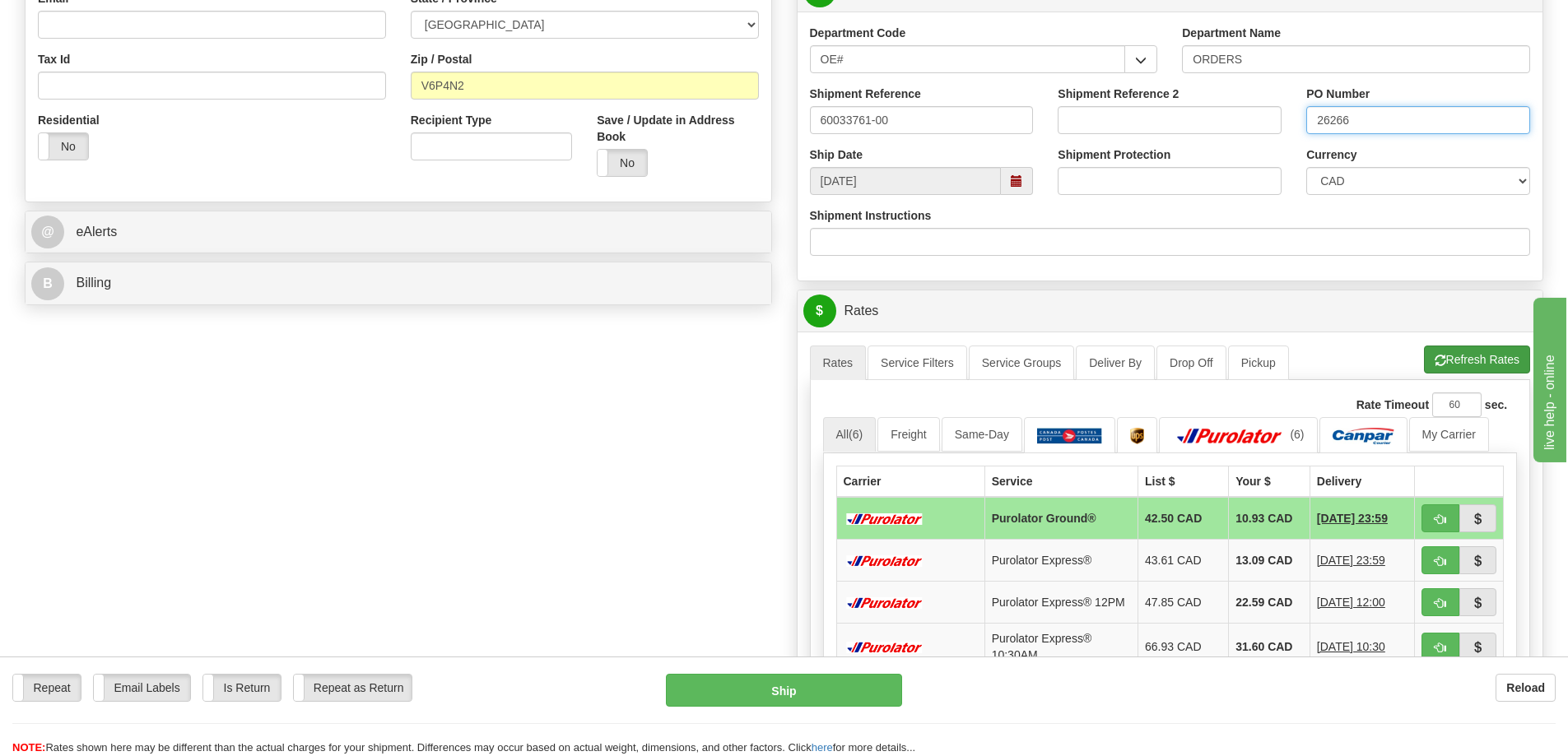
type input "26266"
click at [1442, 360] on span "button" at bounding box center [1440, 360] width 12 height 11
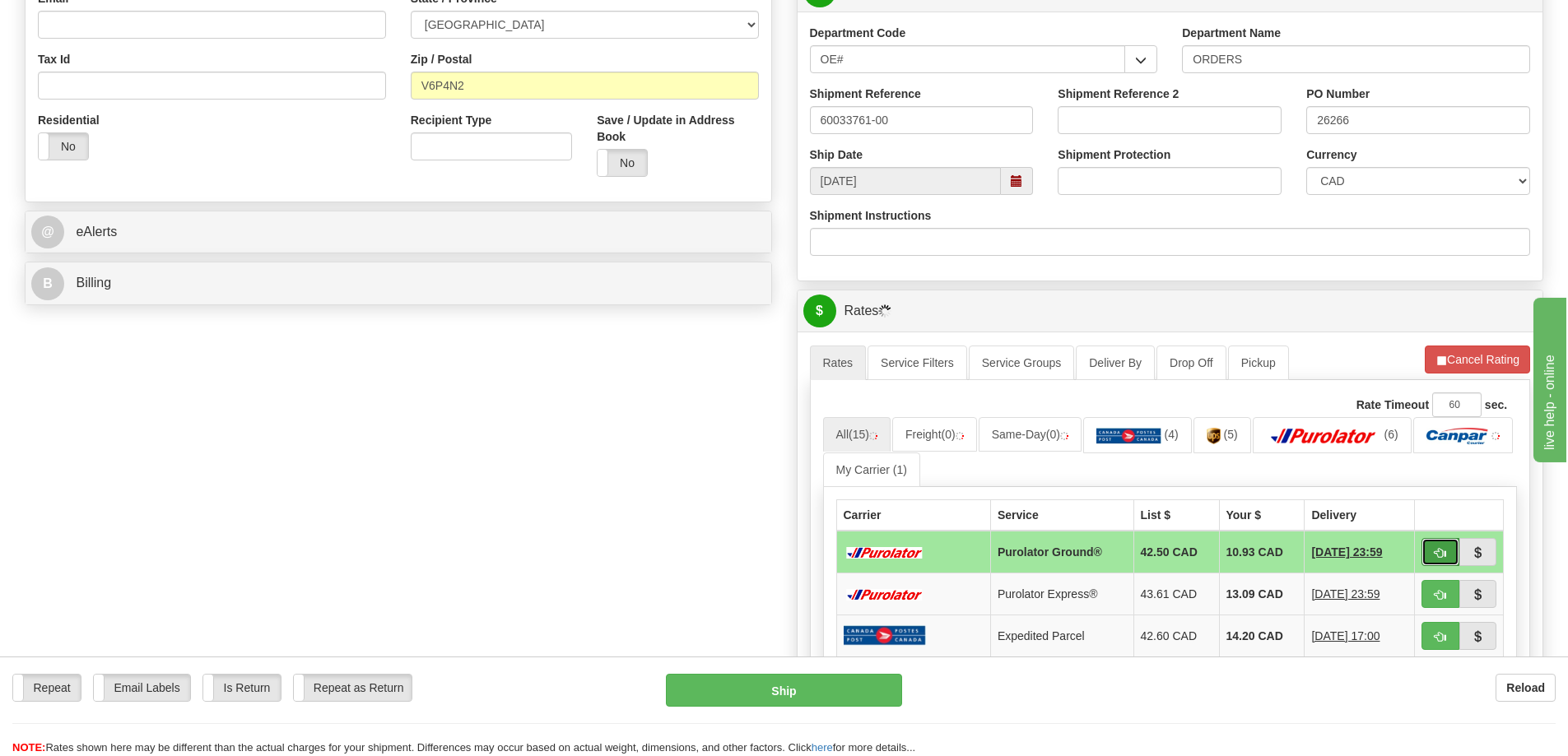
click at [1444, 550] on span "button" at bounding box center [1440, 553] width 12 height 11
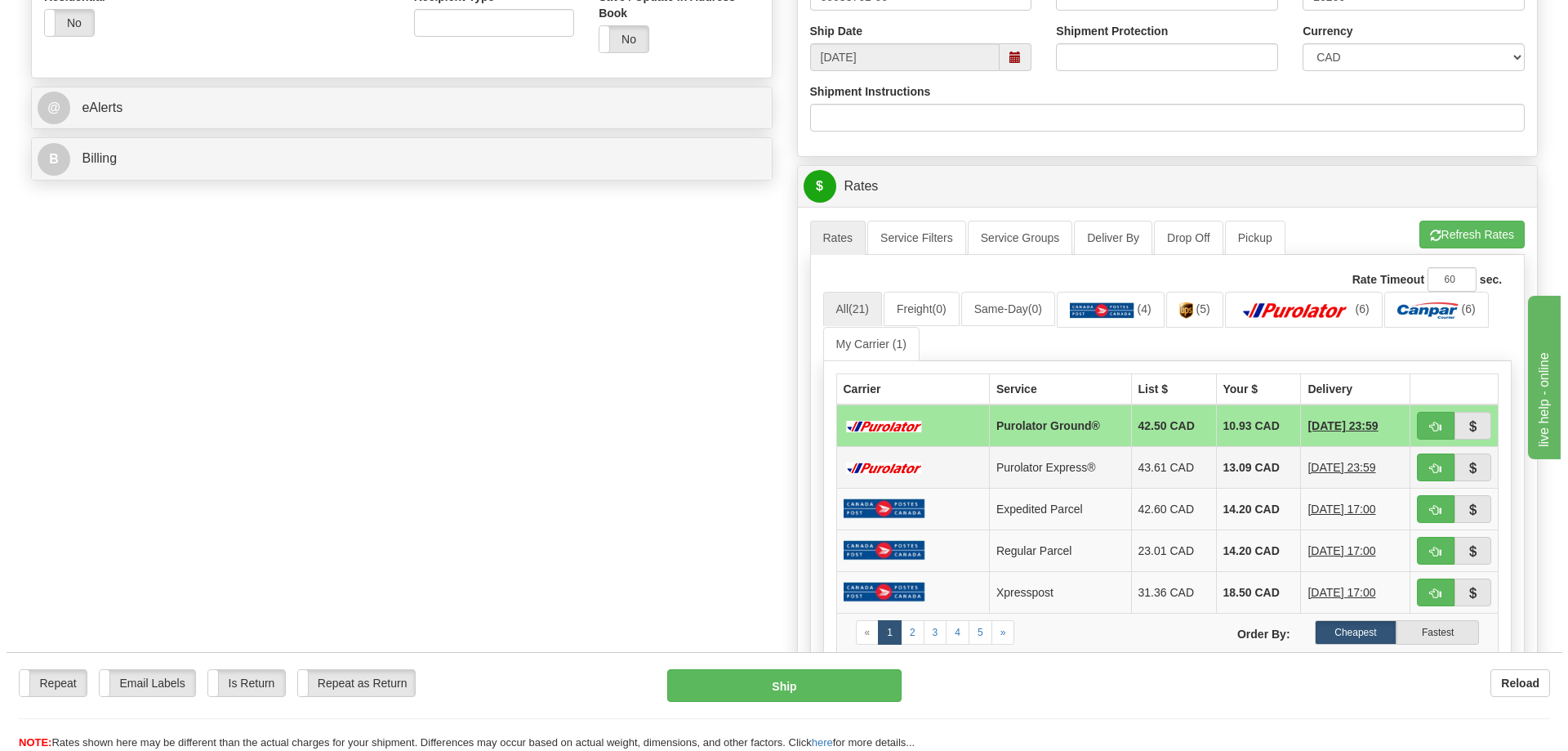
scroll to position [653, 0]
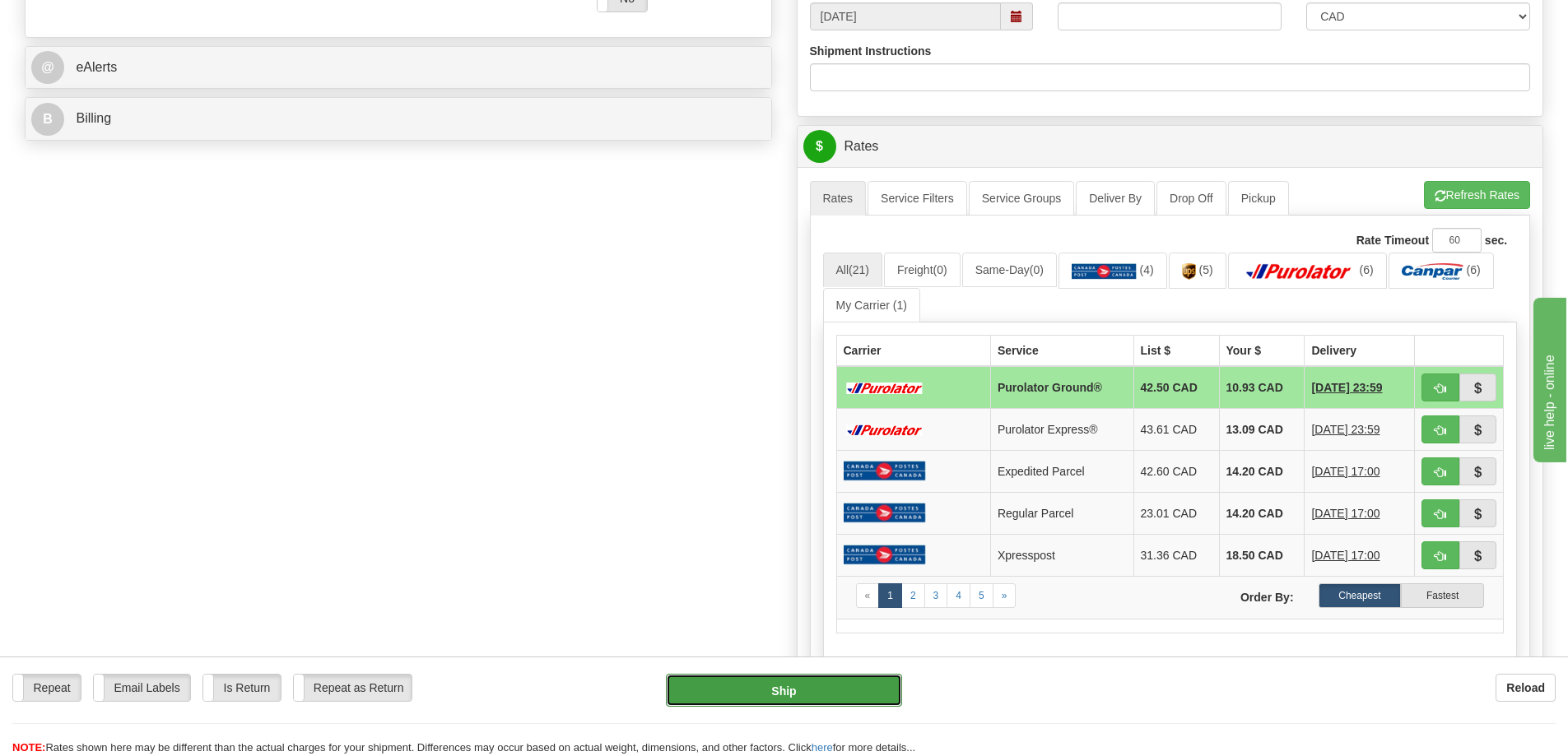
click at [795, 688] on button "Ship" at bounding box center [783, 690] width 236 height 33
type input "260"
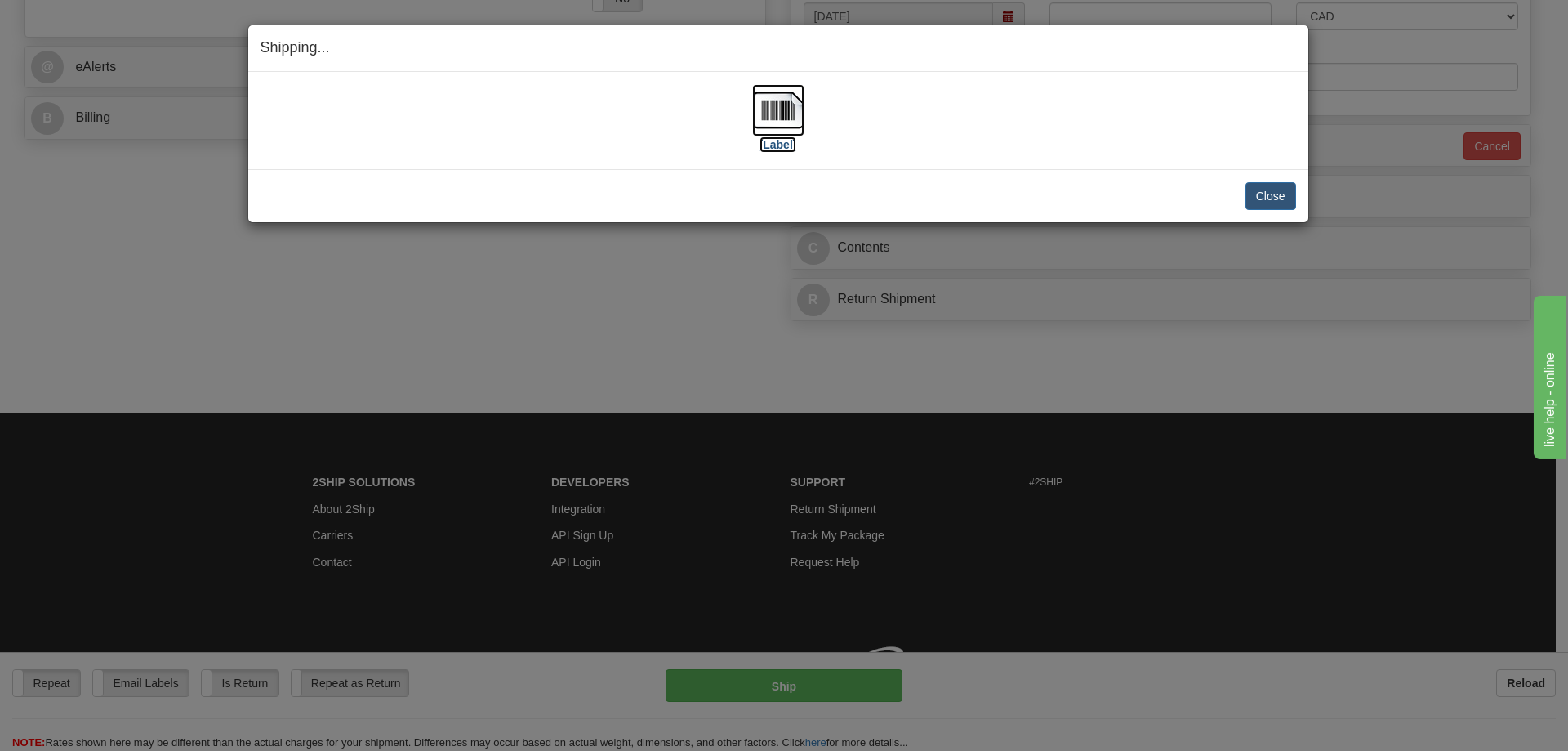
click at [789, 114] on img at bounding box center [778, 110] width 53 height 53
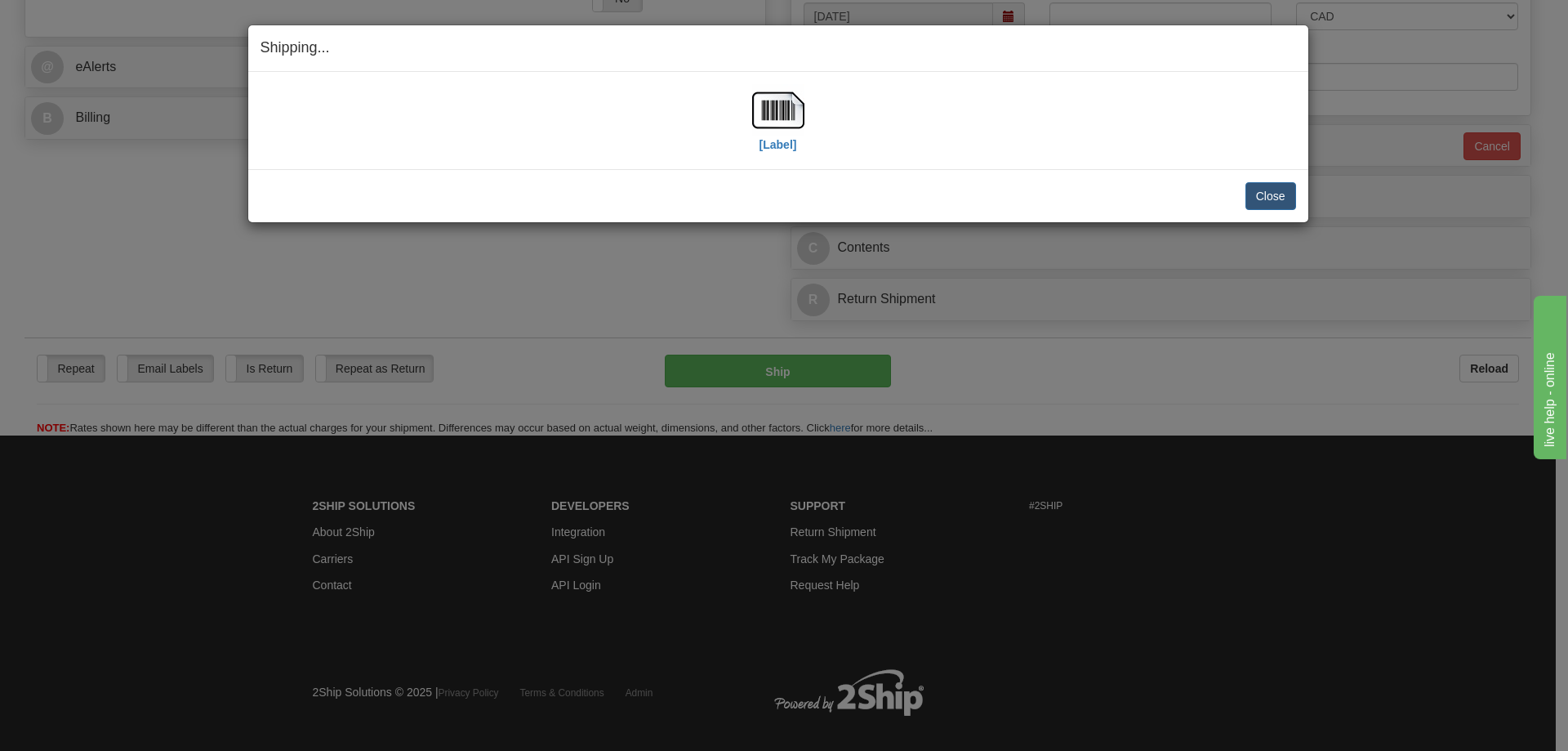
click at [1357, 147] on div "Shipping... Your SHIPMENT will EXPIRE in [Label] IMPORTANT NOTICE Embassy / Con…" at bounding box center [784, 376] width 1568 height 751
click at [1259, 194] on button "Close" at bounding box center [1271, 195] width 51 height 28
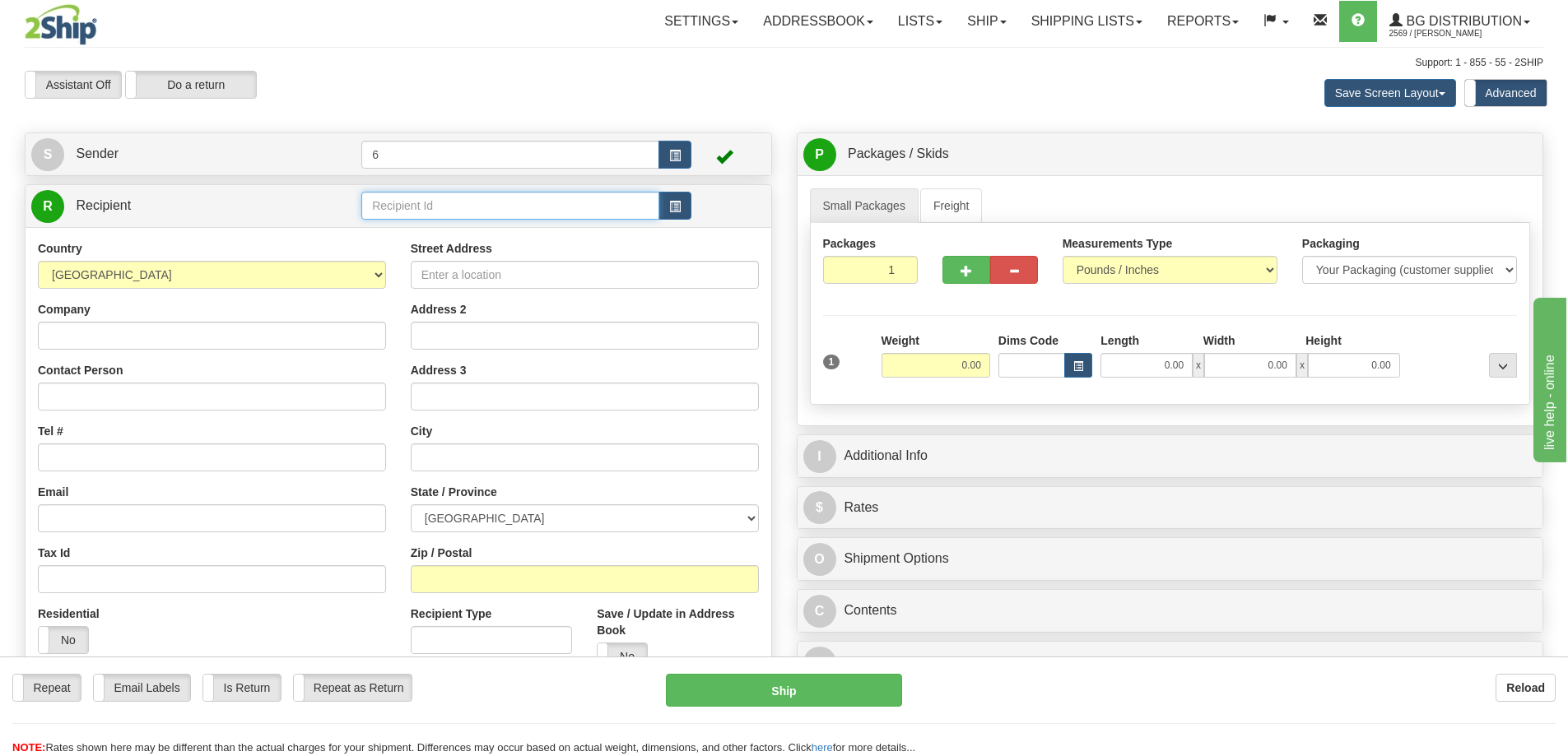
click at [515, 200] on input "text" at bounding box center [510, 205] width 298 height 28
type input "1"
click button "Delete" at bounding box center [0, 0] width 0 height 0
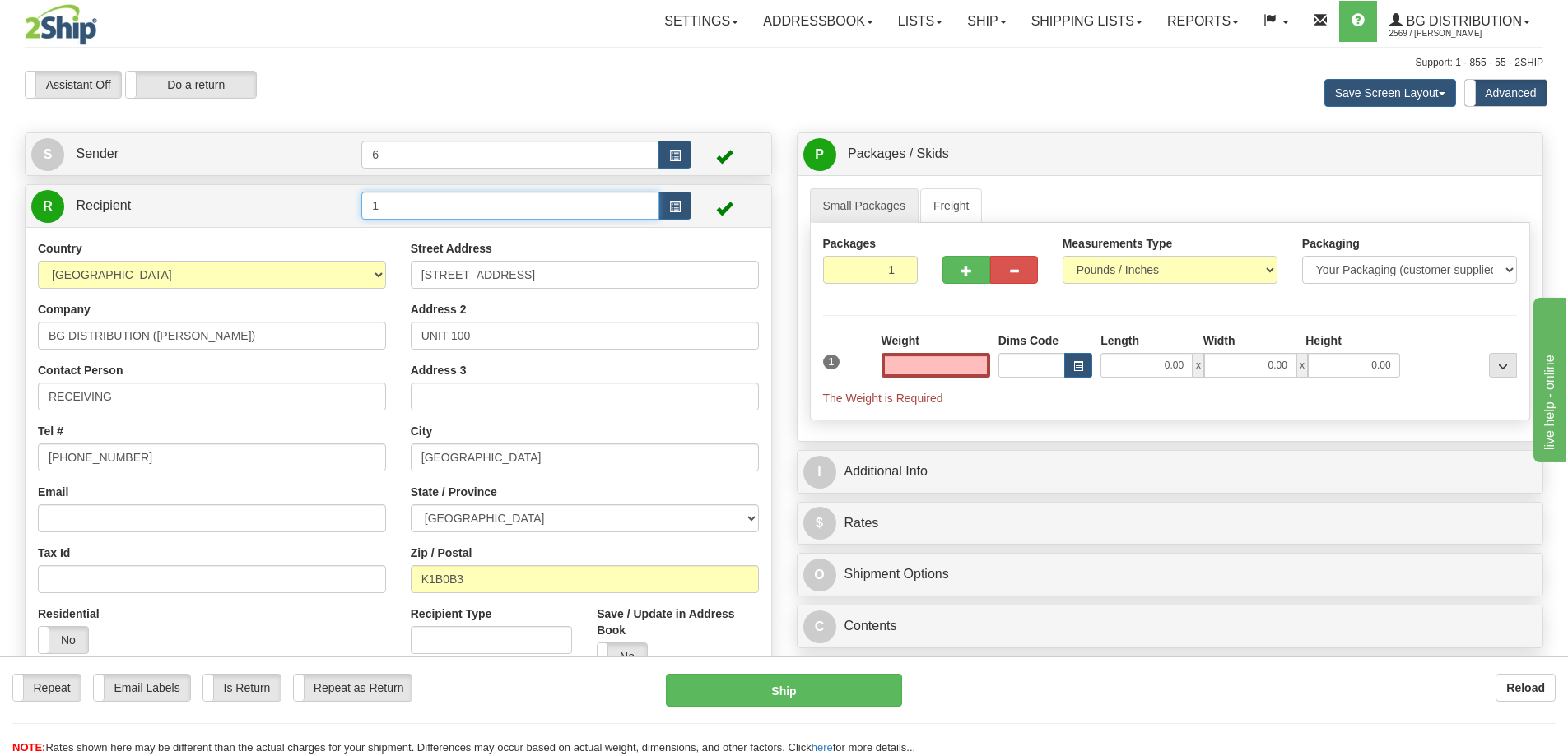
type input "0.00"
click at [443, 201] on input "1" at bounding box center [510, 205] width 298 height 28
type input "2"
click button "Delete" at bounding box center [0, 0] width 0 height 0
type input "0.00"
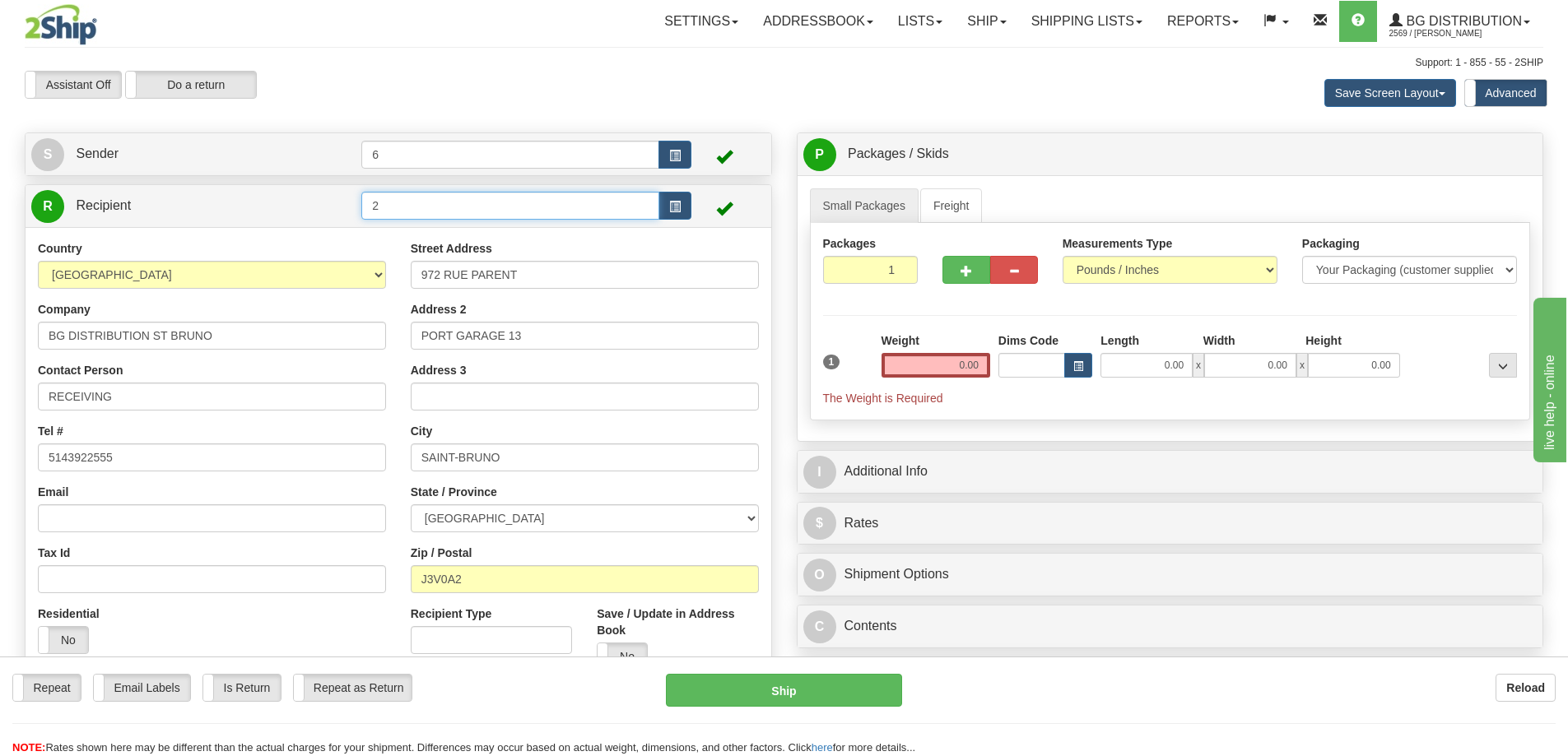
click at [460, 208] on input "2" at bounding box center [510, 205] width 298 height 28
type input "7"
click button "Delete" at bounding box center [0, 0] width 0 height 0
type input "0.00"
click at [481, 202] on input "7" at bounding box center [510, 205] width 298 height 28
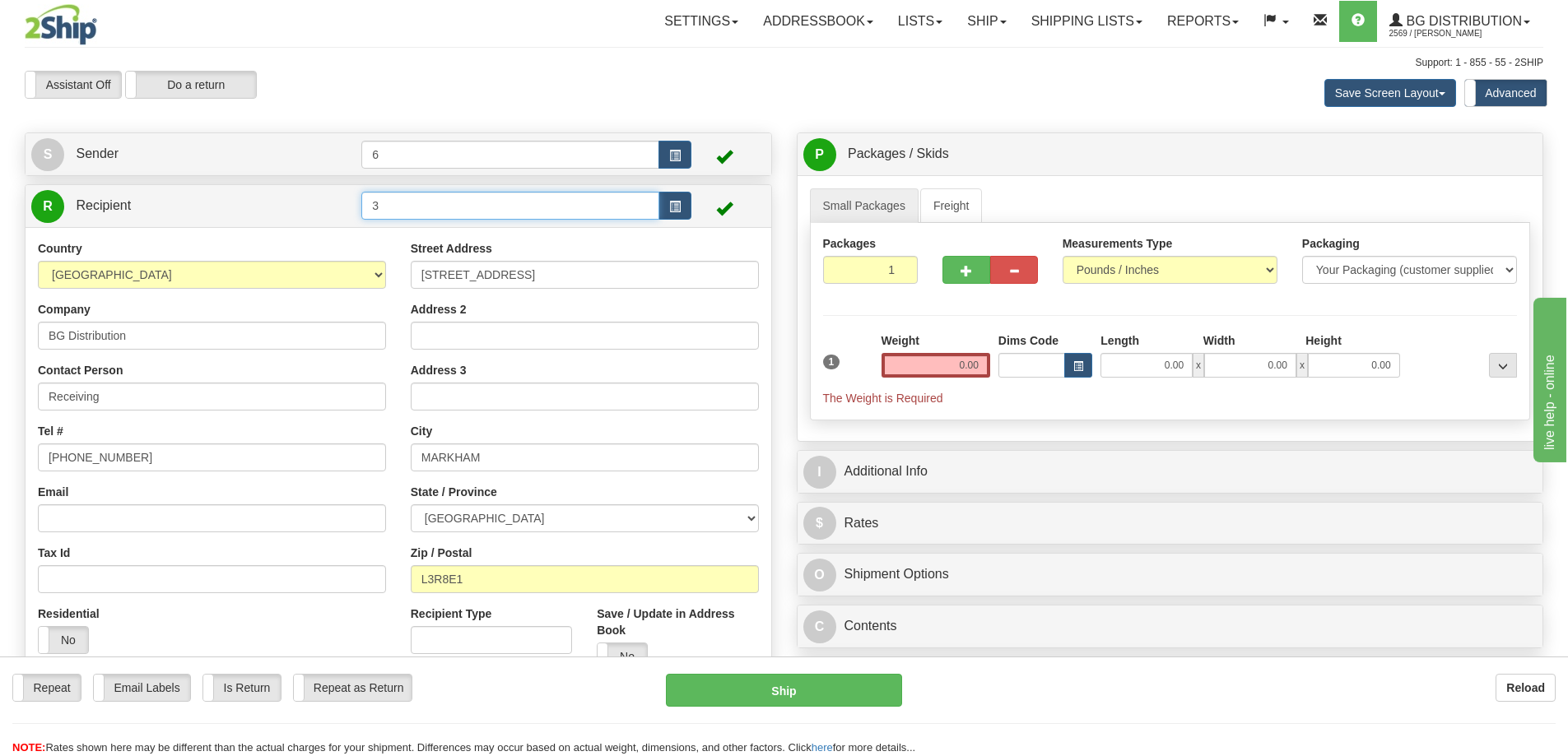
type input "3"
click button "Delete" at bounding box center [0, 0] width 0 height 0
type input "0.00"
click at [499, 203] on input "3" at bounding box center [510, 205] width 298 height 28
type input "6"
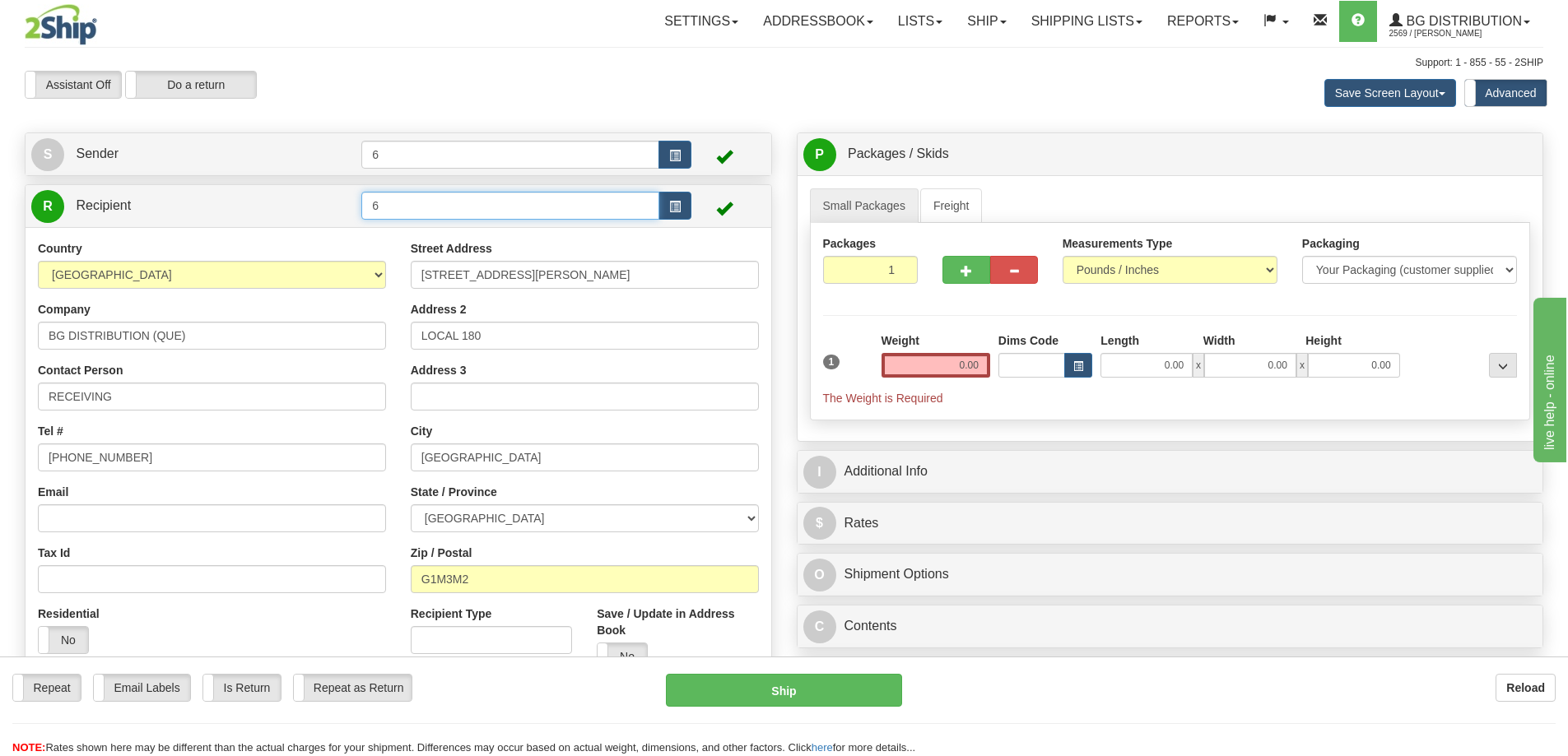
click button "Delete" at bounding box center [0, 0] width 0 height 0
click at [499, 203] on input "6" at bounding box center [510, 205] width 298 height 28
type input "7"
click button "Delete" at bounding box center [0, 0] width 0 height 0
type input "0.00"
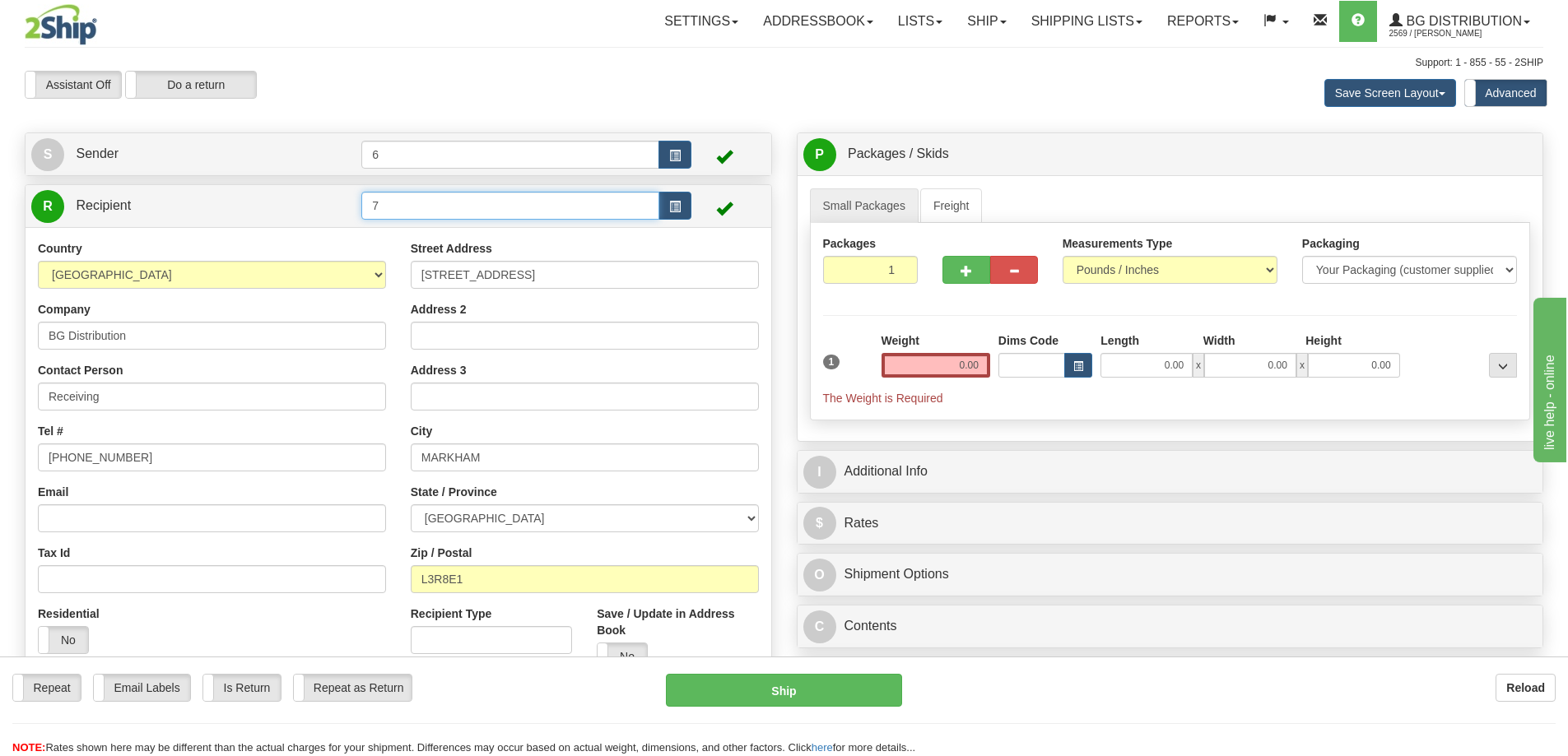
click at [499, 203] on input "7" at bounding box center [510, 205] width 298 height 28
type input "9"
click button "Delete" at bounding box center [0, 0] width 0 height 0
type input "0.00"
drag, startPoint x: 499, startPoint y: 203, endPoint x: 500, endPoint y: 282, distance: 79.0
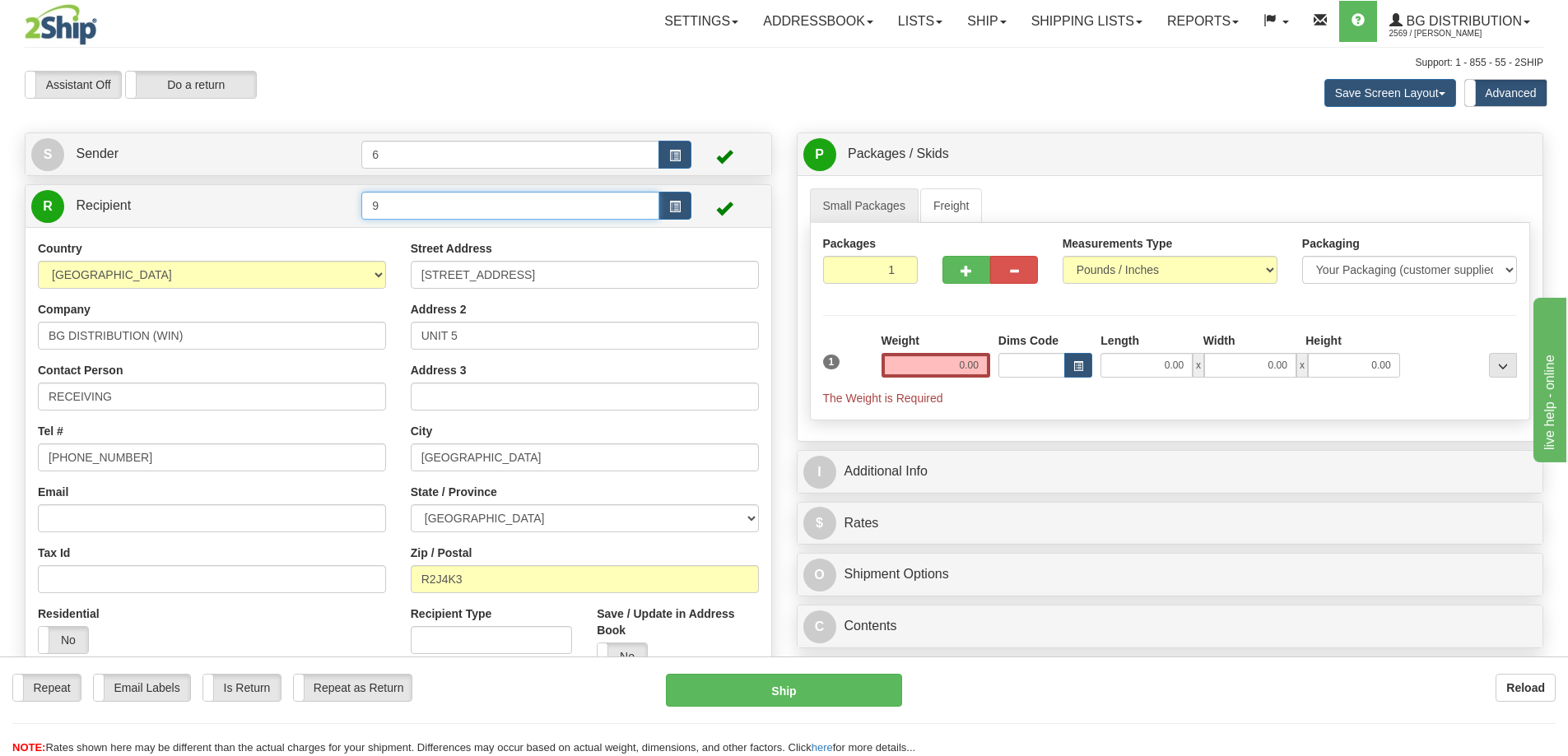
click at [500, 281] on div "R Recipient 9" at bounding box center [397, 439] width 747 height 512
type input "8"
click button "Delete" at bounding box center [0, 0] width 0 height 0
click at [487, 215] on input "8" at bounding box center [510, 205] width 298 height 28
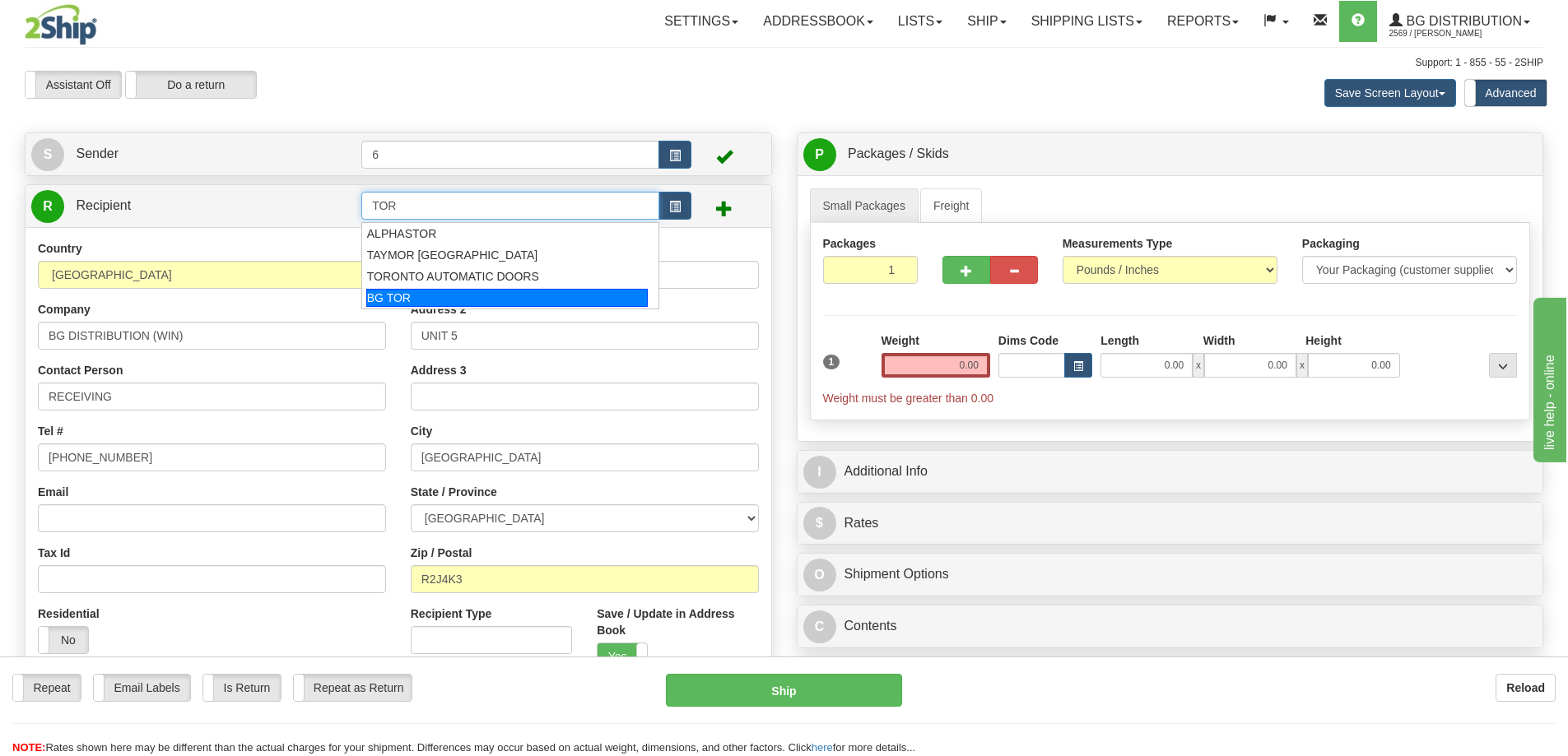
click at [424, 295] on div "BG TOR" at bounding box center [508, 298] width 282 height 18
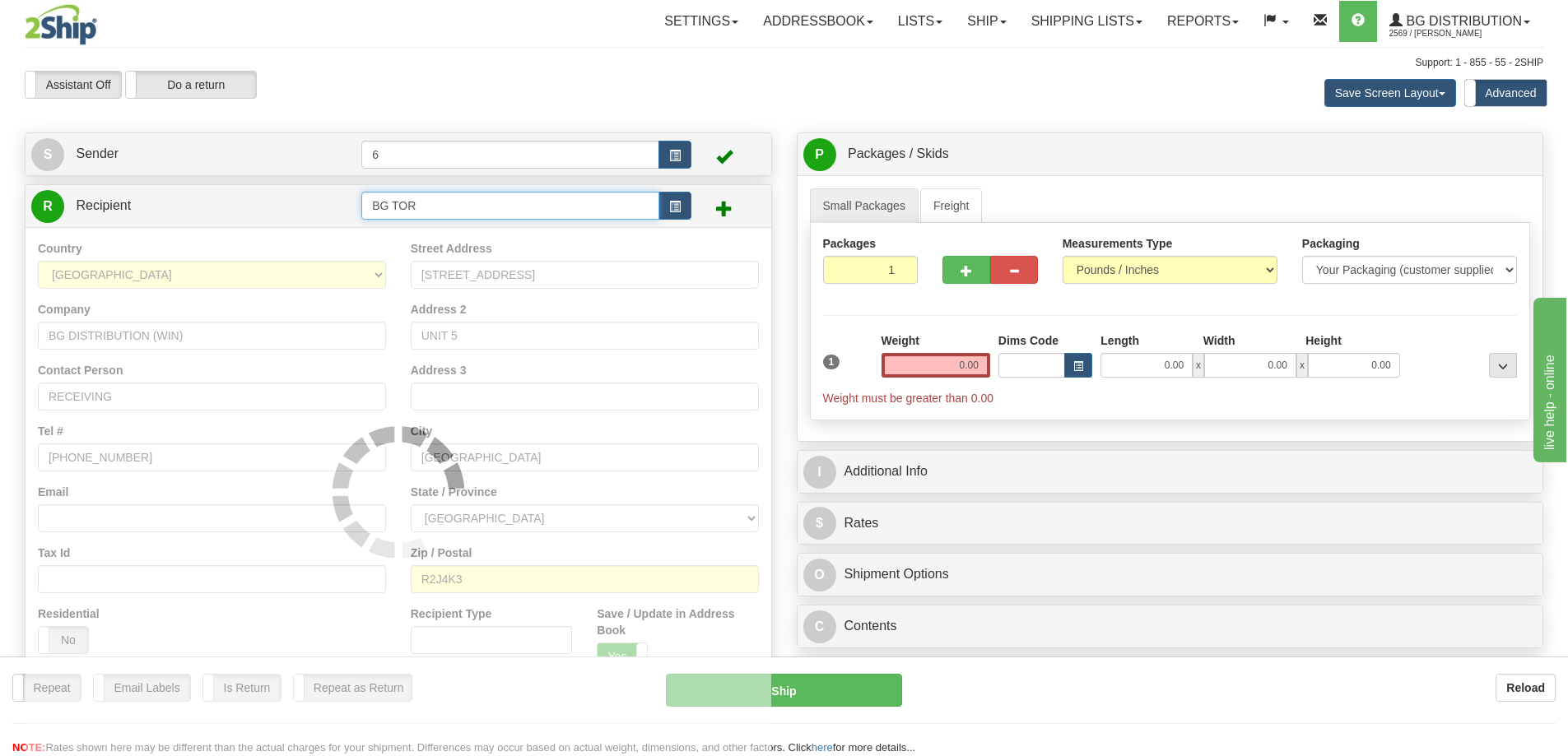
type input "BG TOR"
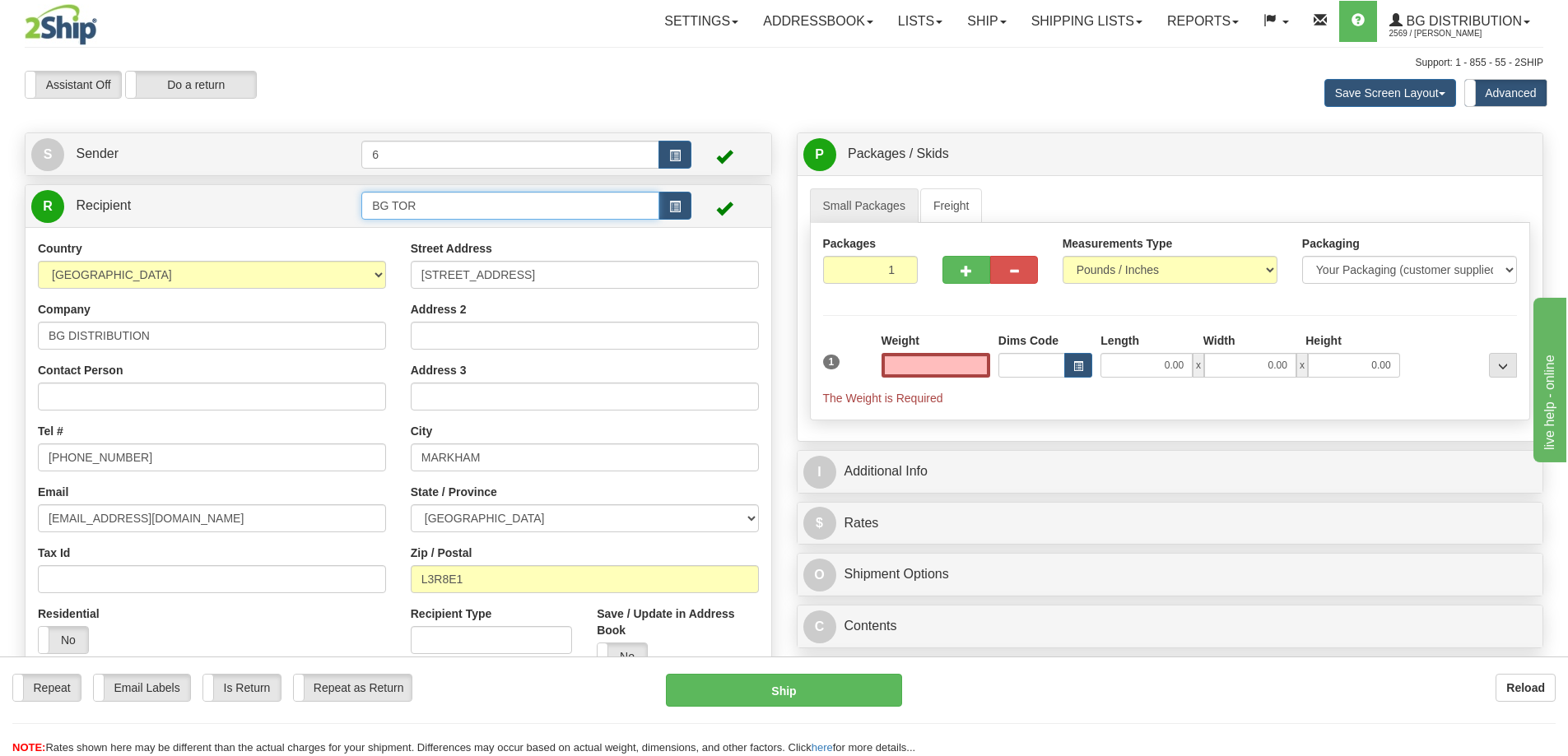
type input "0.00"
click at [437, 197] on input "BG TOR" at bounding box center [510, 205] width 298 height 28
drag, startPoint x: 427, startPoint y: 207, endPoint x: 329, endPoint y: 191, distance: 99.3
click at [329, 191] on tr "R Recipient BG TOR" at bounding box center [398, 206] width 734 height 34
type input "1"
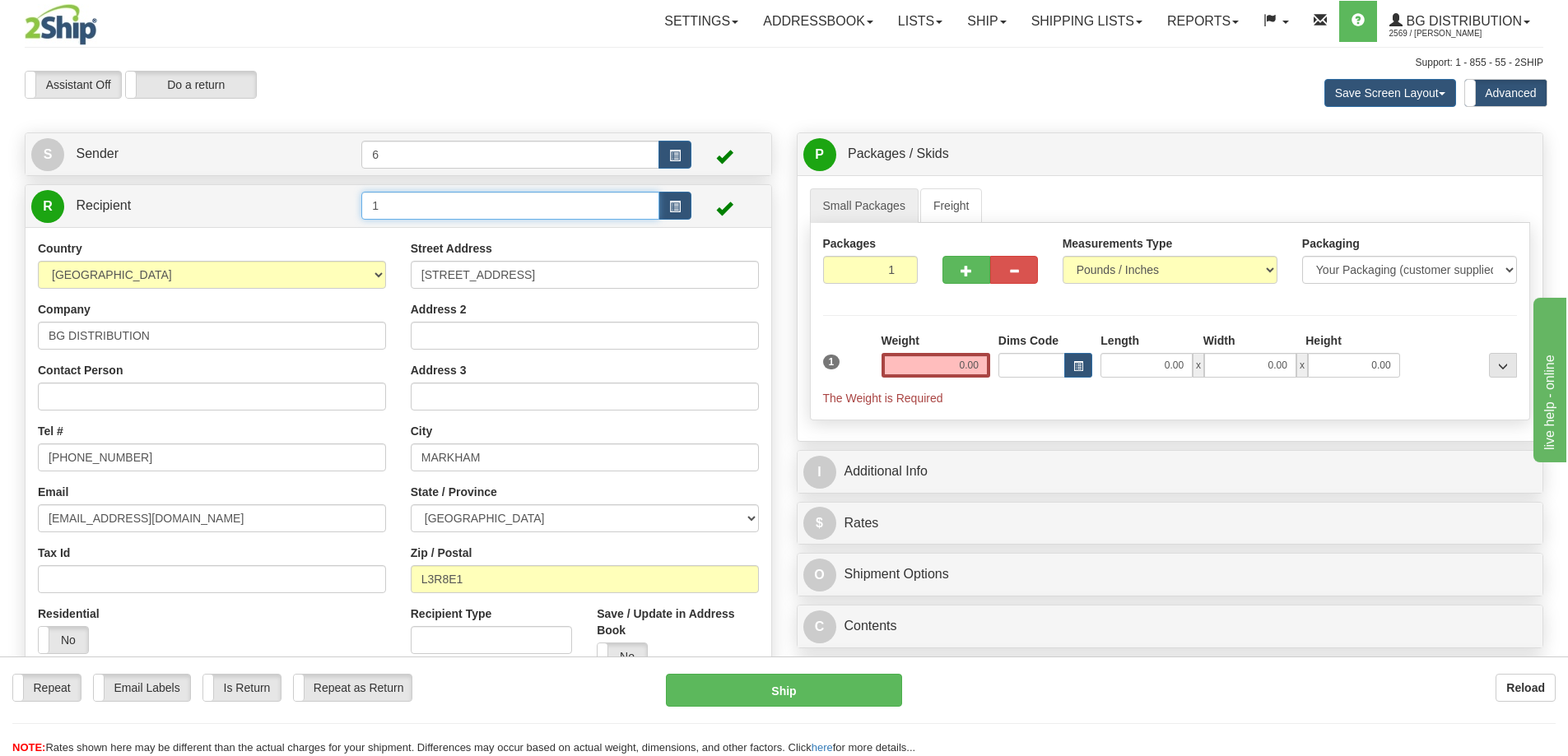
click button "Delete" at bounding box center [0, 0] width 0 height 0
type input "0.00"
click at [465, 198] on input "1" at bounding box center [510, 205] width 298 height 28
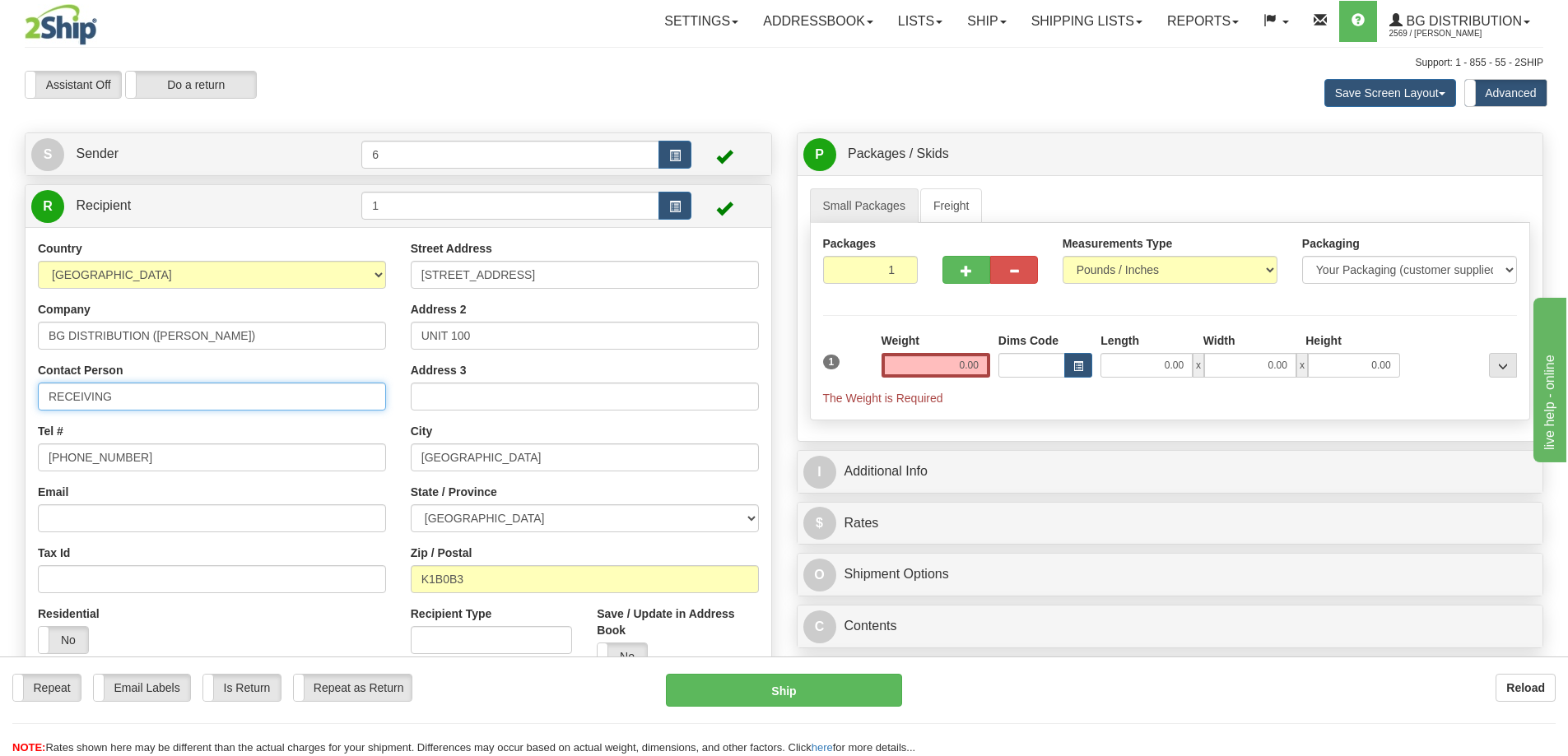
drag, startPoint x: 145, startPoint y: 396, endPoint x: 251, endPoint y: 384, distance: 106.7
click at [232, 400] on input "RECEIVING" at bounding box center [212, 396] width 348 height 28
click at [427, 214] on input "1" at bounding box center [510, 205] width 298 height 28
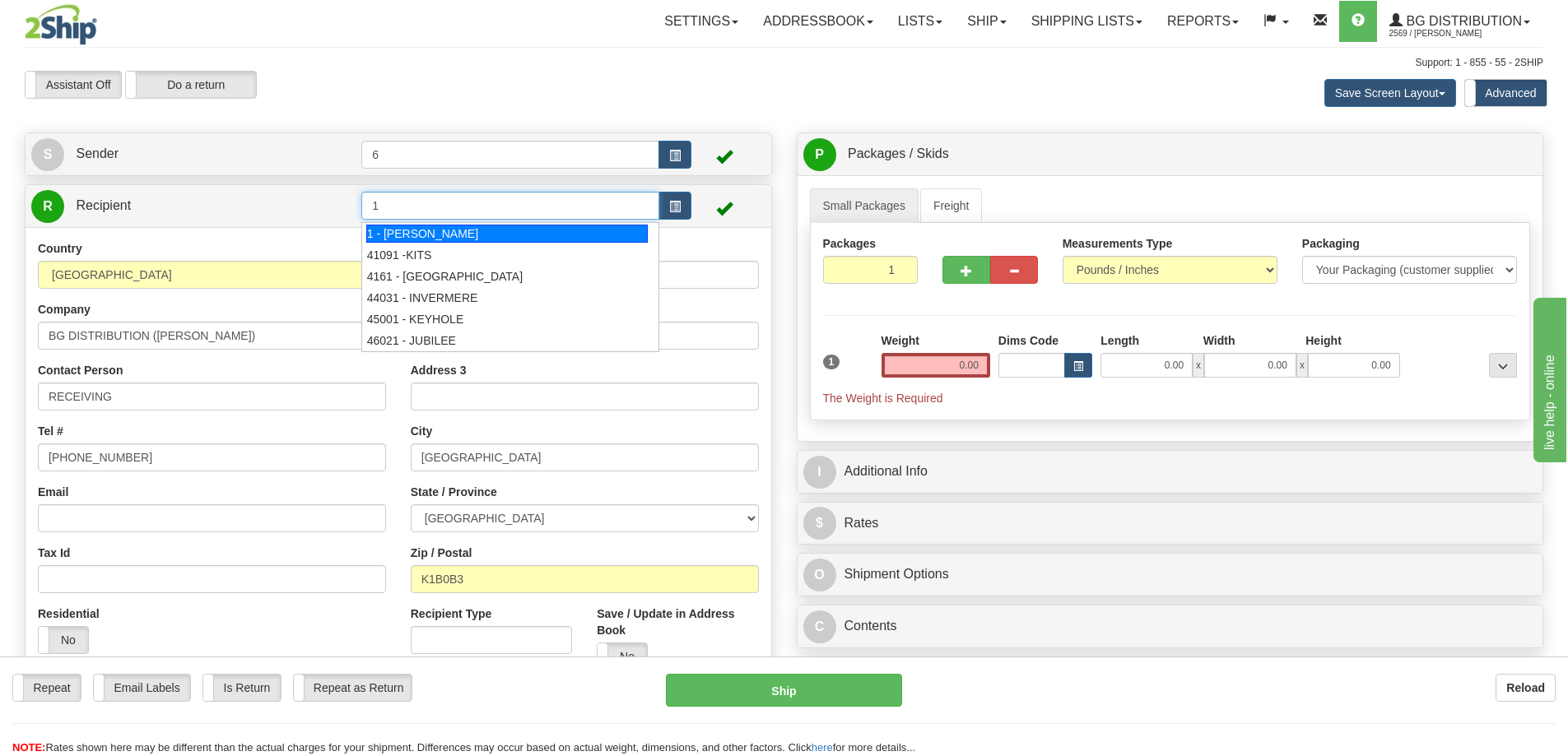
click at [413, 234] on div "1 - TRACY" at bounding box center [508, 234] width 282 height 18
type input "1 - TRACY"
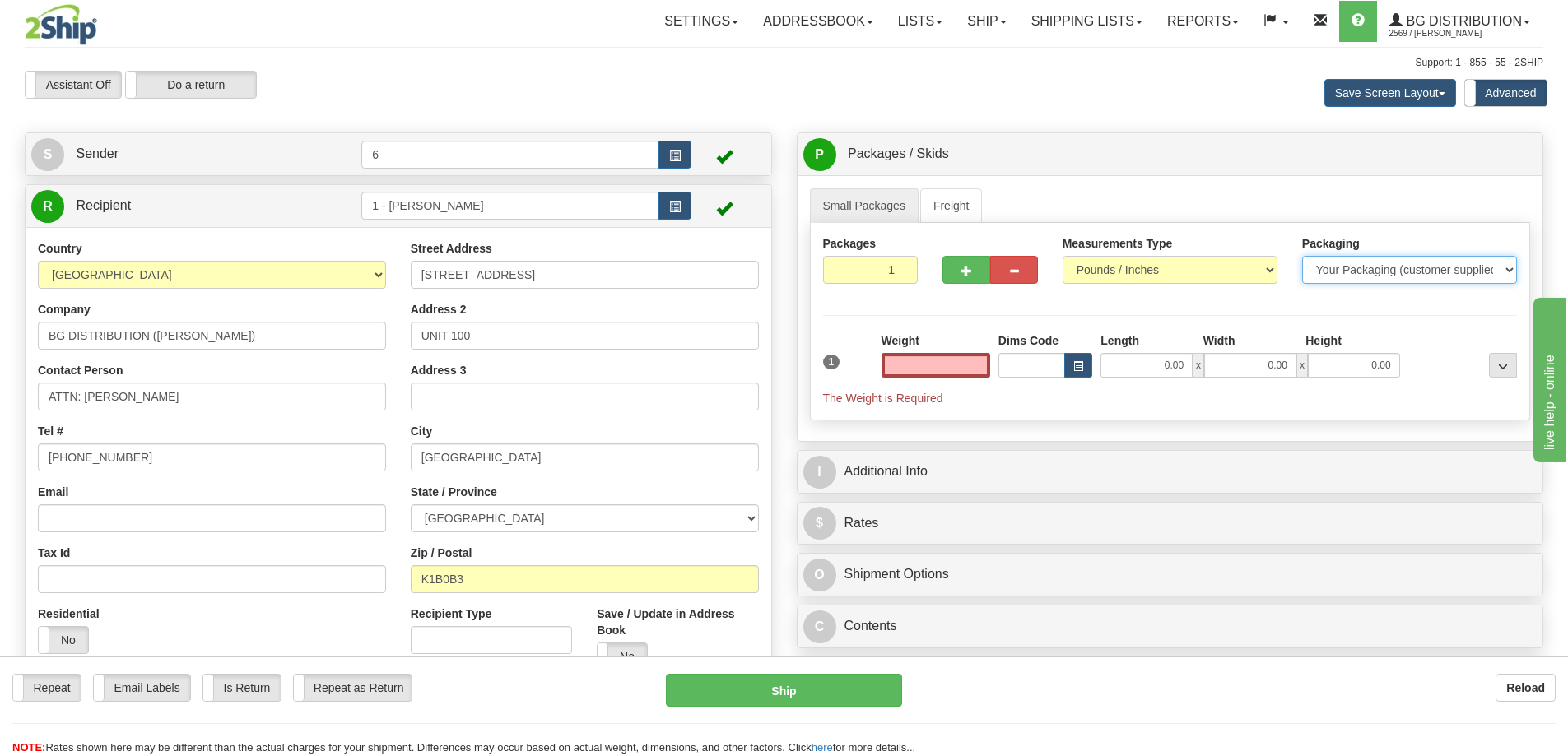
type input "0.00"
click at [1368, 270] on select "Your Packaging (customer supplied) Envelope (carrier supplied) Pack (carrier su…" at bounding box center [1409, 270] width 215 height 28
select select "2"
click at [1302, 258] on select "Your Packaging (customer supplied) Envelope (carrier supplied) Pack (carrier su…" at bounding box center [1409, 270] width 215 height 28
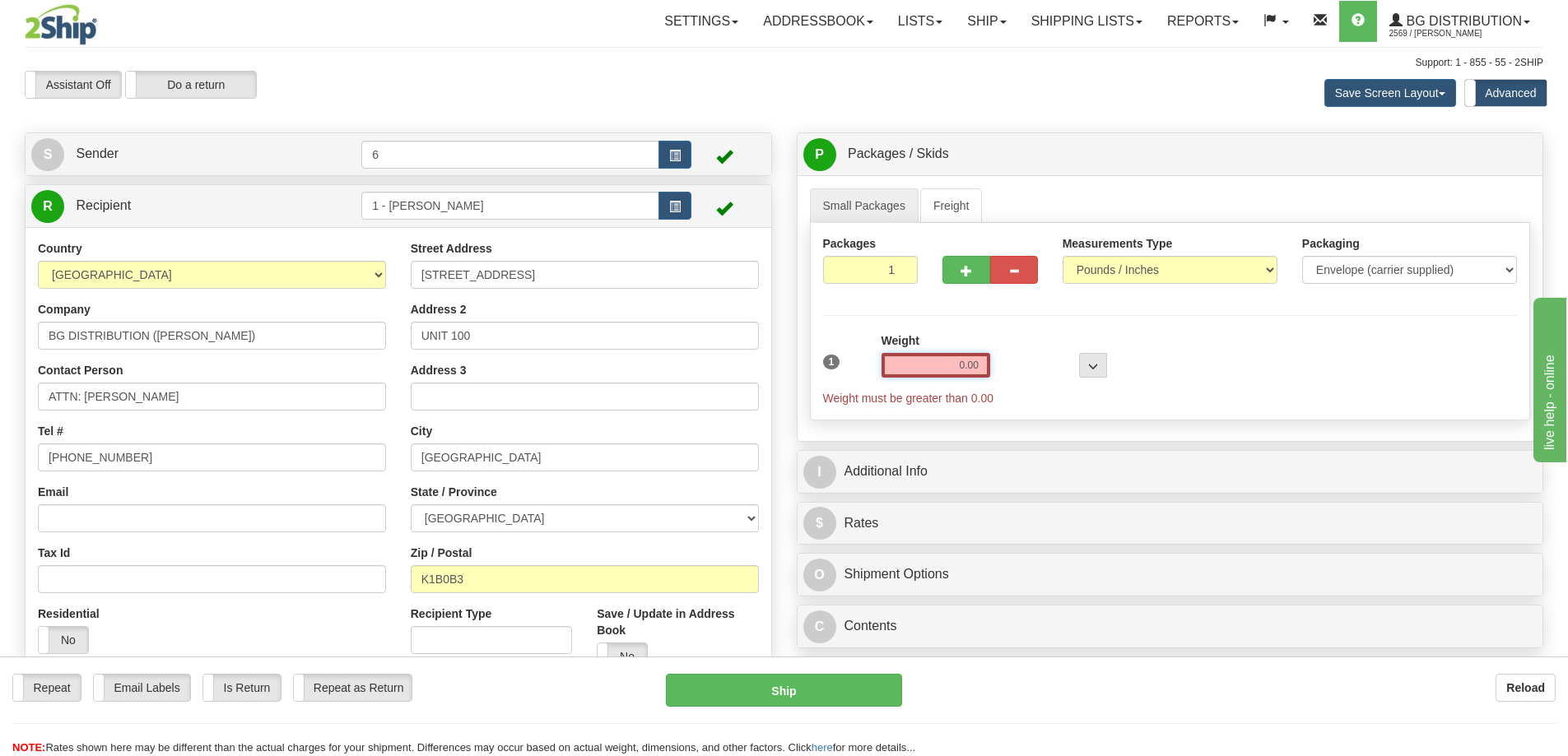
click at [977, 365] on input "0.00" at bounding box center [935, 365] width 108 height 24
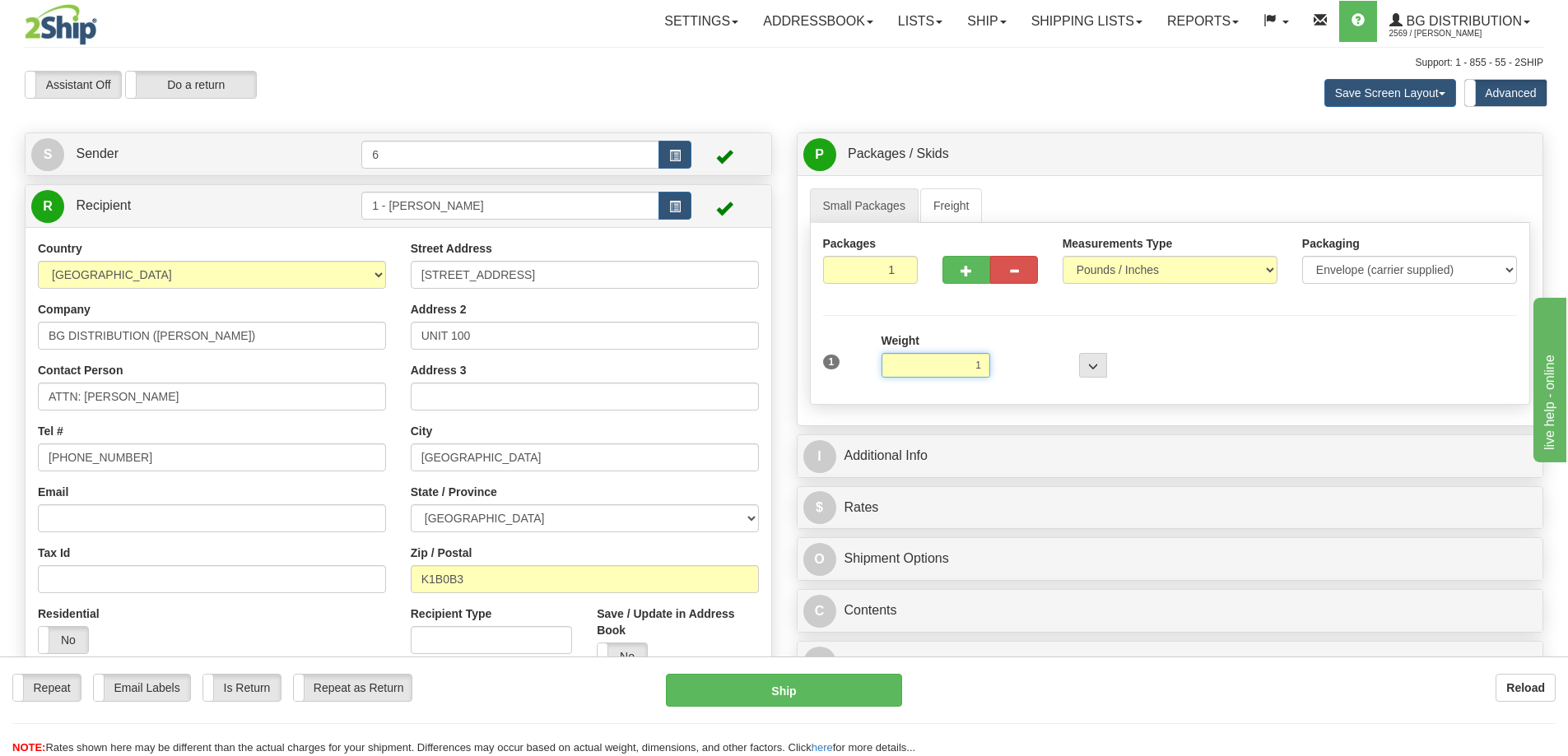
click button "Delete" at bounding box center [0, 0] width 0 height 0
type input "1.00"
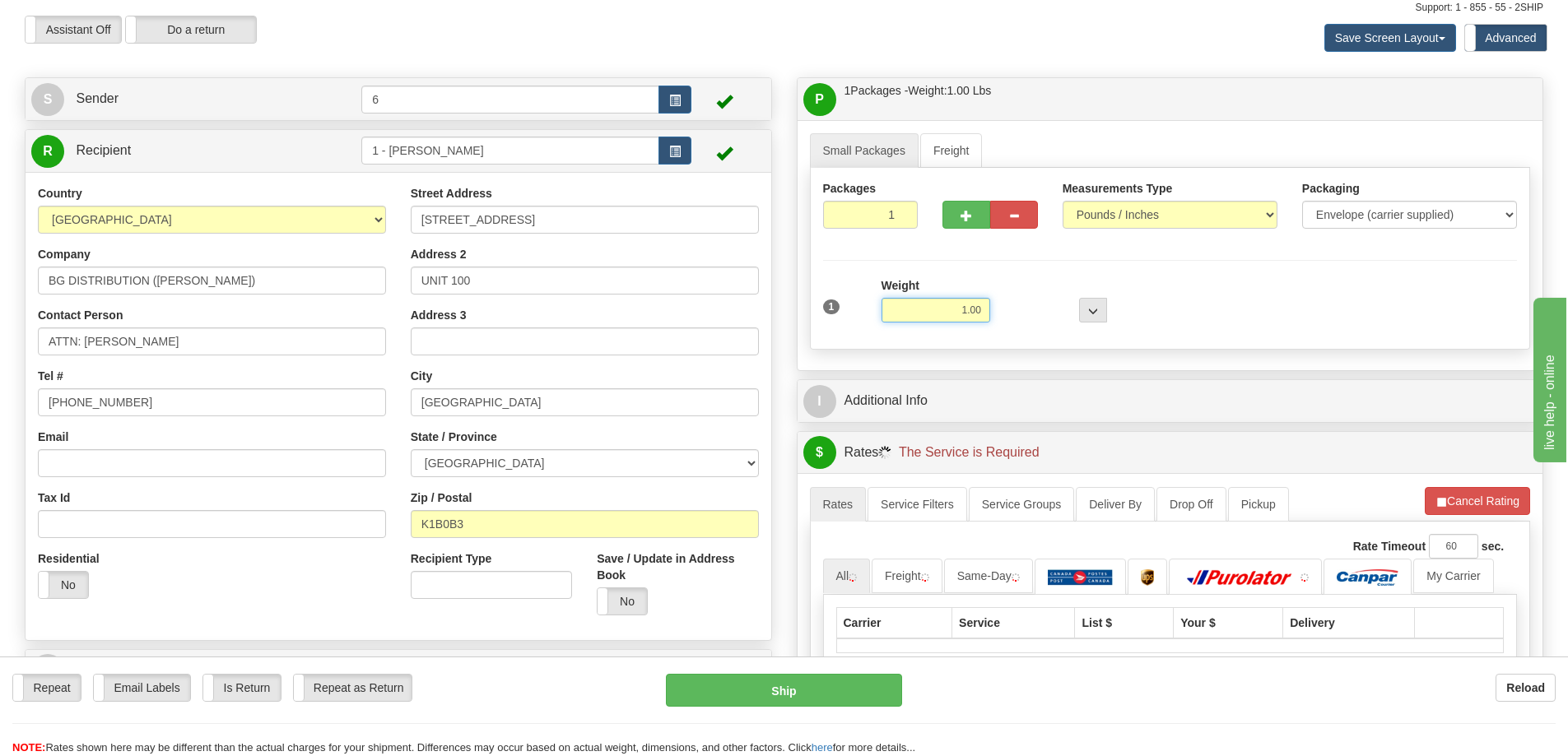
scroll to position [82, 0]
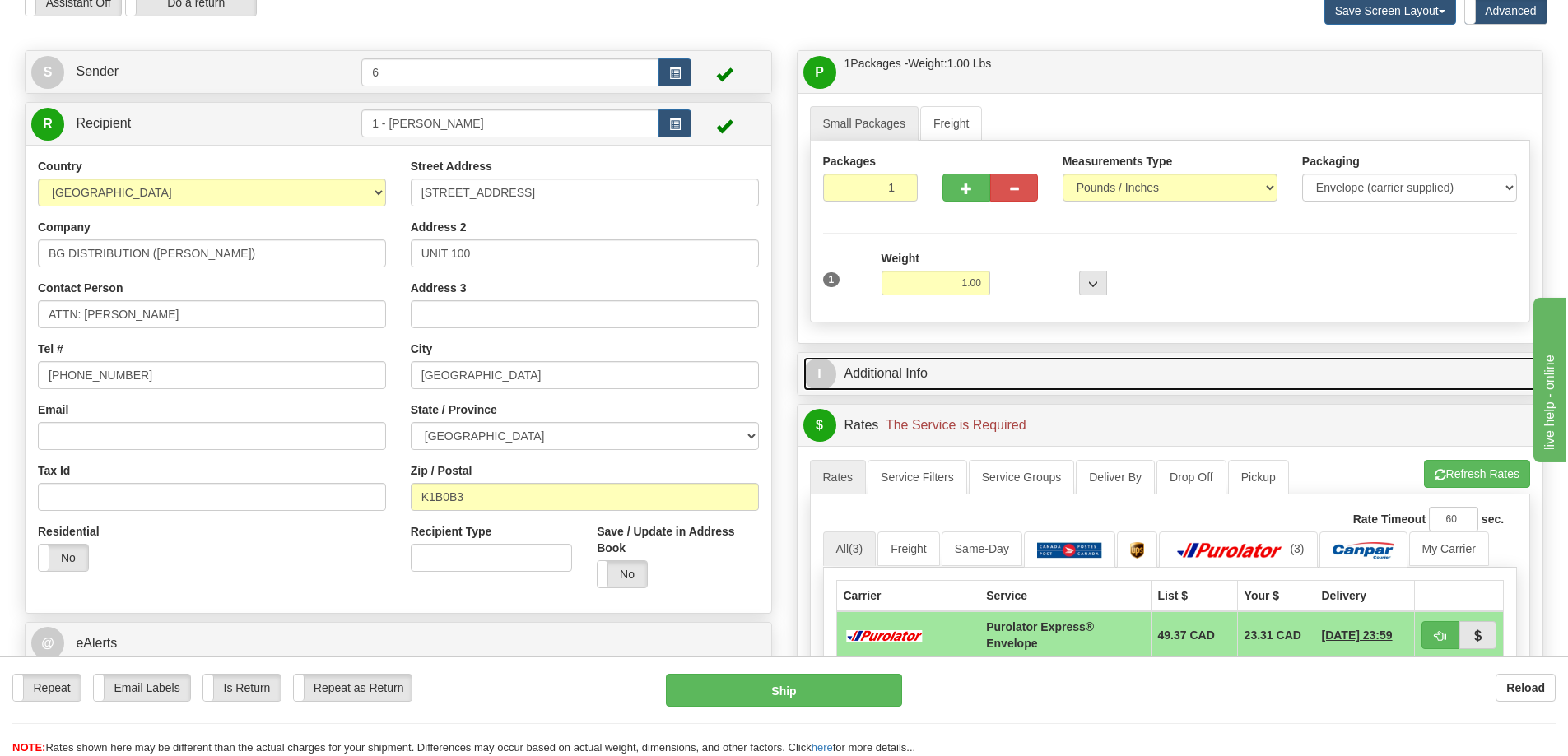
click at [968, 366] on link "I Additional Info" at bounding box center [1171, 374] width 734 height 34
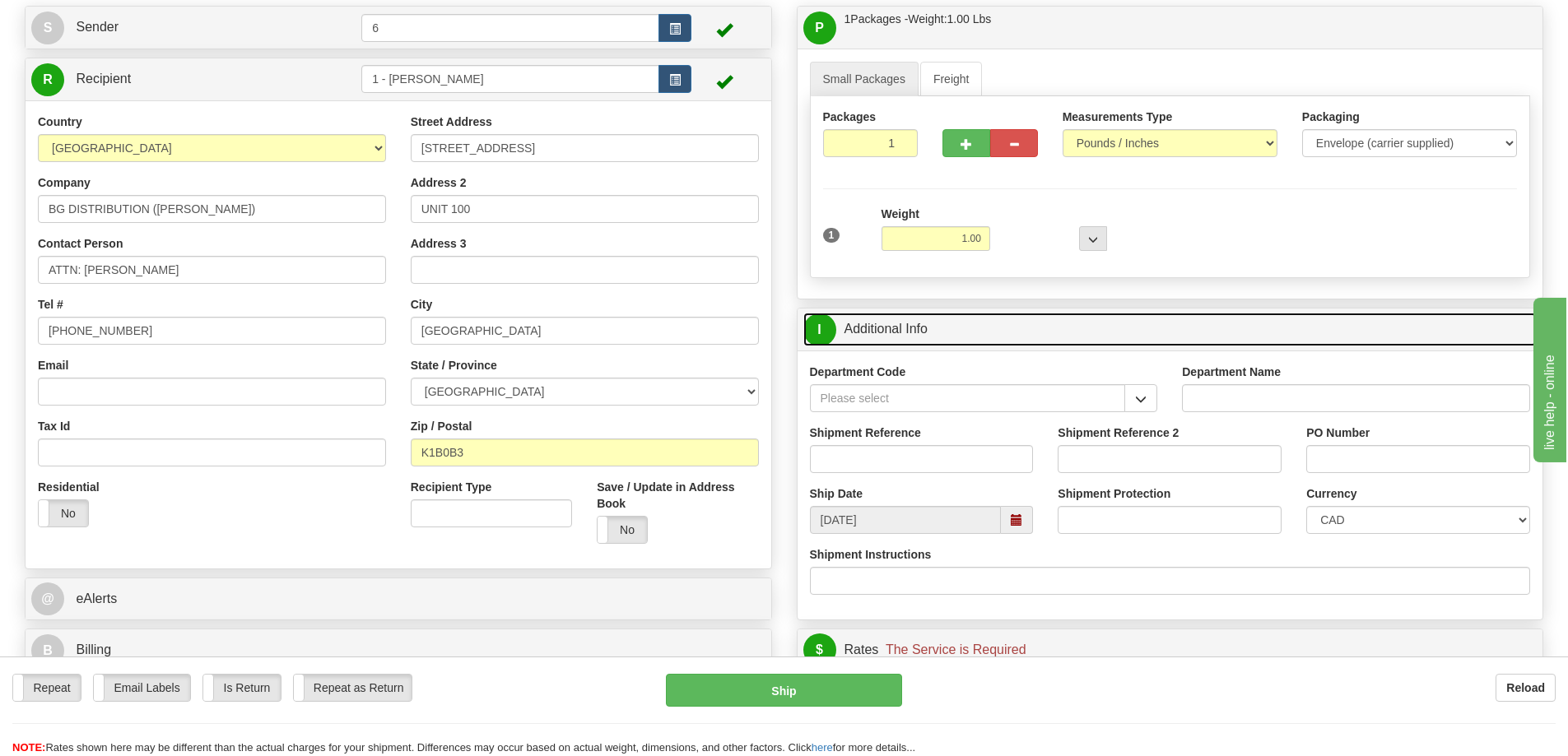
scroll to position [165, 0]
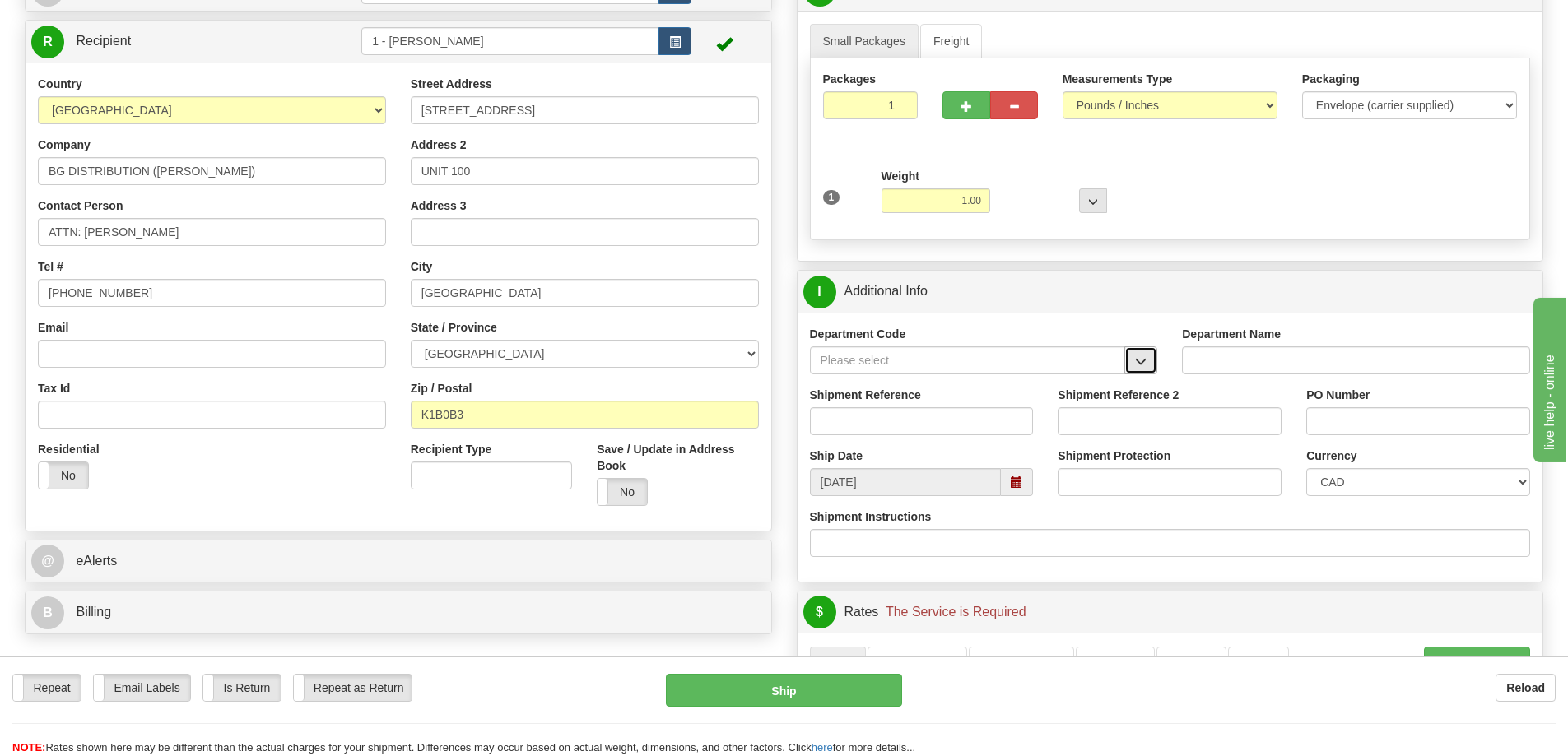
click at [1135, 367] on span "button" at bounding box center [1141, 361] width 12 height 11
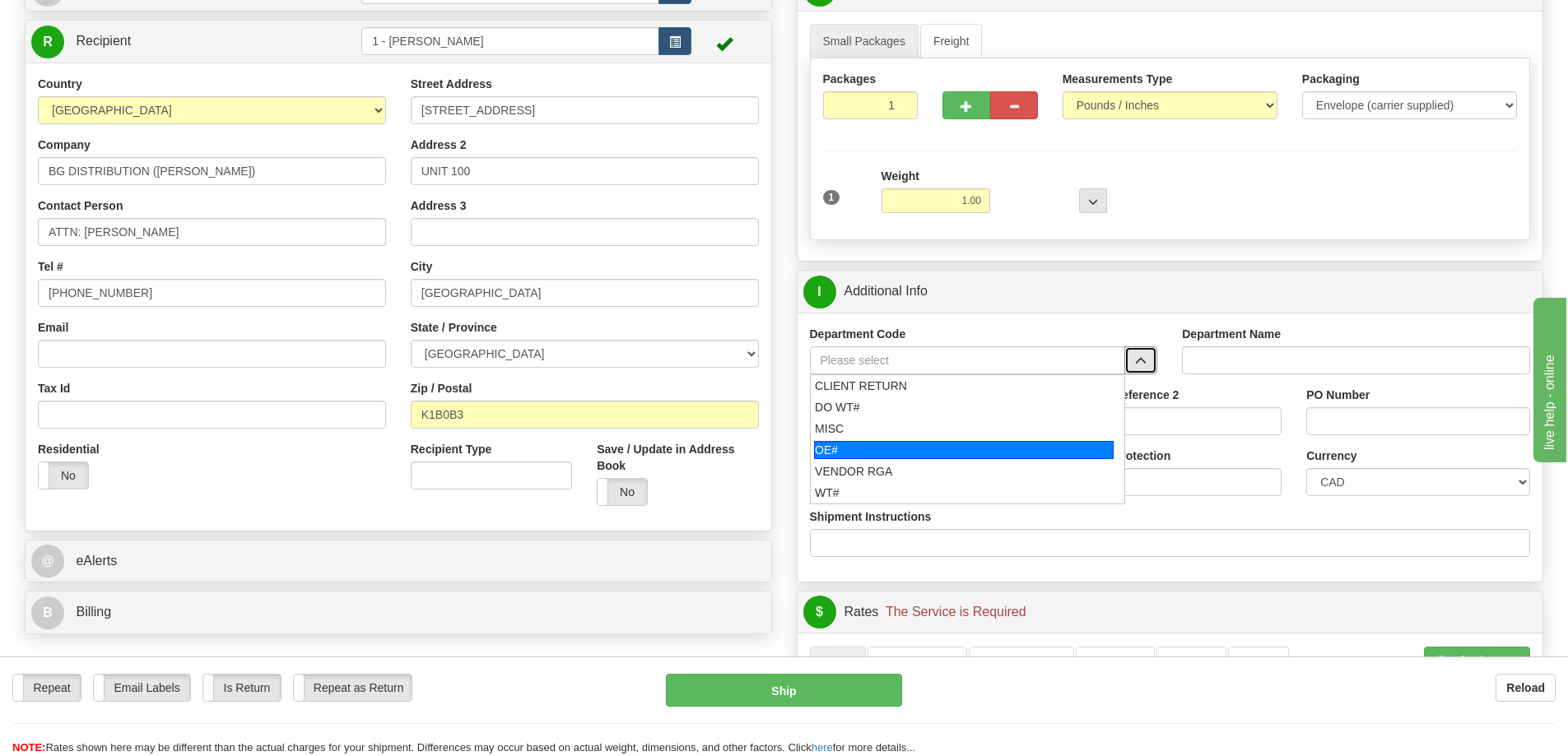
click at [934, 447] on div "OE#" at bounding box center [964, 450] width 299 height 18
type input "OE#"
type input "ORDERS"
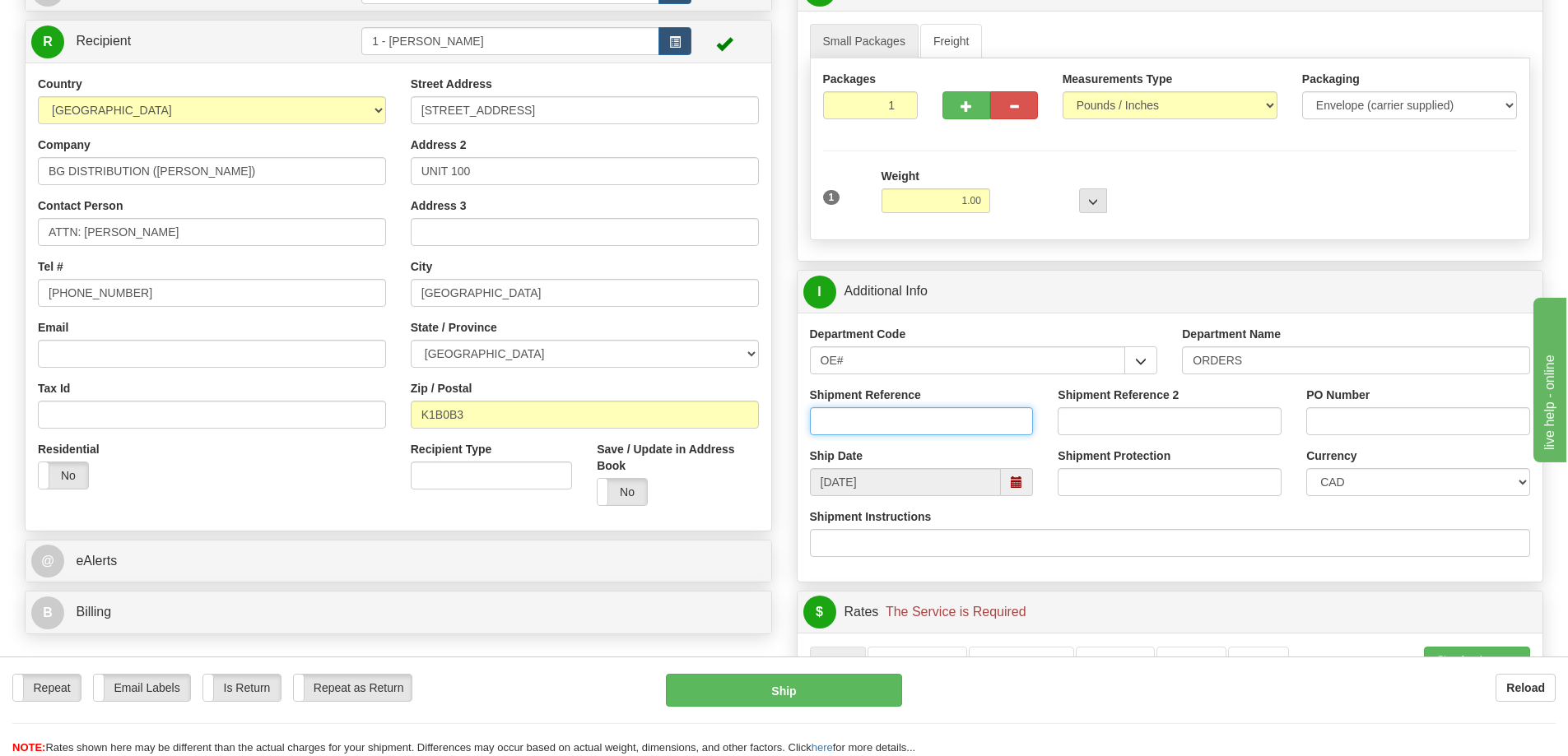
click at [952, 429] on input "Shipment Reference" at bounding box center [922, 421] width 224 height 28
type input "a"
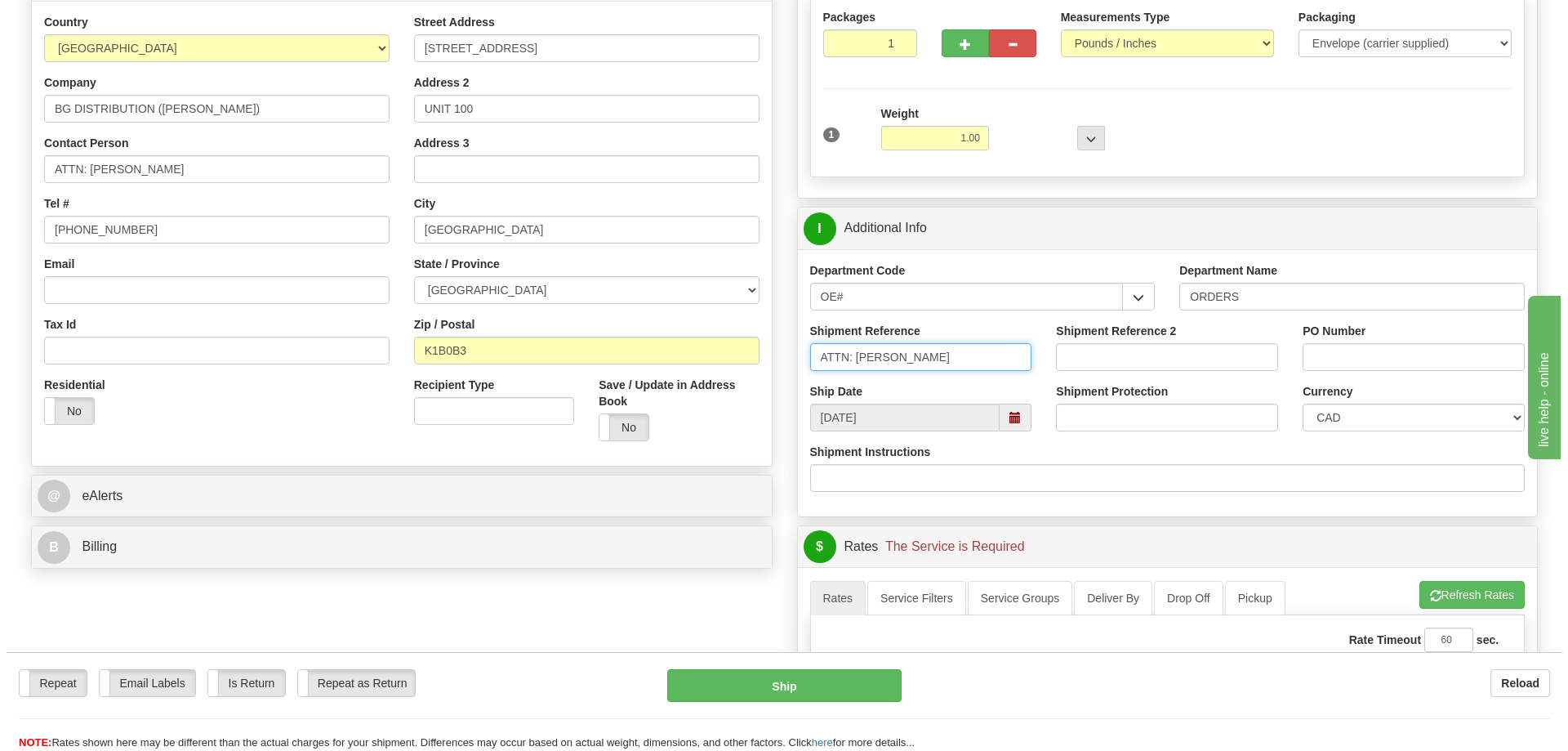
scroll to position [491, 0]
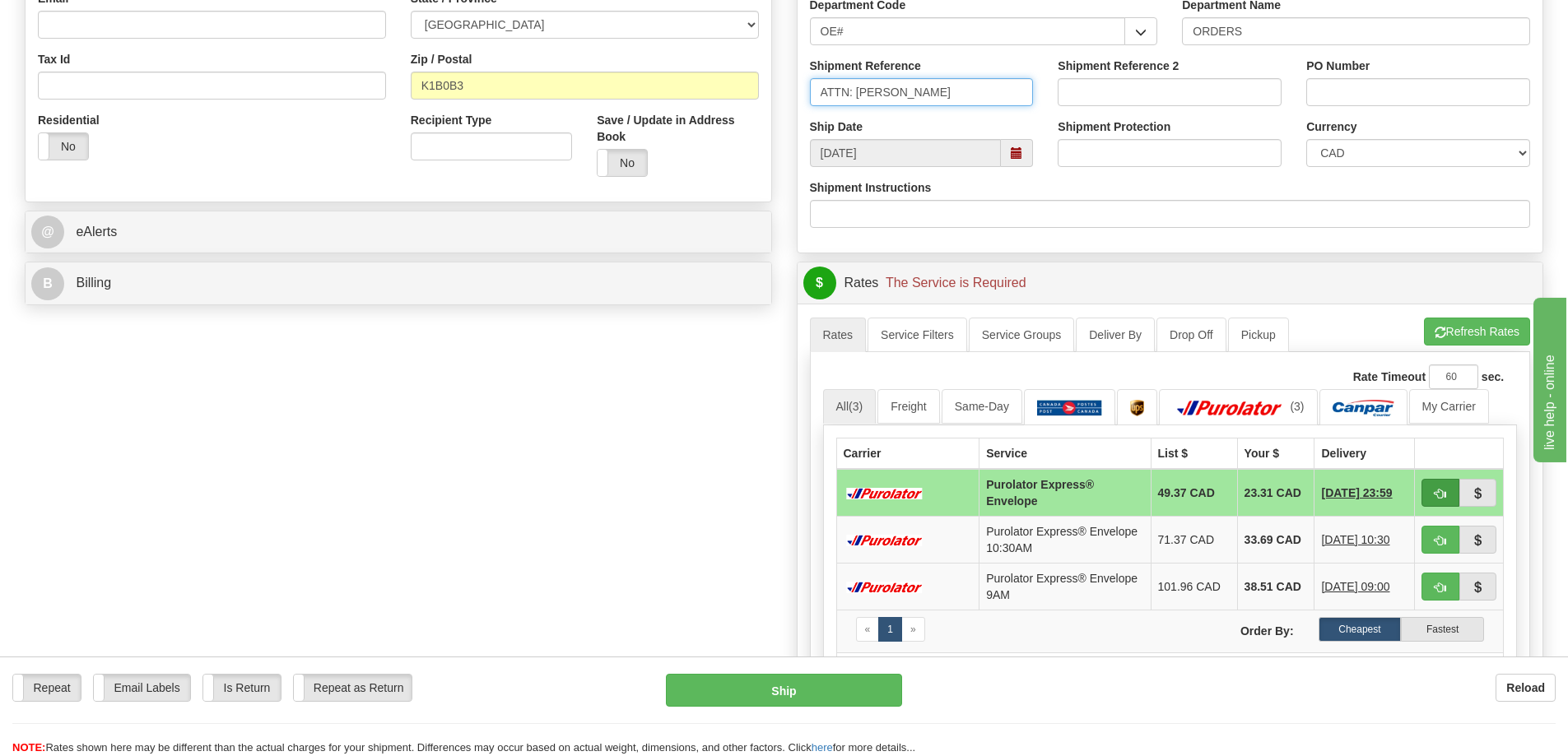
type input "ATTN: TRACY"
click at [1439, 493] on span "button" at bounding box center [1440, 494] width 12 height 11
type input "212"
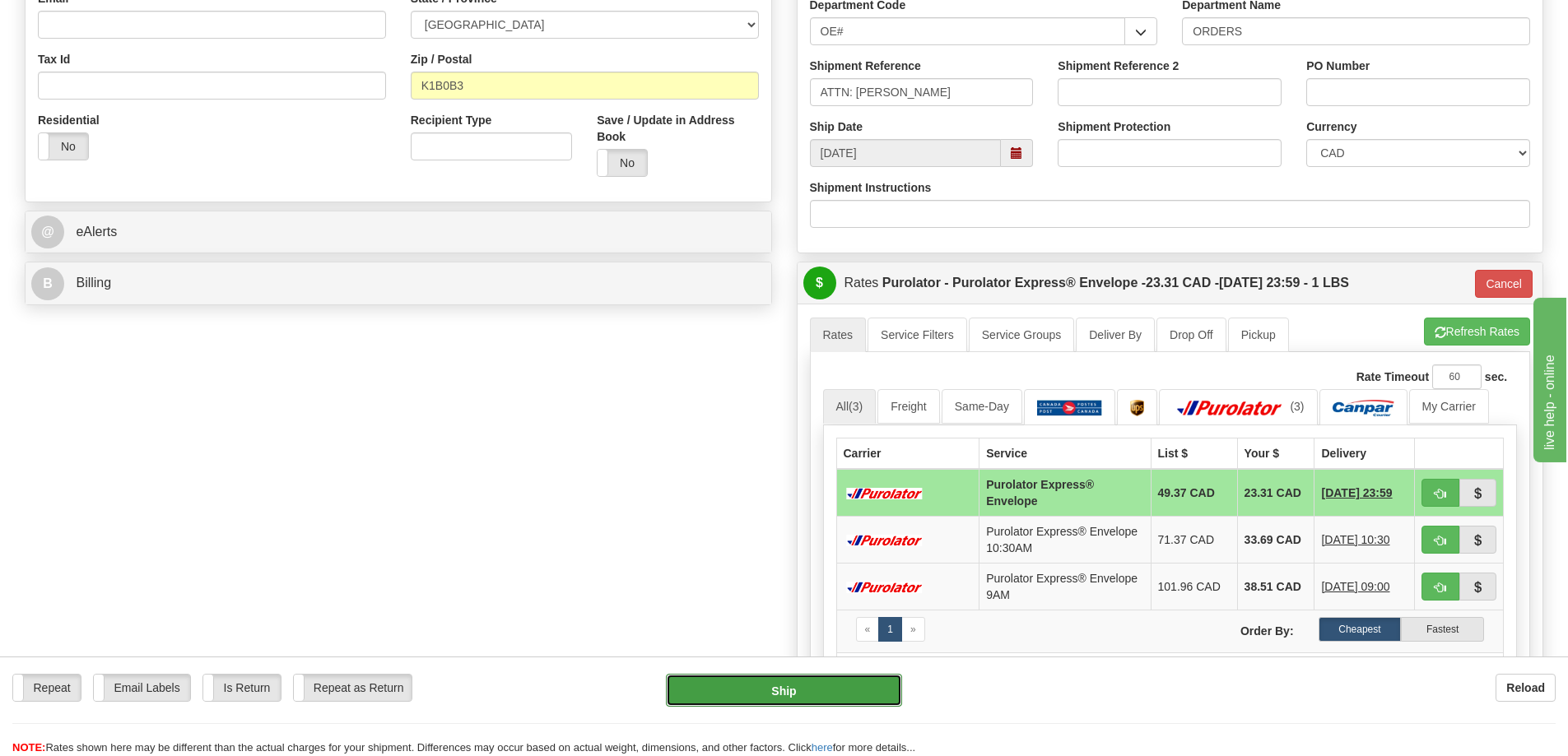
click at [810, 696] on button "Ship" at bounding box center [783, 690] width 236 height 33
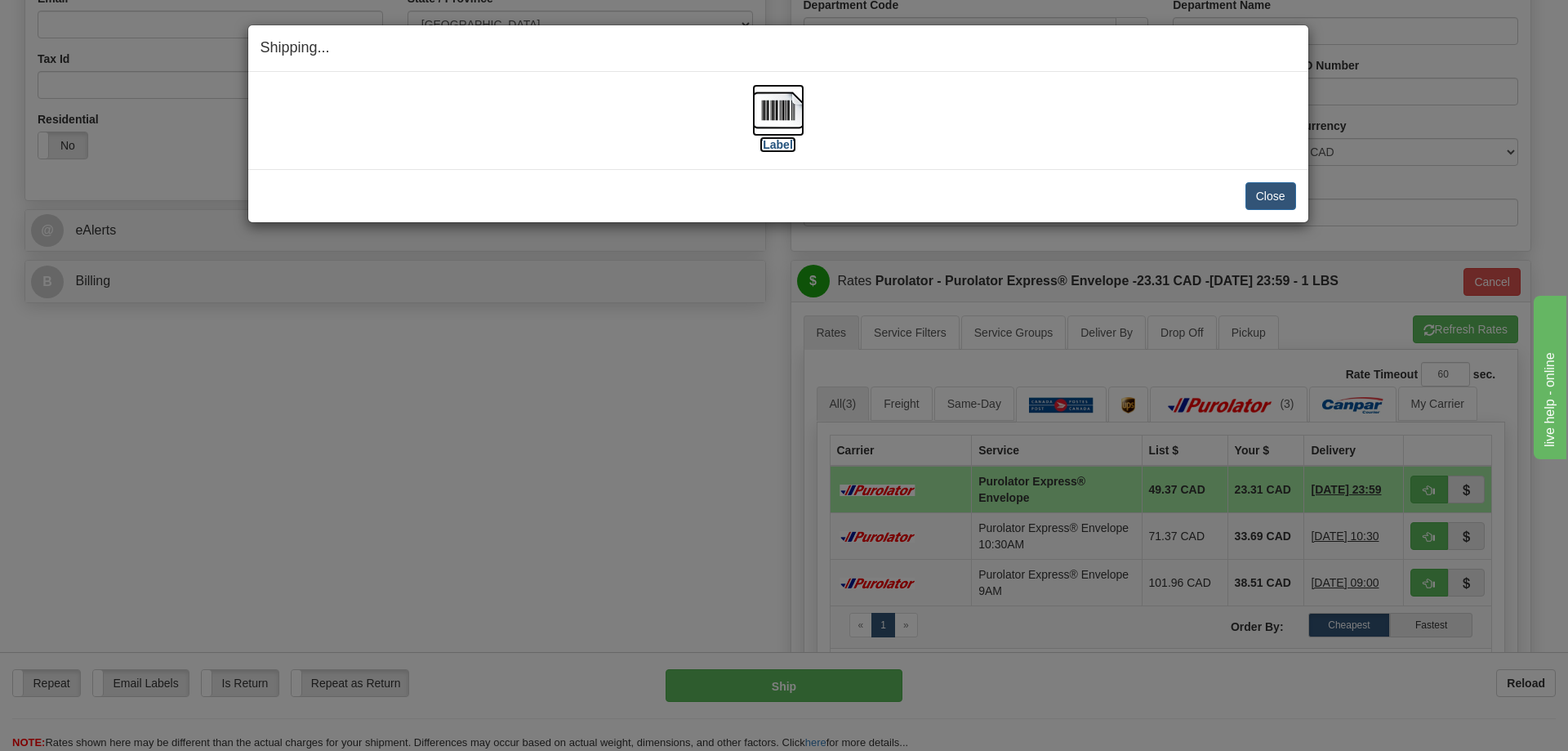
click at [786, 105] on img at bounding box center [778, 110] width 53 height 53
click at [1273, 187] on button "Close" at bounding box center [1271, 195] width 51 height 28
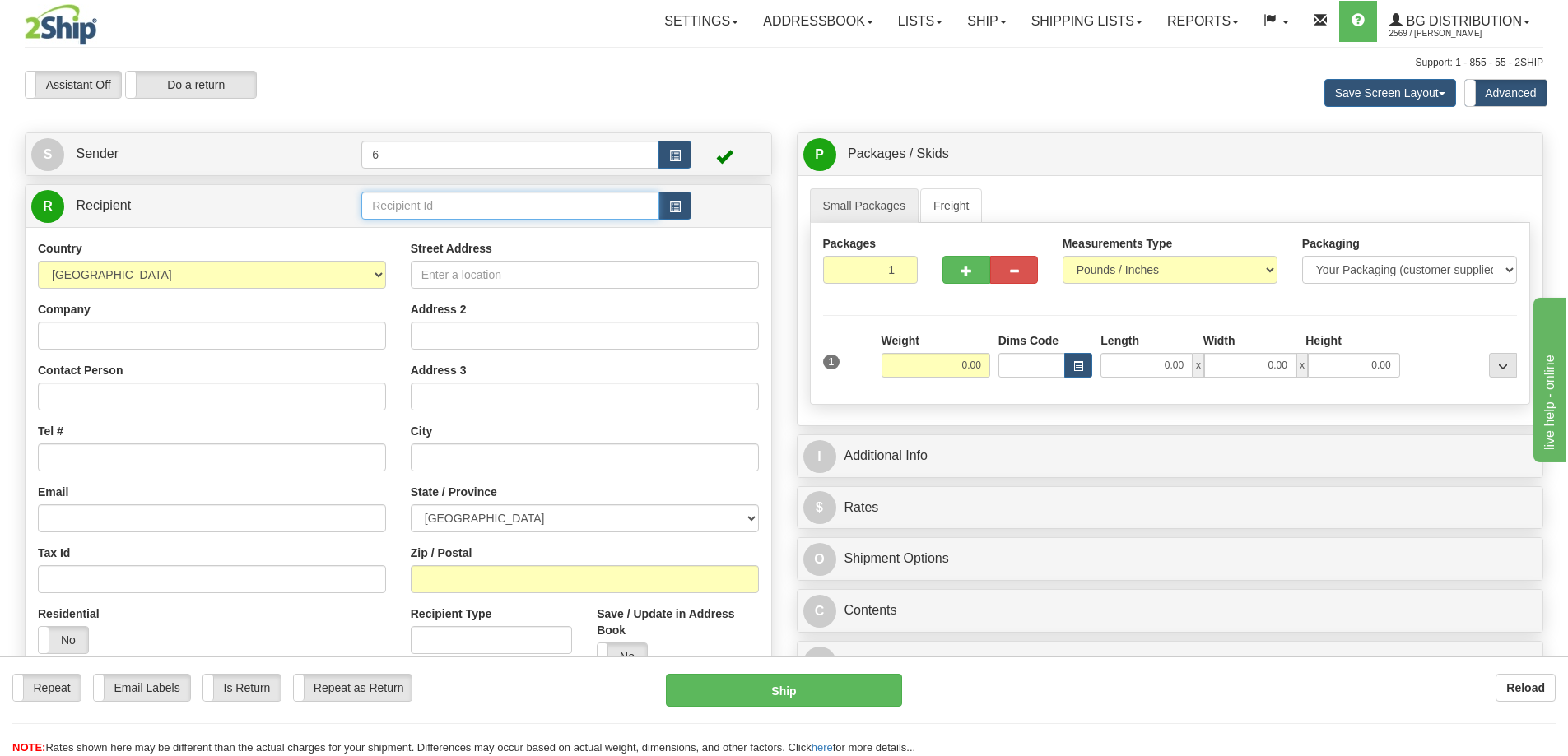
click at [477, 213] on input "text" at bounding box center [510, 205] width 298 height 28
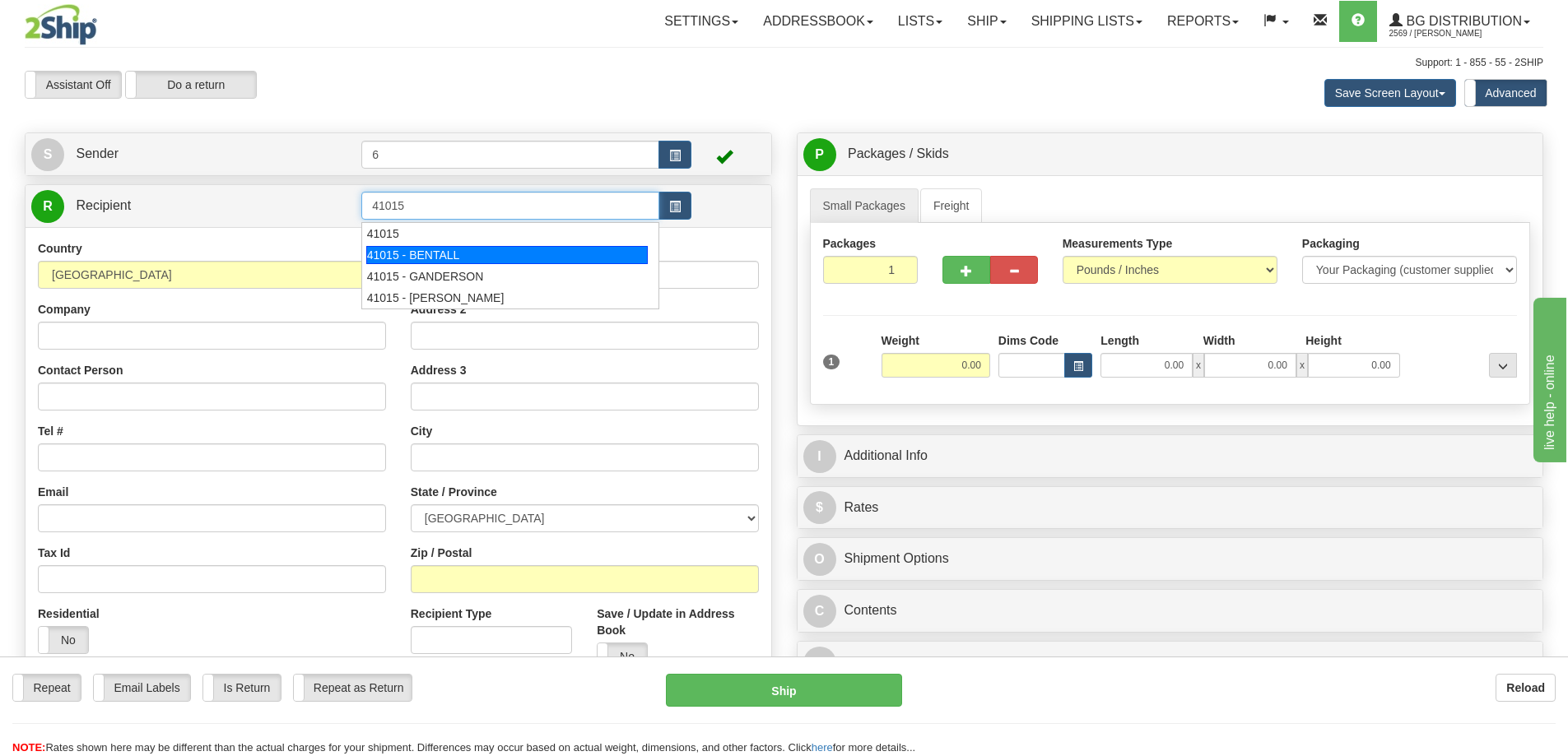
click at [450, 259] on div "41015 - BENTALL" at bounding box center [508, 255] width 282 height 18
type input "41015 - BENTALL"
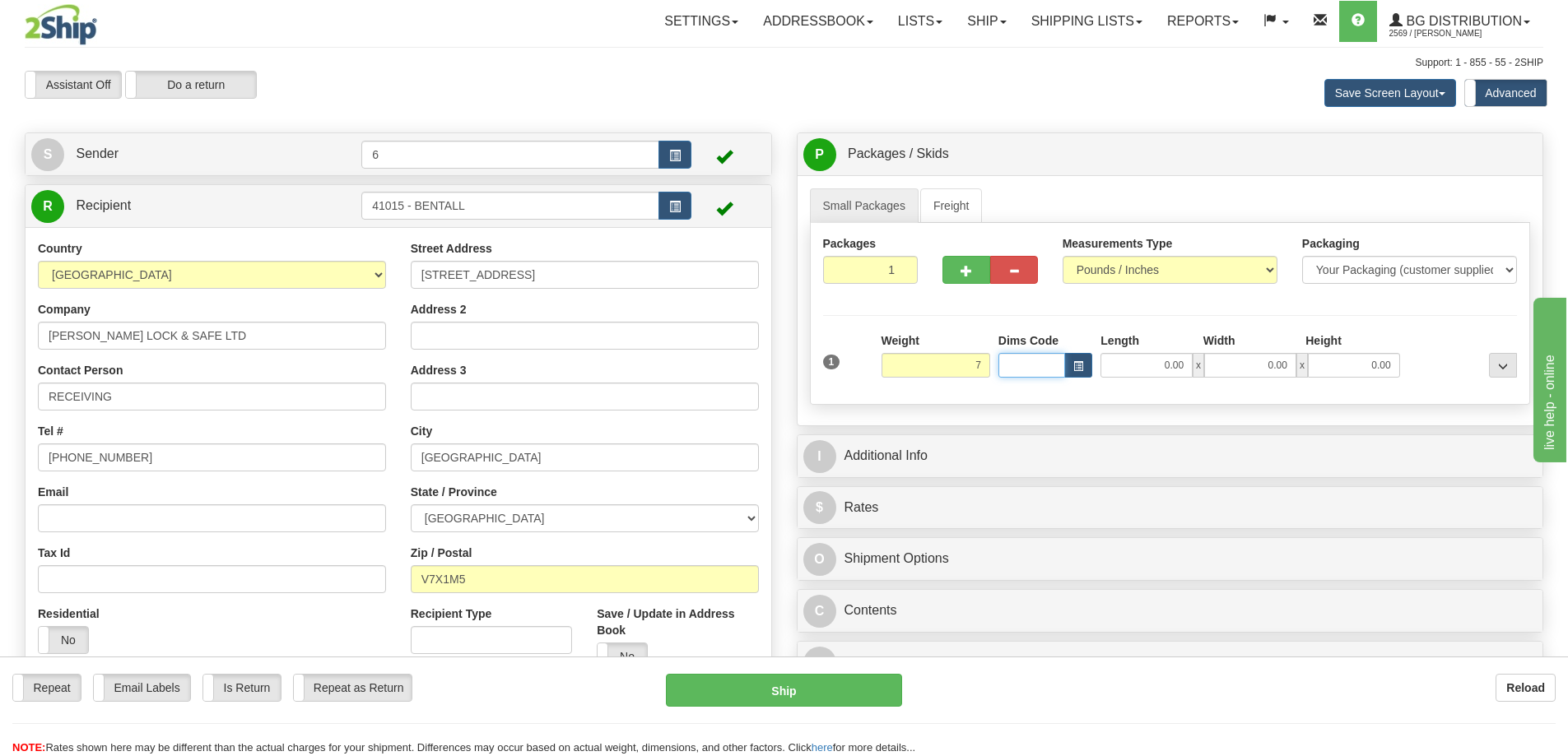
type input "7.00"
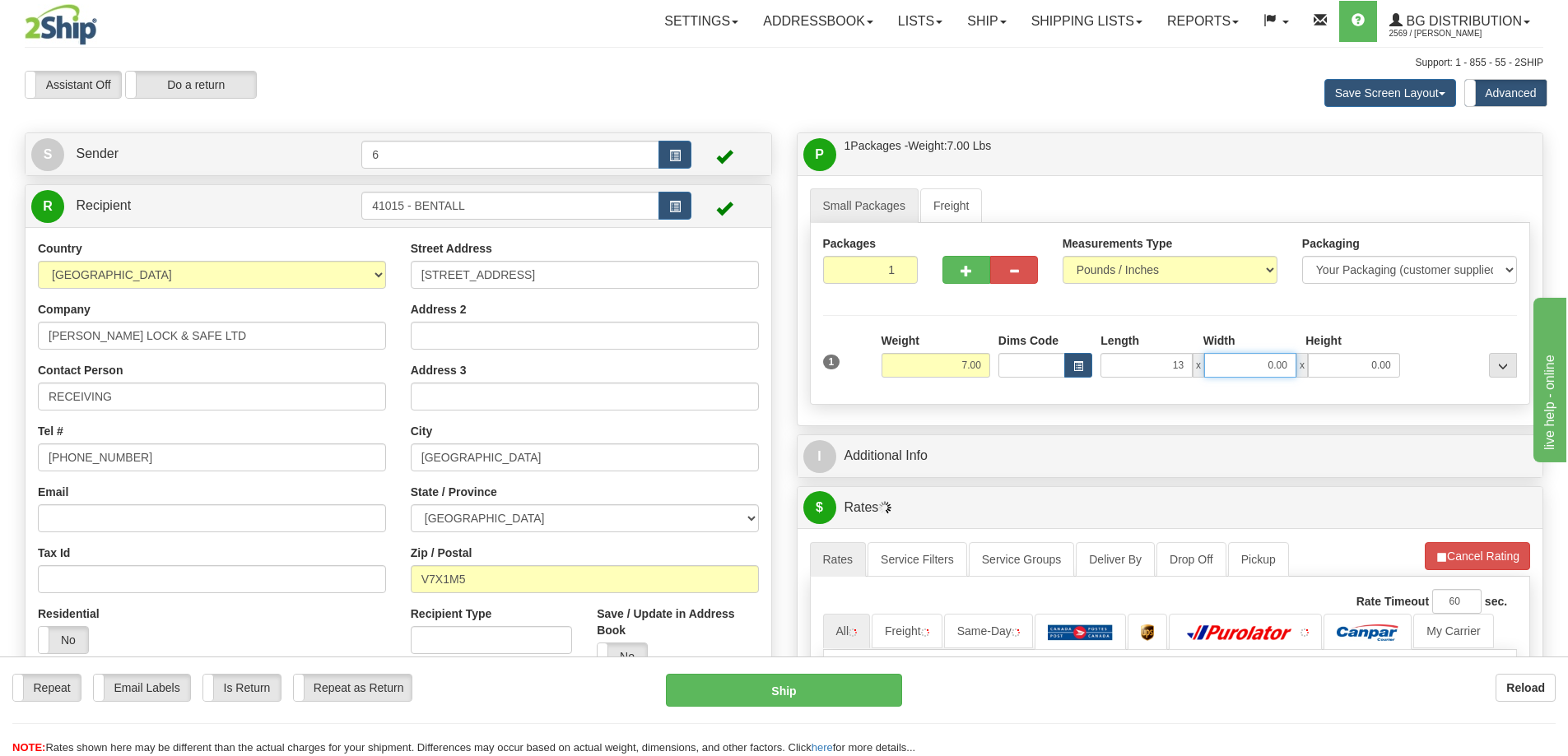
type input "13.00"
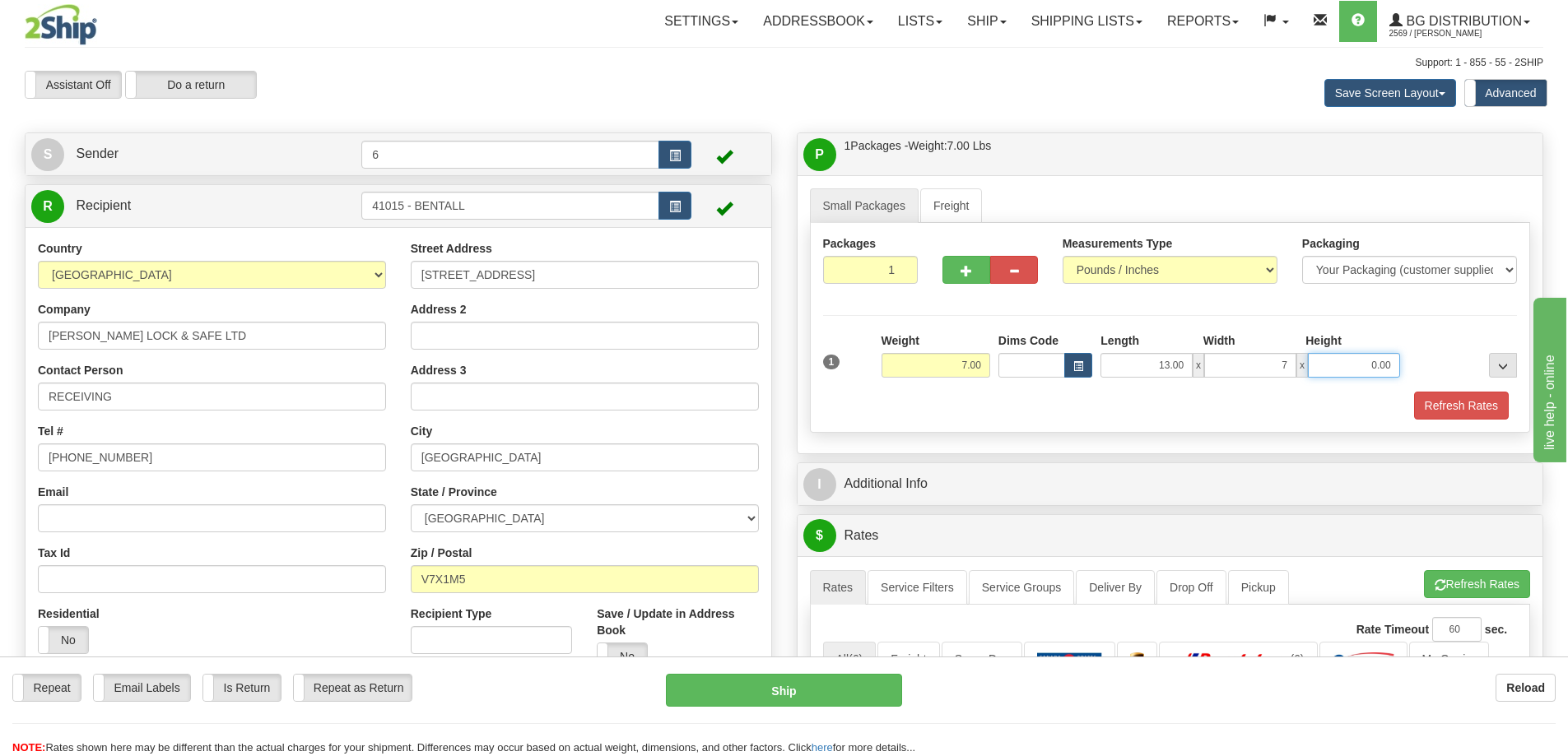
type input "7.00"
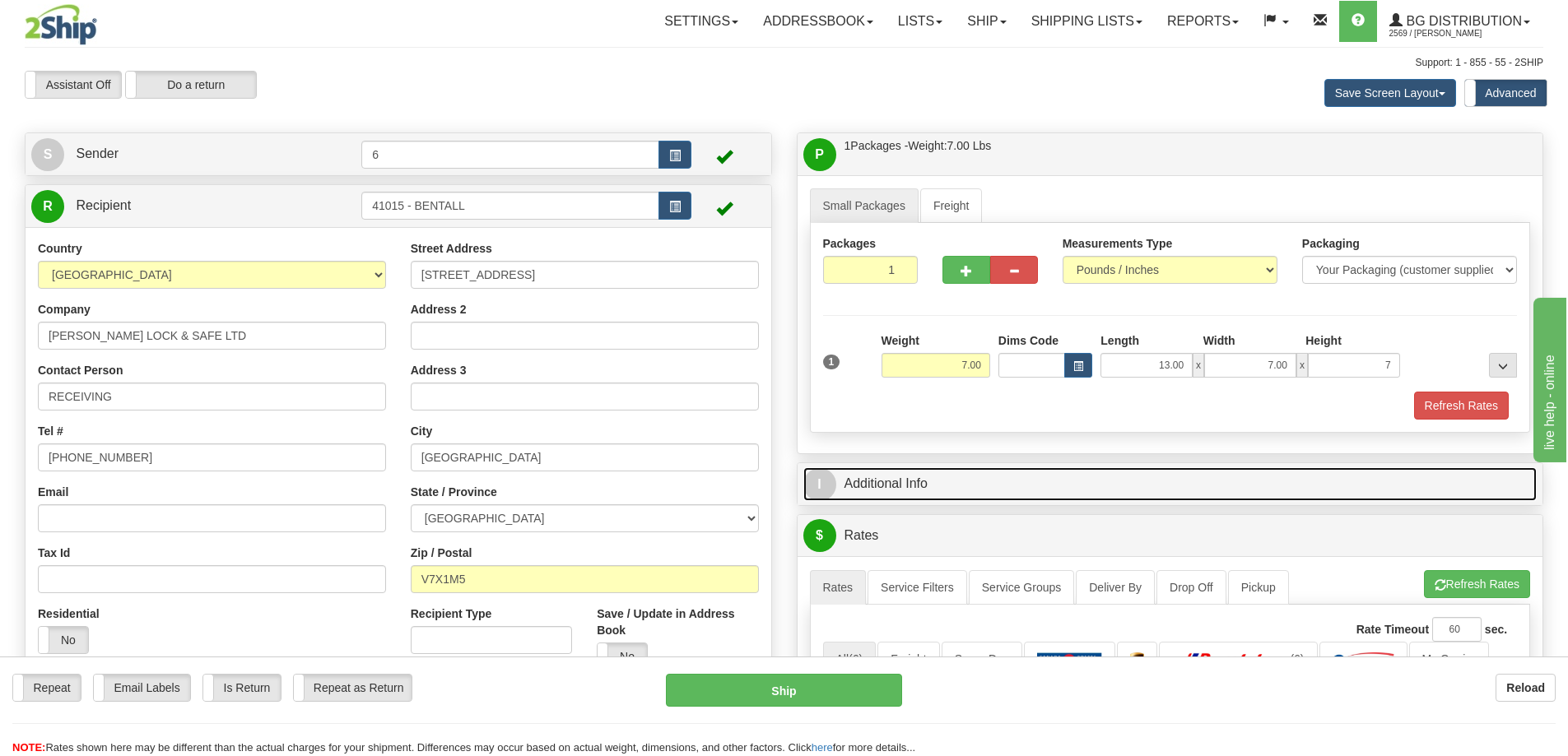
type input "7.00"
click at [880, 500] on link "I Additional Info" at bounding box center [1171, 484] width 734 height 34
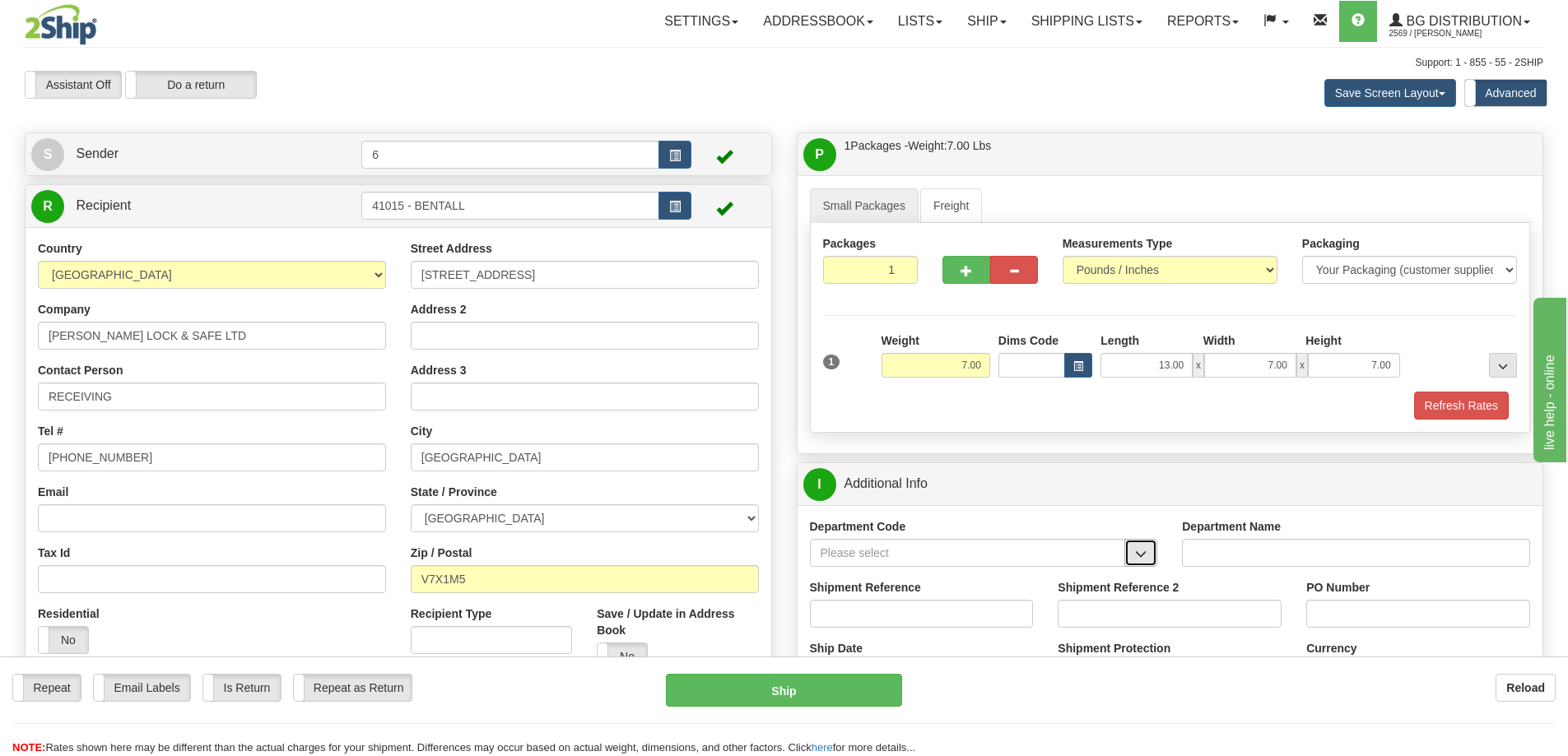
click at [1140, 553] on span "button" at bounding box center [1141, 554] width 12 height 11
click at [949, 633] on li "OE#" at bounding box center [968, 642] width 314 height 21
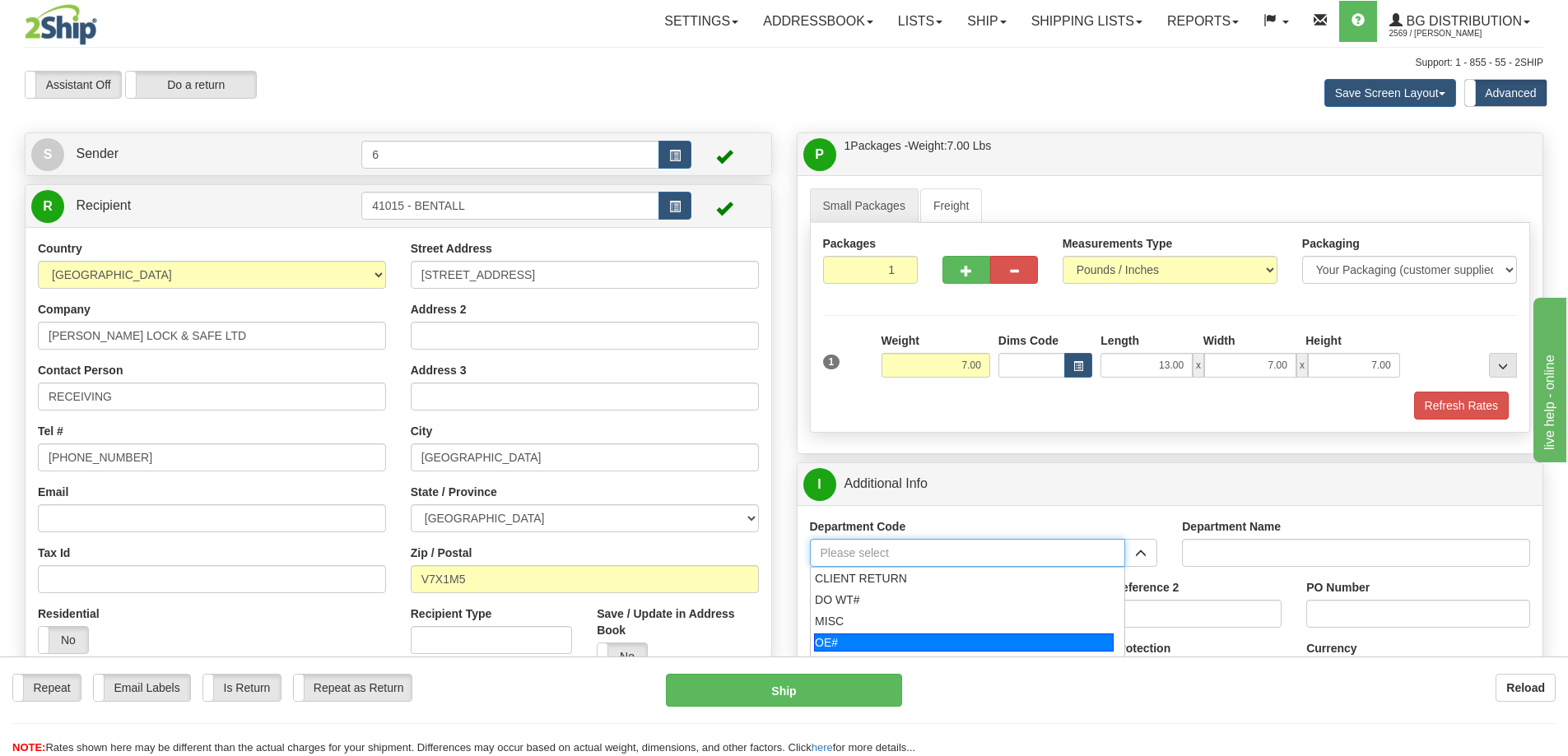
type input "OE#"
type input "ORDERS"
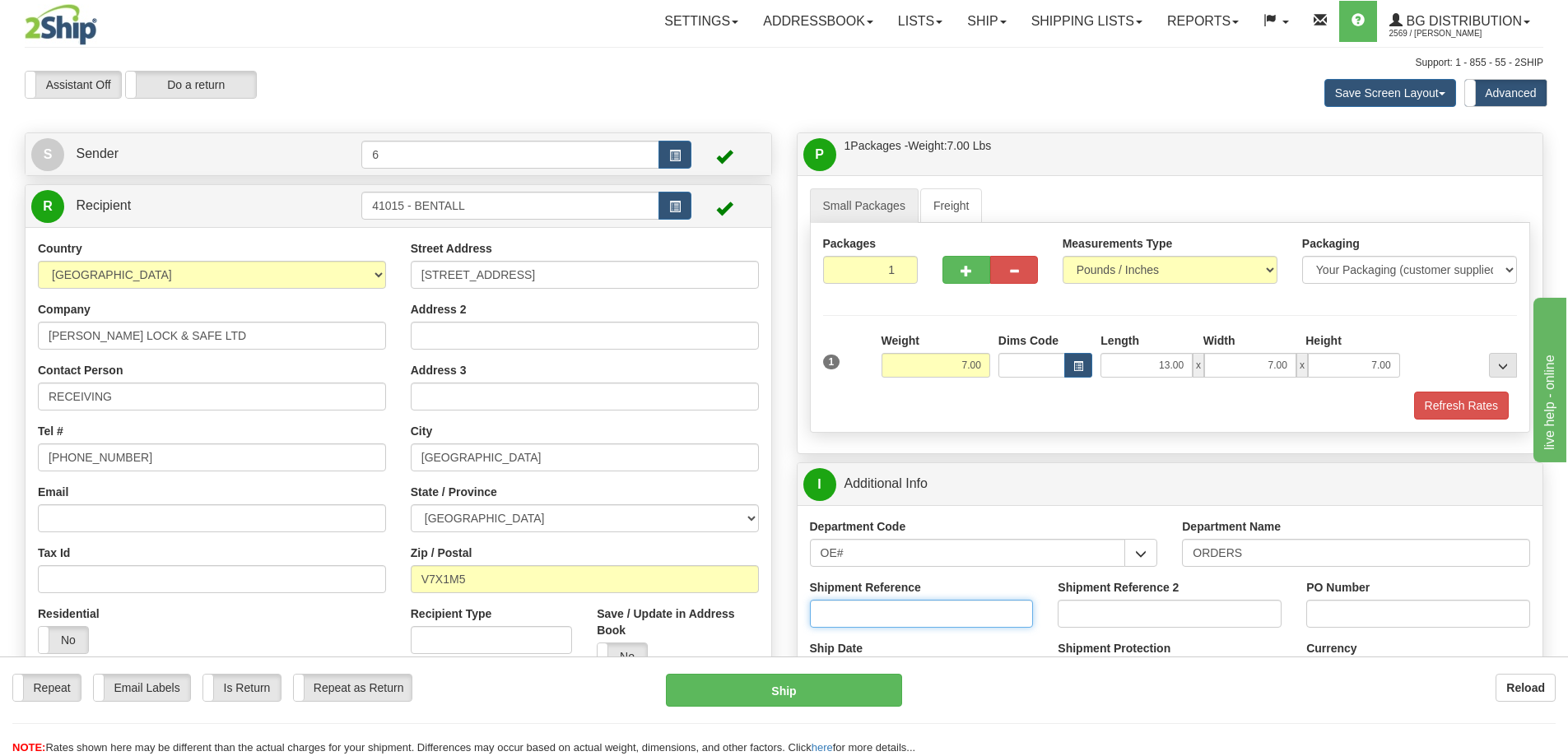
click at [934, 626] on input "Shipment Reference" at bounding box center [922, 613] width 224 height 28
type input "32208 33726 33810 33813"
click at [1335, 602] on input "PO Number" at bounding box center [1418, 613] width 224 height 28
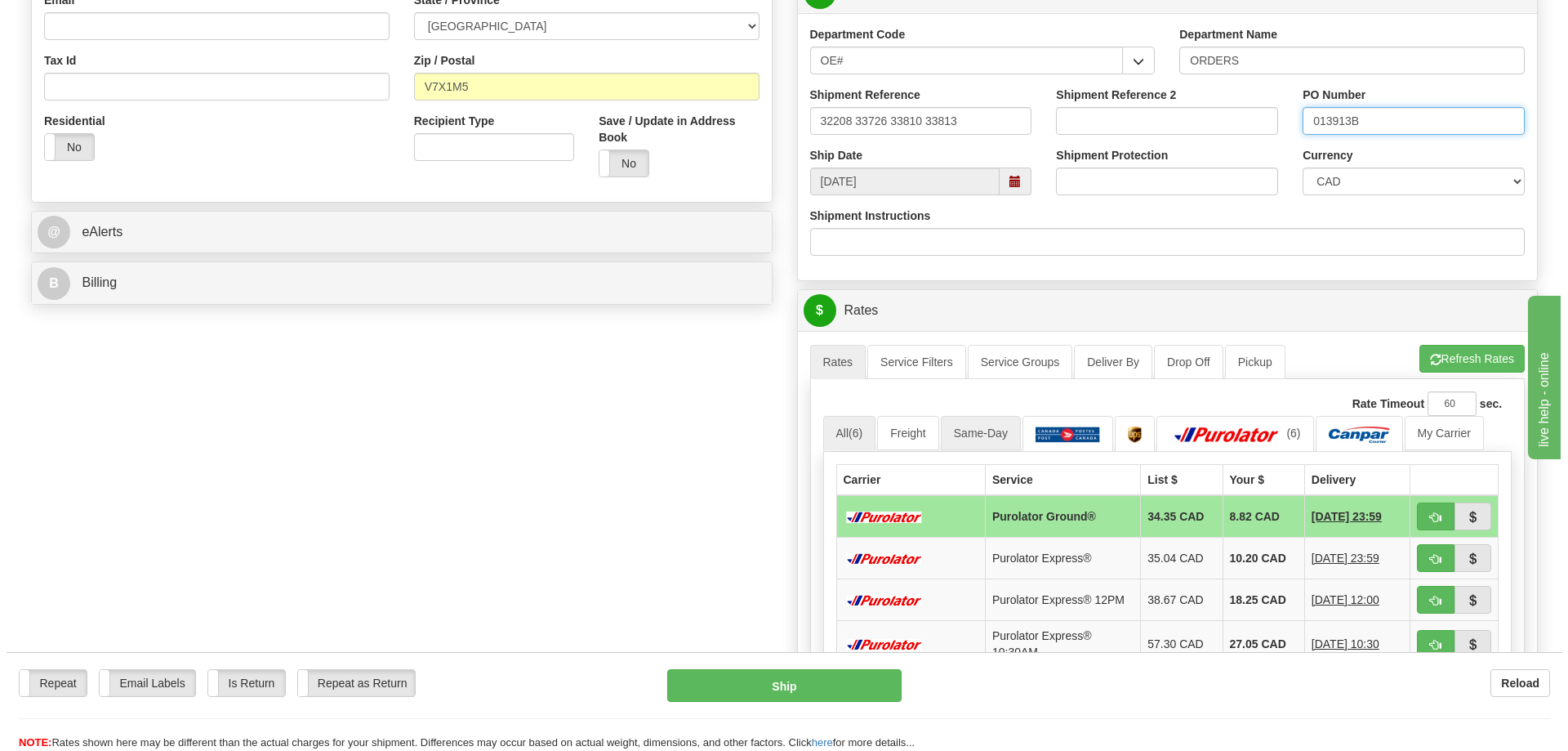
scroll to position [491, 0]
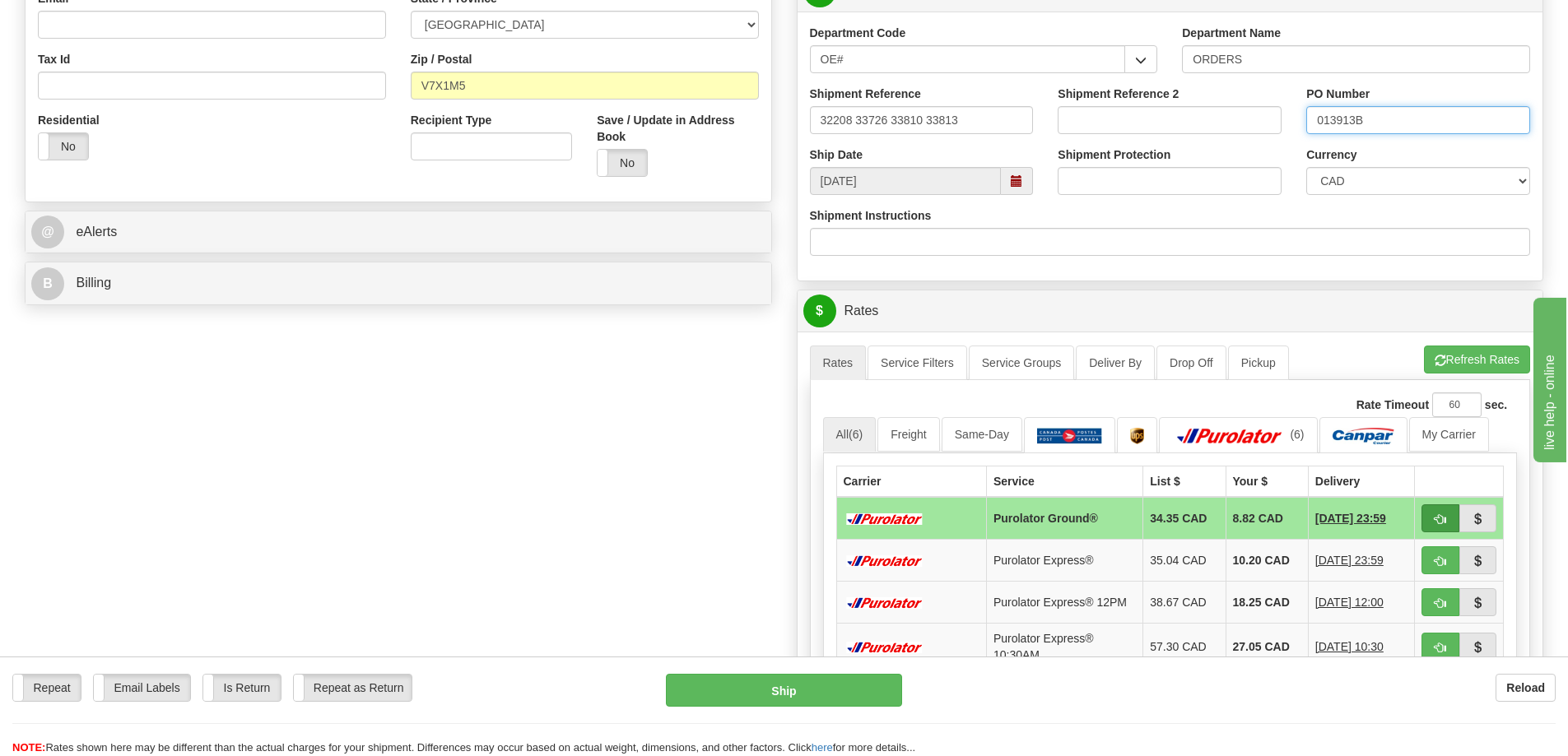
type input "013913B"
click at [1439, 525] on span "button" at bounding box center [1440, 519] width 12 height 11
type input "260"
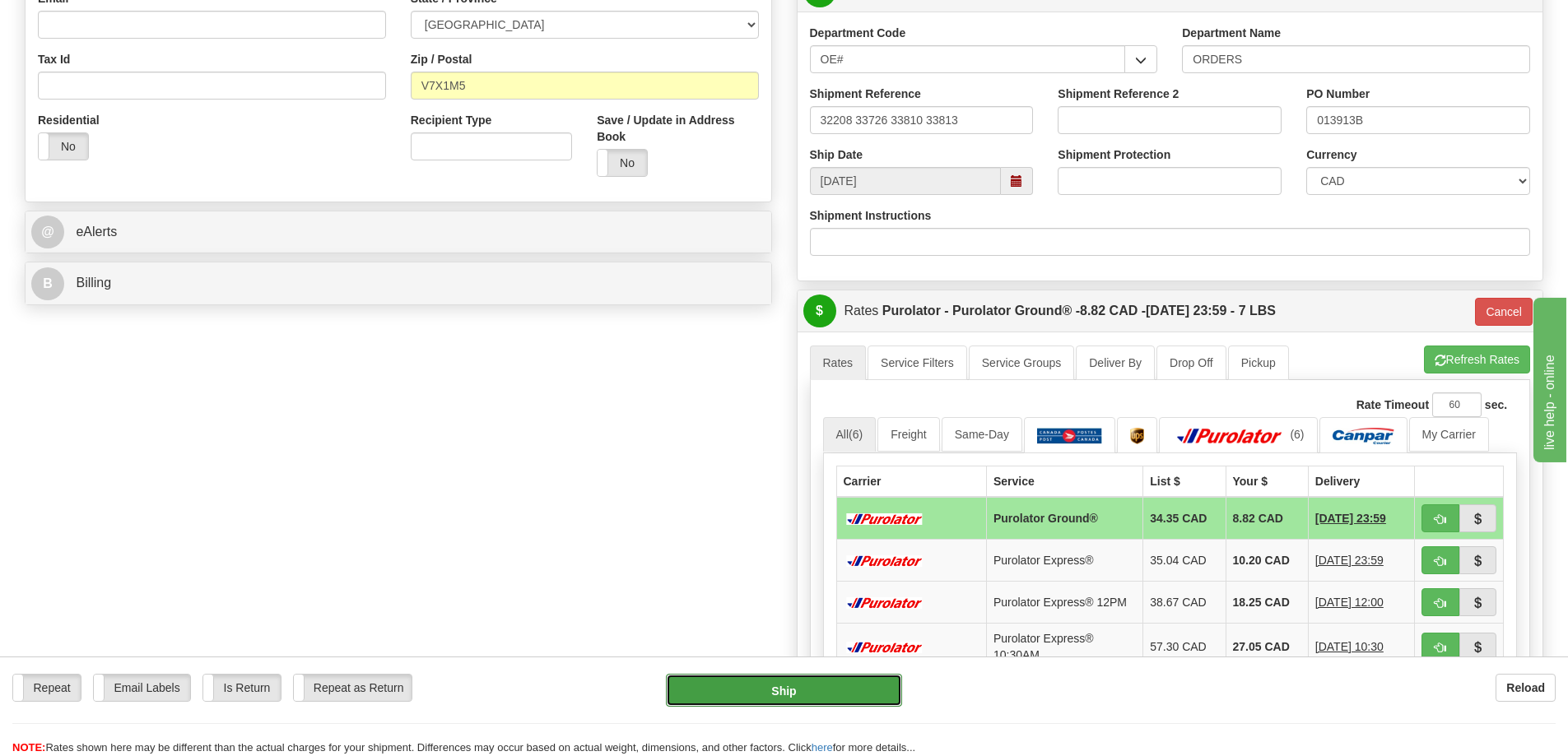
click at [753, 696] on button "Ship" at bounding box center [783, 690] width 236 height 33
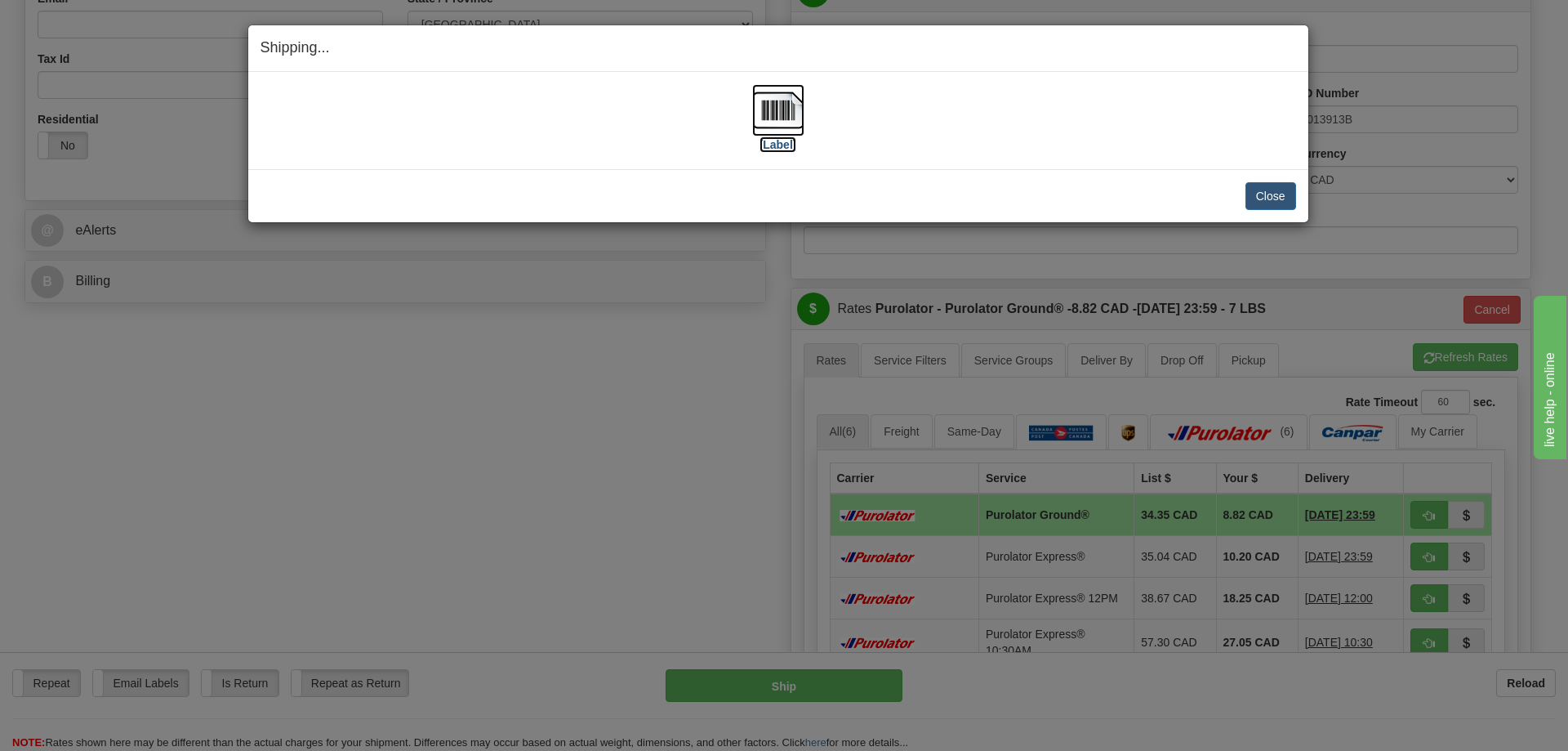
click at [780, 106] on img at bounding box center [778, 110] width 53 height 53
drag, startPoint x: 1266, startPoint y: 189, endPoint x: 1275, endPoint y: 188, distance: 9.1
click at [1272, 188] on button "Close" at bounding box center [1271, 195] width 51 height 28
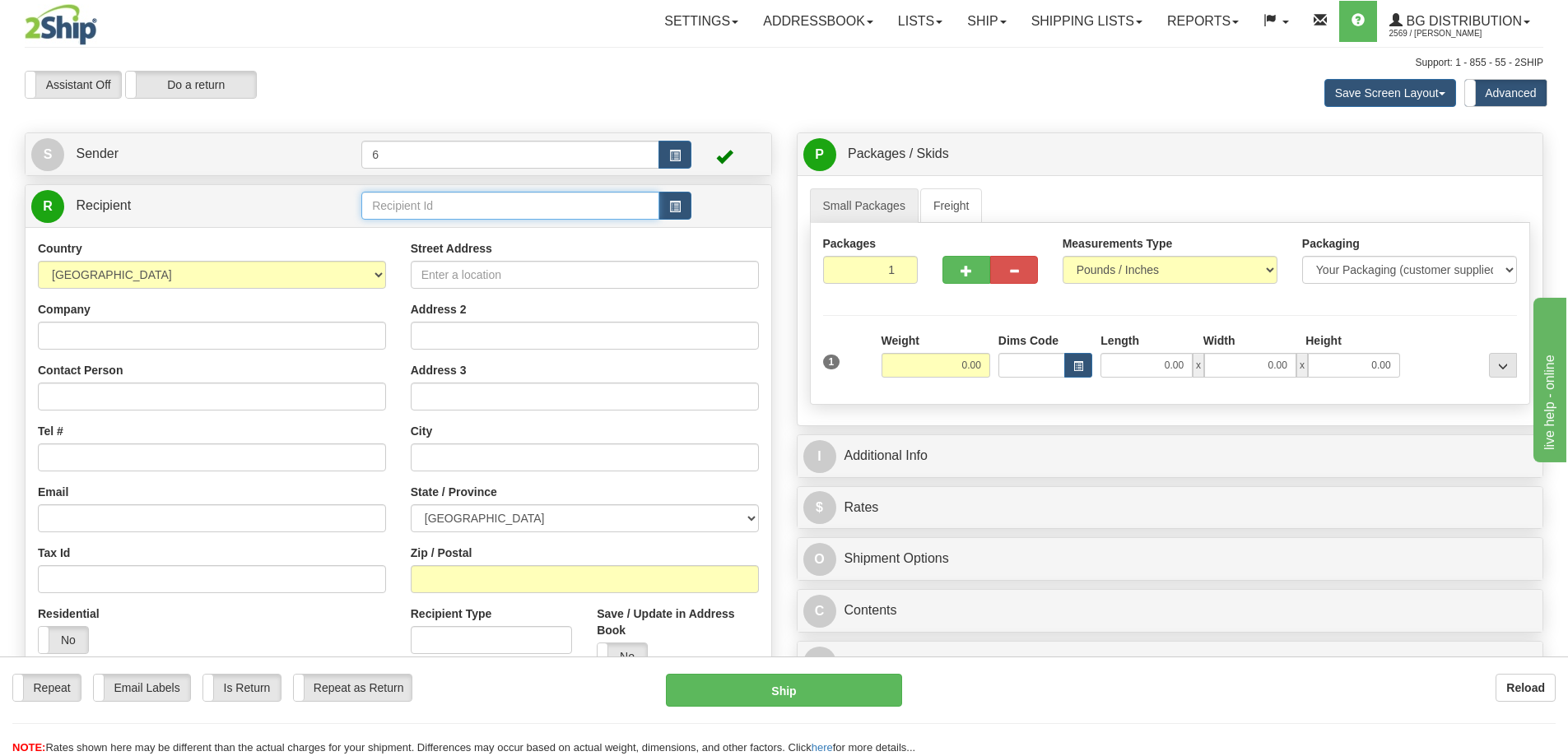
click at [481, 216] on input "text" at bounding box center [510, 205] width 298 height 28
click at [592, 235] on div "41047" at bounding box center [508, 234] width 282 height 18
type input "41047"
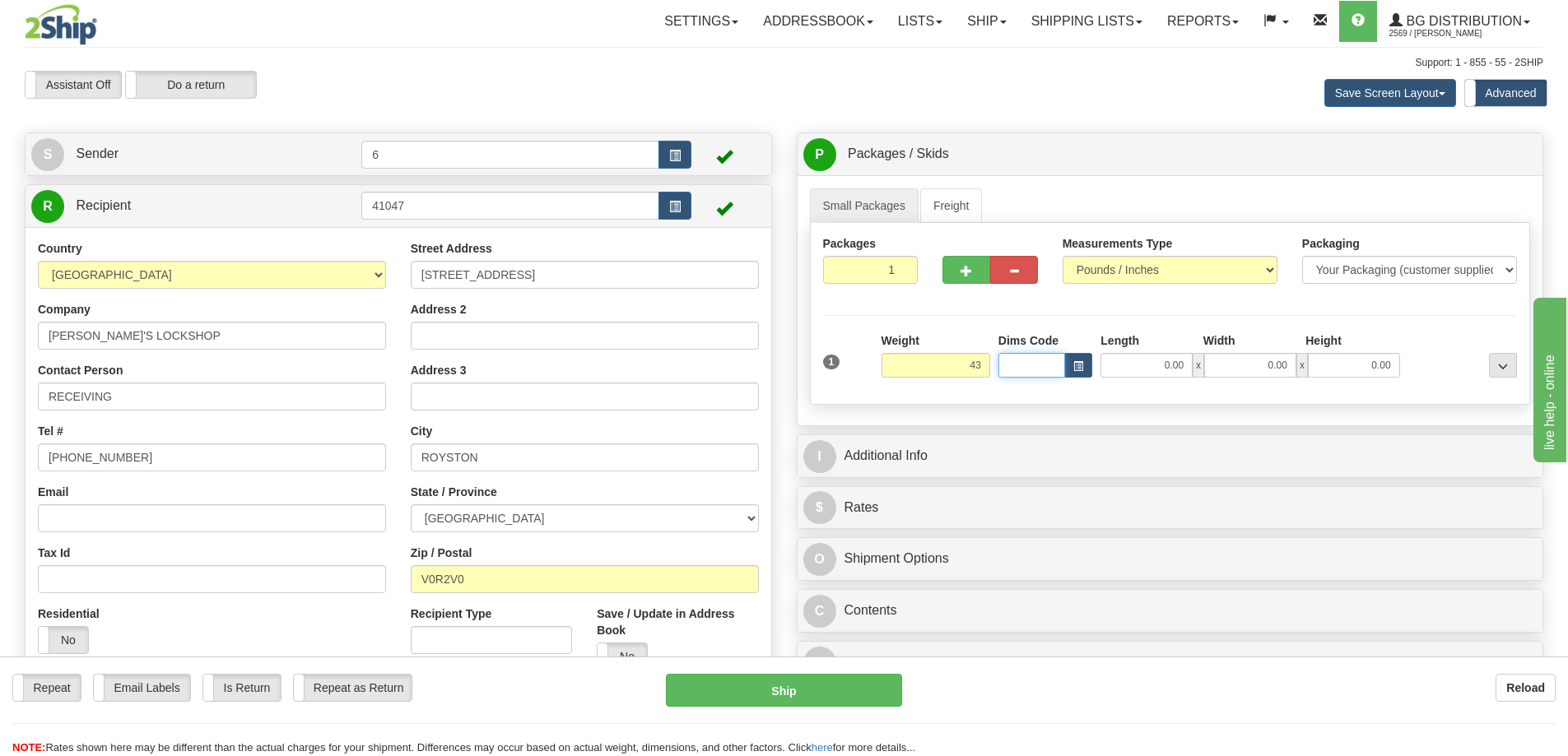
type input "43.00"
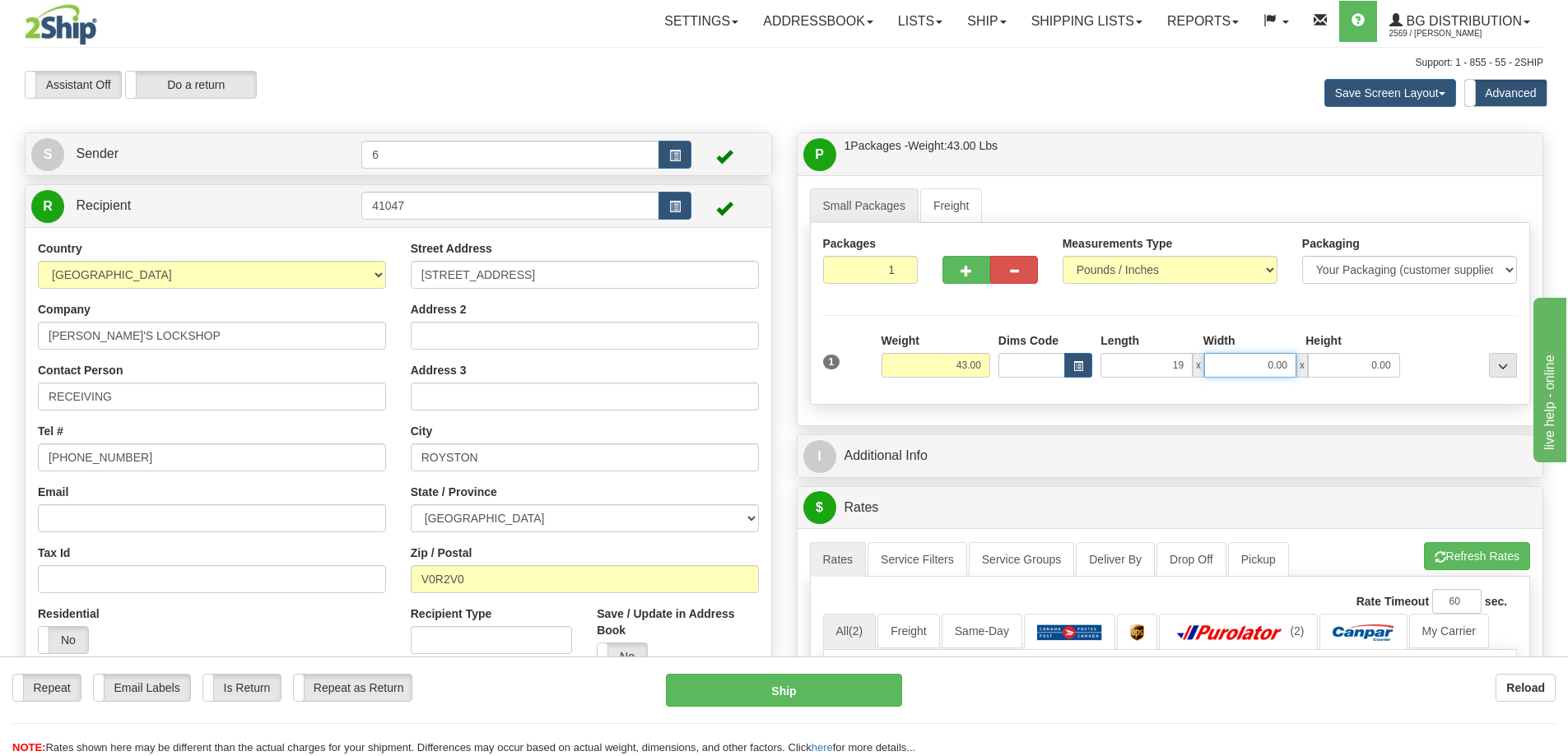
type input "19.00"
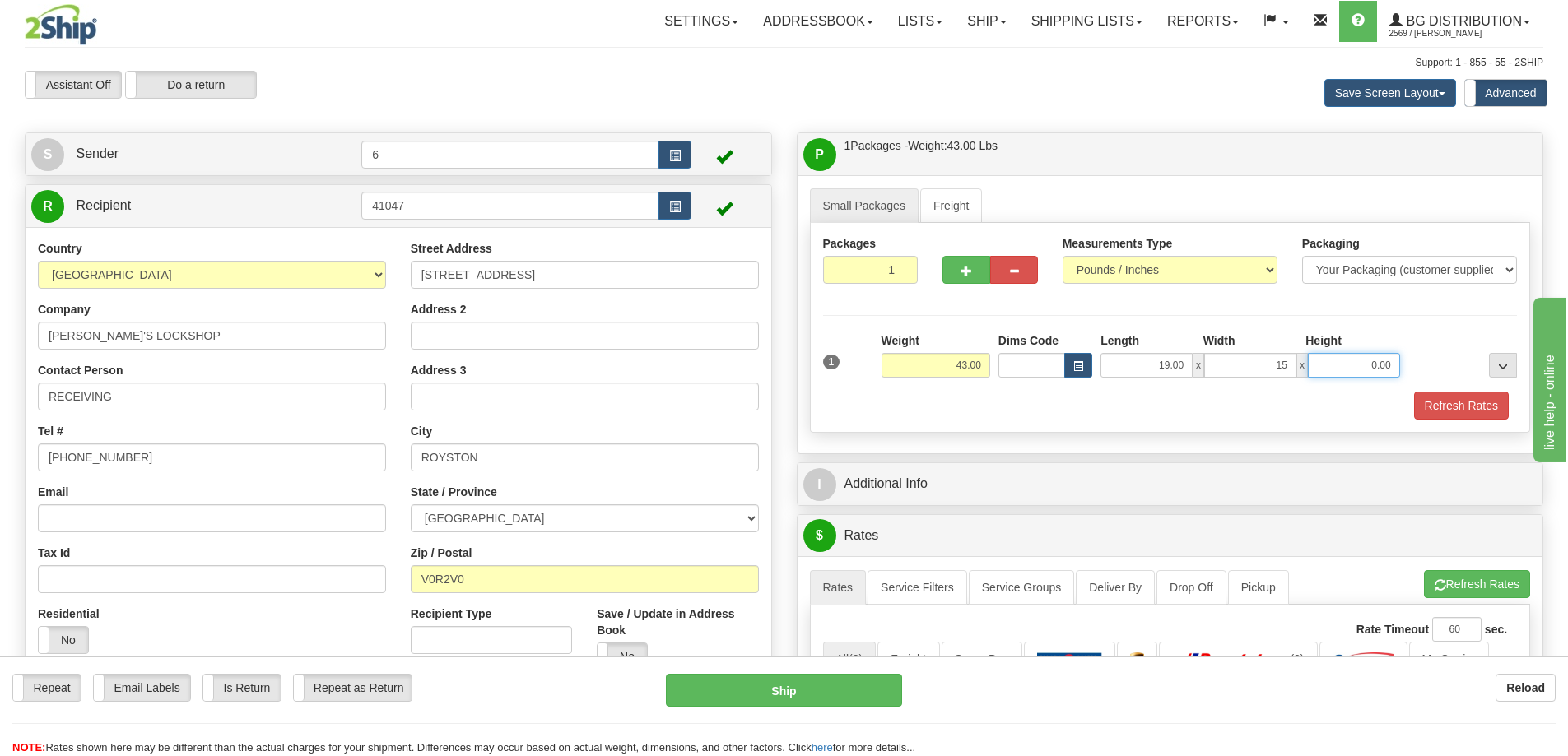
type input "15.00"
type input "13.00"
click at [975, 260] on button "button" at bounding box center [966, 270] width 48 height 28
radio input "true"
type input "2"
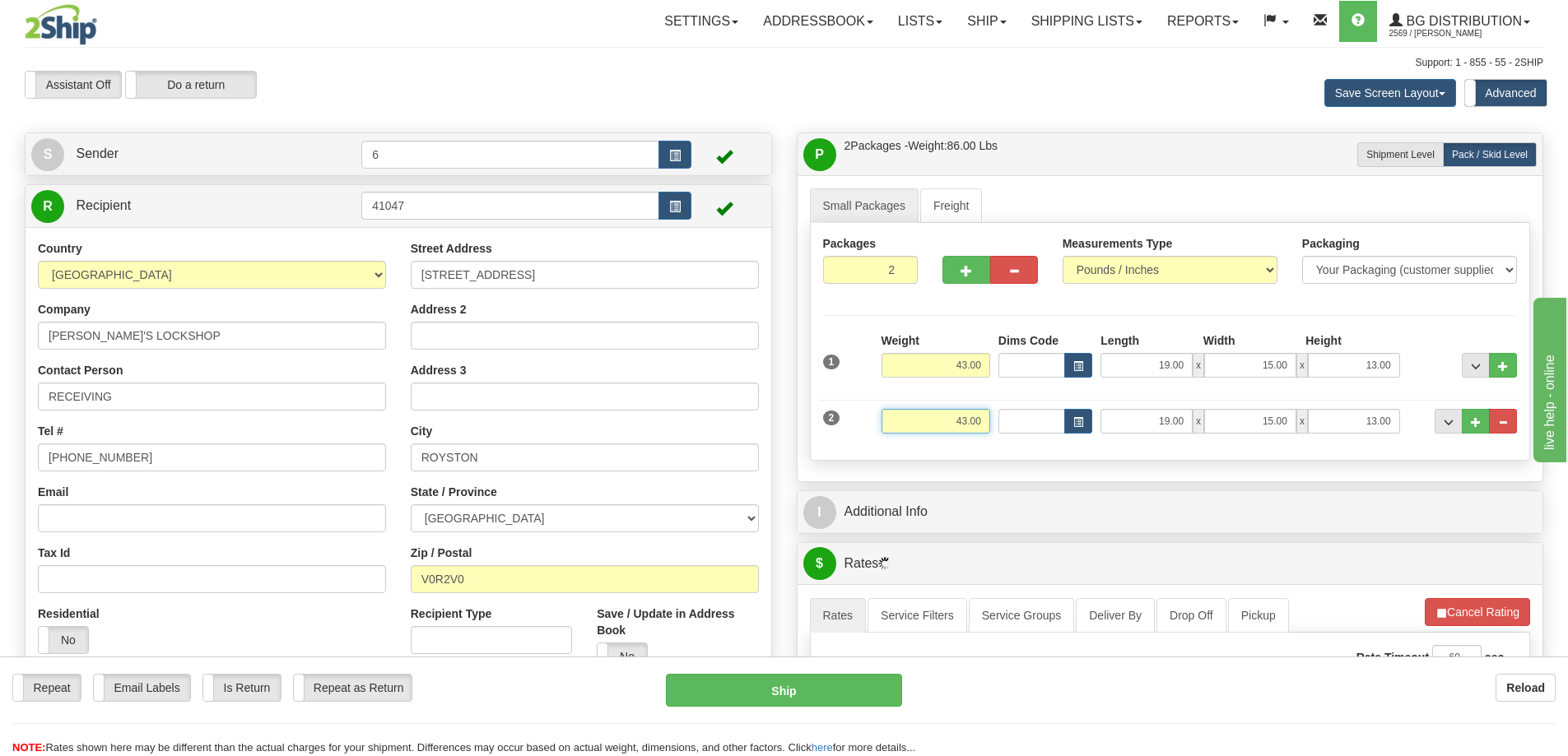
click at [958, 417] on input "43.00" at bounding box center [935, 421] width 108 height 24
type input "11.00"
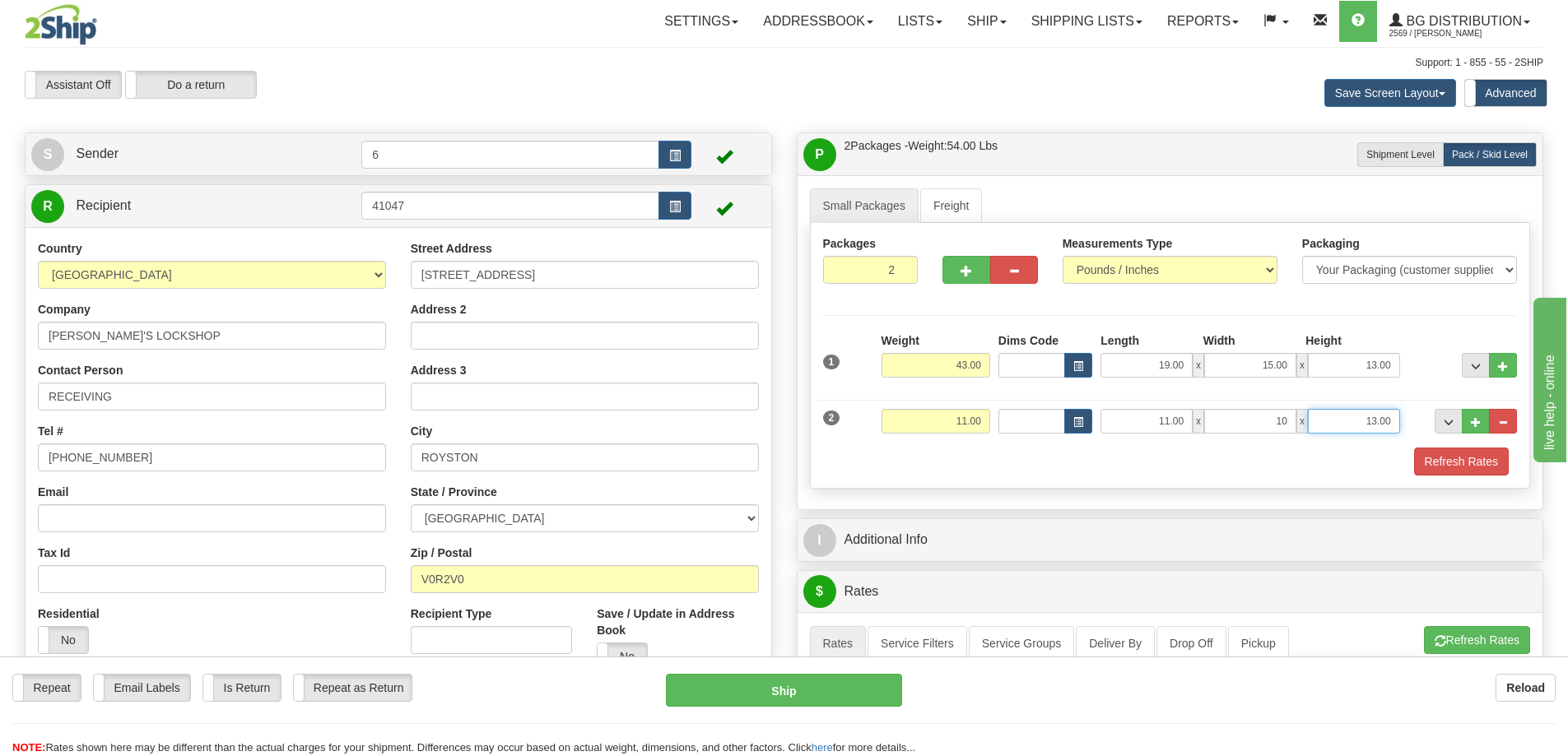
type input "10.00"
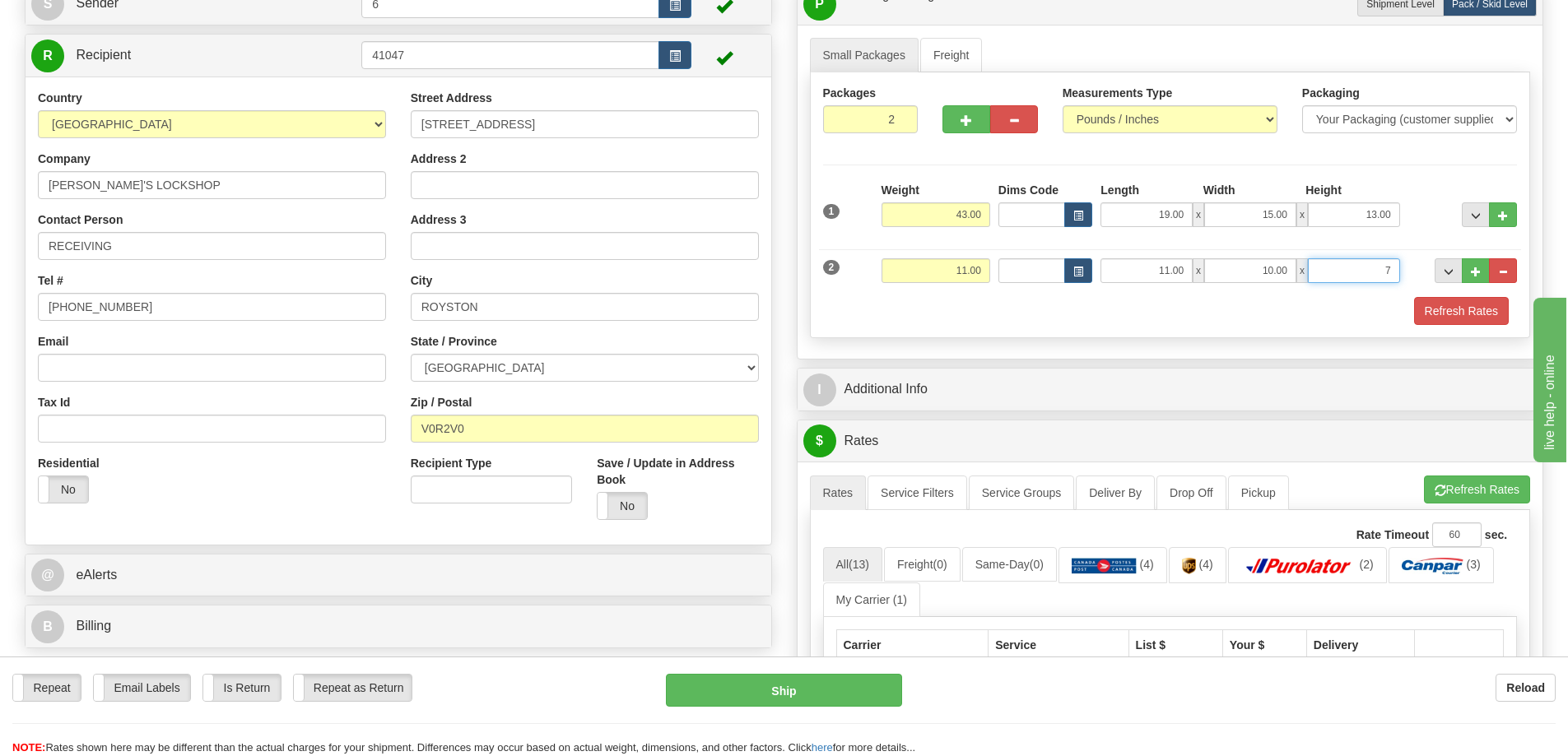
scroll to position [165, 0]
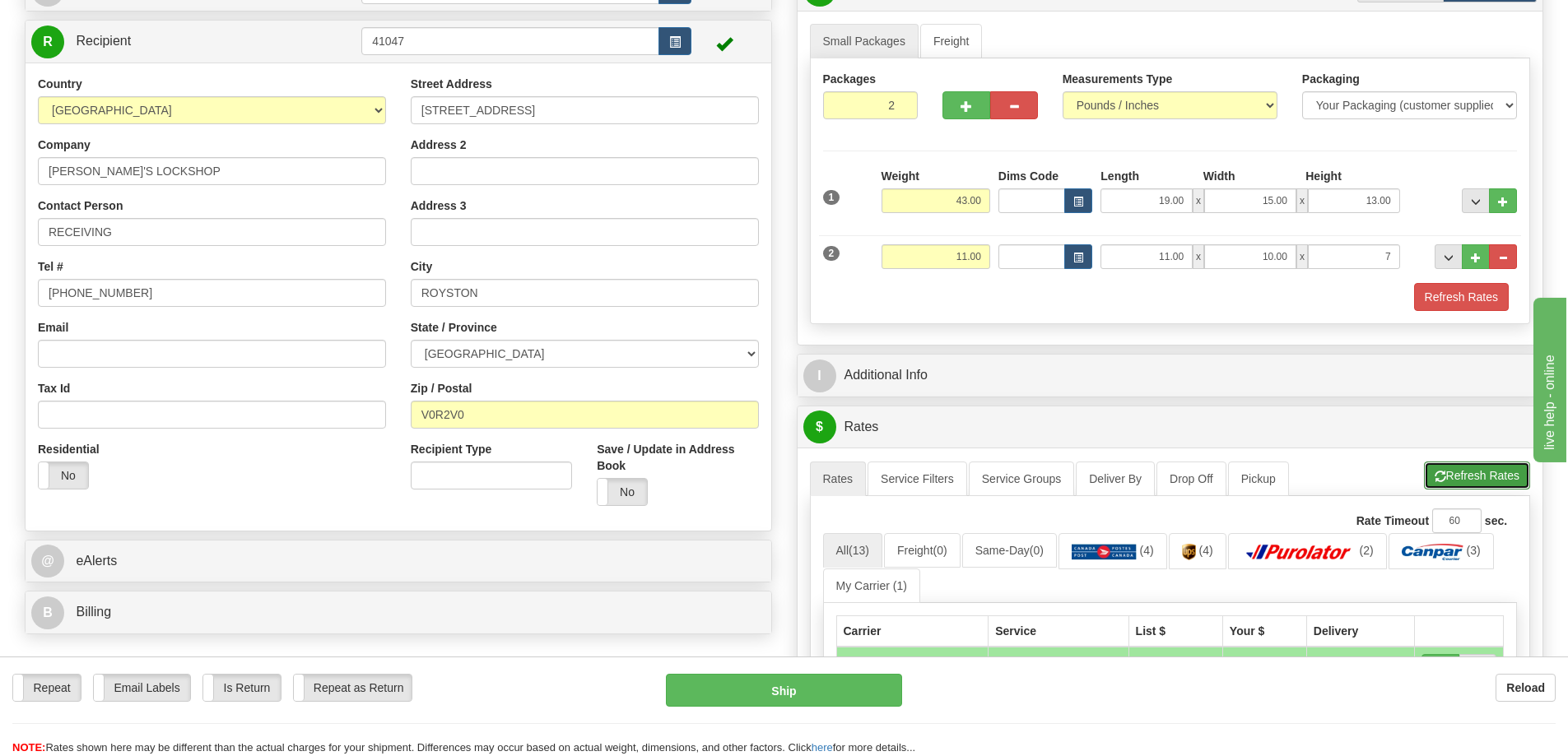
type input "7.00"
click at [1455, 480] on button "Refresh Rates" at bounding box center [1476, 475] width 106 height 28
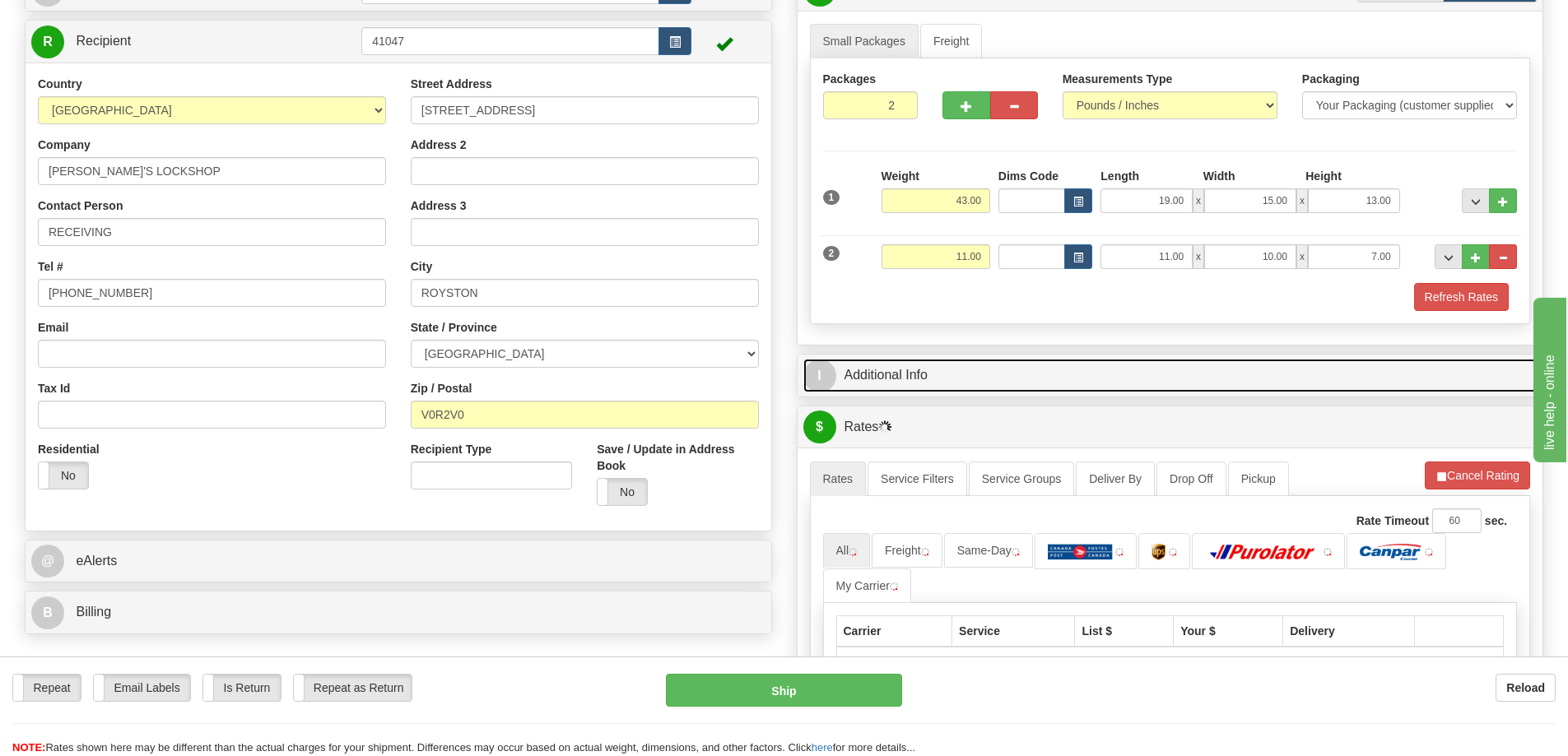
click at [900, 378] on link "I Additional Info" at bounding box center [1171, 375] width 734 height 34
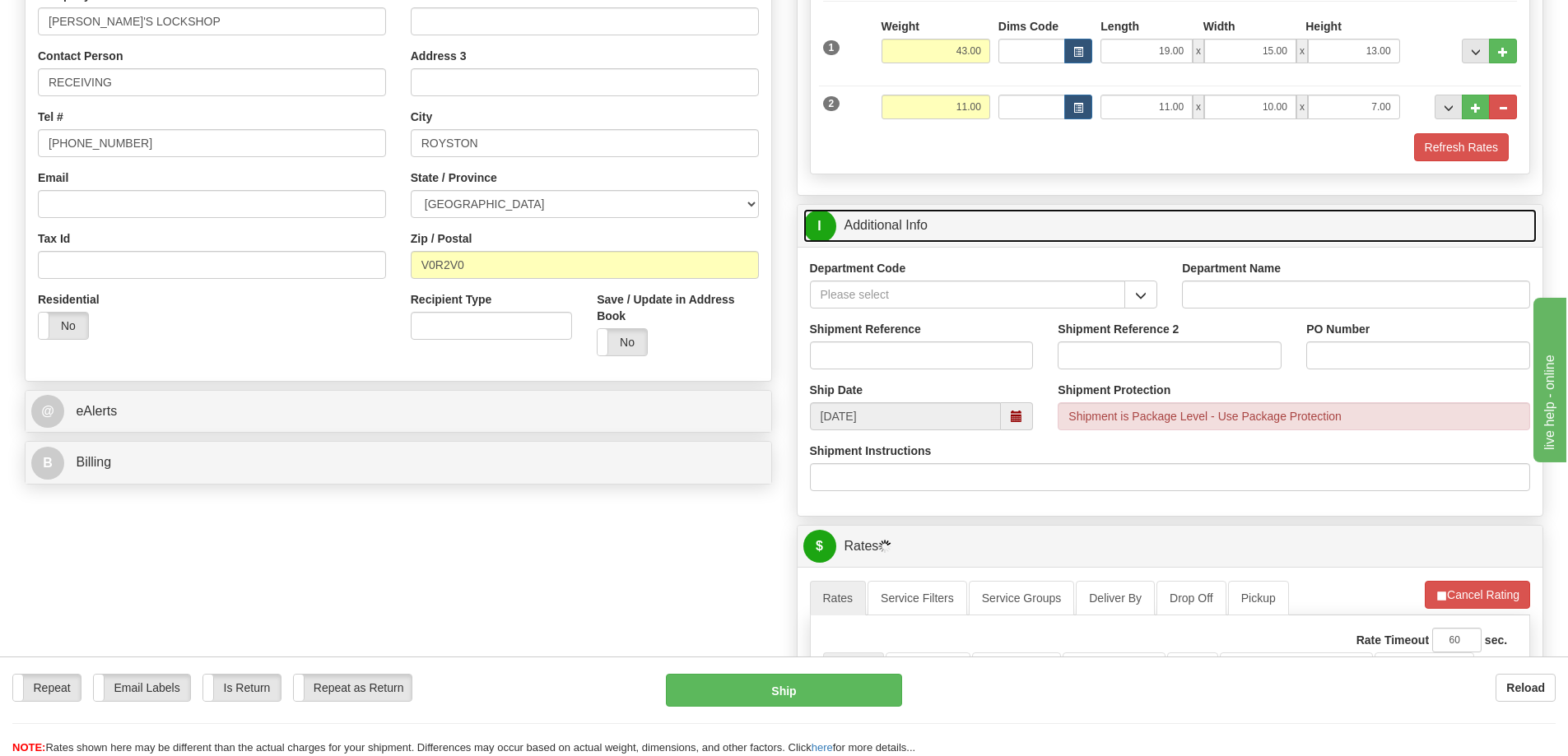
scroll to position [329, 0]
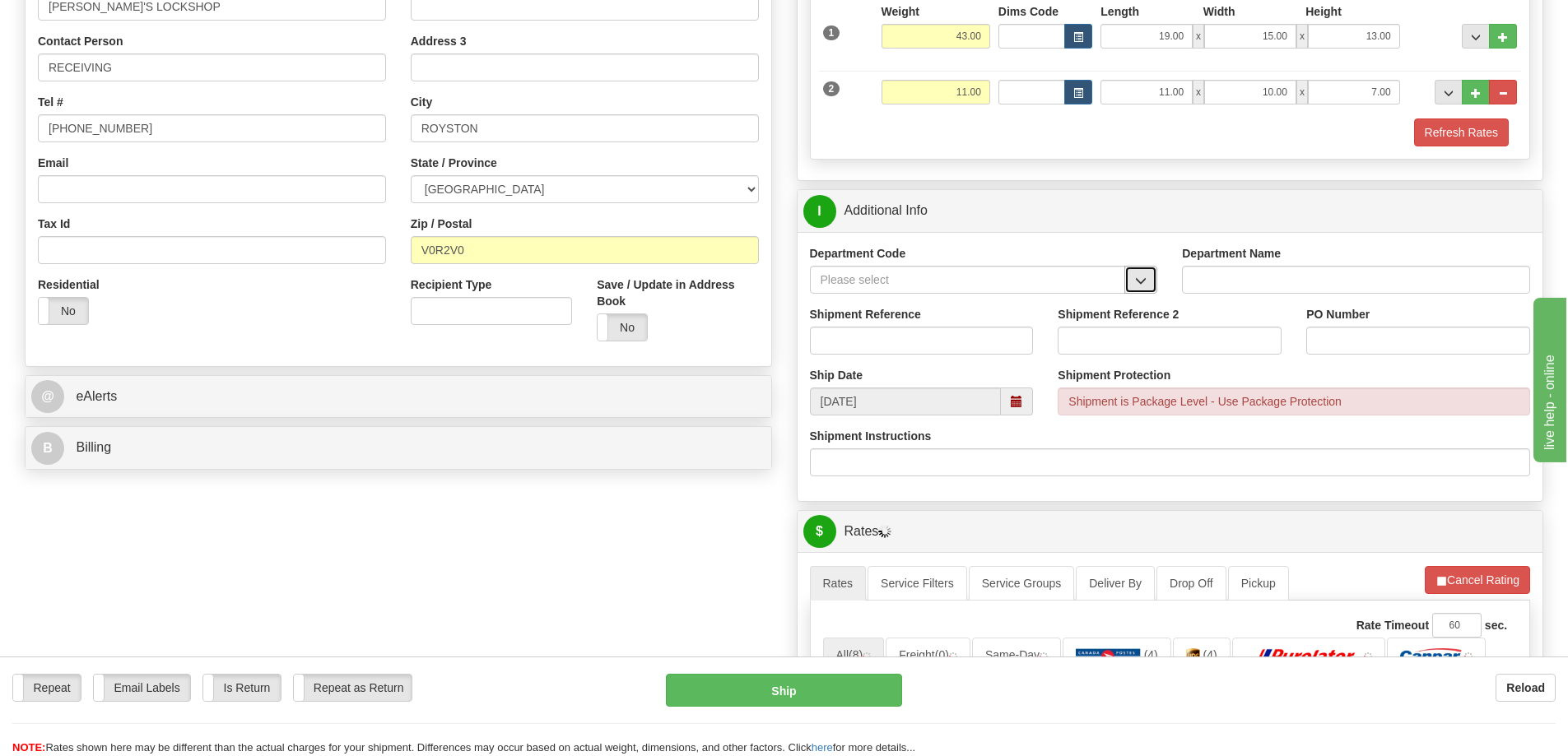
click at [1135, 281] on span "button" at bounding box center [1141, 281] width 12 height 11
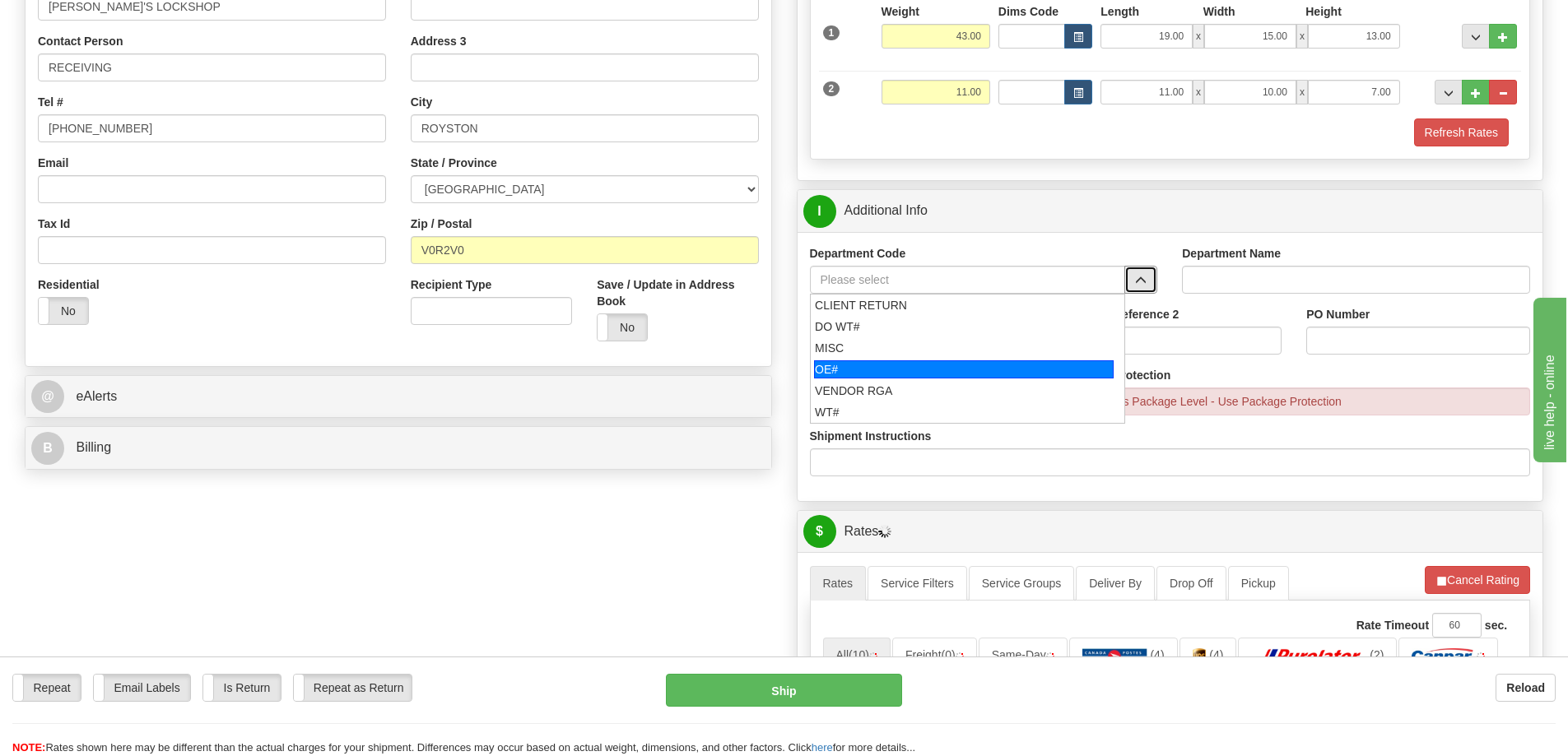
click at [995, 375] on div "OE#" at bounding box center [964, 370] width 299 height 18
type input "OE#"
type input "ORDERS"
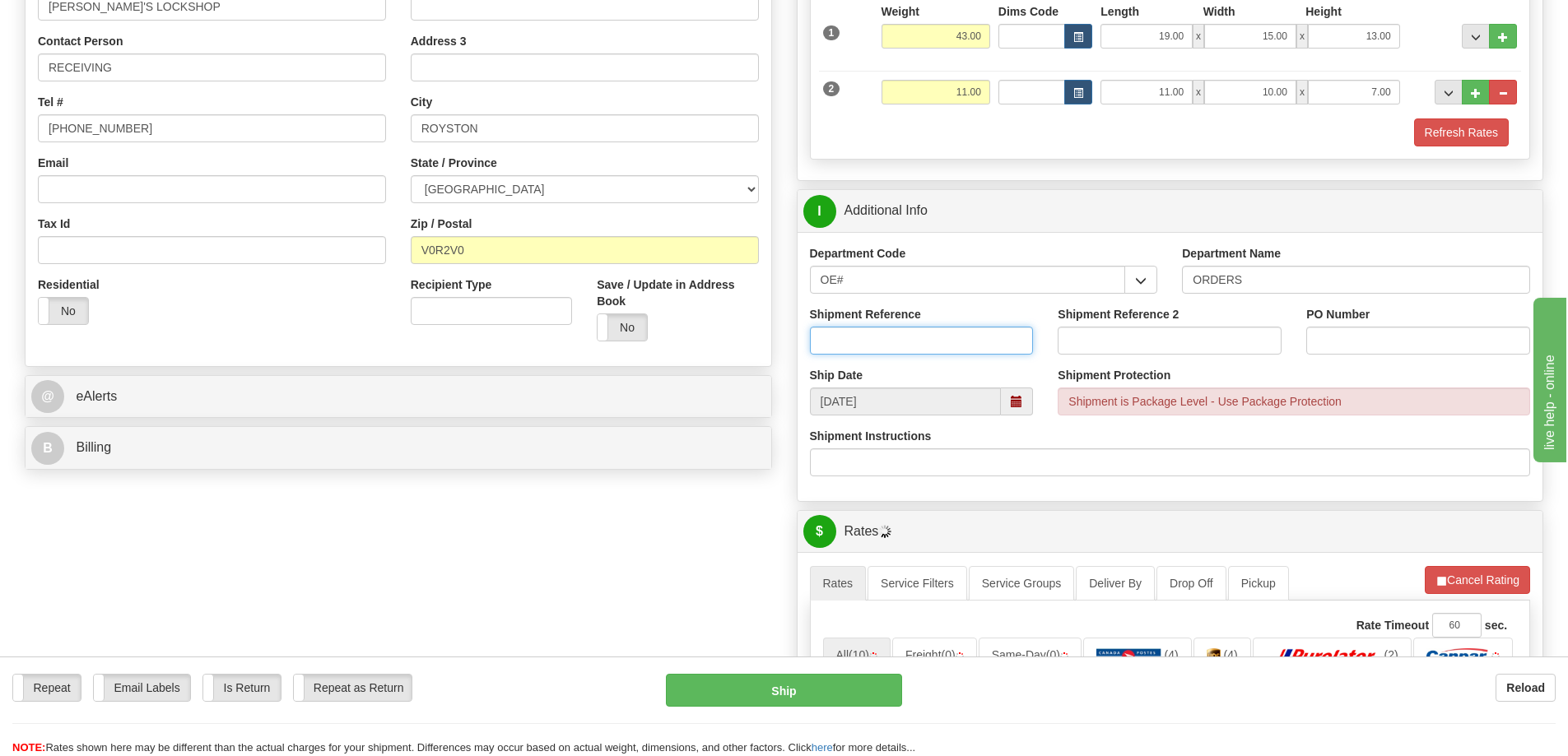
click at [922, 342] on input "Shipment Reference" at bounding box center [922, 340] width 224 height 28
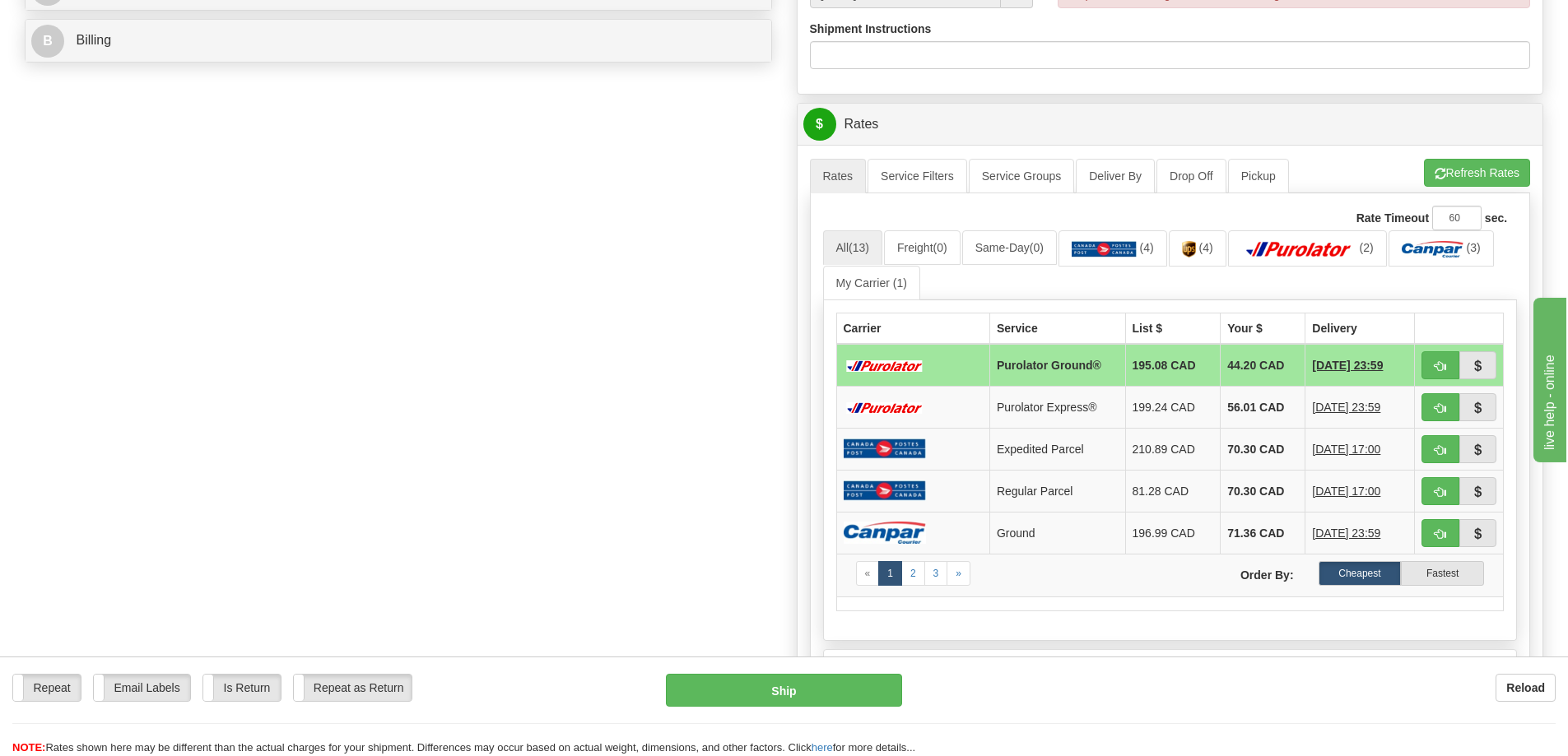
scroll to position [740, 0]
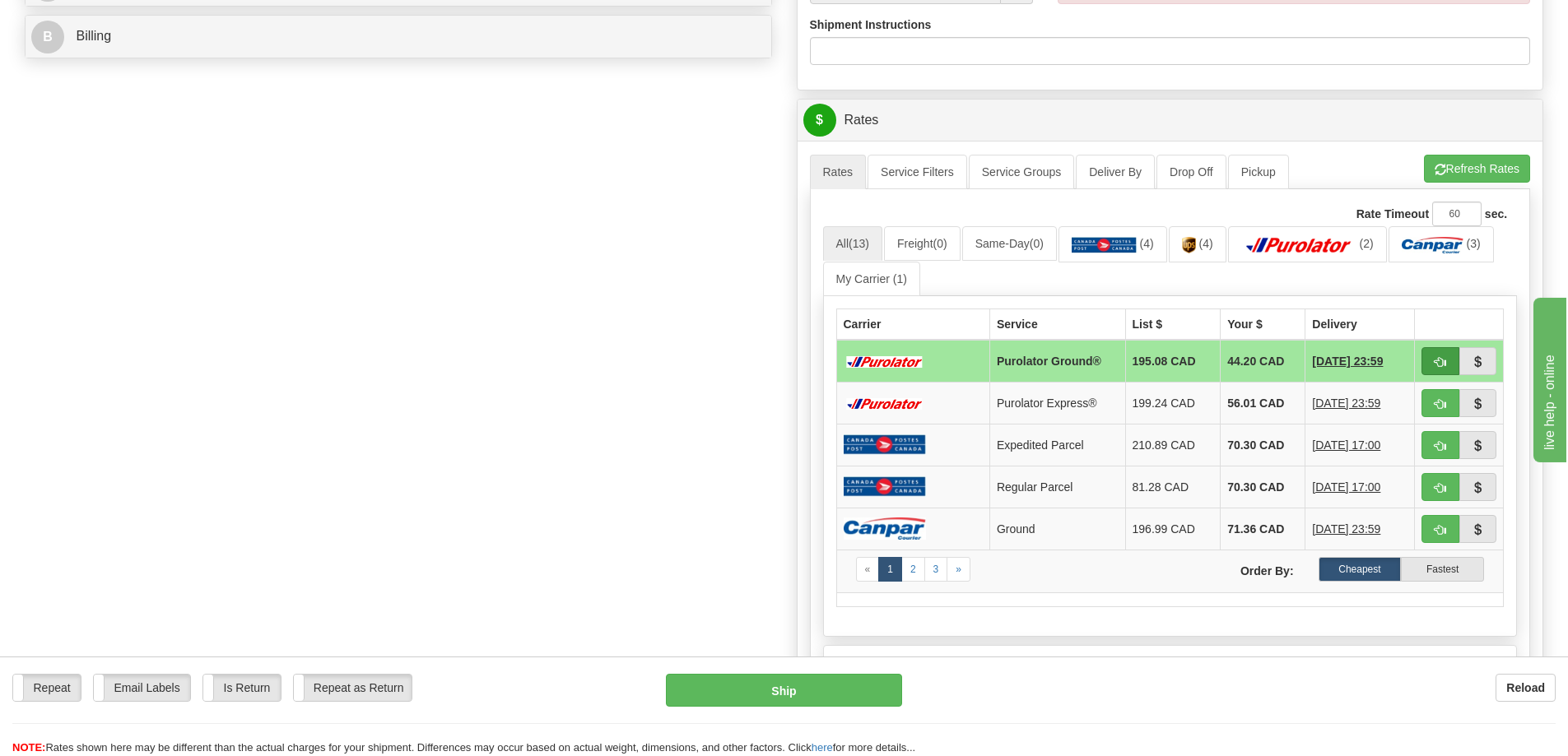
type input "60033249-00"
click at [1432, 361] on button "button" at bounding box center [1439, 360] width 38 height 28
type input "260"
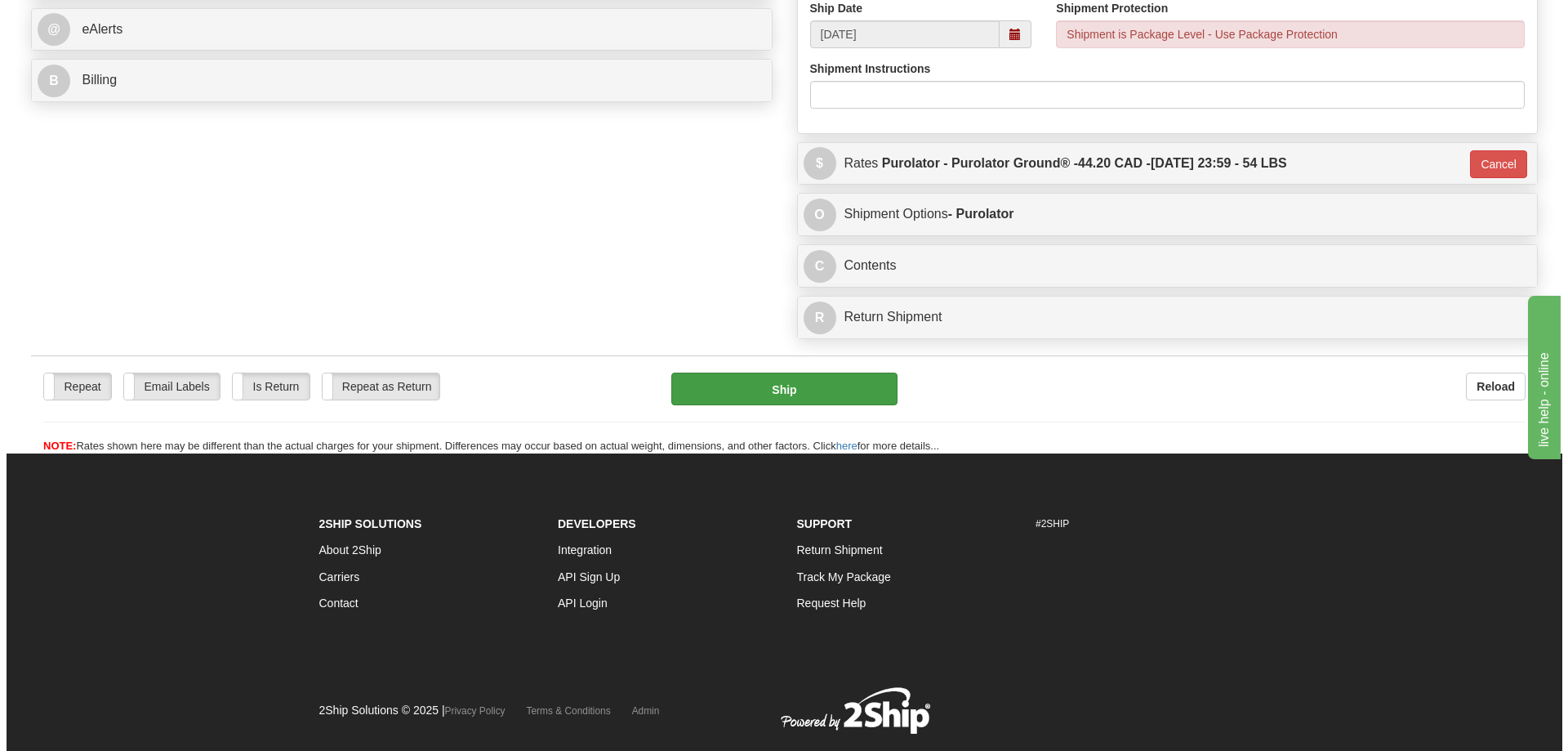
scroll to position [597, 0]
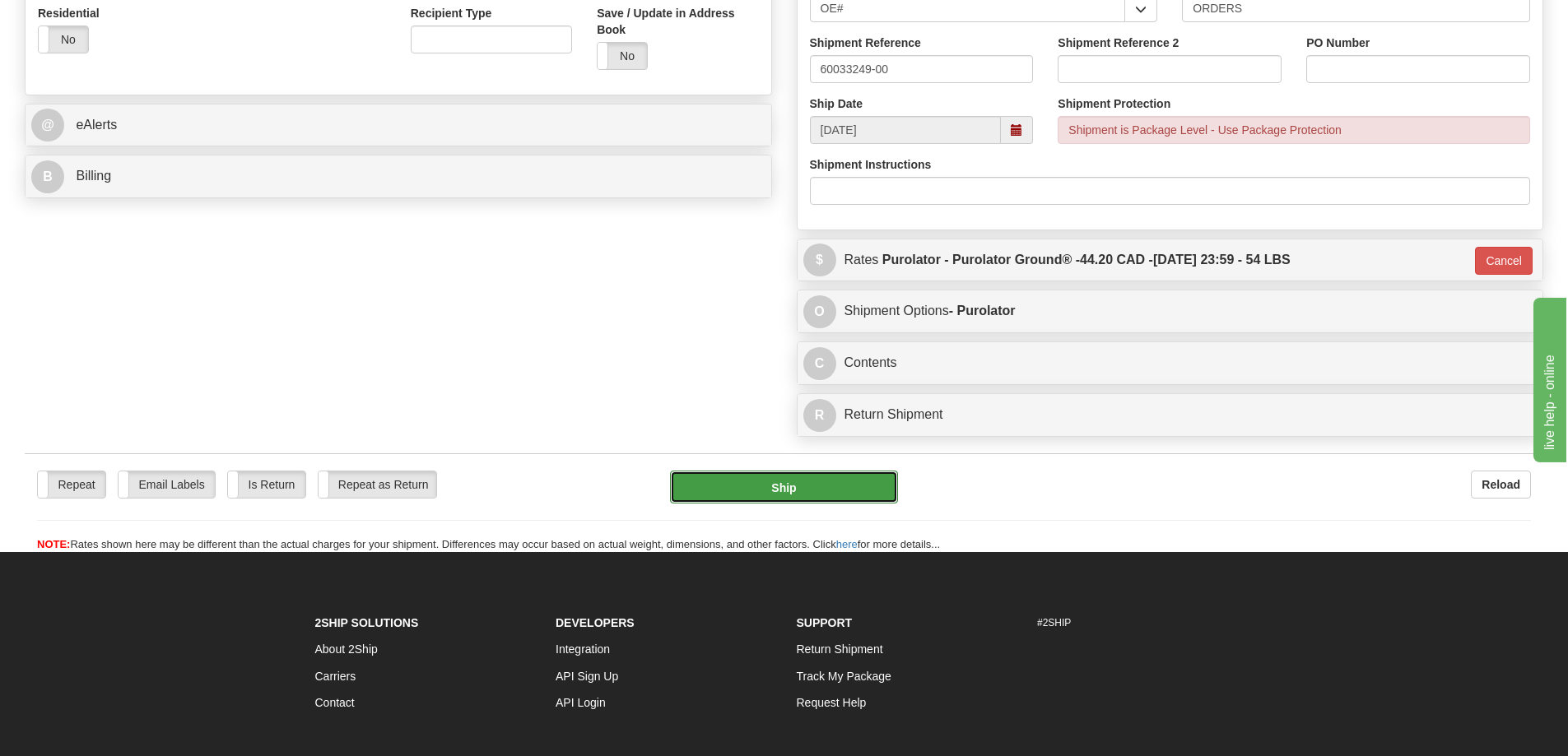
click at [795, 492] on button "Ship" at bounding box center [783, 486] width 228 height 33
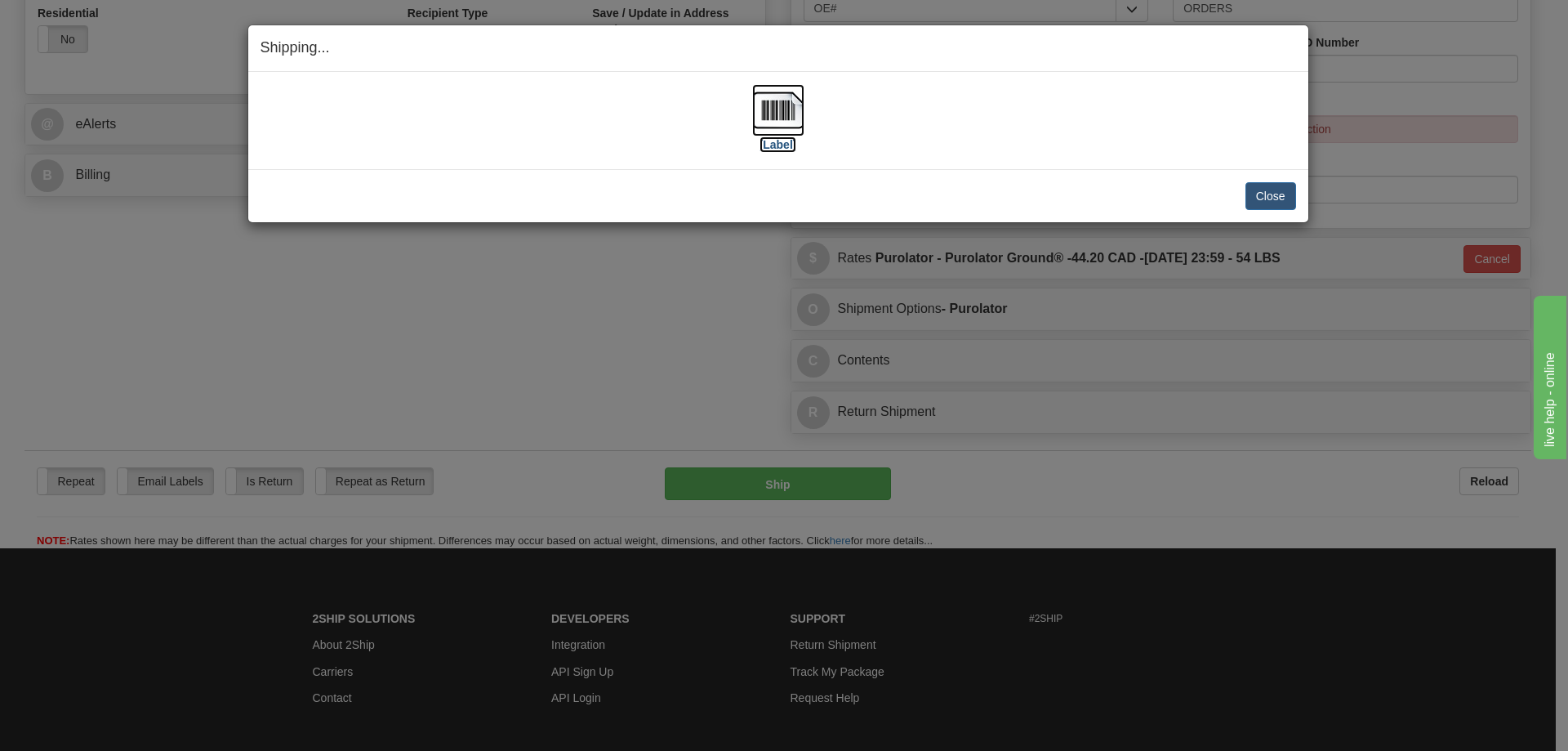
click at [786, 103] on img at bounding box center [778, 110] width 53 height 53
click at [1267, 196] on button "Close" at bounding box center [1271, 195] width 51 height 28
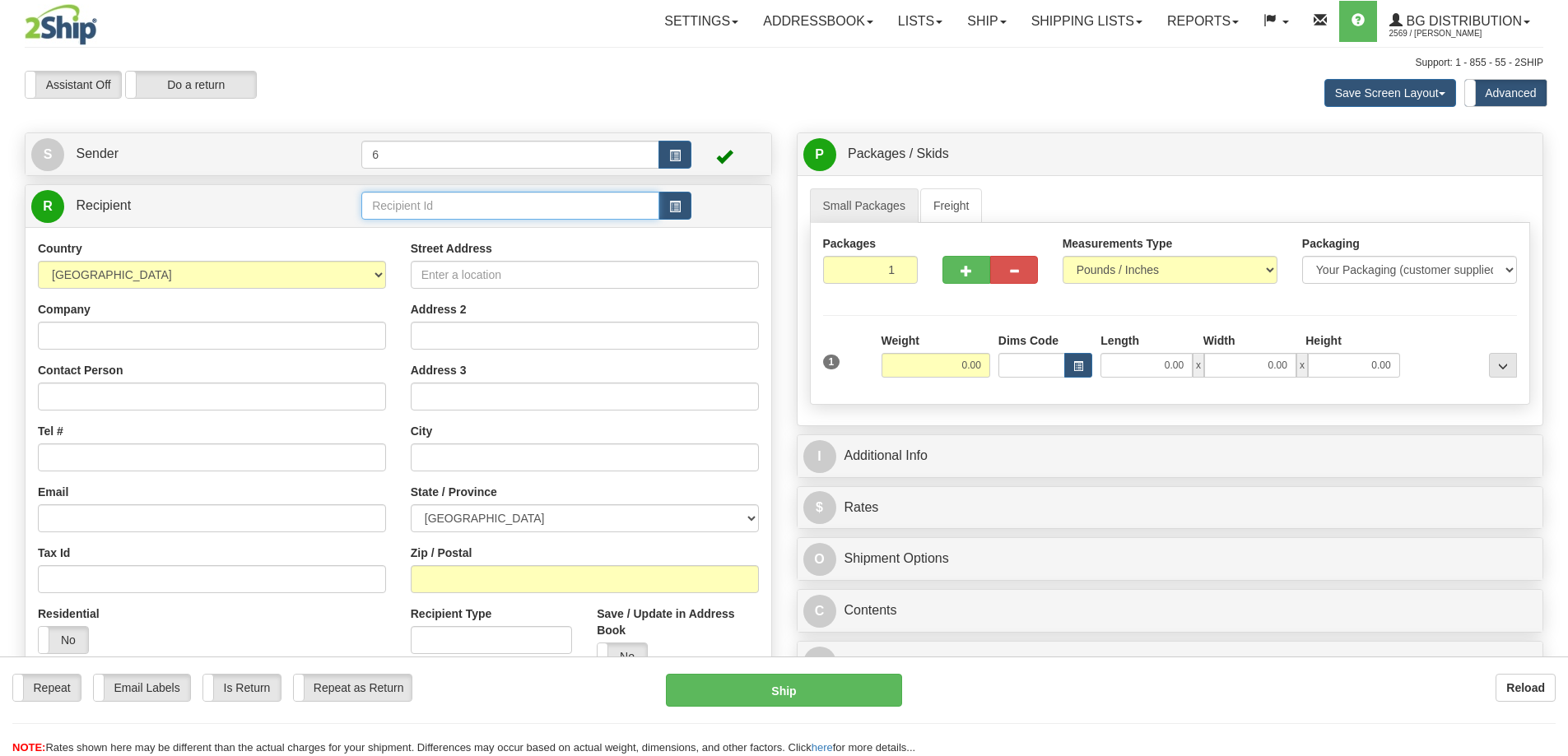
click at [455, 211] on input "text" at bounding box center [510, 205] width 298 height 28
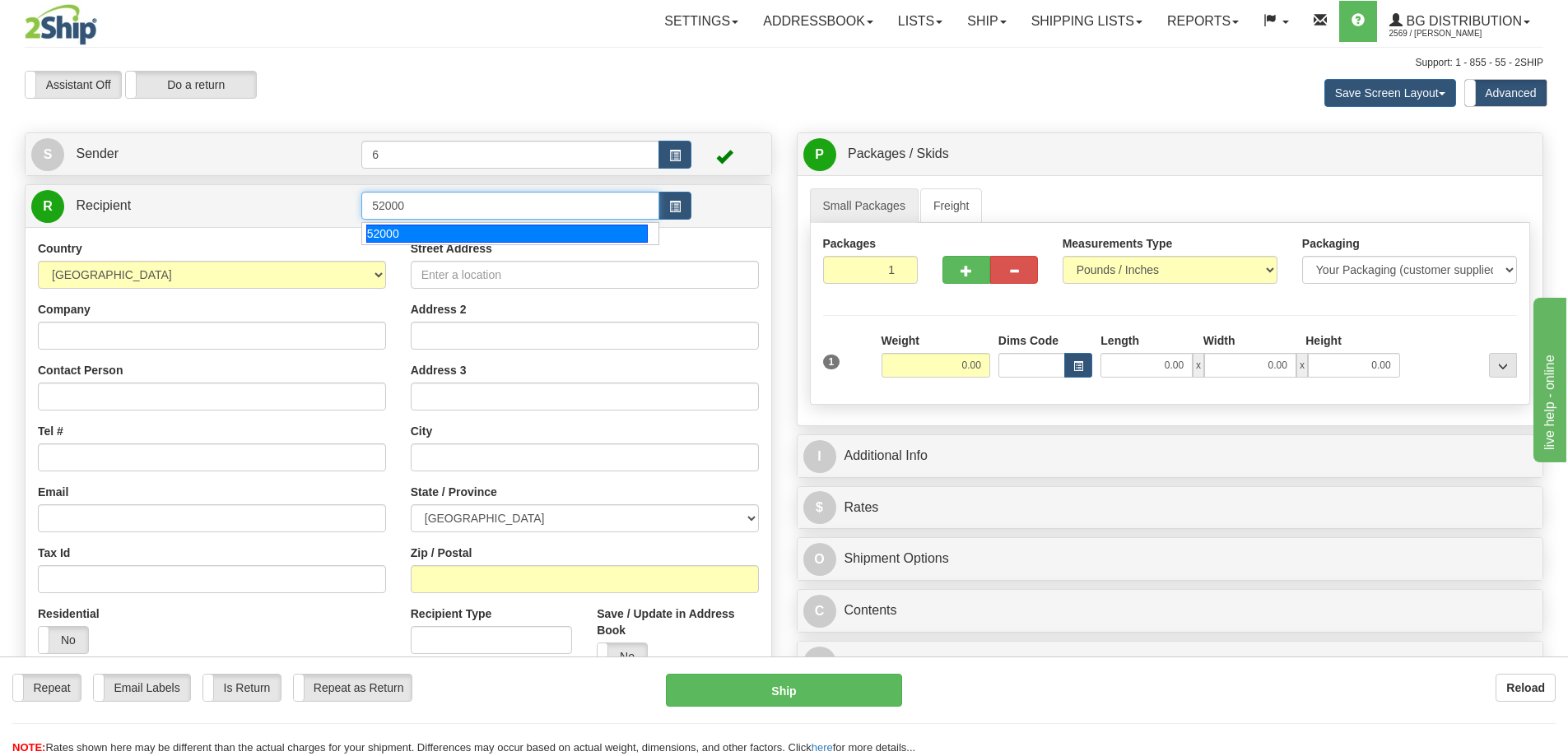
click at [445, 234] on div "52000" at bounding box center [508, 234] width 282 height 18
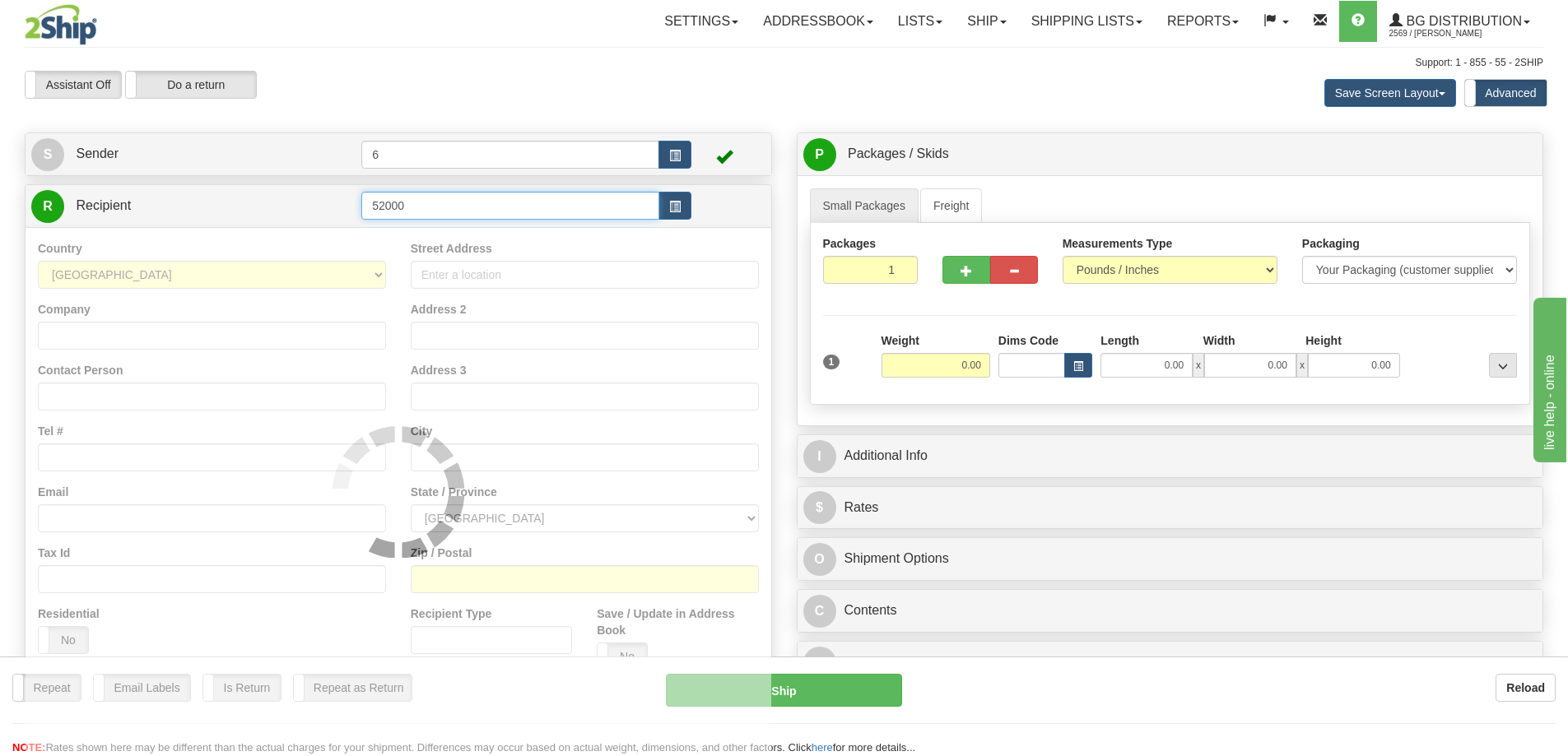
type input "52000"
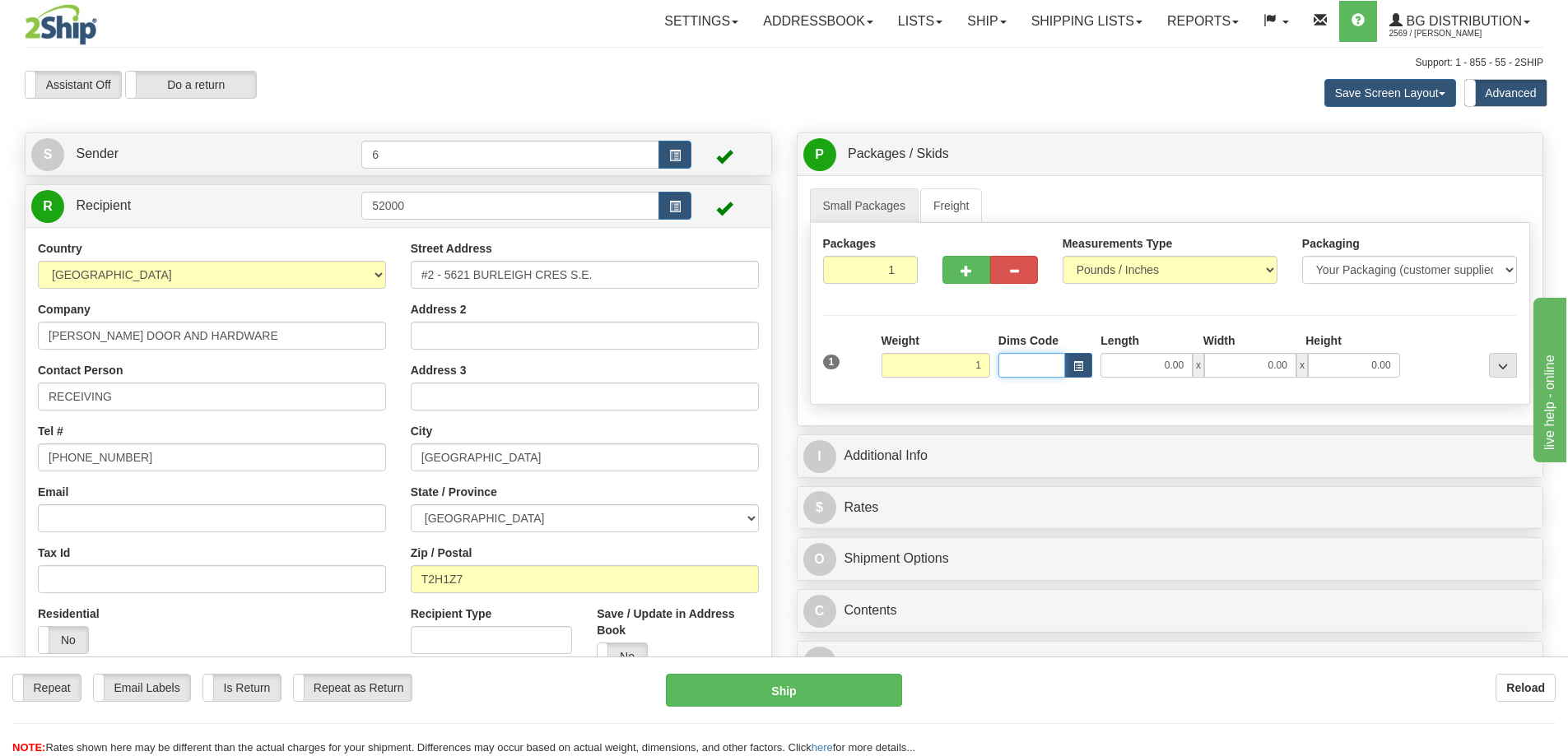
type input "1.00"
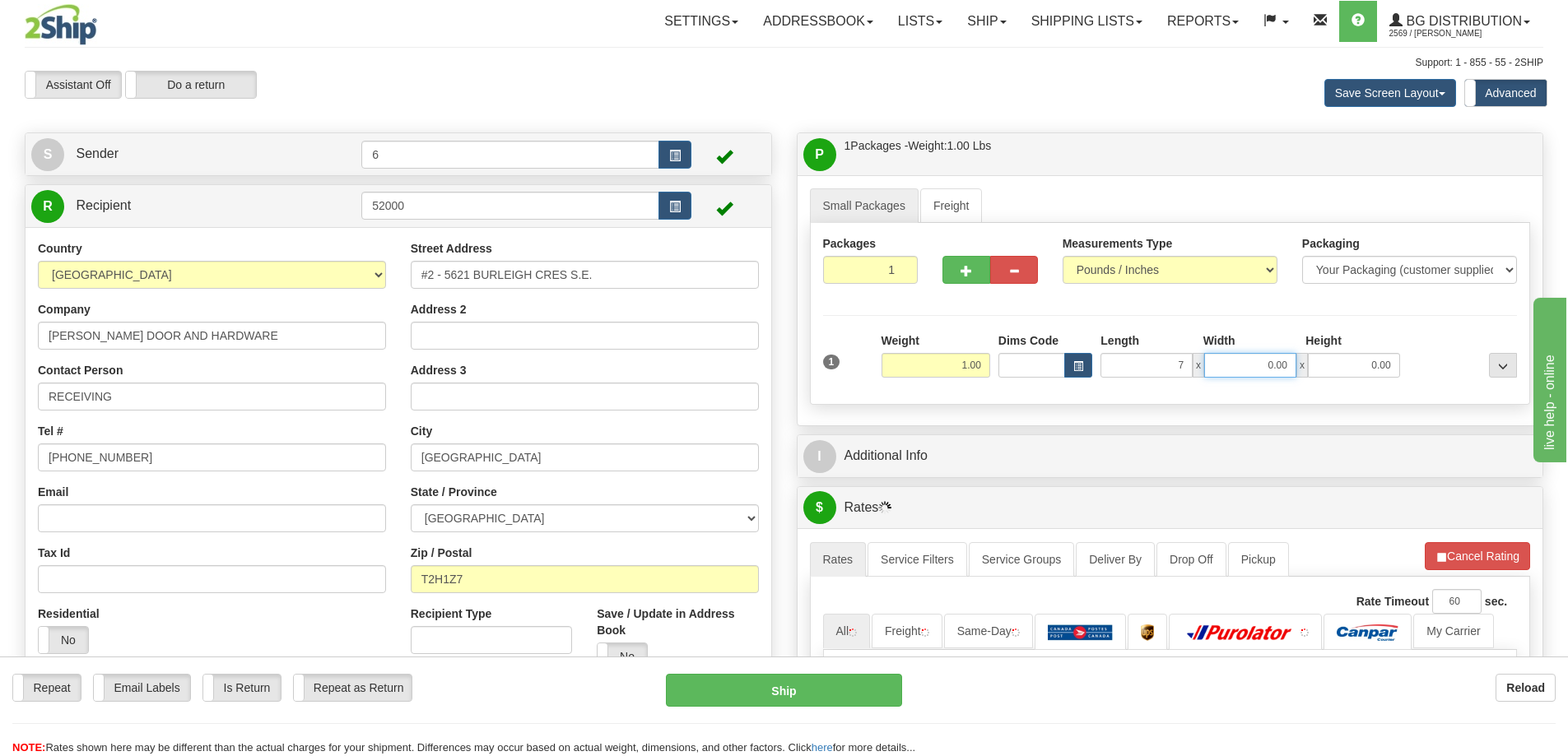
type input "7.00"
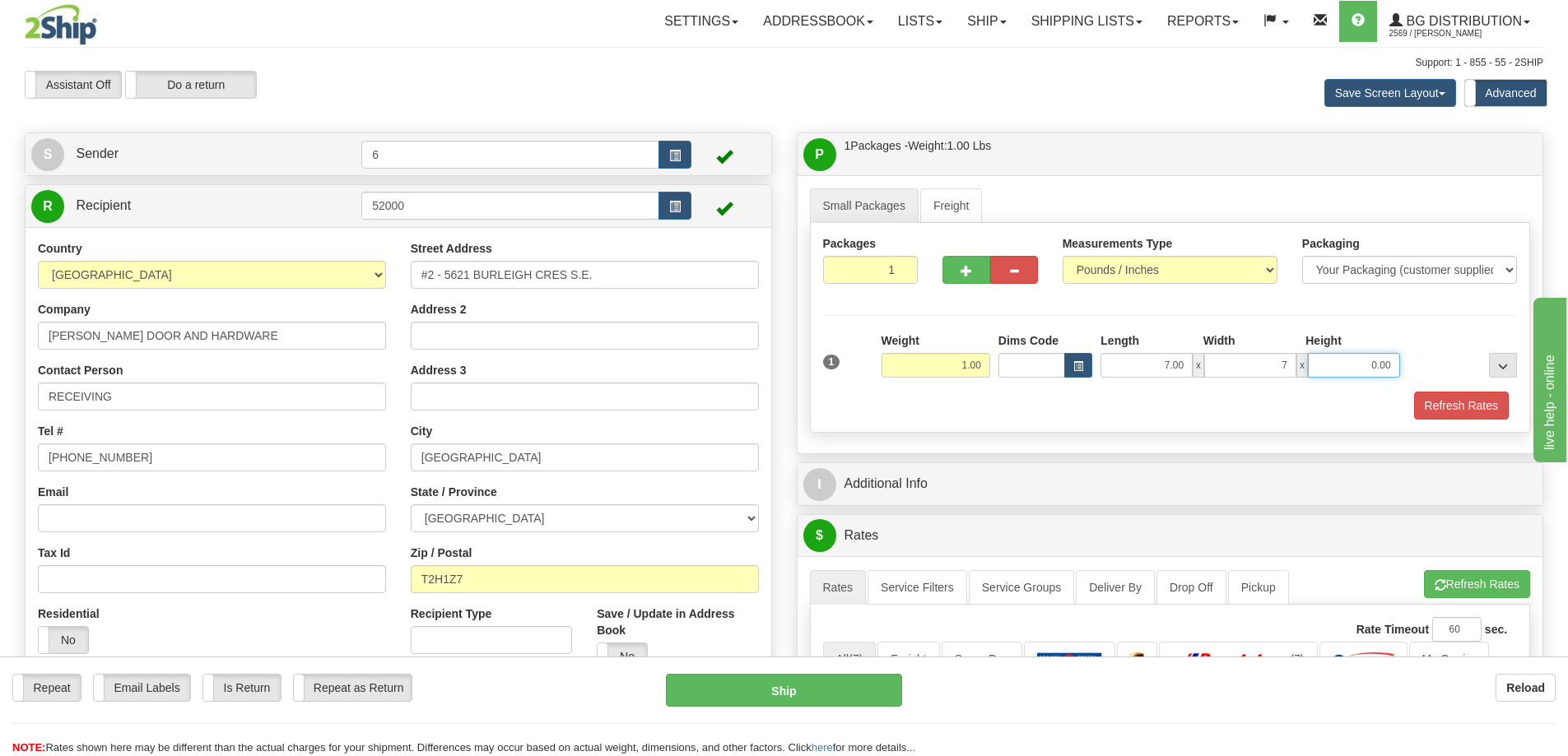
type input "7.00"
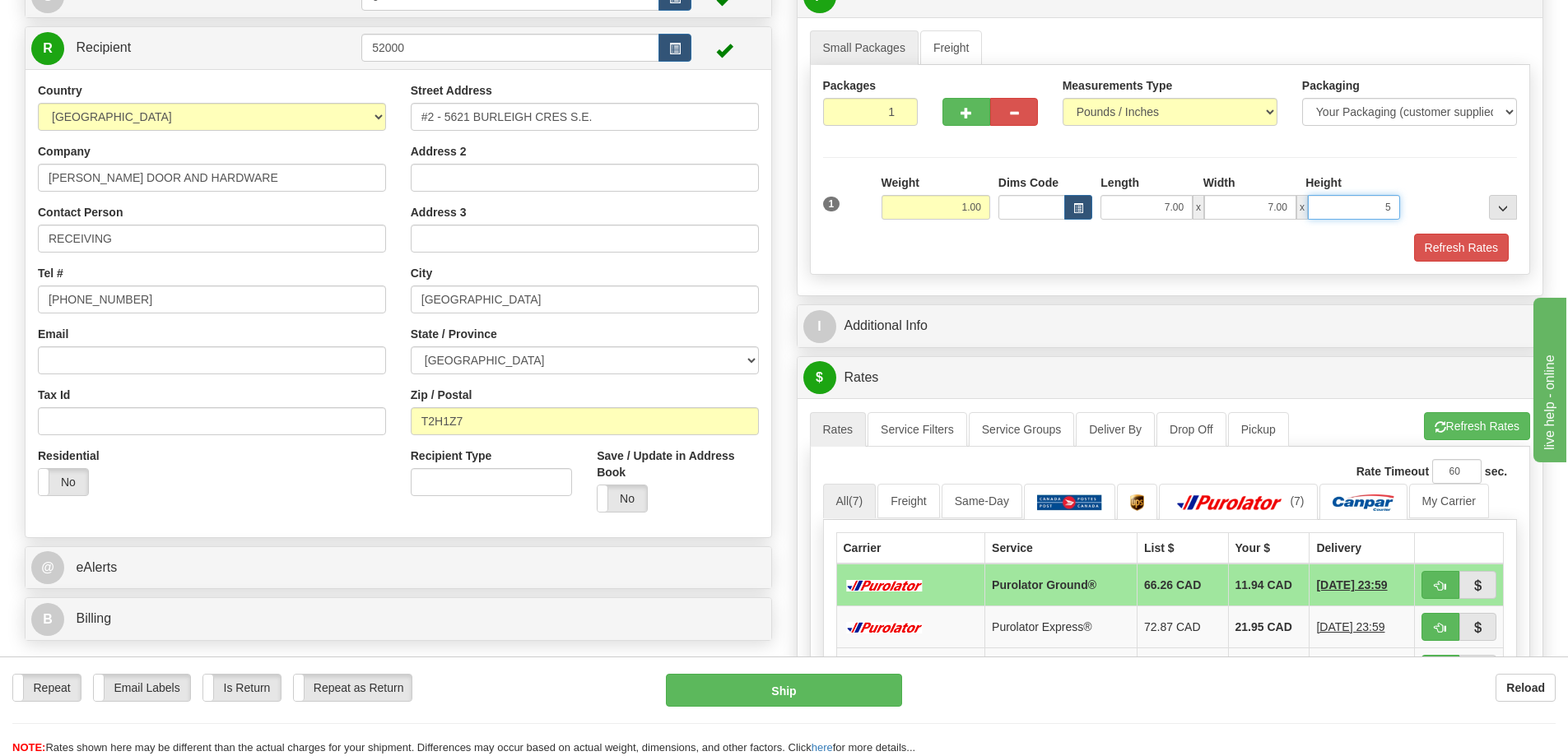
scroll to position [165, 0]
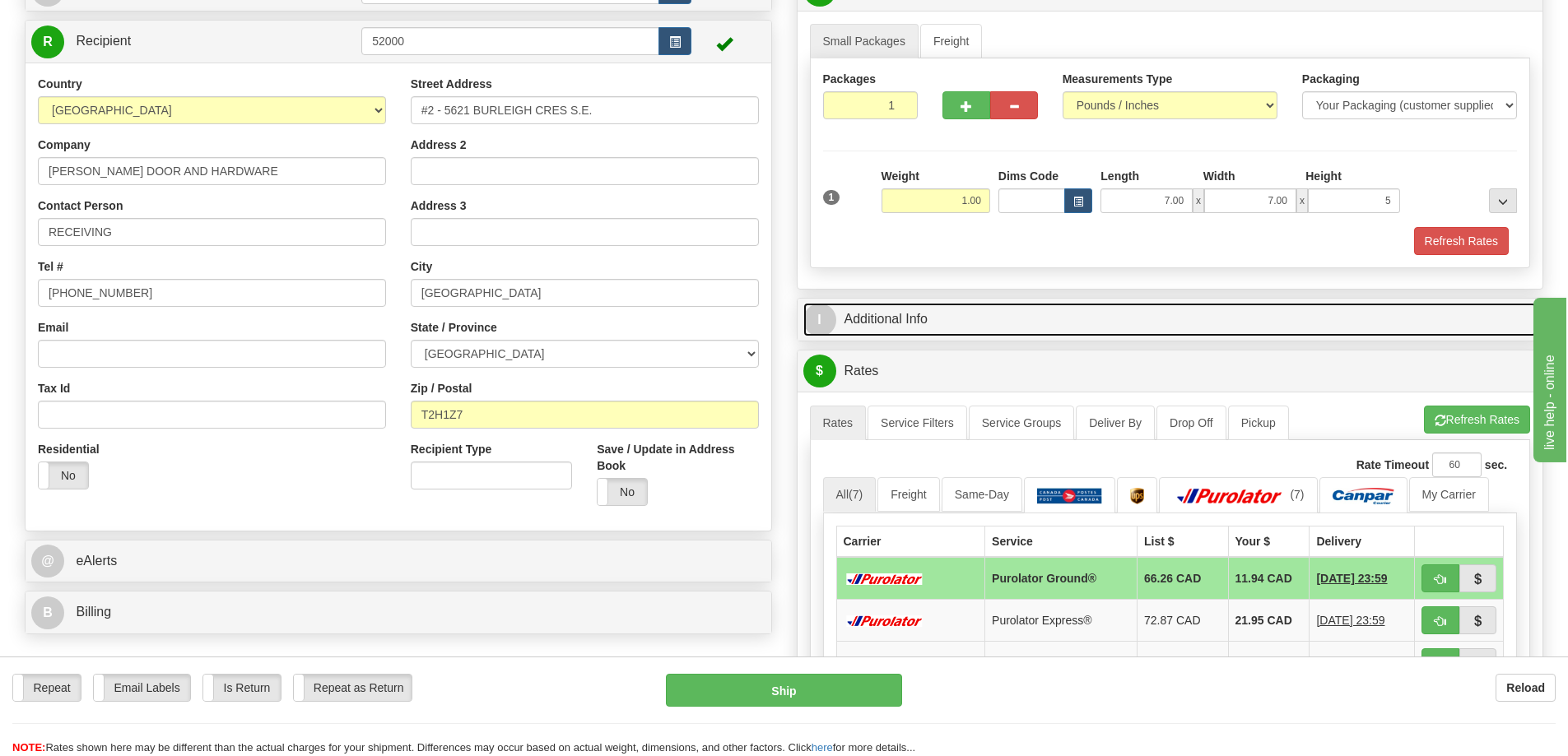
type input "5.00"
click at [927, 318] on link "I Additional Info" at bounding box center [1171, 319] width 734 height 34
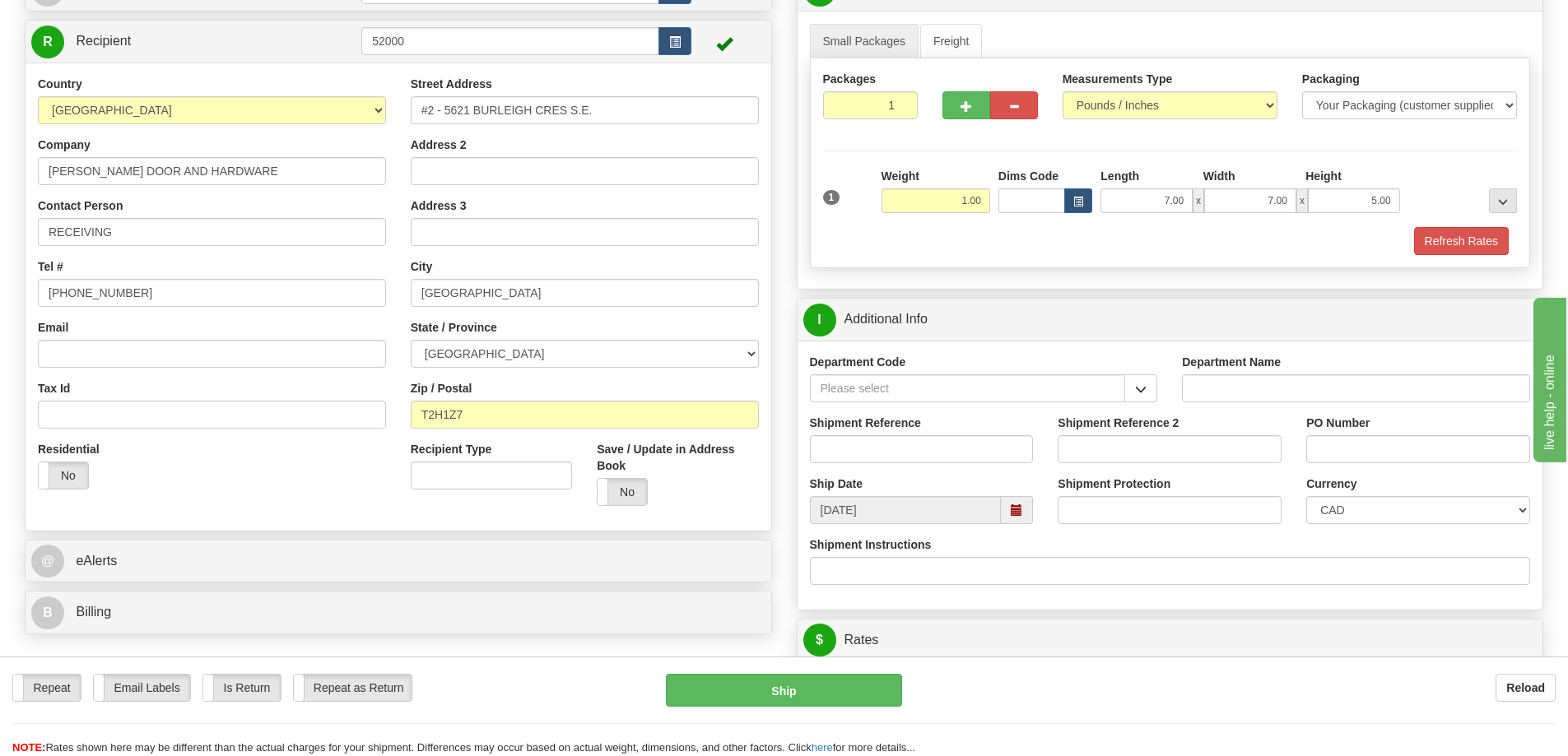
click at [1161, 392] on div "Department Code" at bounding box center [984, 384] width 373 height 60
click at [1150, 393] on button "button" at bounding box center [1140, 388] width 33 height 28
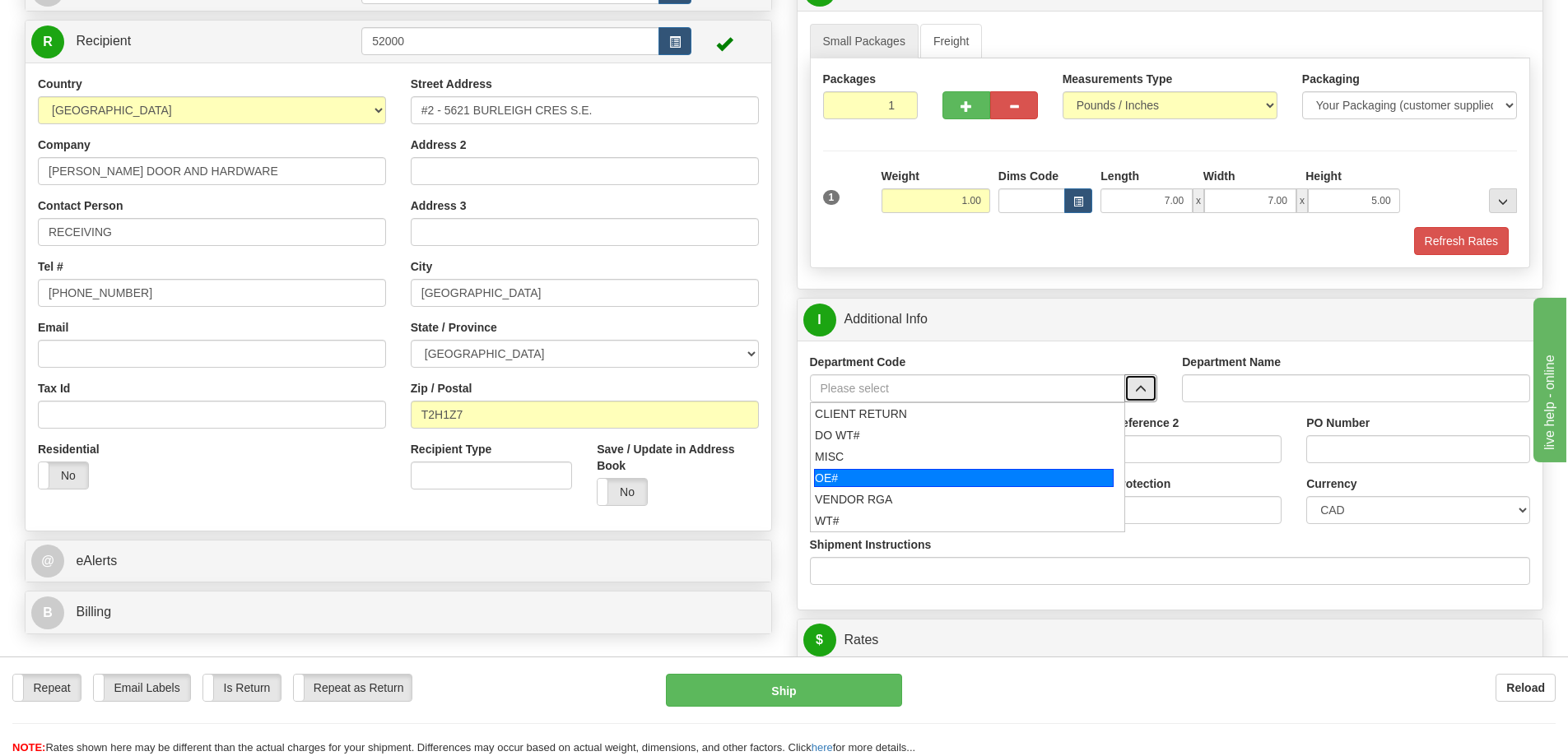
click at [870, 487] on div "OE#" at bounding box center [964, 478] width 299 height 18
type input "OE#"
type input "ORDERS"
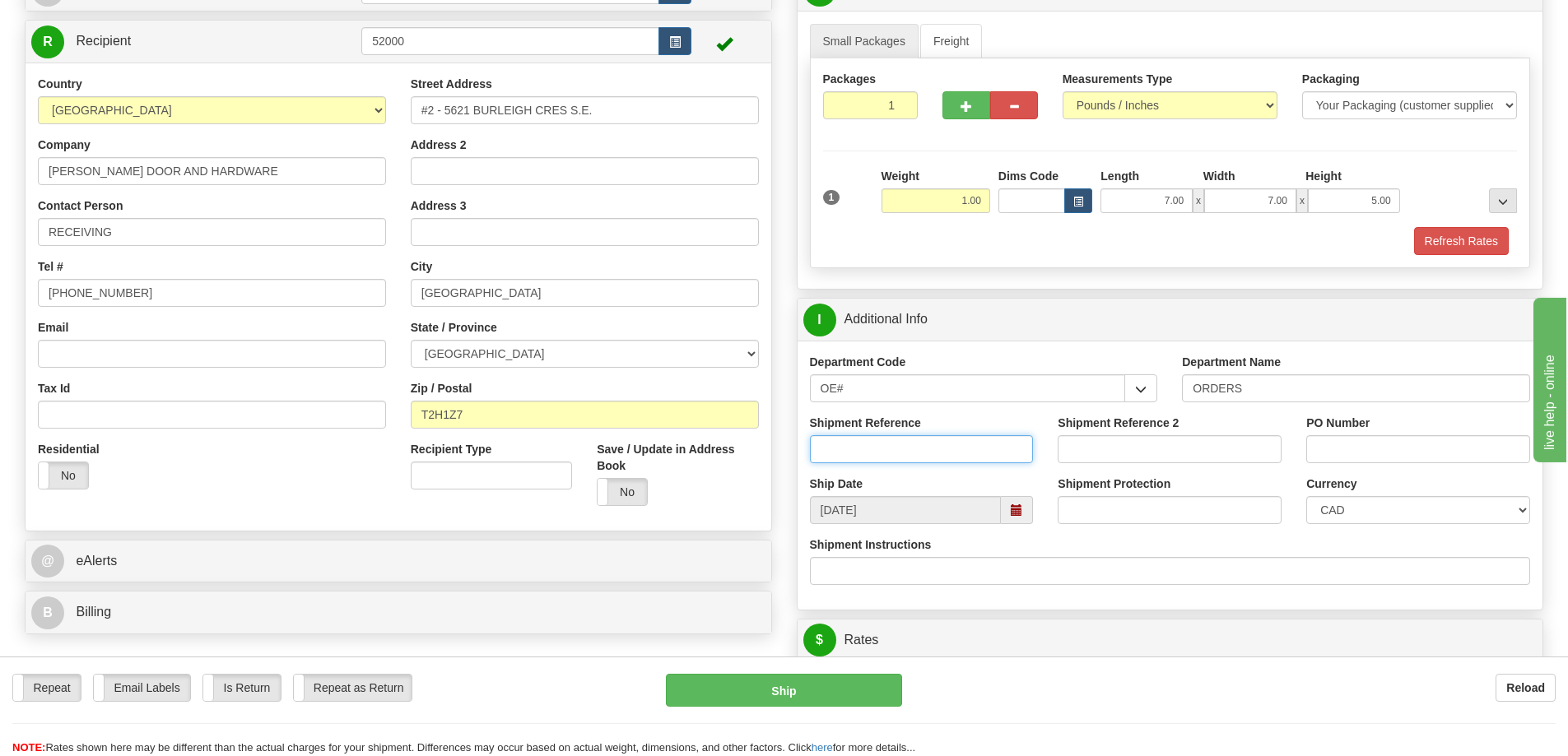
click at [882, 455] on input "Shipment Reference" at bounding box center [922, 449] width 224 height 28
type input "60033820"
click at [1371, 454] on input "PO Number" at bounding box center [1418, 449] width 224 height 28
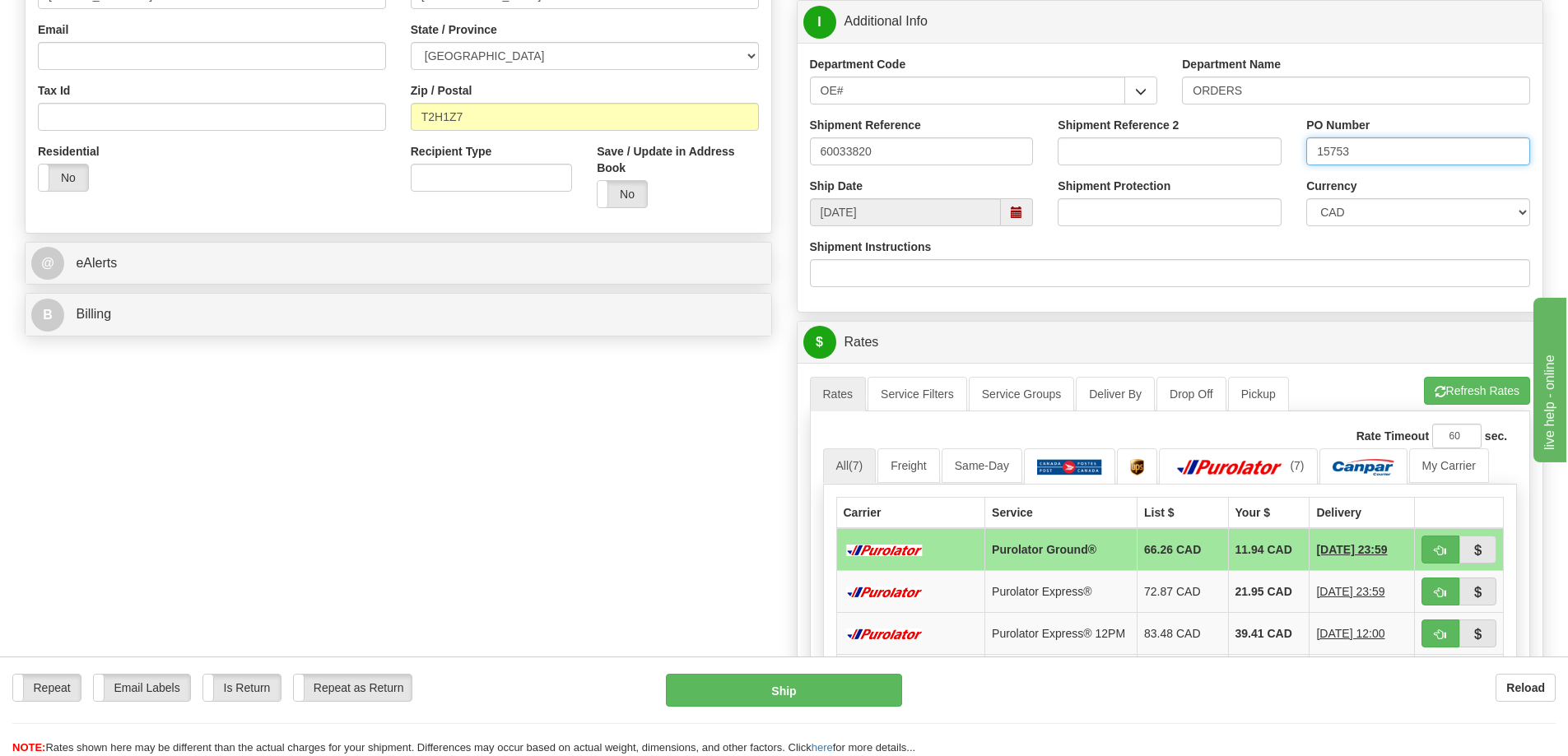
scroll to position [494, 0]
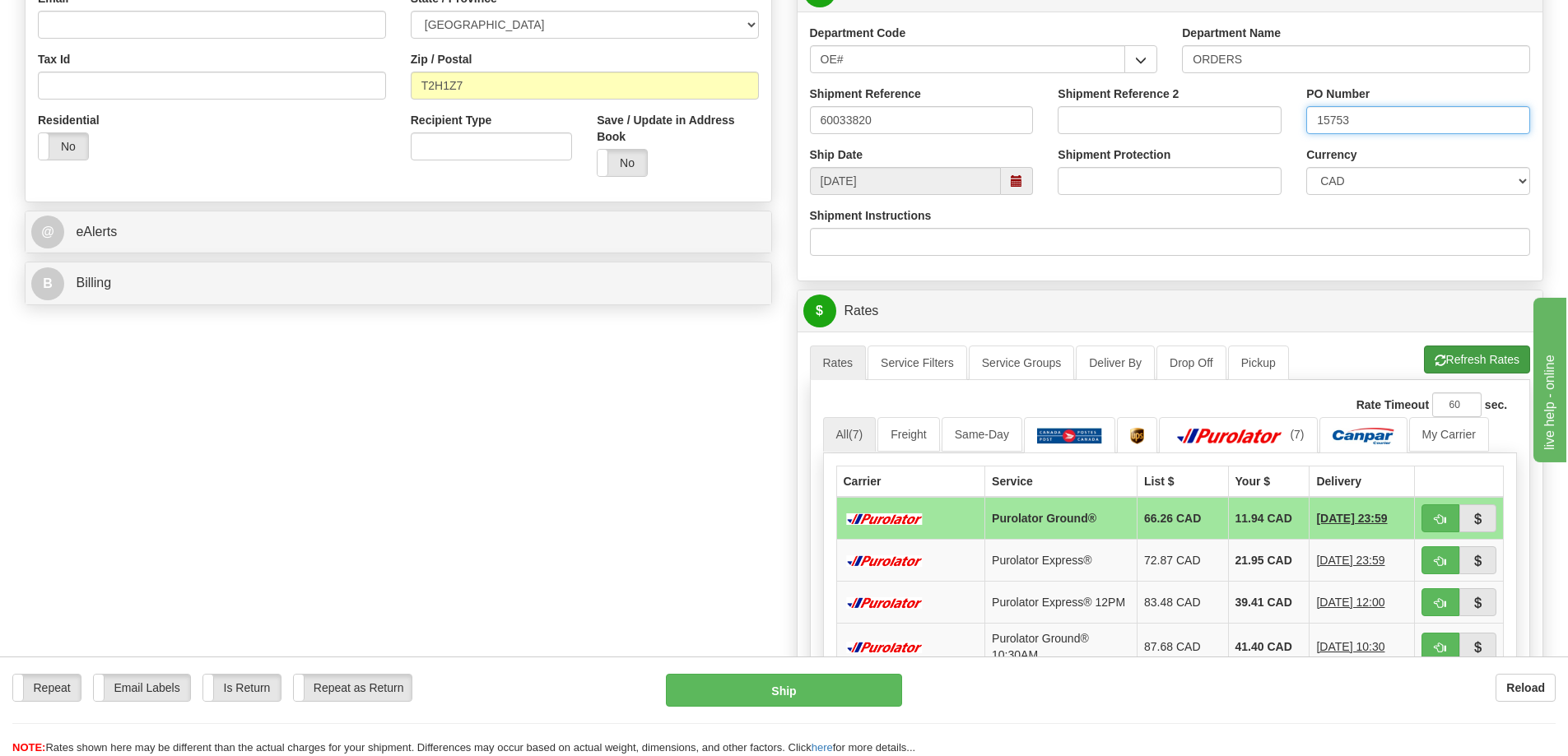
type input "15753"
click at [1453, 349] on button "Refresh Rates" at bounding box center [1476, 359] width 106 height 28
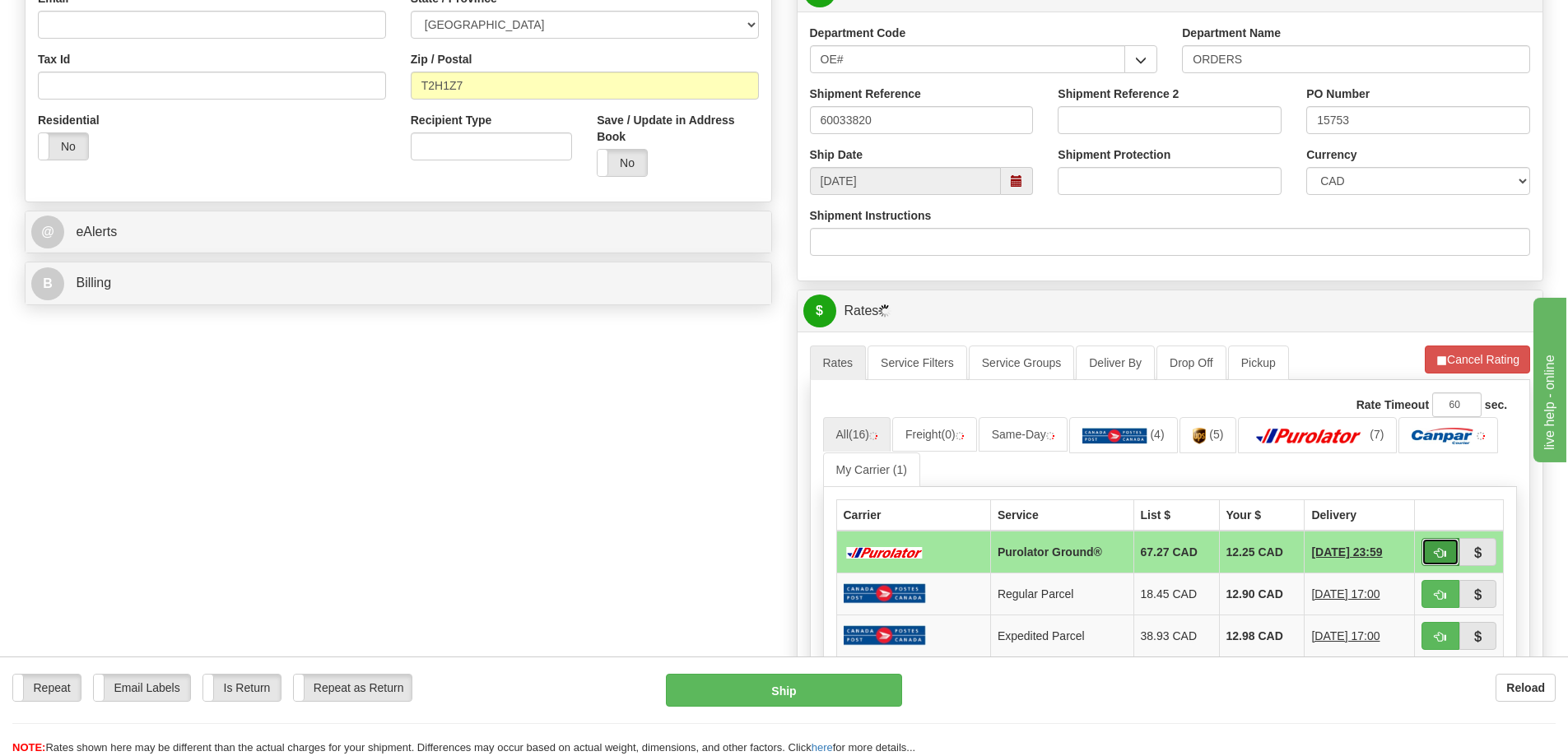
click at [1442, 558] on span "button" at bounding box center [1440, 553] width 12 height 11
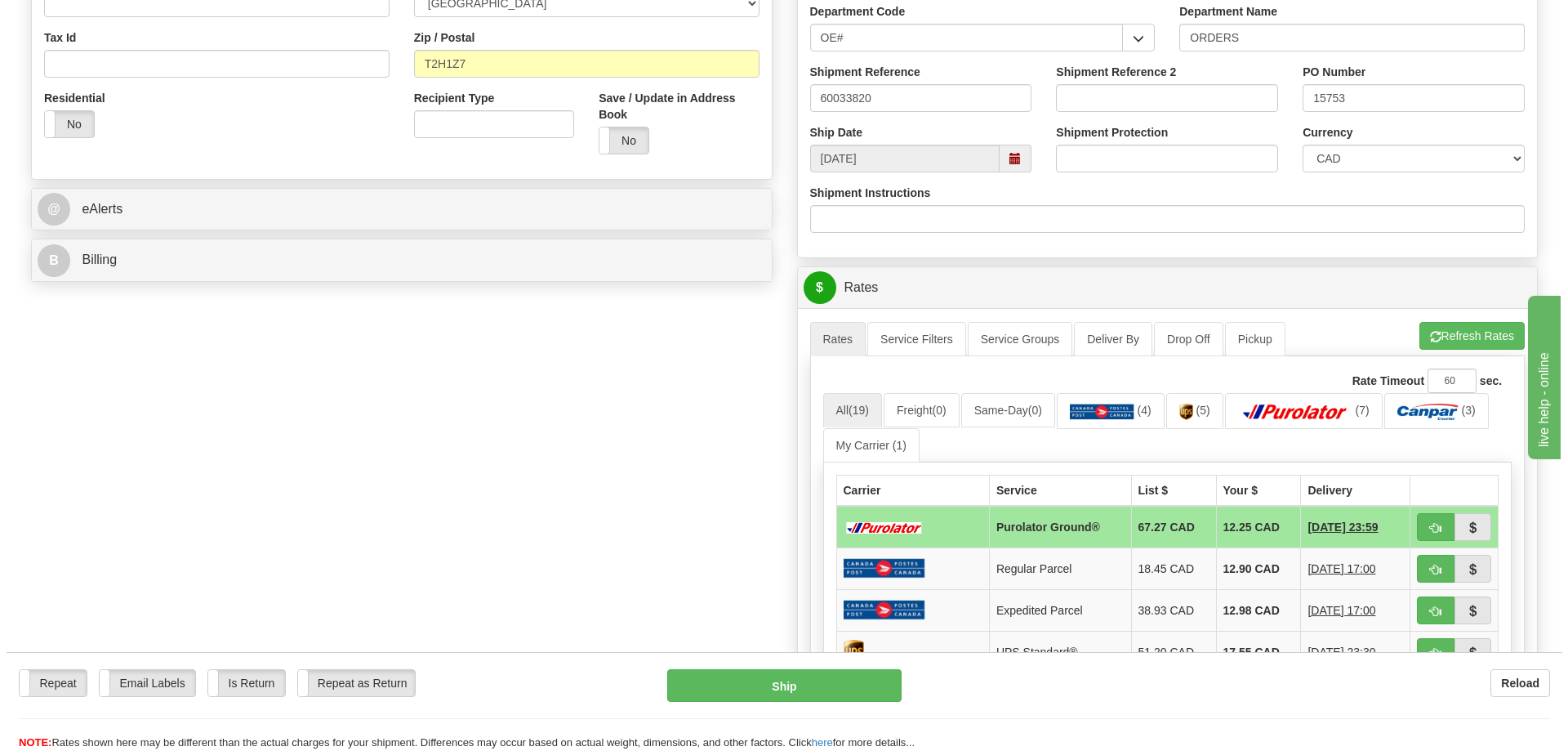
scroll to position [572, 0]
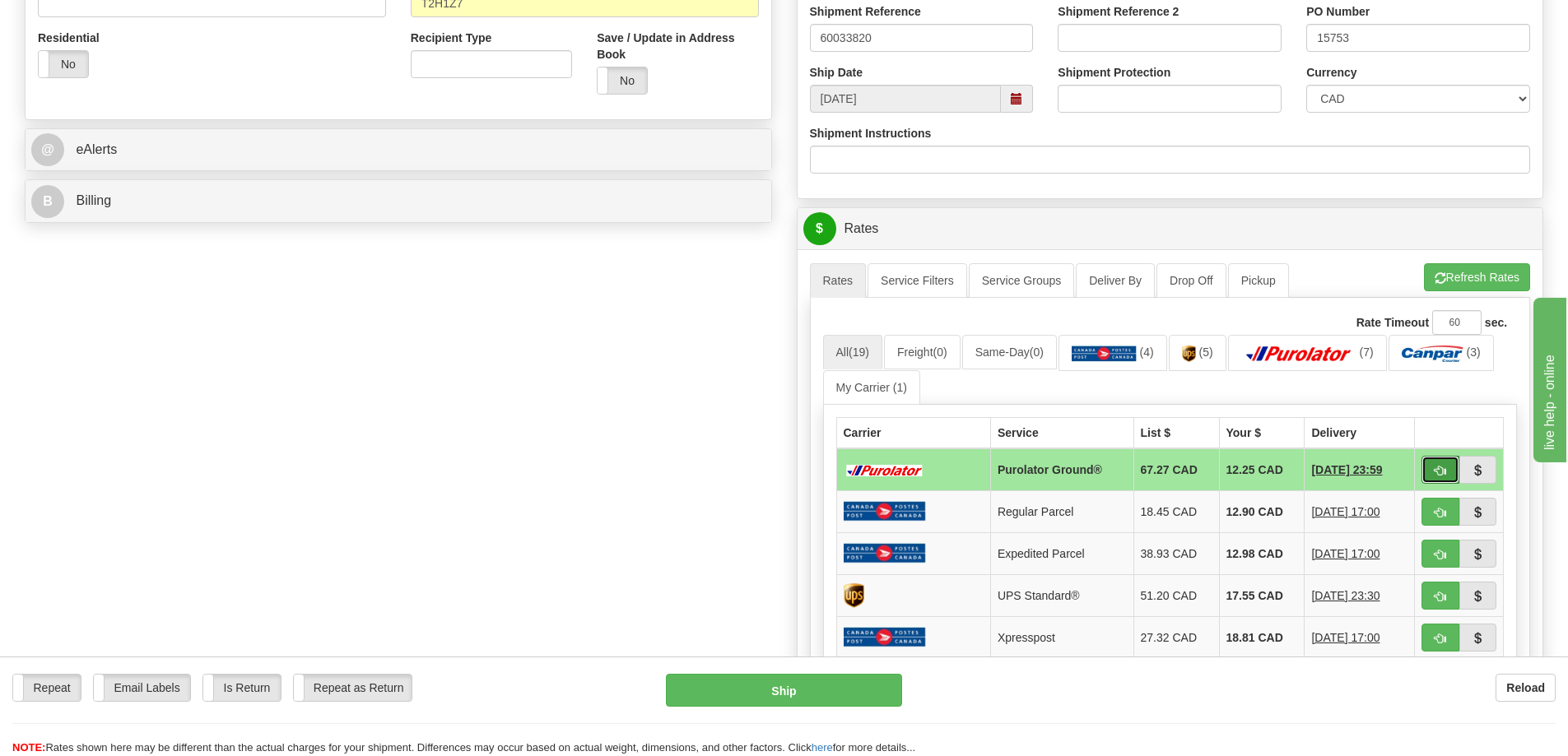
click at [1448, 481] on button "button" at bounding box center [1439, 470] width 38 height 28
type input "260"
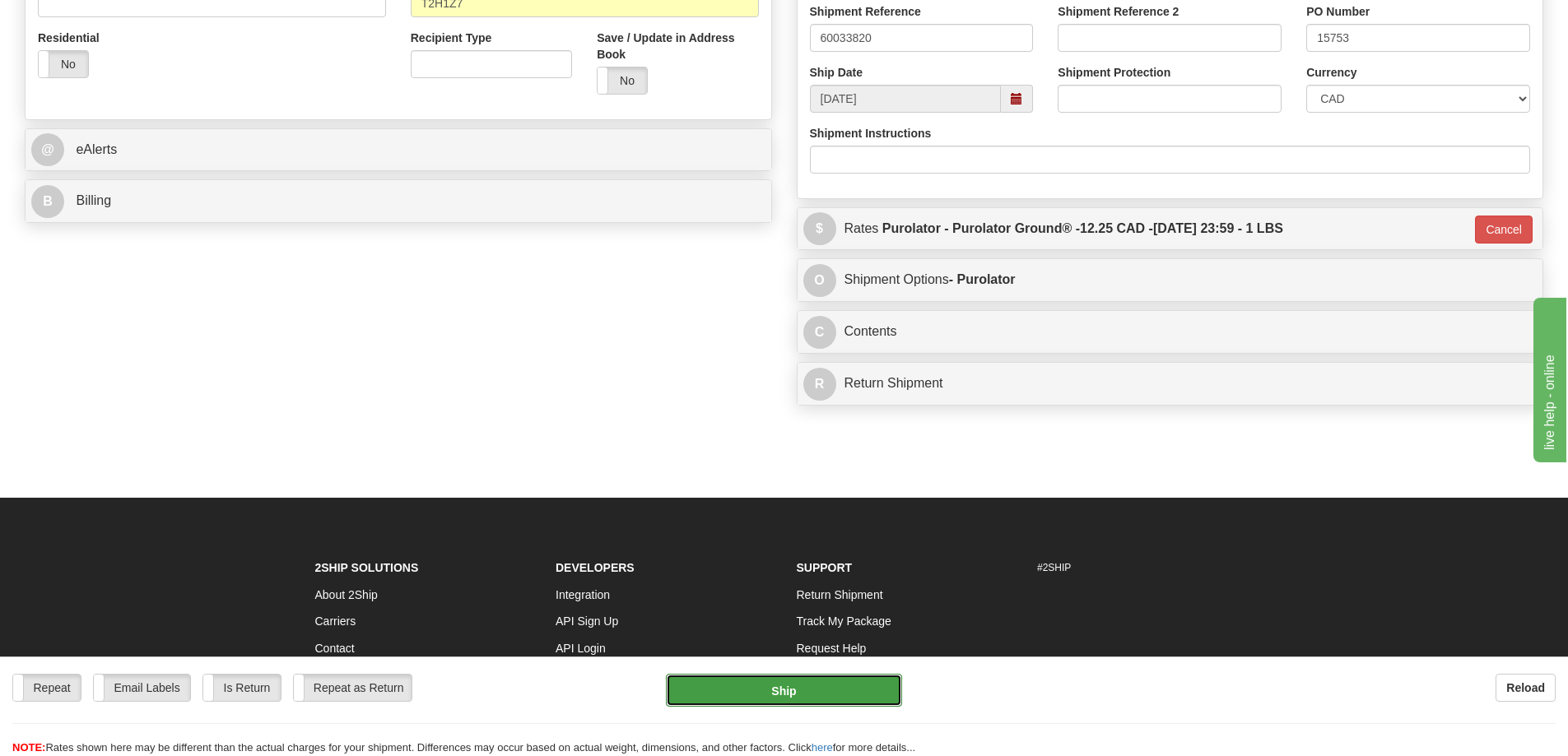
click at [791, 700] on button "Ship" at bounding box center [783, 690] width 236 height 33
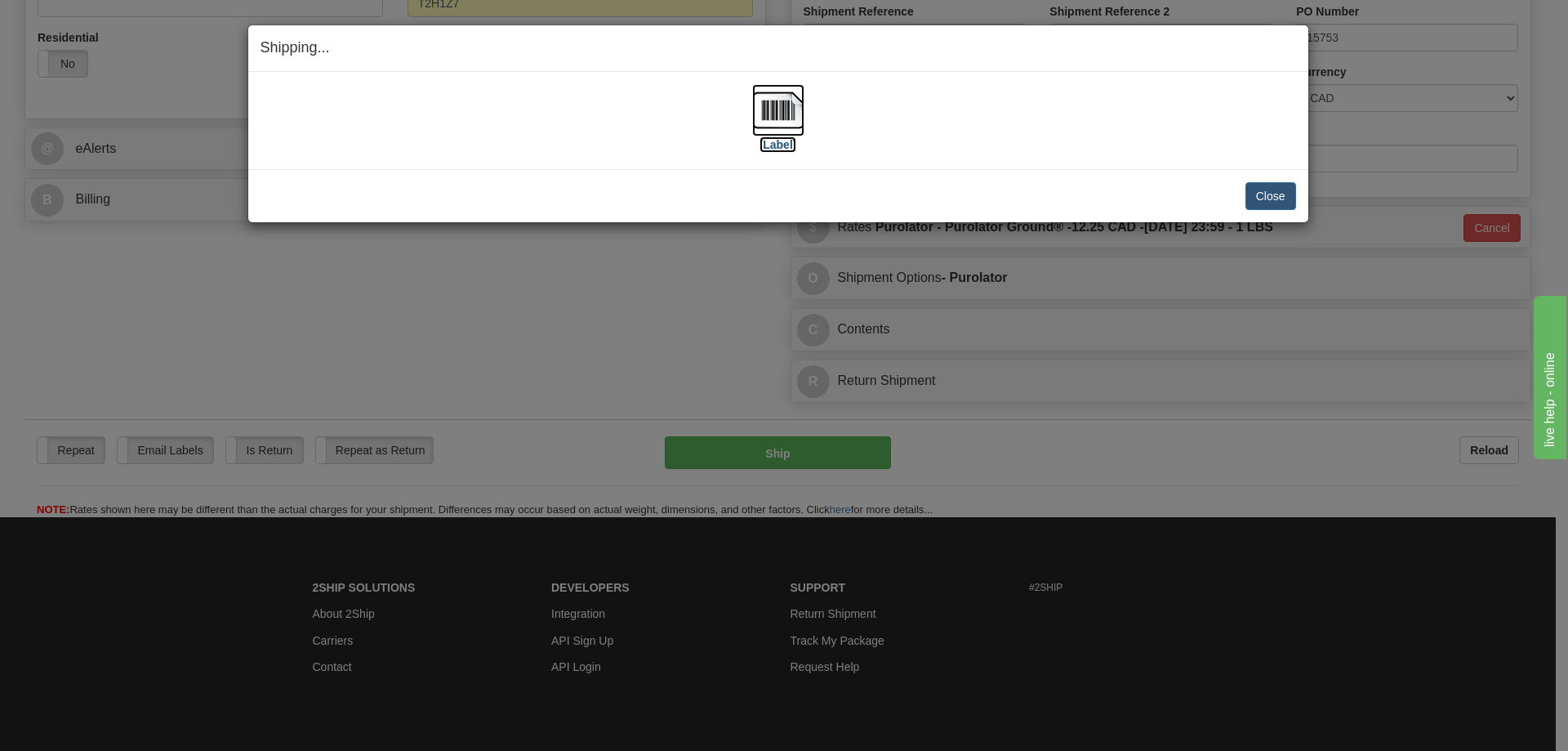
click at [796, 110] on img at bounding box center [778, 110] width 53 height 53
click at [1275, 193] on button "Close" at bounding box center [1271, 195] width 51 height 28
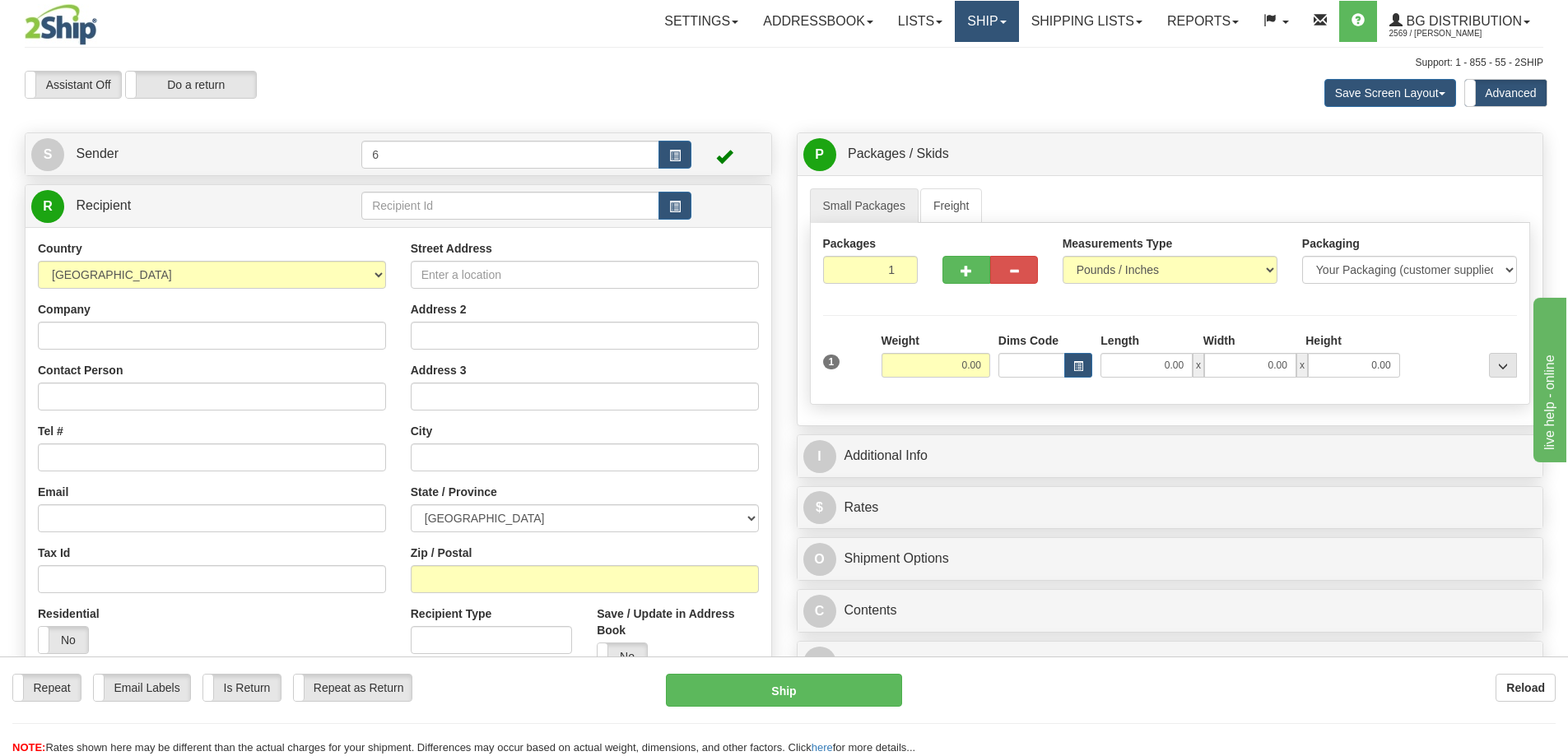
click at [975, 29] on link "Ship" at bounding box center [986, 21] width 63 height 41
click at [959, 56] on span "Ship Screen" at bounding box center [935, 58] width 62 height 13
click at [1037, 20] on link "Shipping lists" at bounding box center [1087, 21] width 136 height 41
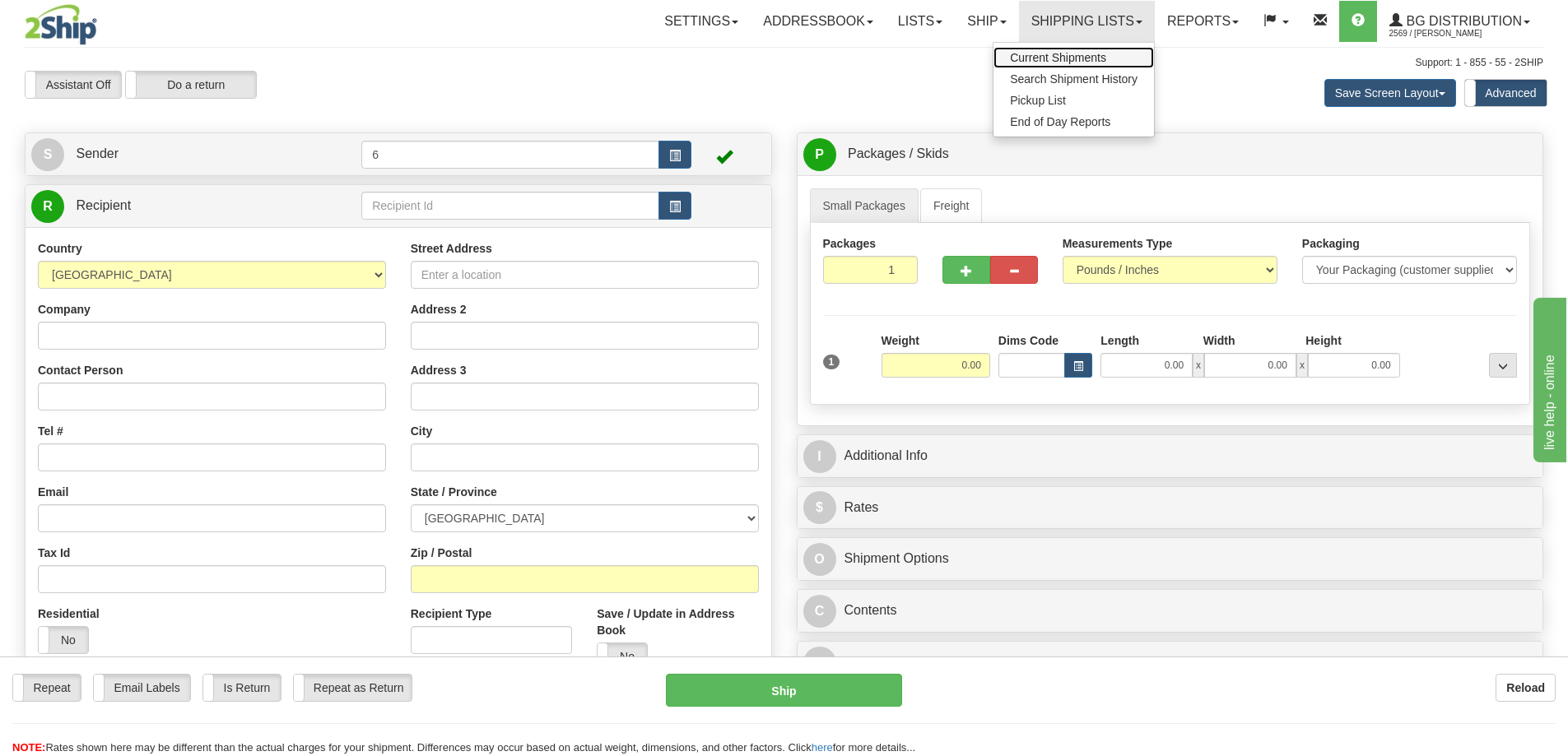
click at [1033, 53] on span "Current Shipments" at bounding box center [1058, 58] width 97 height 13
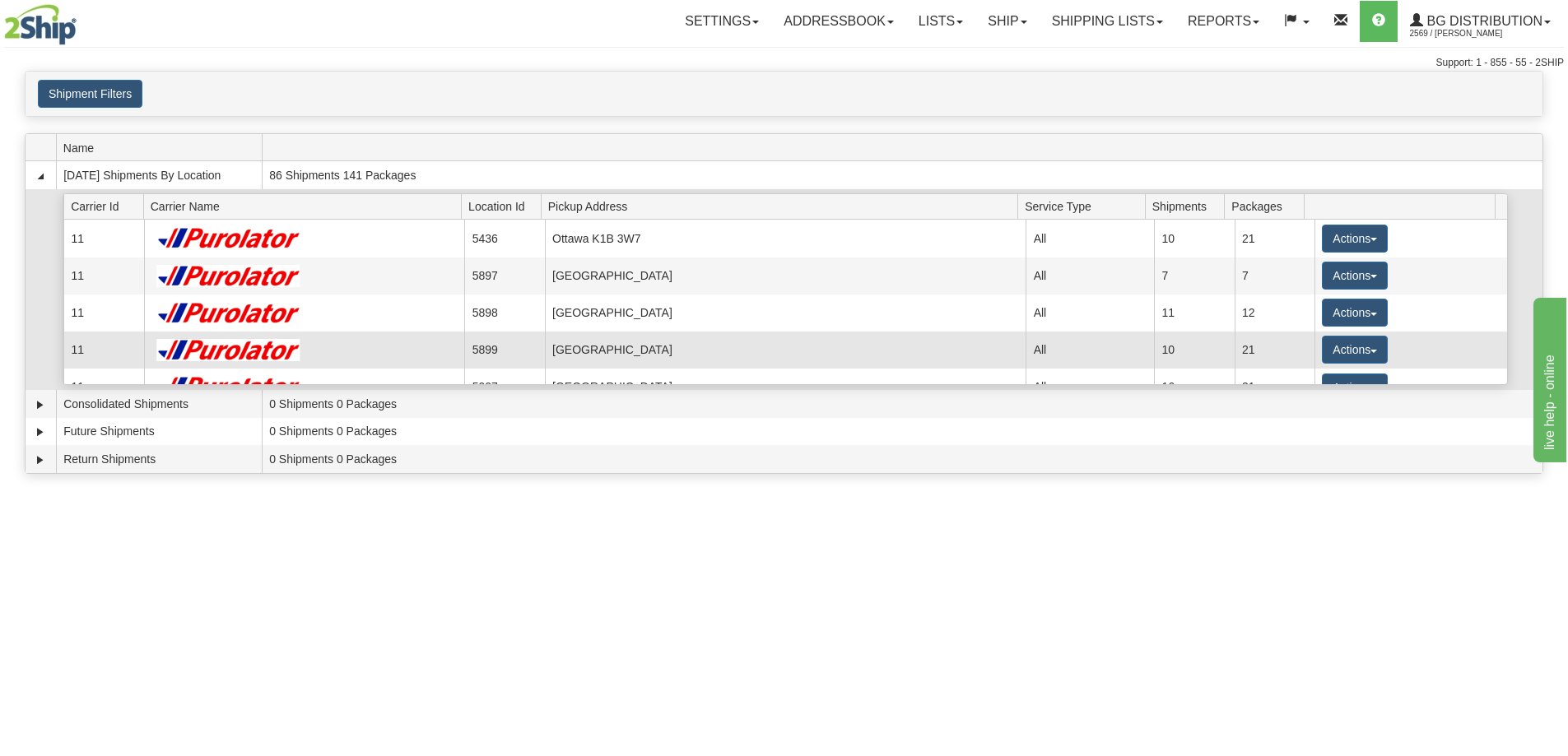
scroll to position [165, 0]
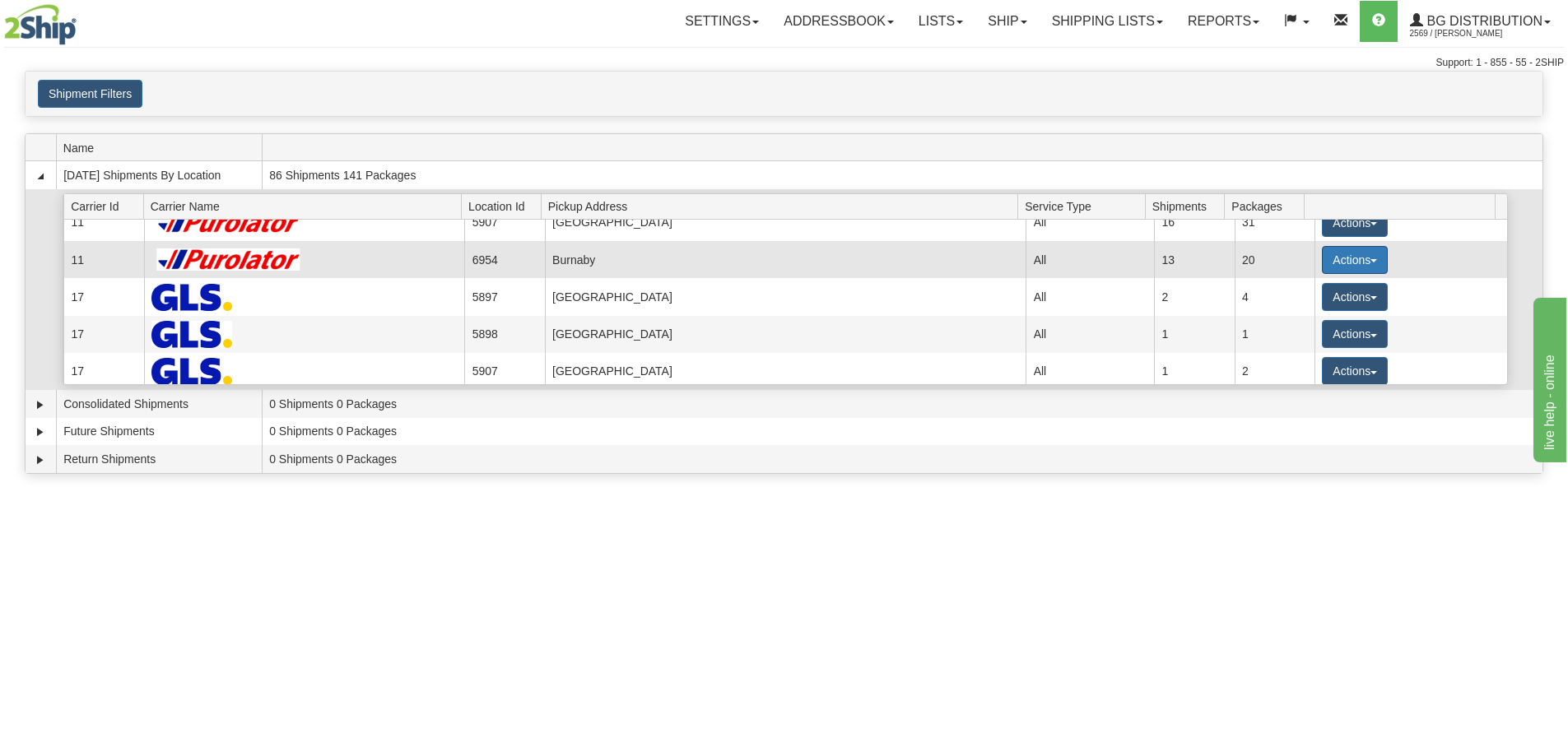
click at [1330, 268] on button "Actions" at bounding box center [1355, 260] width 66 height 28
click at [1316, 291] on span "Details" at bounding box center [1293, 291] width 45 height 12
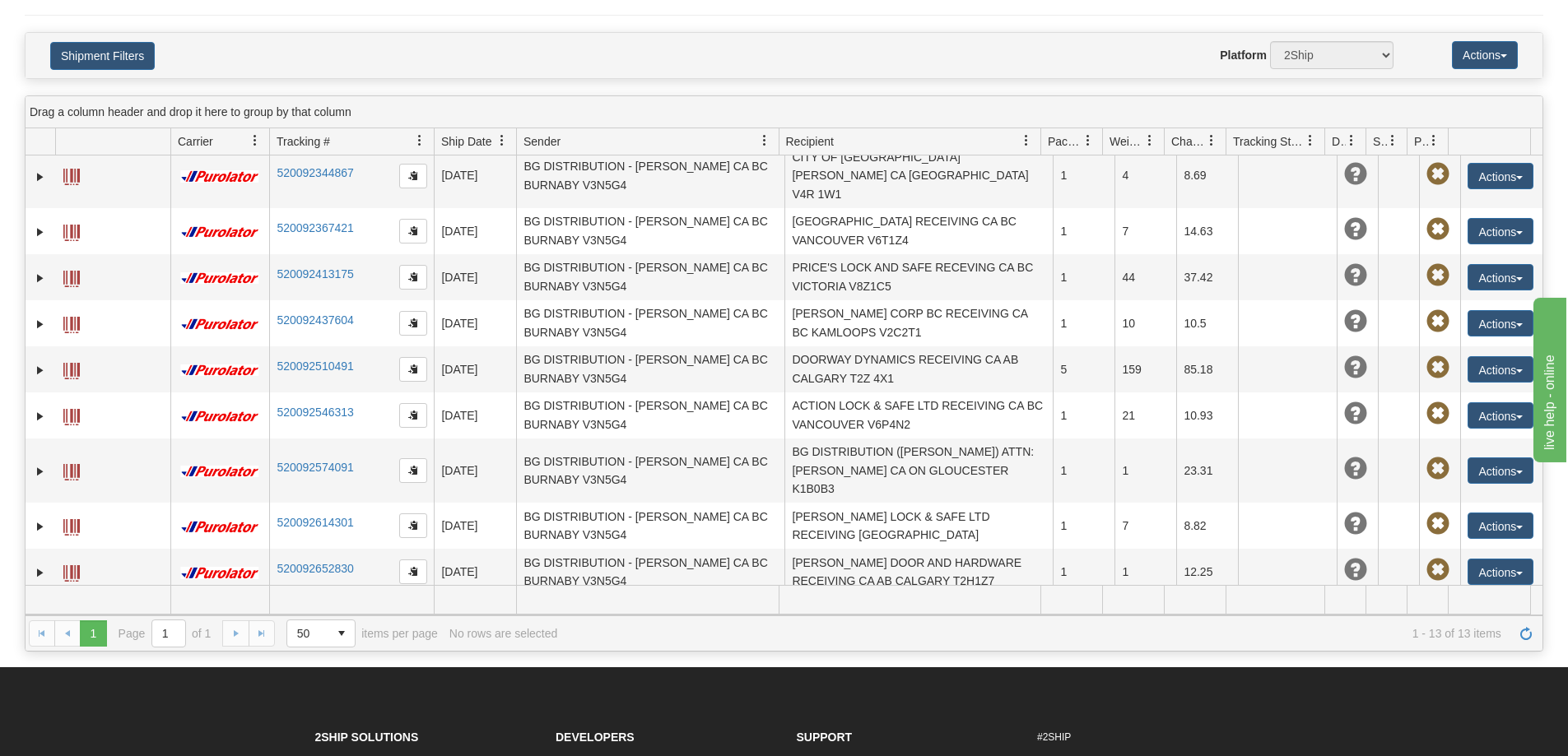
scroll to position [247, 0]
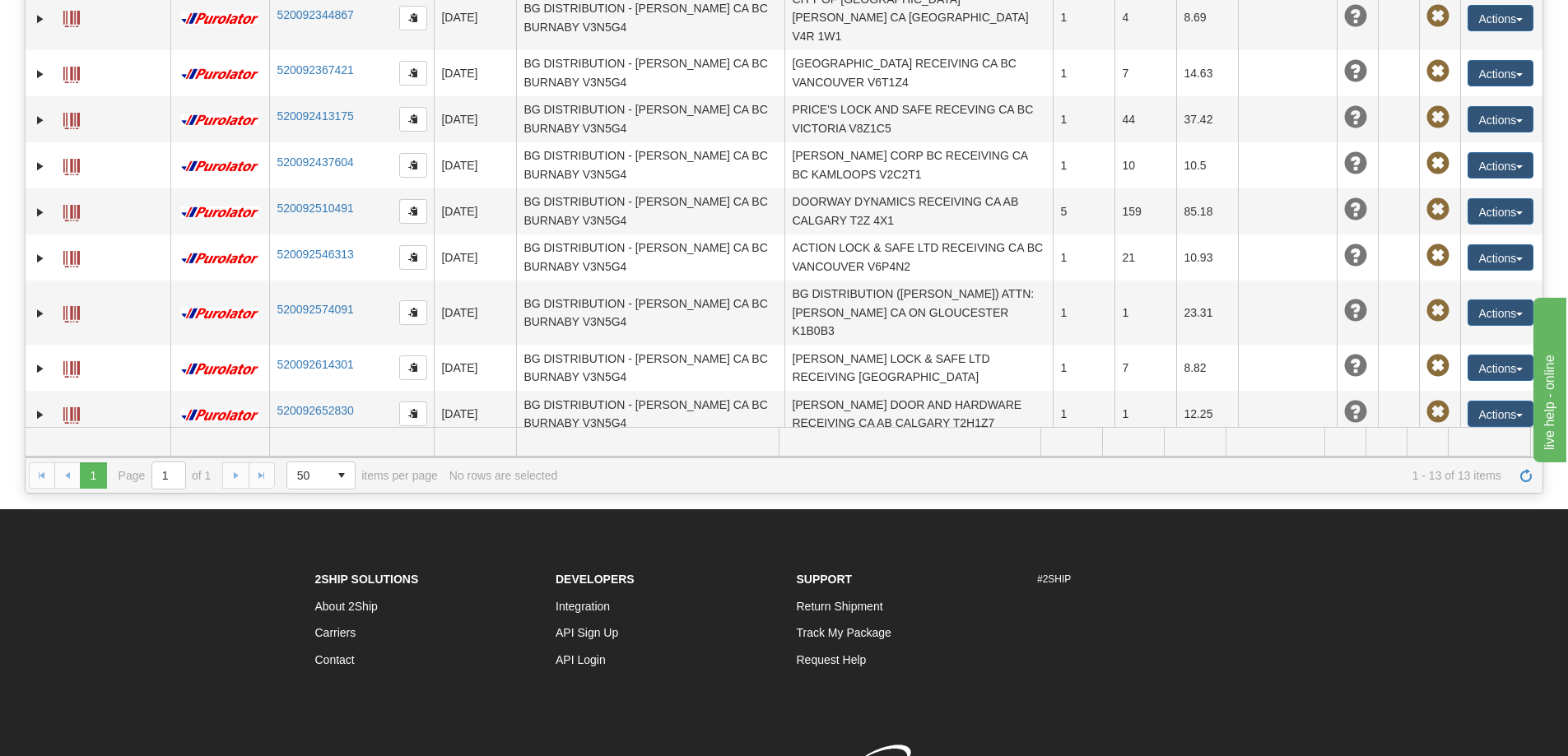
click at [1492, 447] on button "Actions" at bounding box center [1500, 459] width 66 height 26
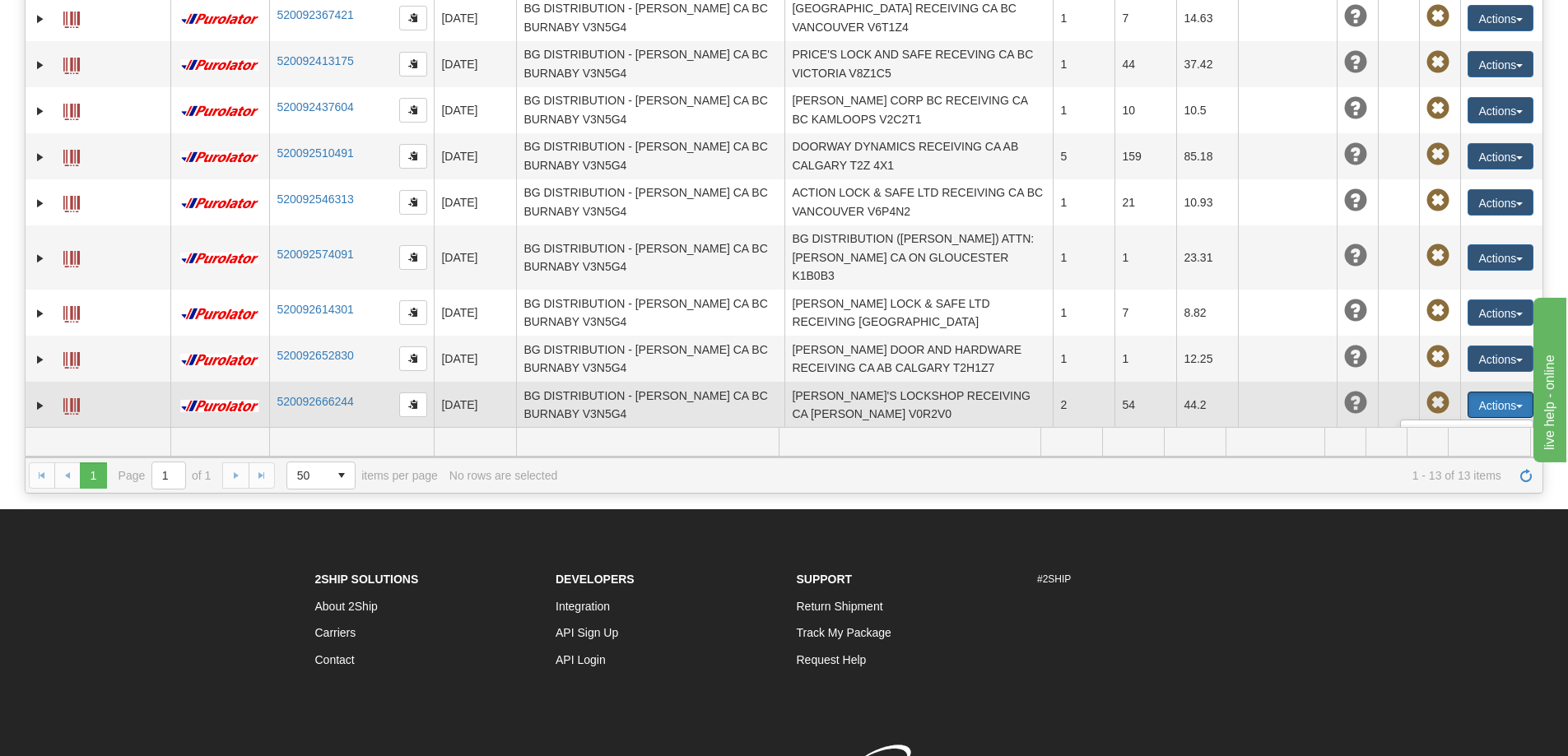
scroll to position [251, 0]
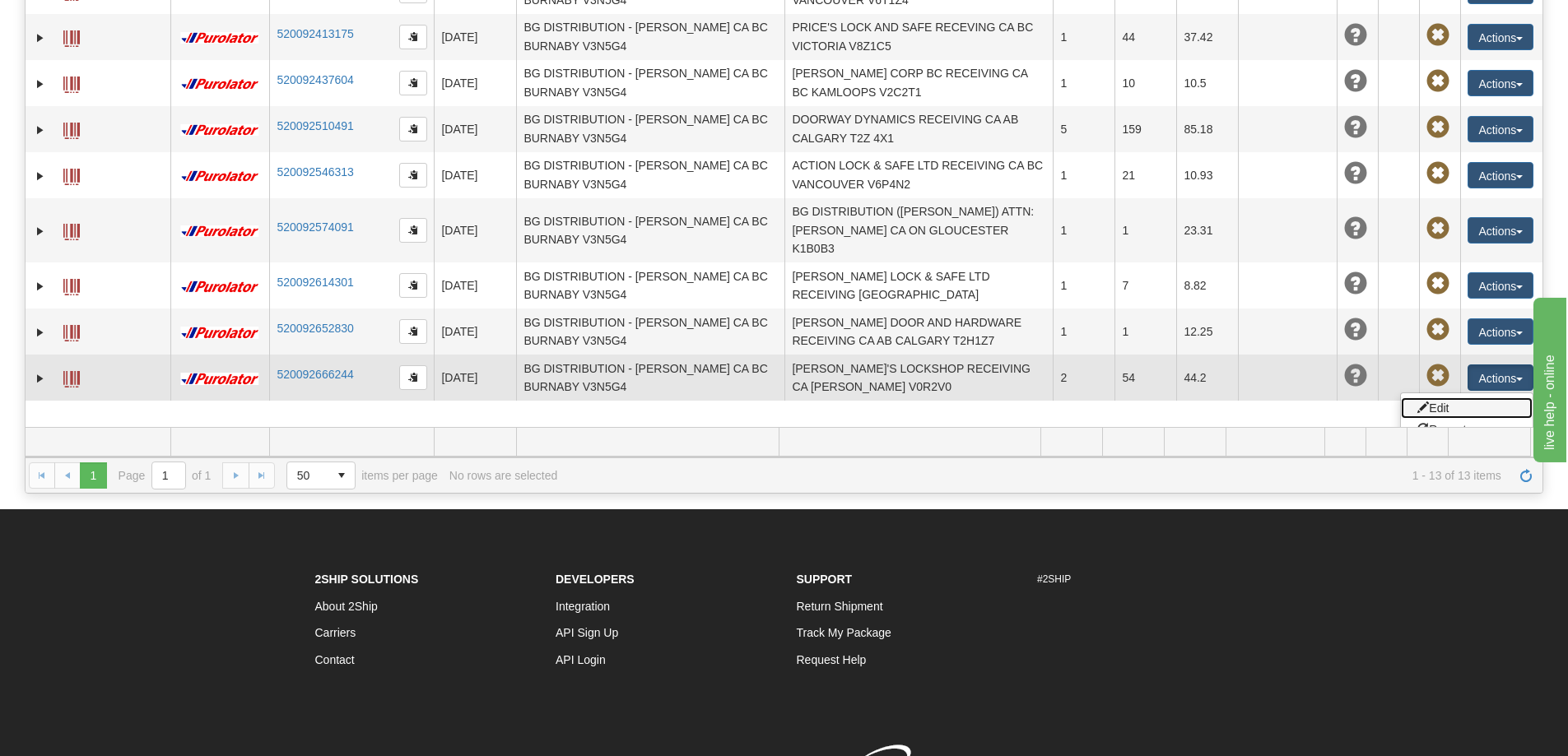
click at [1444, 397] on link "Edit" at bounding box center [1466, 407] width 132 height 21
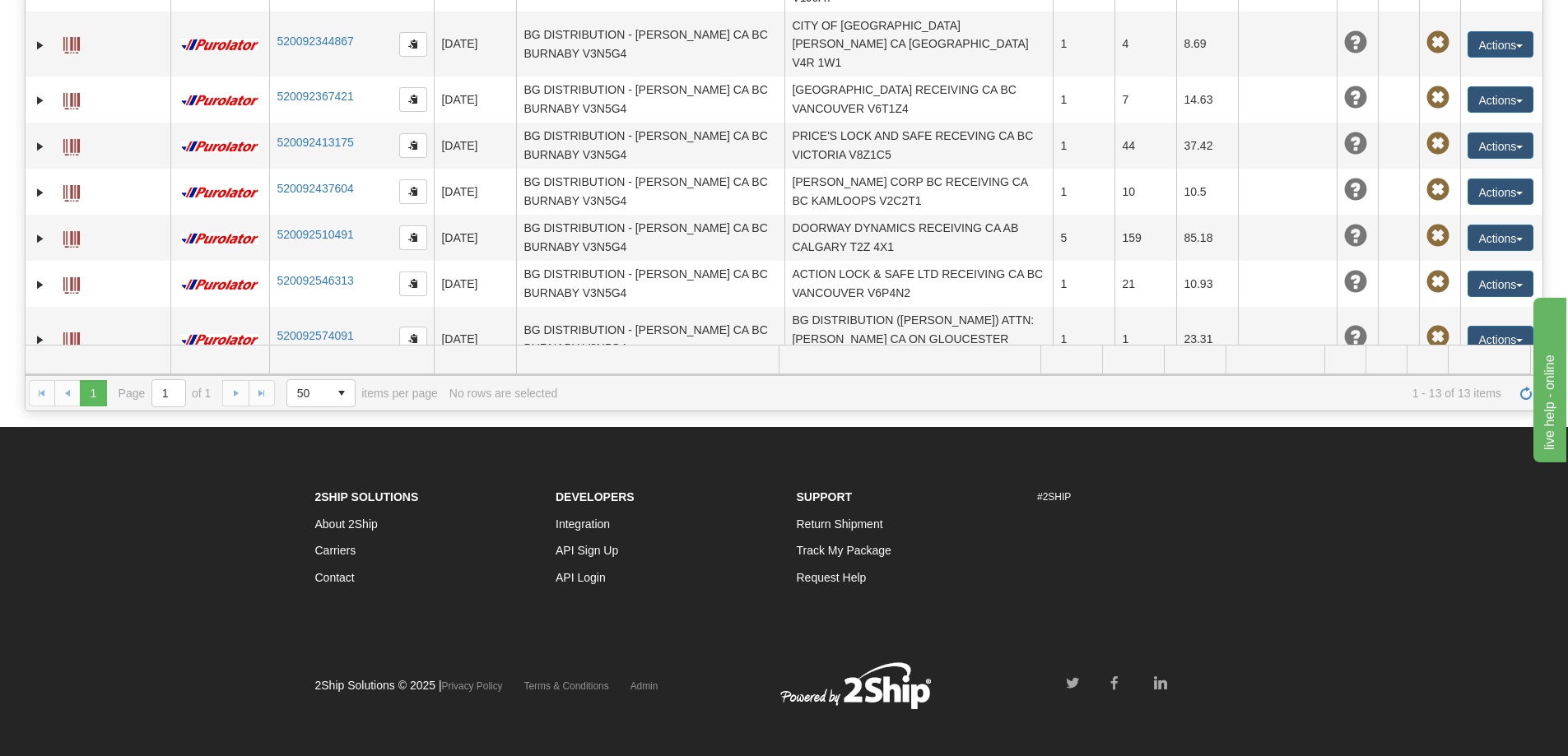
scroll to position [169, 0]
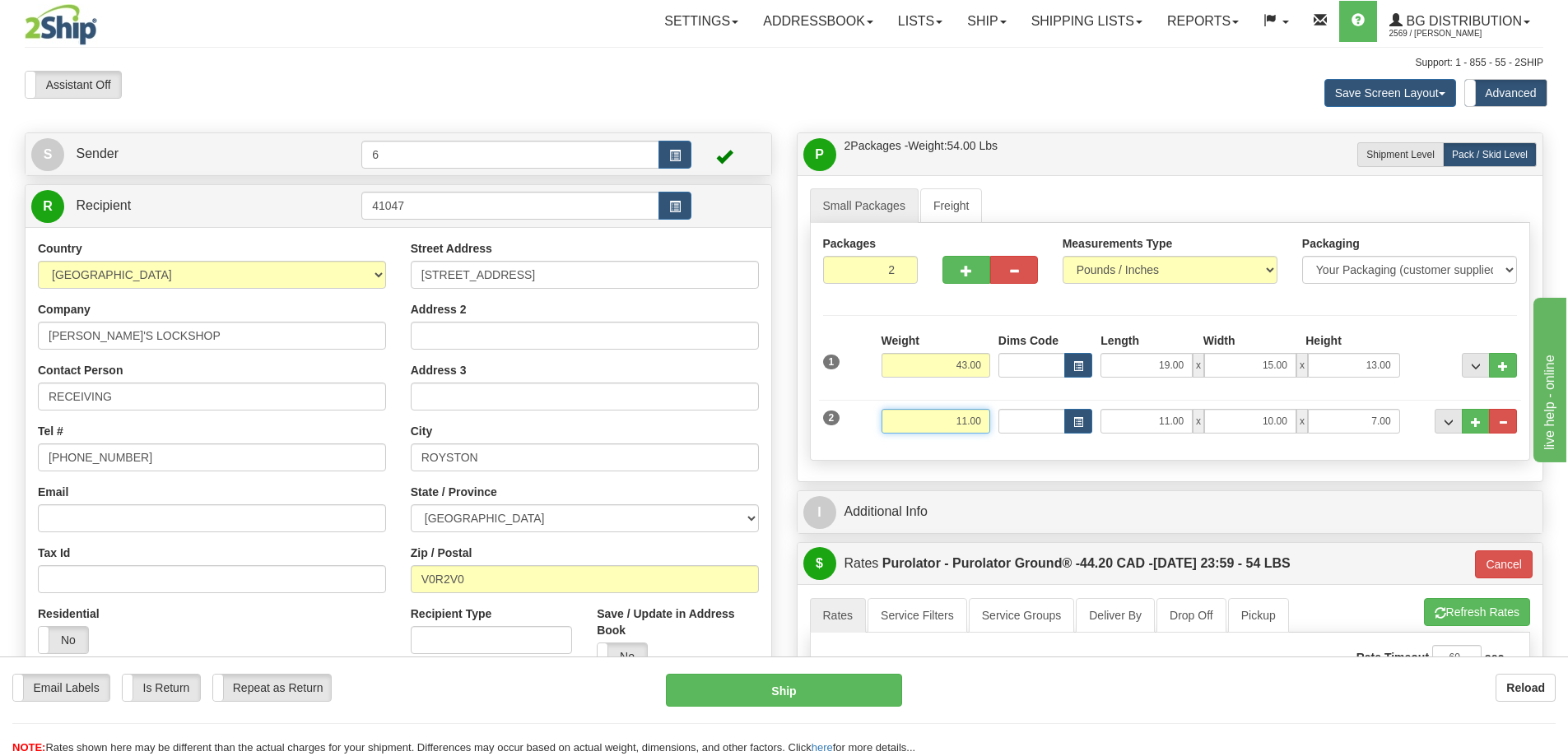
click at [950, 422] on input "11.00" at bounding box center [935, 421] width 108 height 24
click at [957, 418] on input "11.00" at bounding box center [935, 421] width 108 height 24
type input "21.00"
click button "Delete" at bounding box center [0, 0] width 0 height 0
type input "260"
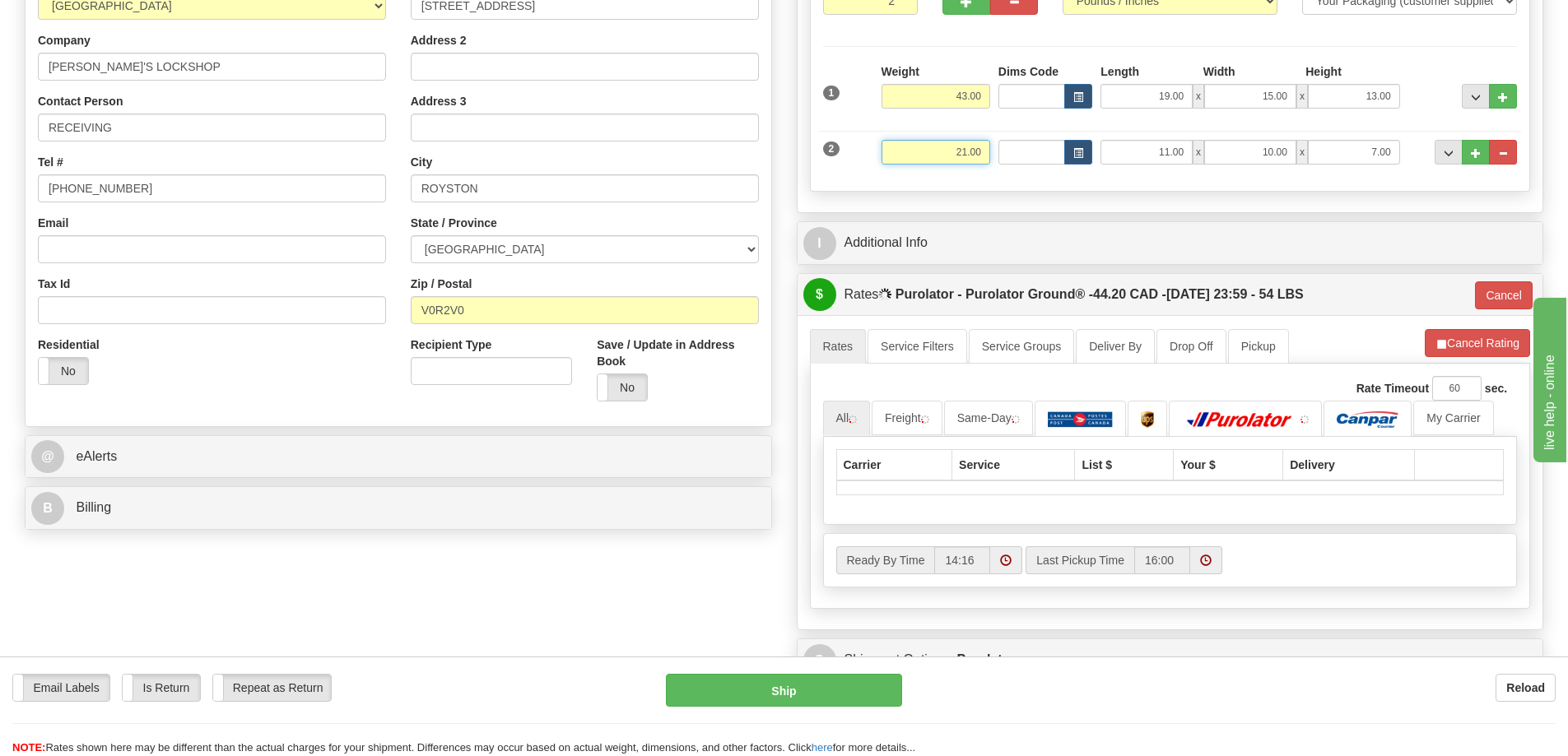
scroll to position [329, 0]
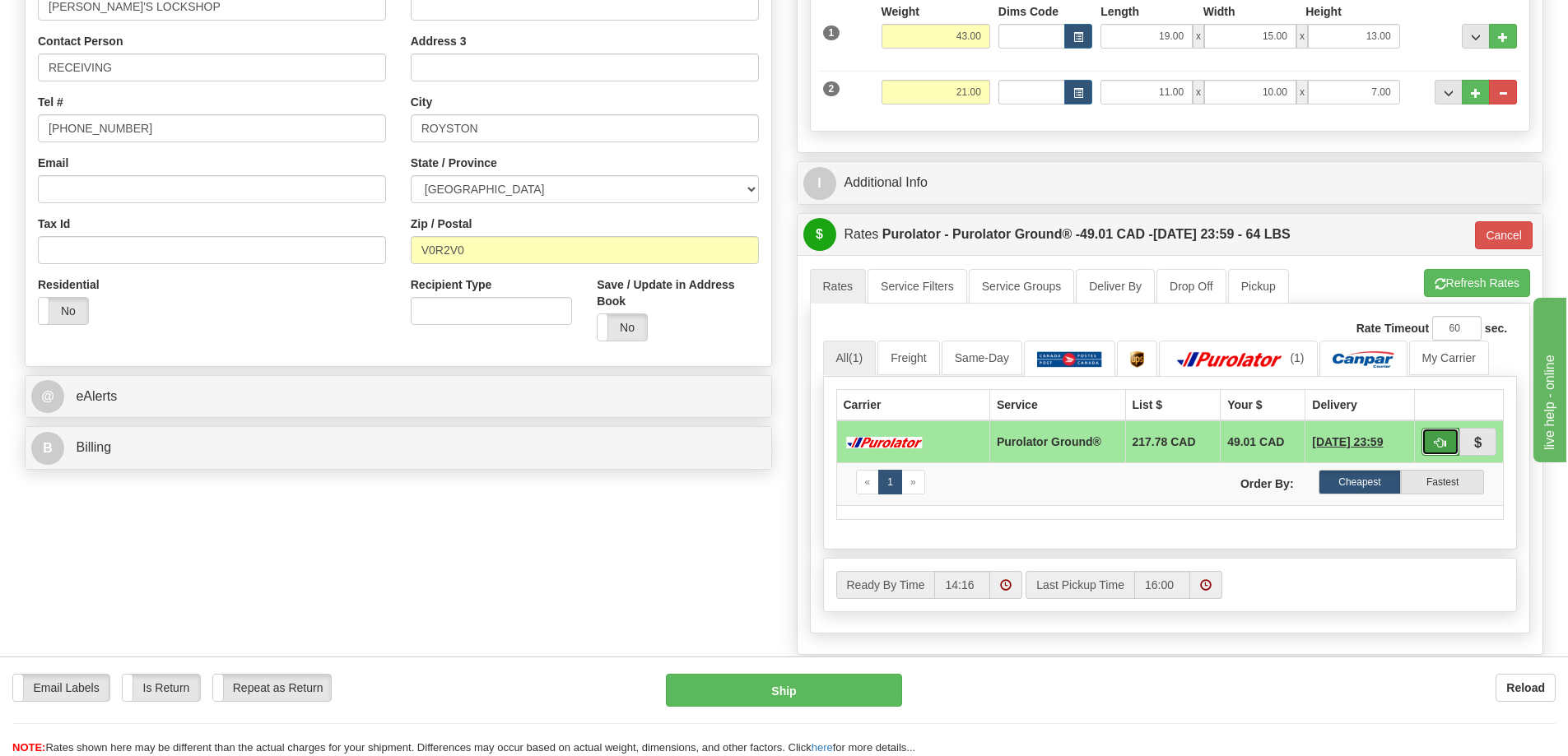
click at [1443, 441] on span "button" at bounding box center [1440, 443] width 12 height 11
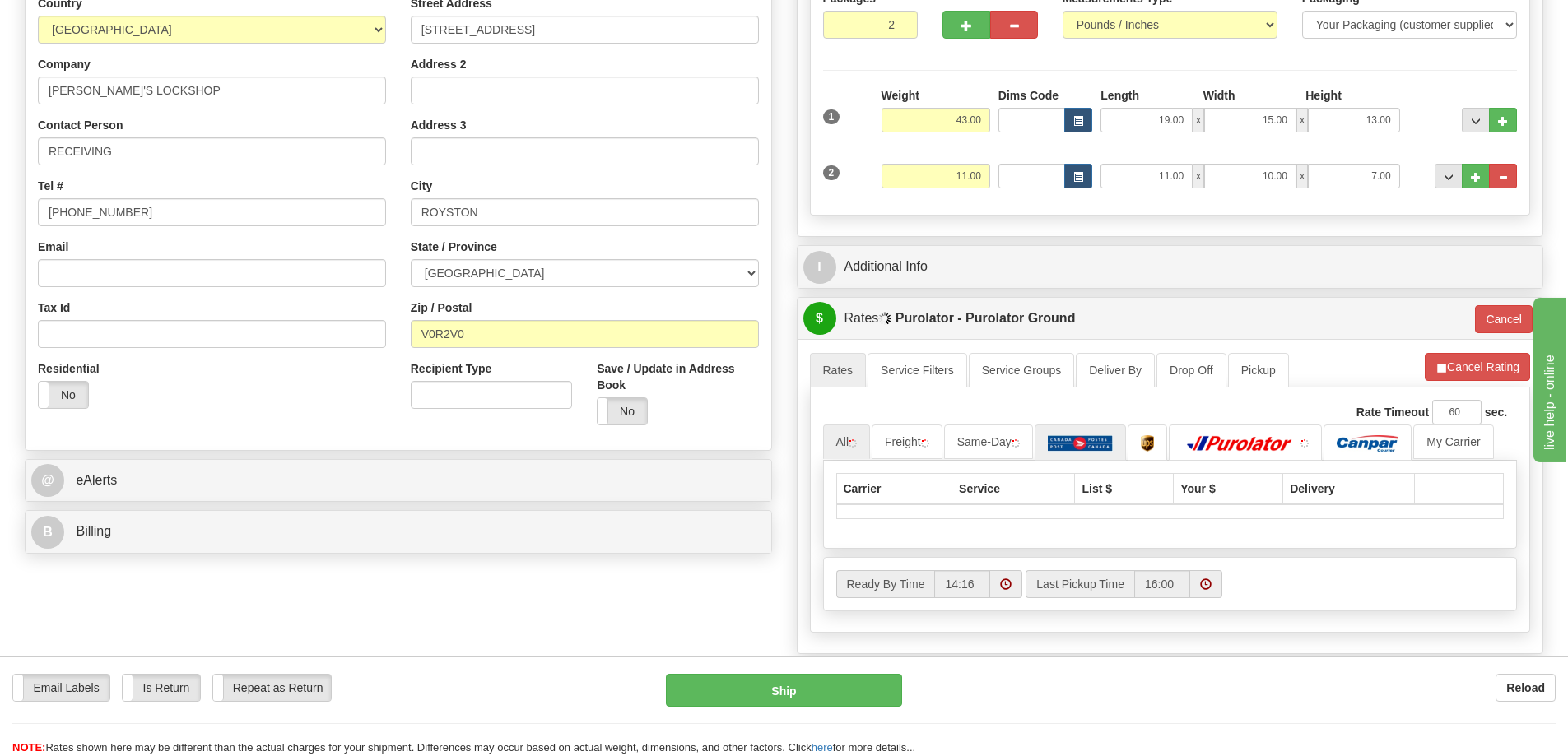
scroll to position [247, 0]
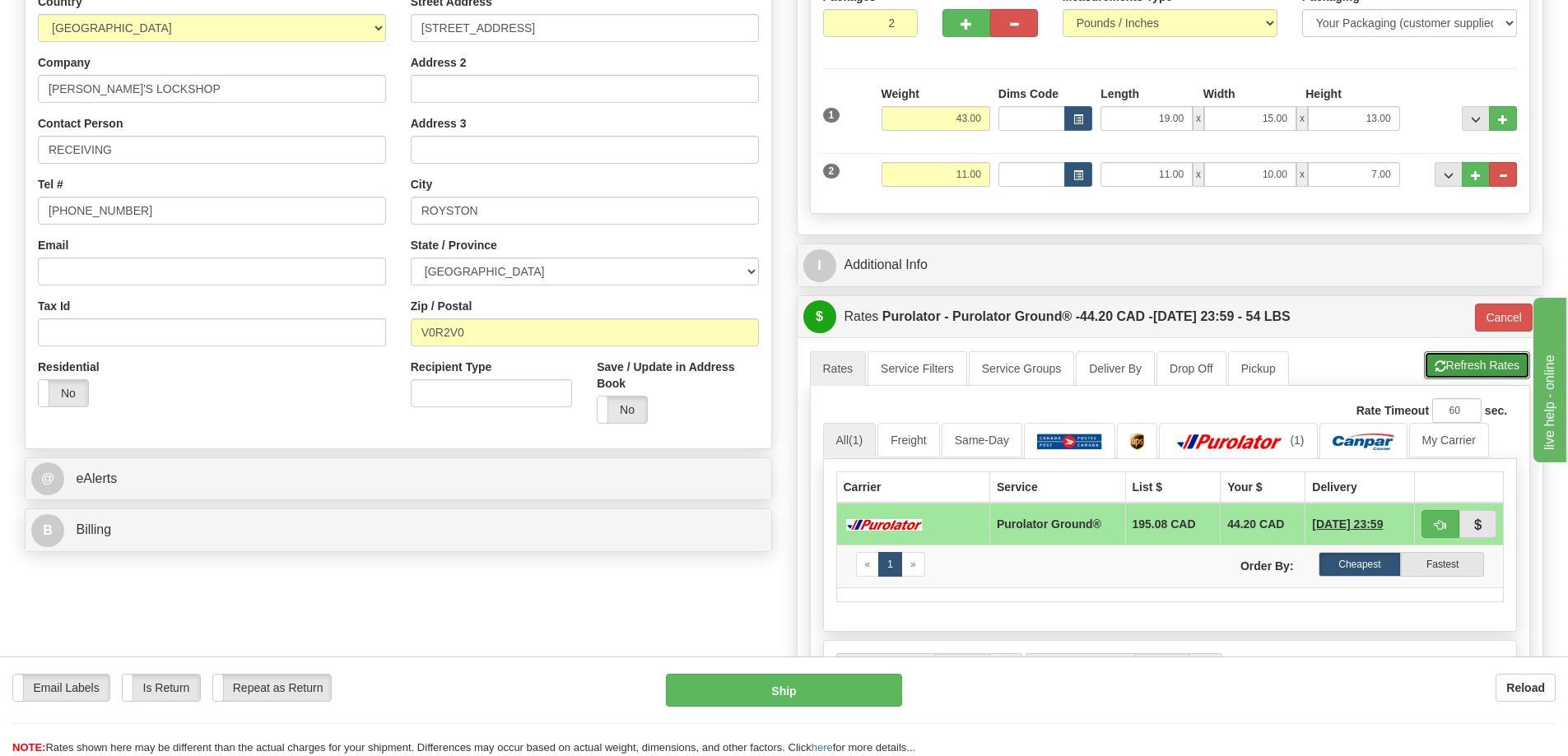
click at [1474, 366] on button "Refresh Rates" at bounding box center [1476, 365] width 106 height 28
type input "260"
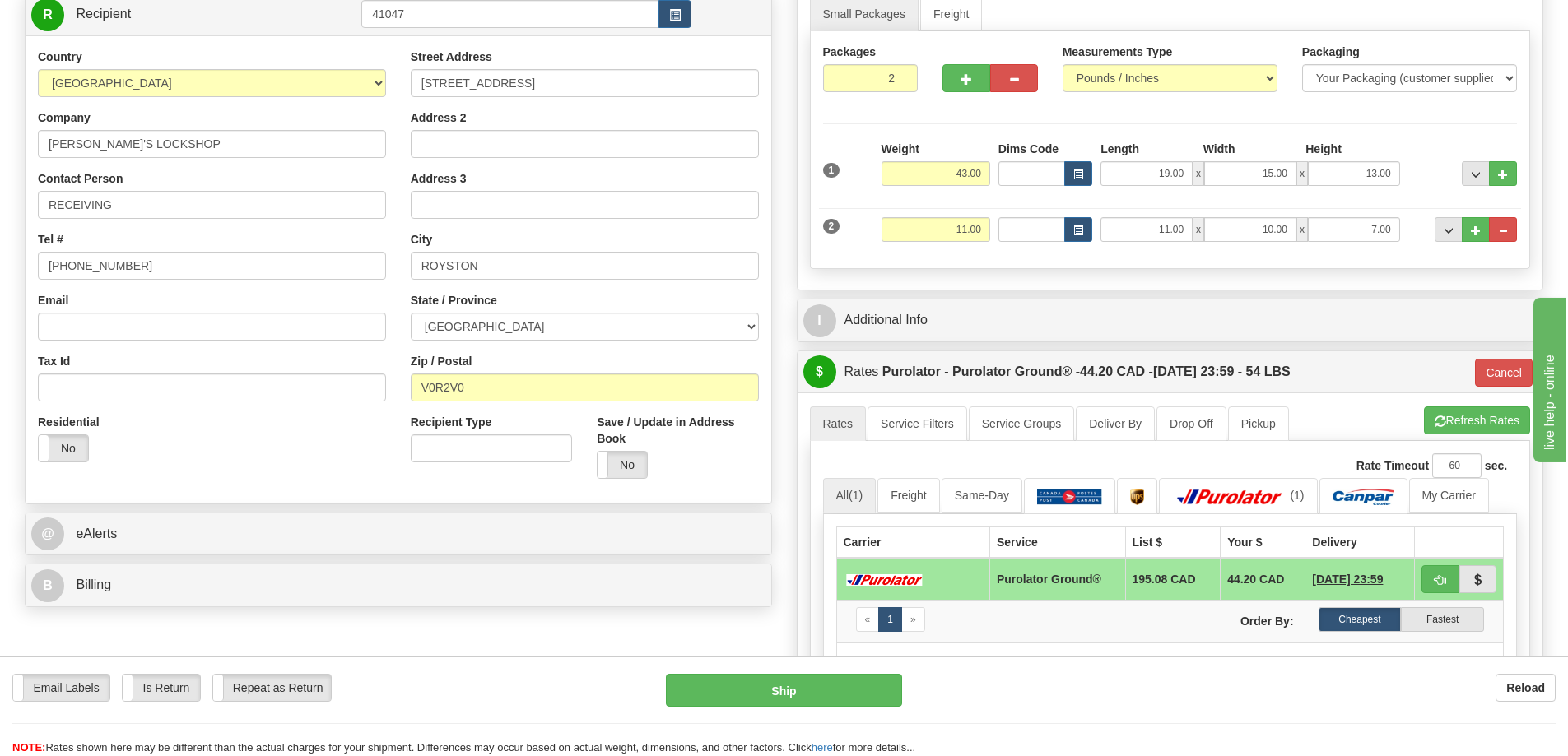
scroll to position [165, 0]
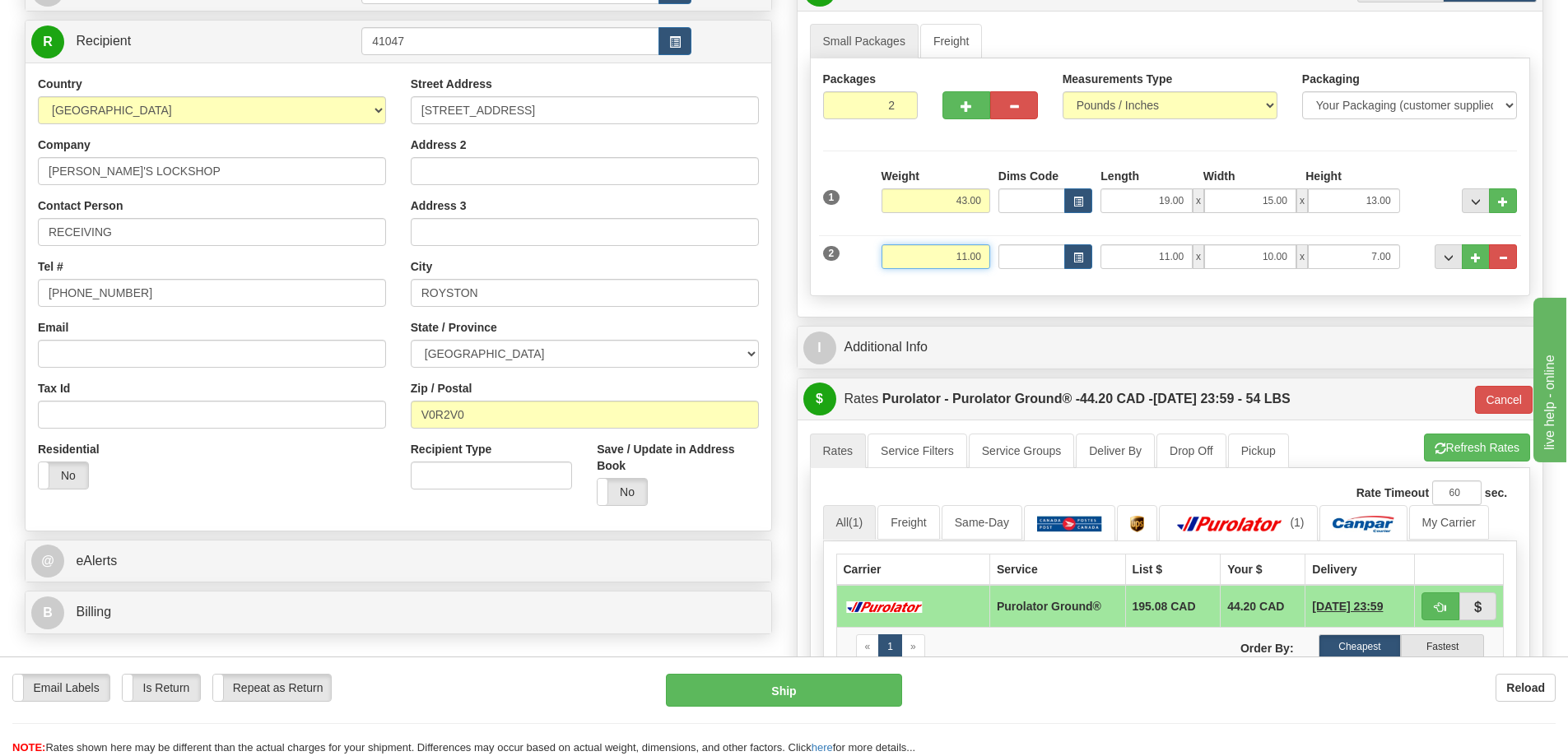
click at [960, 259] on input "11.00" at bounding box center [935, 256] width 108 height 24
type input "21.00"
type input "260"
click at [1046, 310] on div "Small Packages Freight Packages 2 2 Measurements Type" at bounding box center [1170, 164] width 745 height 306
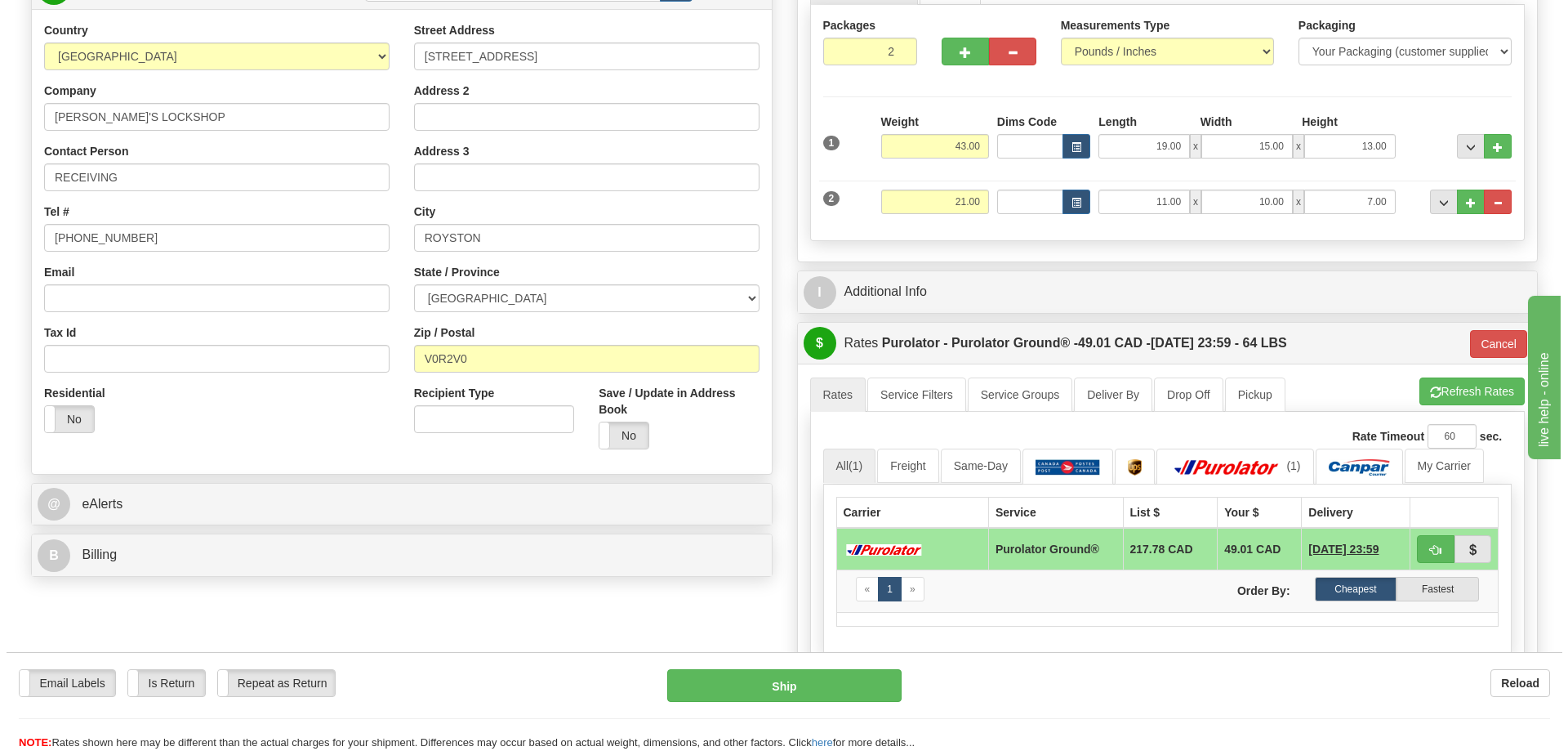
scroll to position [245, 0]
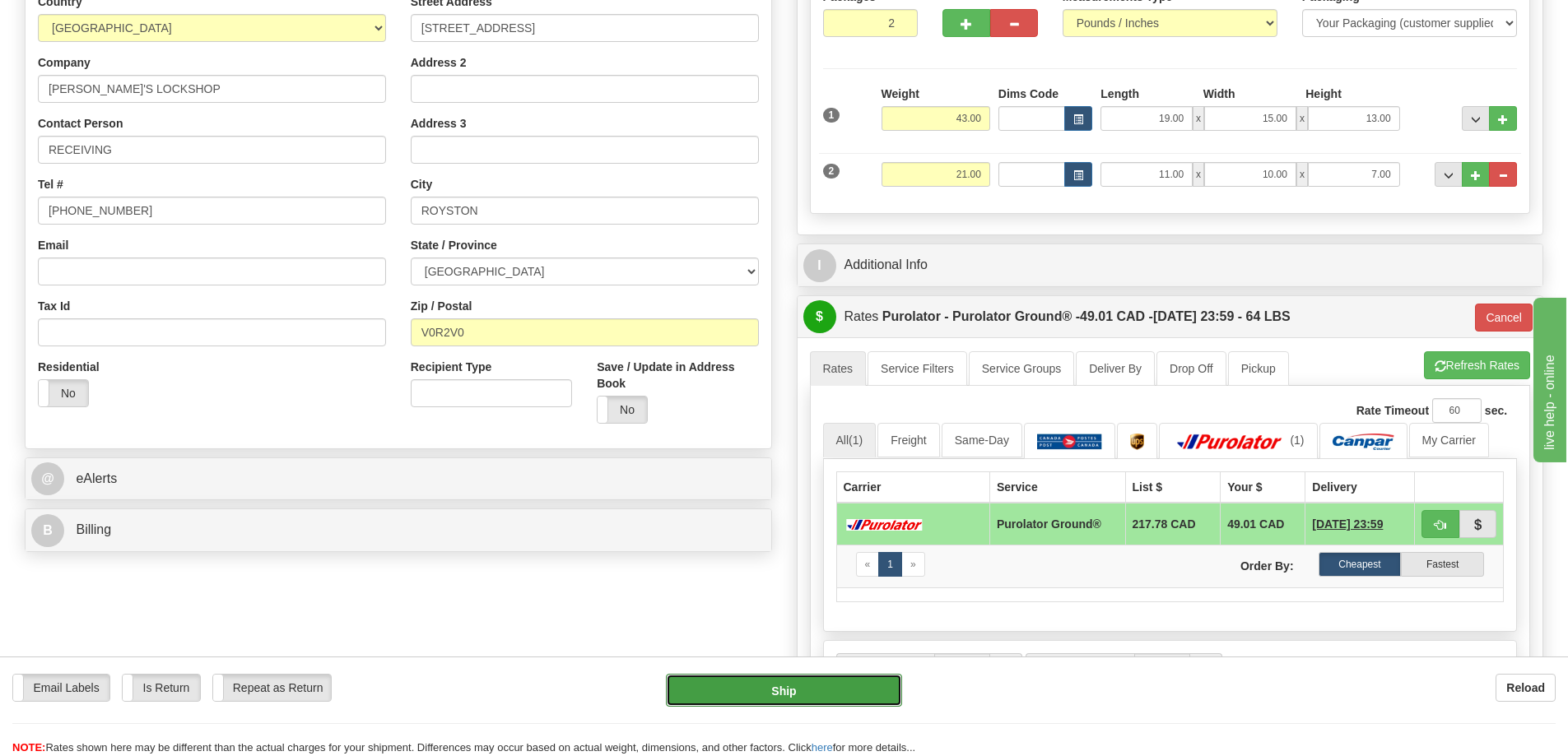
click at [881, 678] on button "Ship" at bounding box center [783, 690] width 236 height 33
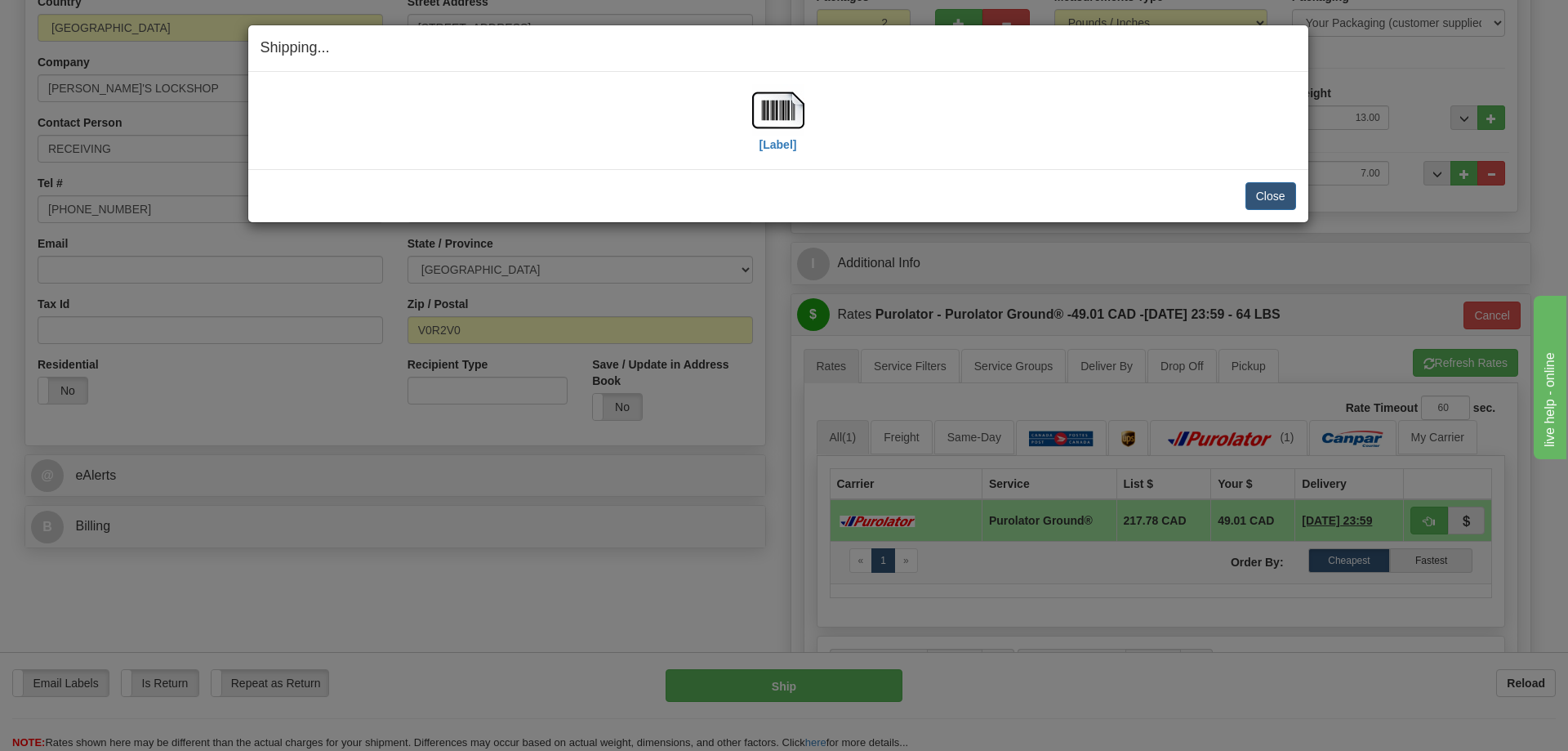
click at [780, 566] on div "Shipping... Your SHIPMENT will EXPIRE in [Label] IMPORTANT NOTICE Embassy / Con…" at bounding box center [784, 376] width 1568 height 751
click at [789, 111] on img at bounding box center [778, 110] width 53 height 53
click at [1256, 192] on button "Close" at bounding box center [1271, 195] width 51 height 28
